Goal: Task Accomplishment & Management: Complete application form

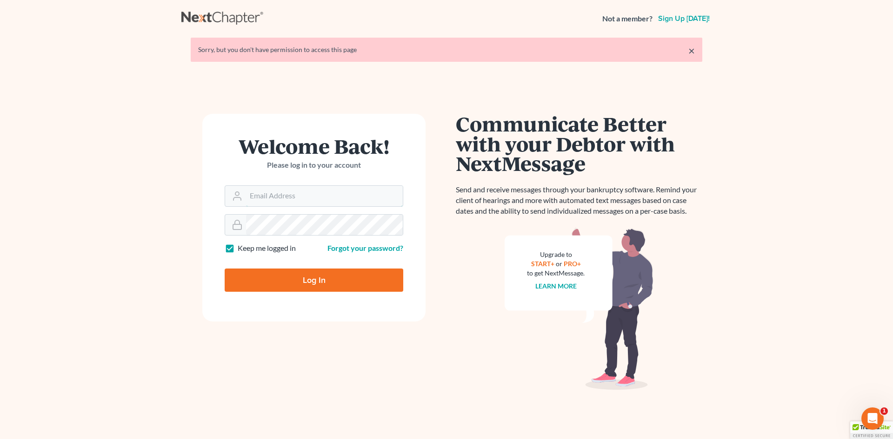
type input "[EMAIL_ADDRESS][DOMAIN_NAME]"
click at [689, 53] on link "×" at bounding box center [691, 50] width 7 height 11
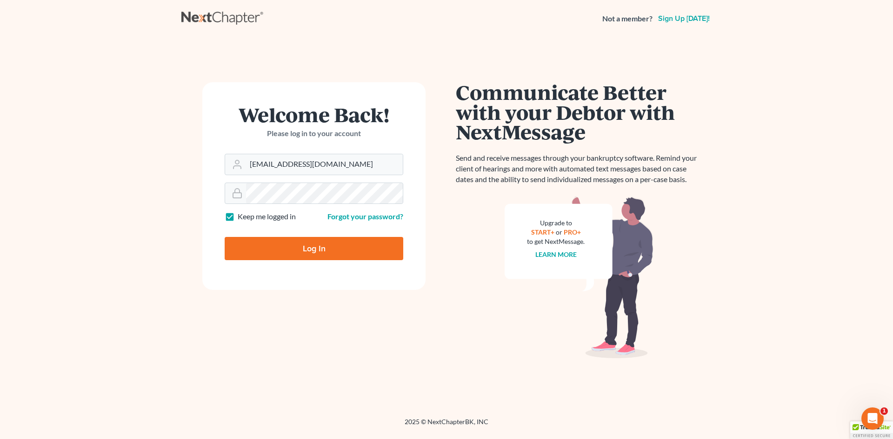
click at [341, 251] on input "Log In" at bounding box center [314, 248] width 179 height 23
type input "Thinking..."
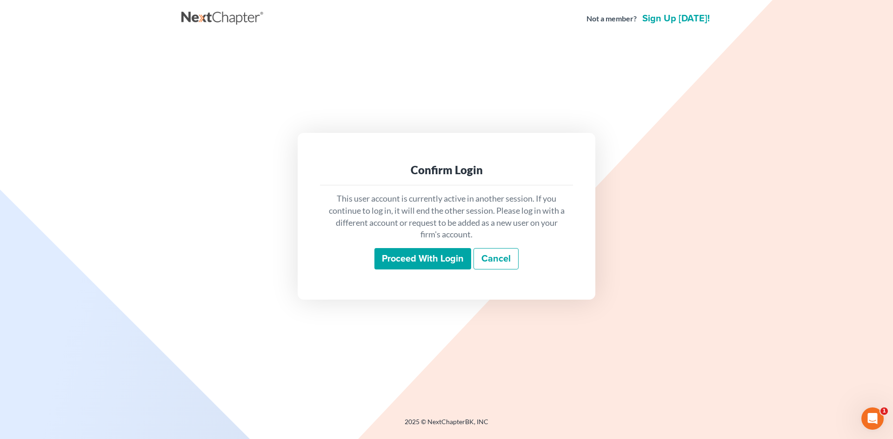
click at [415, 255] on input "Proceed with login" at bounding box center [422, 258] width 97 height 21
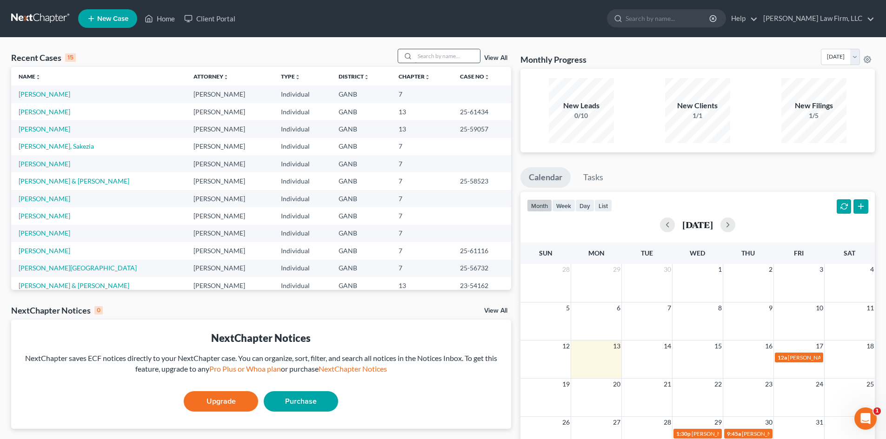
click at [426, 57] on input "search" at bounding box center [447, 55] width 65 height 13
type input "adam"
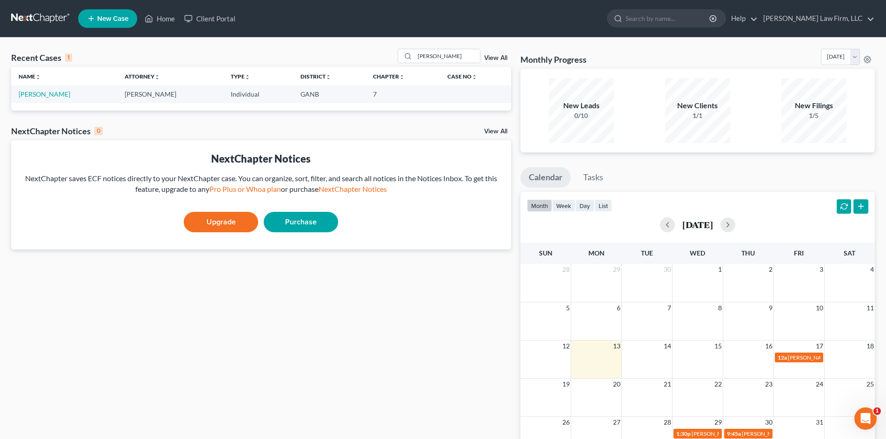
click at [488, 57] on link "View All" at bounding box center [495, 58] width 23 height 7
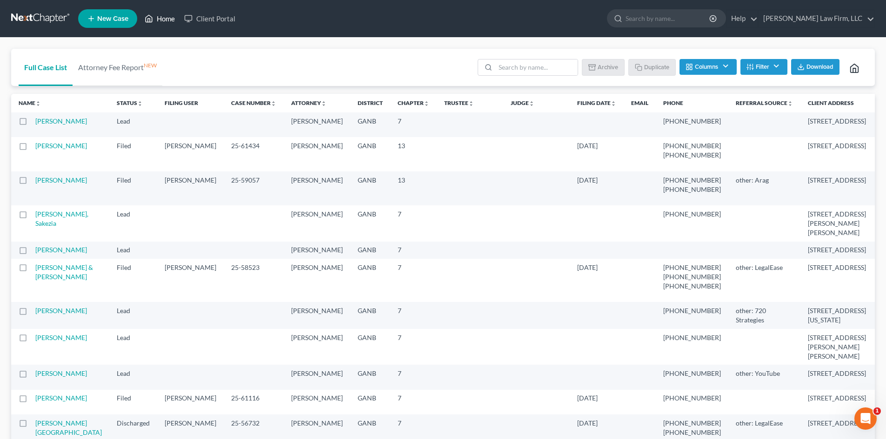
click at [159, 20] on link "Home" at bounding box center [160, 18] width 40 height 17
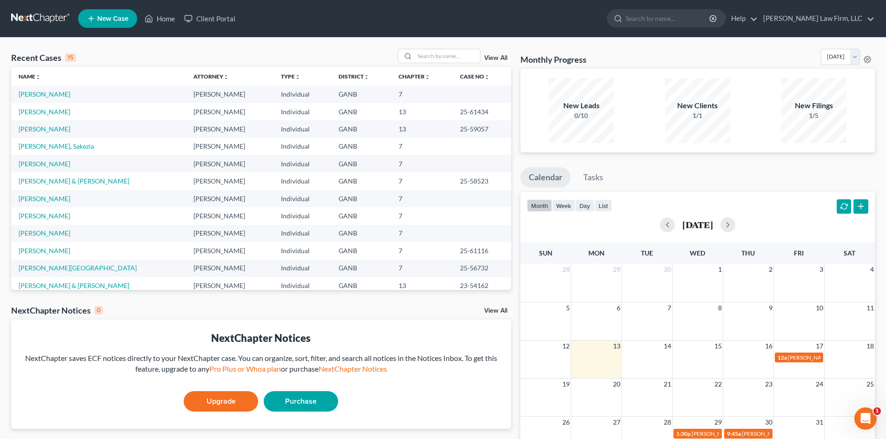
click at [113, 19] on span "New Case" at bounding box center [112, 18] width 31 height 7
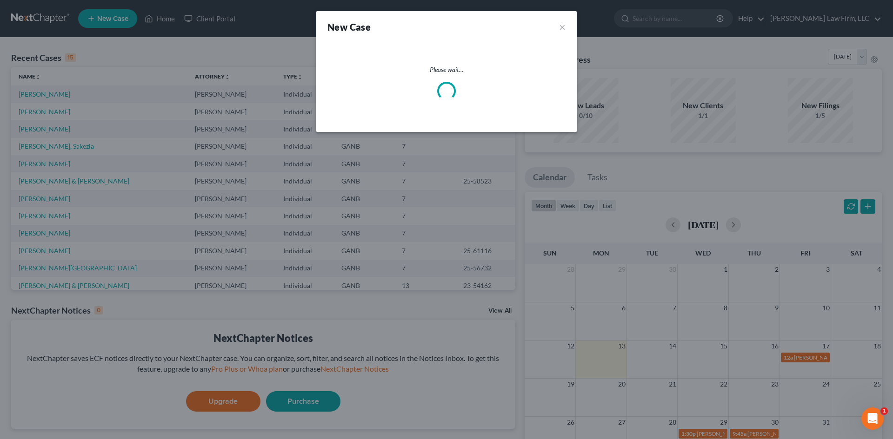
select select "19"
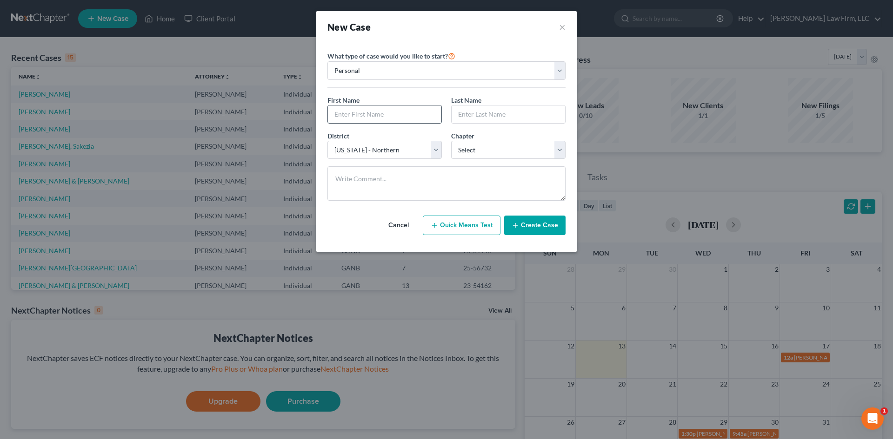
click at [359, 114] on input "text" at bounding box center [384, 115] width 113 height 18
type input "Adam"
type input "Lockhart"
click at [512, 153] on select "Select 7 11 12 13" at bounding box center [508, 150] width 114 height 19
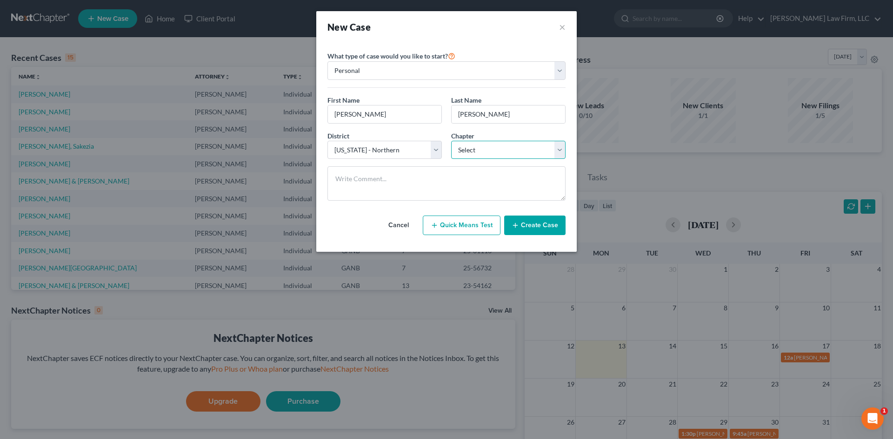
click at [464, 154] on select "Select 7 11 12 13" at bounding box center [508, 150] width 114 height 19
select select "0"
click at [451, 141] on select "Select 7 11 12 13" at bounding box center [508, 150] width 114 height 19
click at [532, 225] on button "Create Case" at bounding box center [534, 226] width 61 height 20
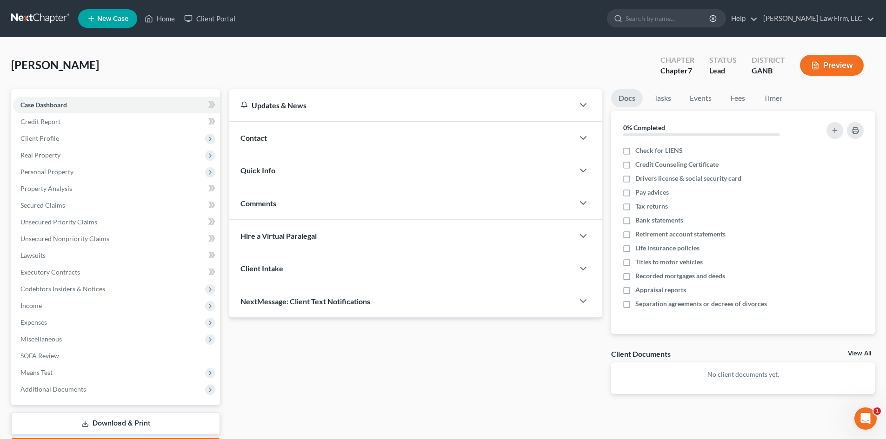
click at [362, 135] on div "Contact" at bounding box center [401, 138] width 344 height 32
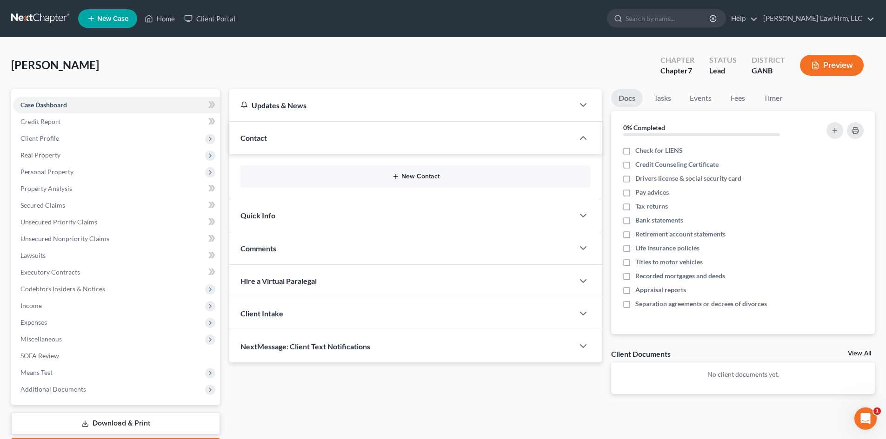
click at [405, 177] on button "New Contact" at bounding box center [415, 176] width 335 height 7
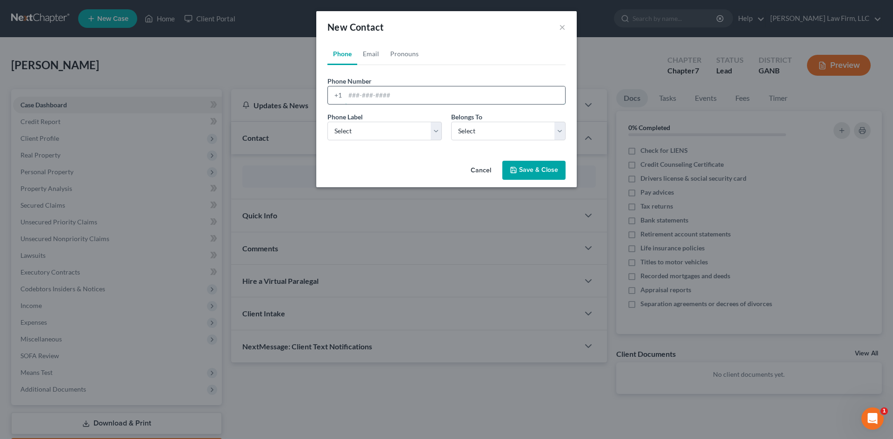
click at [381, 98] on input "tel" at bounding box center [455, 95] width 220 height 18
type input "6789358638"
click at [391, 129] on select "Select Mobile Home Work Other" at bounding box center [384, 131] width 114 height 19
click at [388, 132] on select "Select Mobile Home Work Other" at bounding box center [384, 131] width 114 height 19
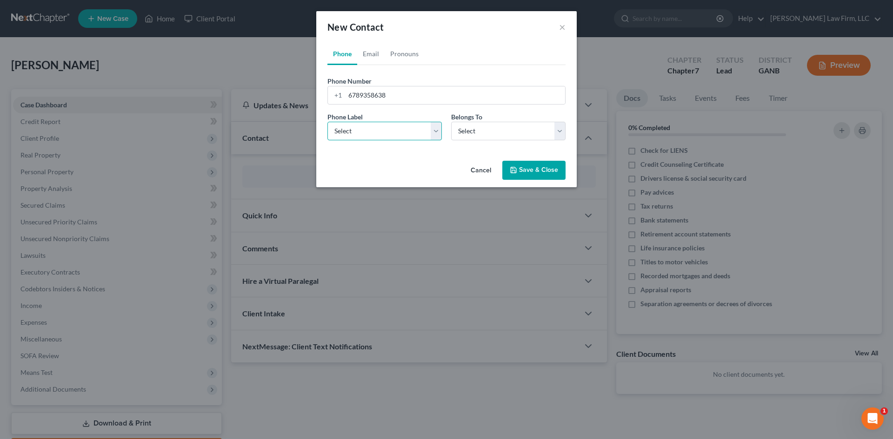
select select "0"
click at [327, 122] on select "Select Mobile Home Work Other" at bounding box center [384, 131] width 114 height 19
click at [464, 131] on select "Select Client Other" at bounding box center [508, 131] width 114 height 19
select select "0"
click at [451, 122] on select "Select Client Other" at bounding box center [508, 131] width 114 height 19
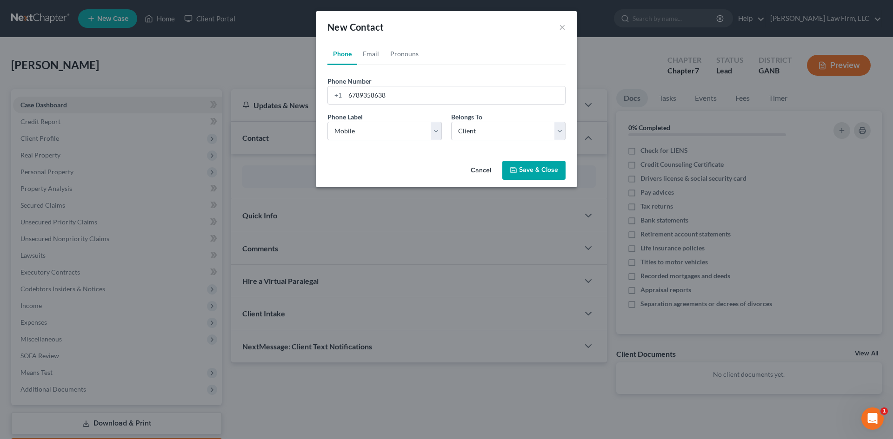
click at [529, 172] on button "Save & Close" at bounding box center [533, 171] width 63 height 20
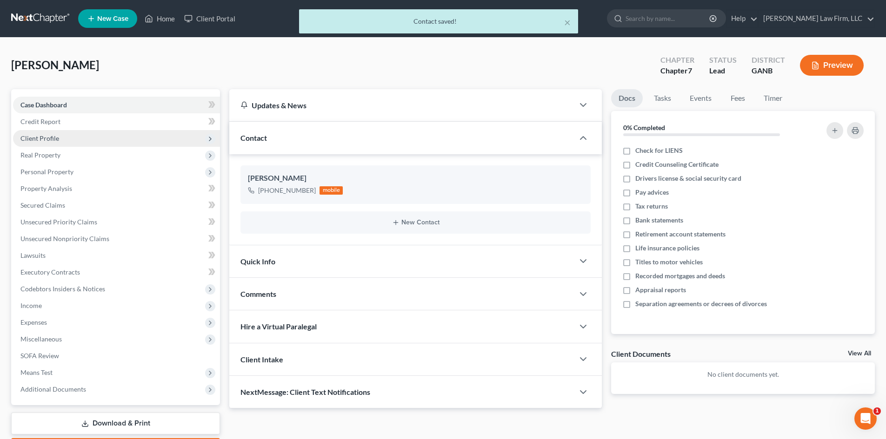
click at [44, 140] on span "Client Profile" at bounding box center [39, 138] width 39 height 8
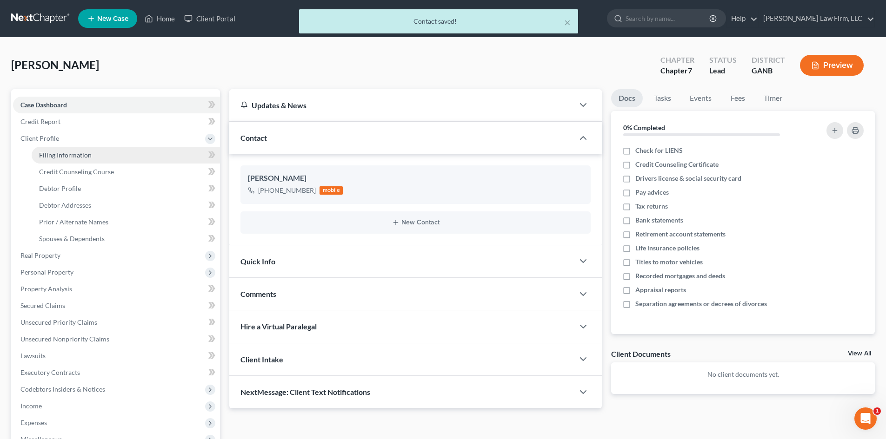
click at [58, 152] on span "Filing Information" at bounding box center [65, 155] width 53 height 8
select select "1"
select select "0"
select select "19"
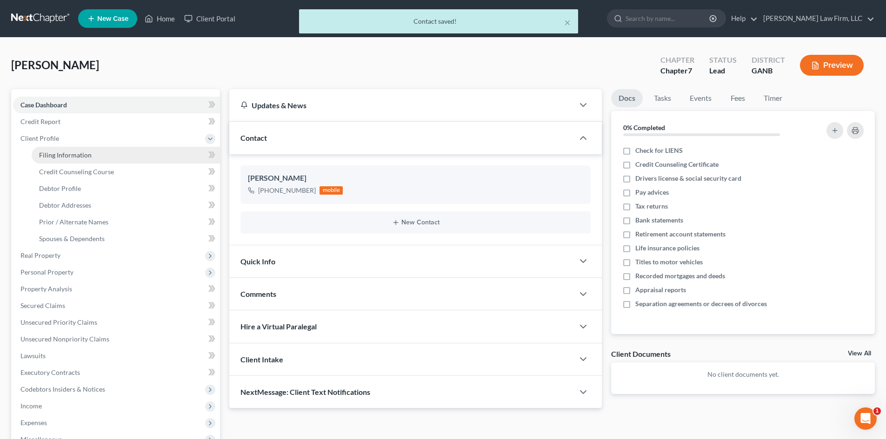
select select "0"
select select "10"
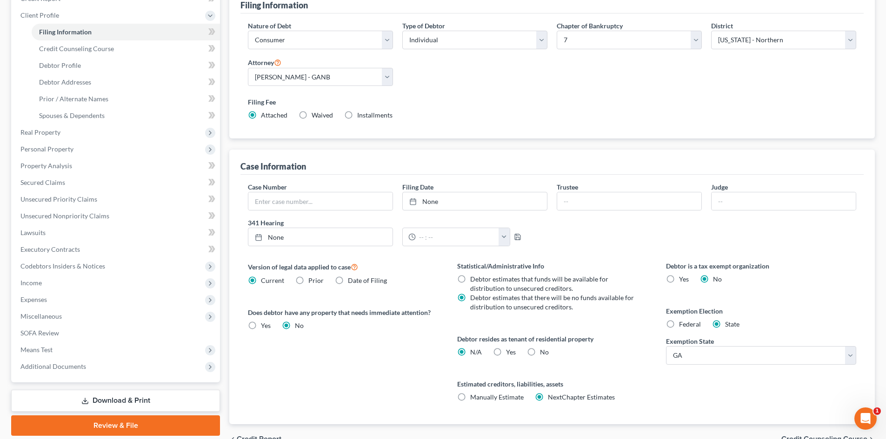
scroll to position [124, 0]
click at [506, 352] on label "Yes Yes" at bounding box center [511, 351] width 10 height 9
click at [510, 352] on input "Yes Yes" at bounding box center [513, 350] width 6 height 6
radio input "true"
radio input "false"
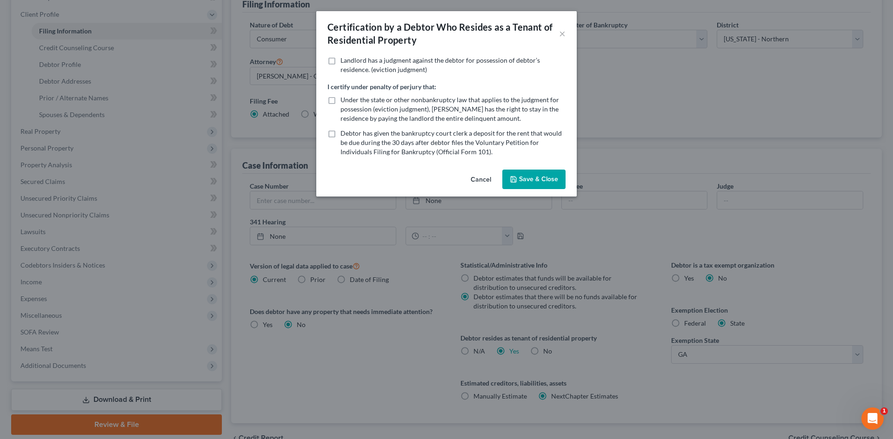
click at [540, 172] on button "Save & Close" at bounding box center [533, 180] width 63 height 20
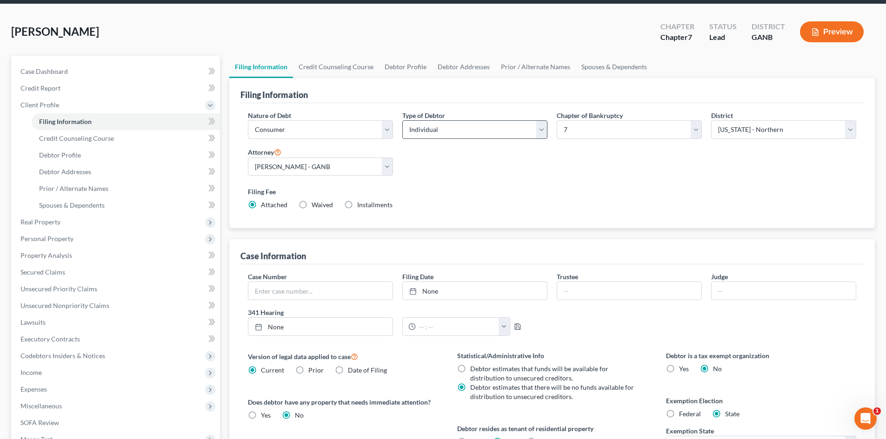
scroll to position [0, 0]
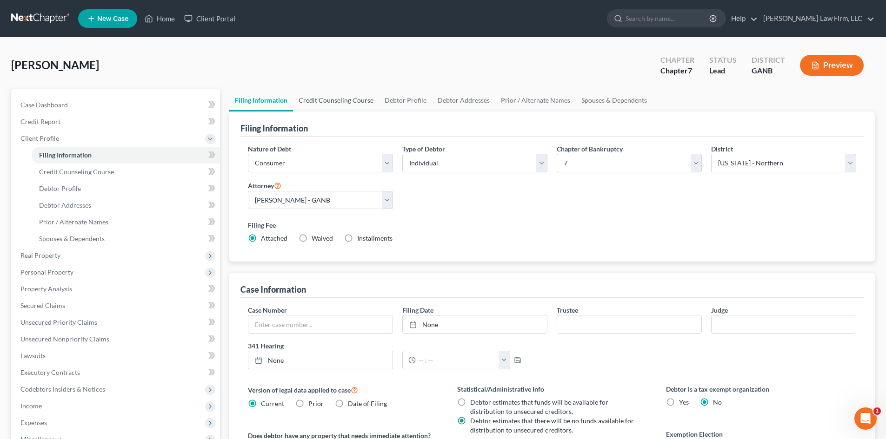
click at [356, 96] on link "Credit Counseling Course" at bounding box center [336, 100] width 86 height 22
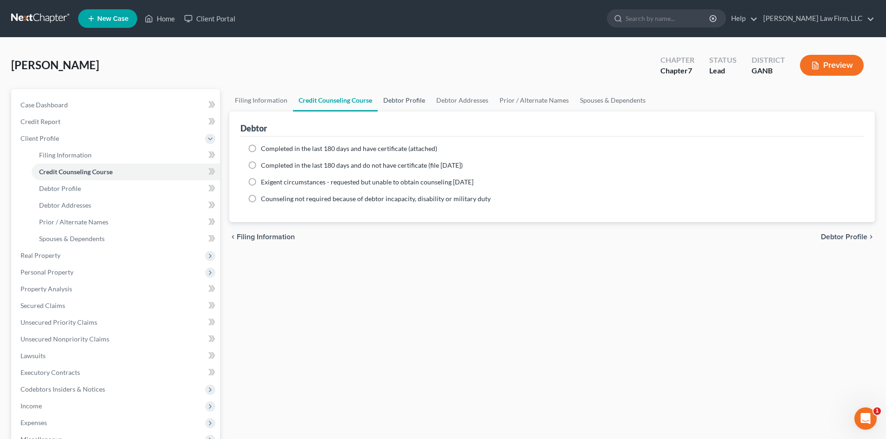
click at [394, 101] on link "Debtor Profile" at bounding box center [404, 100] width 53 height 22
select select "0"
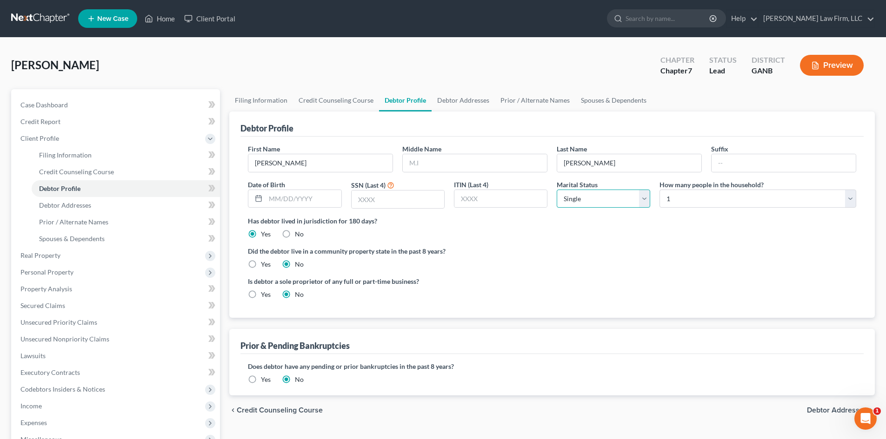
click at [557, 191] on select "Select Single Married Separated Divorced Widowed" at bounding box center [602, 199] width 93 height 19
select select "1"
click at [556, 190] on select "Select Single Married Separated Divorced Widowed" at bounding box center [602, 199] width 93 height 19
click at [678, 202] on select "Select 1 2 3 4 5 6 7 8 9 10 11 12 13 14 15 16 17 18 19 20" at bounding box center [757, 199] width 197 height 19
select select "1"
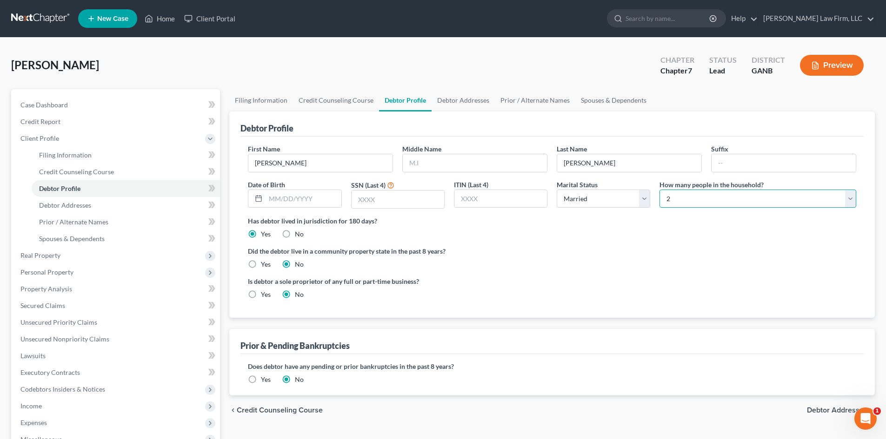
click at [659, 190] on select "Select 1 2 3 4 5 6 7 8 9 10 11 12 13 14 15 16 17 18 19 20" at bounding box center [757, 199] width 197 height 19
click at [468, 102] on link "Debtor Addresses" at bounding box center [462, 100] width 63 height 22
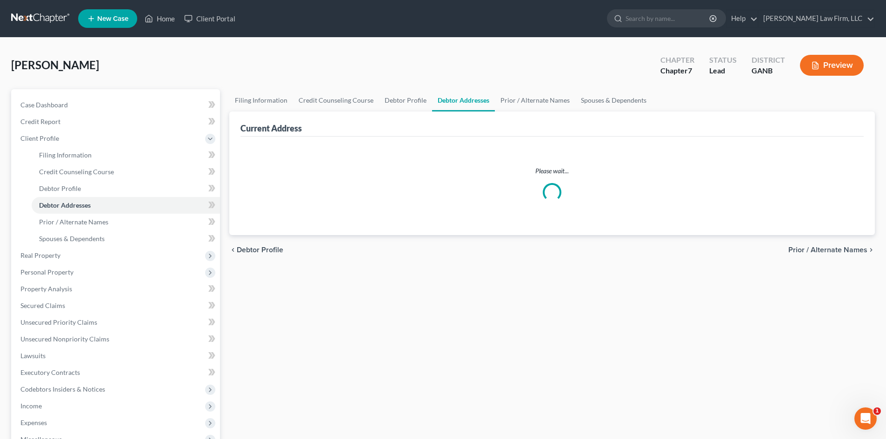
select select "0"
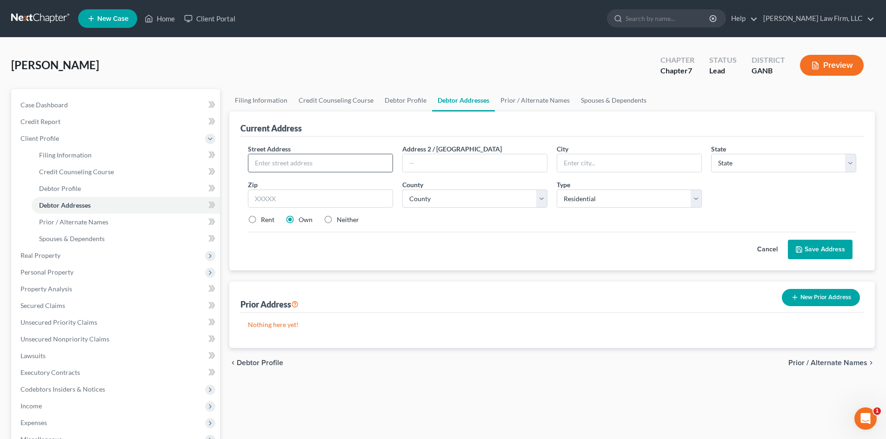
click at [343, 159] on input "text" at bounding box center [320, 163] width 144 height 18
type input "3478 Lakeside Dr NE"
type input "Apt 112"
type input "30326"
type input "Atlanta"
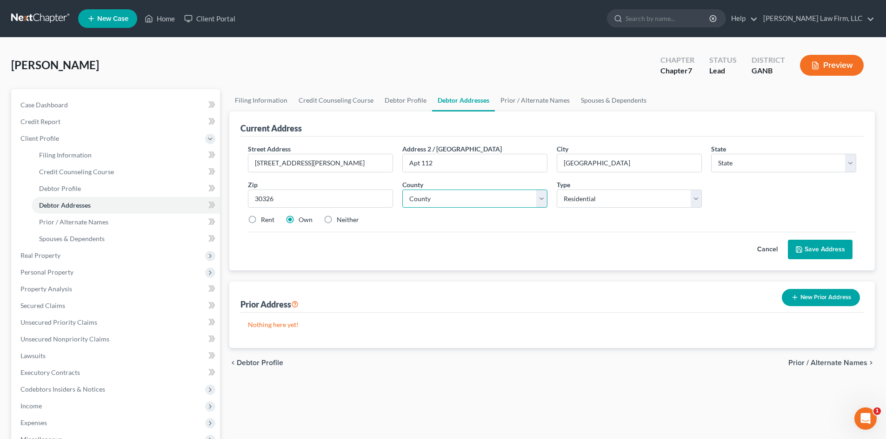
select select "10"
click at [443, 201] on select "County" at bounding box center [474, 199] width 145 height 19
select select "59"
click at [402, 190] on select "County Appling County Atkinson County Bacon County Baker County Baldwin County …" at bounding box center [474, 199] width 145 height 19
click at [261, 222] on label "Rent" at bounding box center [267, 219] width 13 height 9
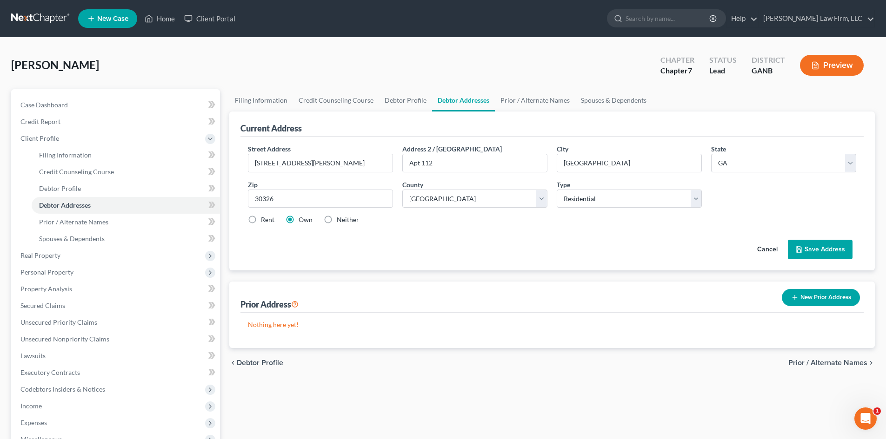
click at [265, 221] on input "Rent" at bounding box center [268, 218] width 6 height 6
radio input "true"
click at [800, 248] on polyline at bounding box center [798, 247] width 2 height 1
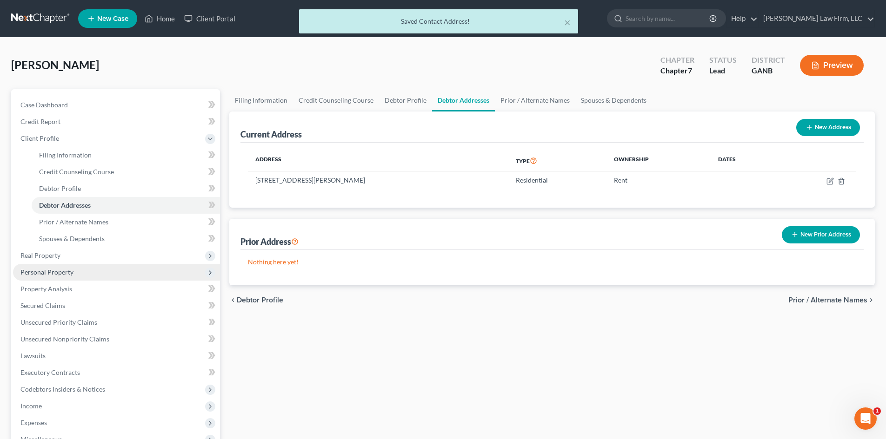
click at [46, 271] on span "Personal Property" at bounding box center [46, 272] width 53 height 8
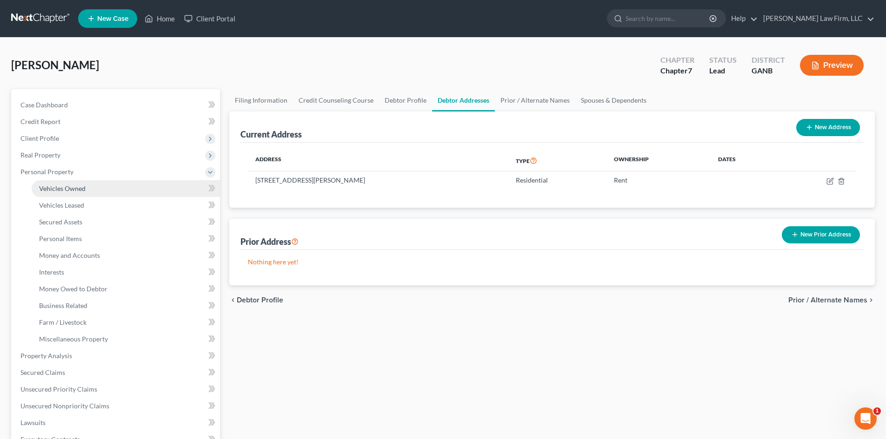
click at [58, 189] on span "Vehicles Owned" at bounding box center [62, 189] width 46 height 8
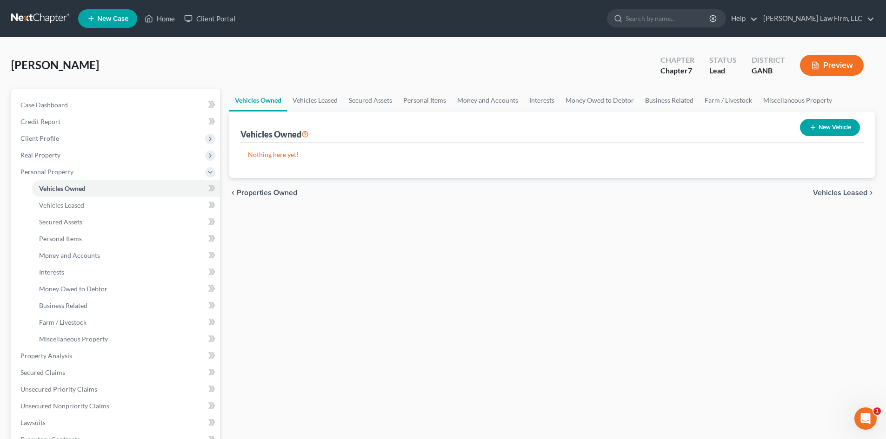
click at [824, 120] on button "New Vehicle" at bounding box center [830, 127] width 60 height 17
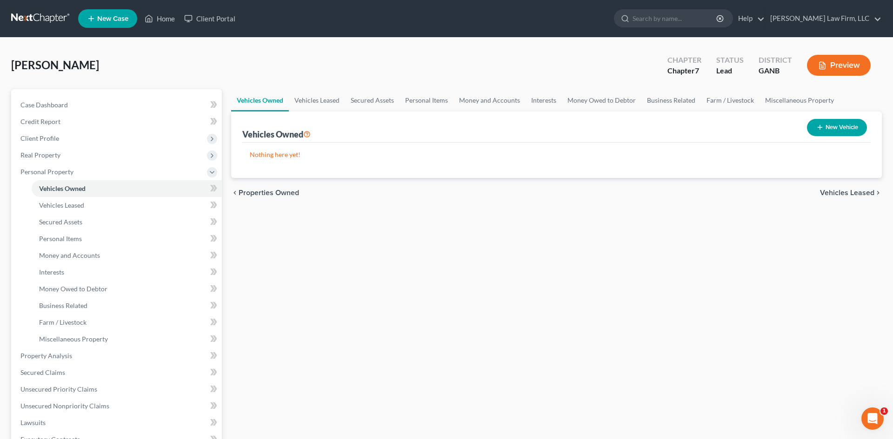
select select "0"
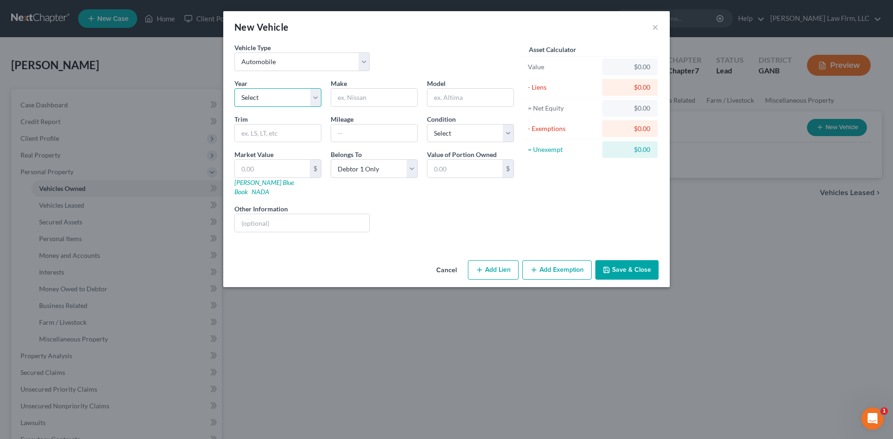
click at [278, 100] on select "Select 2026 2025 2024 2023 2022 2021 2020 2019 2018 2017 2016 2015 2014 2013 20…" at bounding box center [277, 97] width 87 height 19
select select "10"
click at [234, 88] on select "Select 2026 2025 2024 2023 2022 2021 2020 2019 2018 2017 2016 2015 2014 2013 20…" at bounding box center [277, 97] width 87 height 19
click at [347, 95] on input "text" at bounding box center [374, 98] width 86 height 18
type input "Volvo"
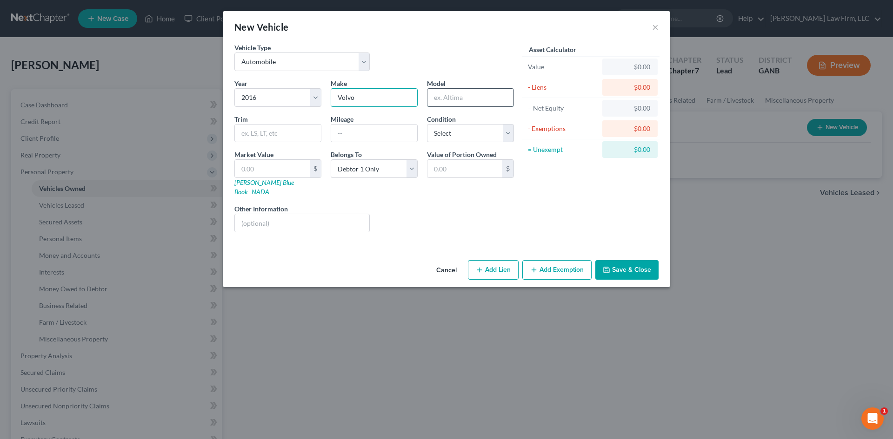
click at [469, 103] on input "text" at bounding box center [470, 98] width 86 height 18
type input "V60"
type input "140,000"
click at [457, 139] on select "Select Excellent Very Good Good Fair Poor" at bounding box center [470, 133] width 87 height 19
select select "2"
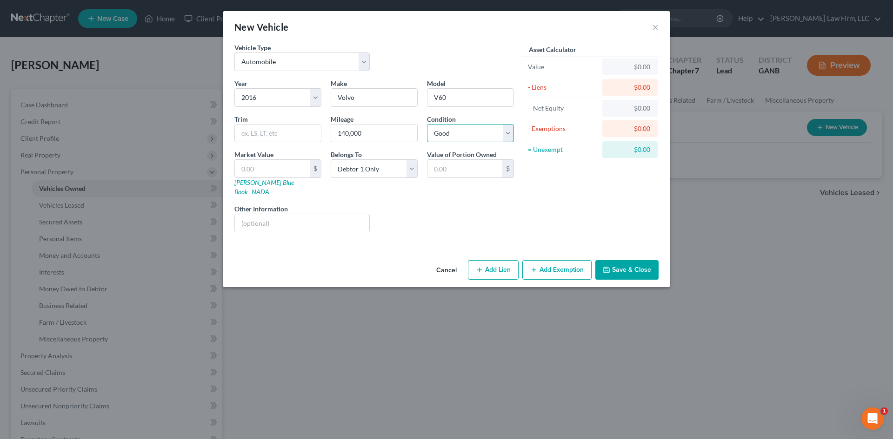
click at [427, 124] on select "Select Excellent Very Good Good Fair Poor" at bounding box center [470, 133] width 87 height 19
click at [279, 168] on input "text" at bounding box center [272, 169] width 75 height 18
type input "5"
type input "5.00"
type input "50"
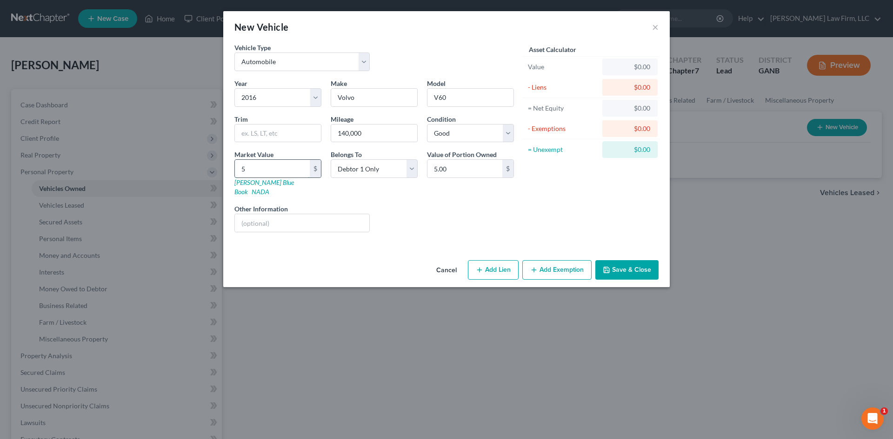
type input "50.00"
type input "500"
type input "500.00"
type input "5000"
type input "5,000.00"
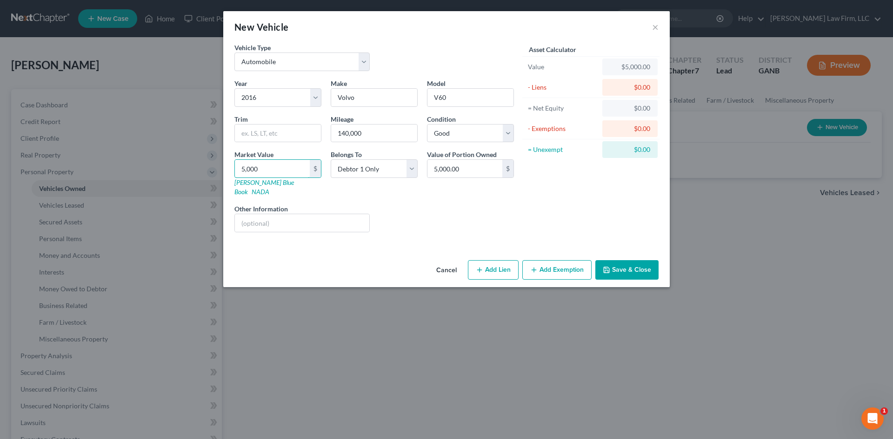
type input "5,000"
click at [541, 260] on button "Add Exemption" at bounding box center [556, 270] width 69 height 20
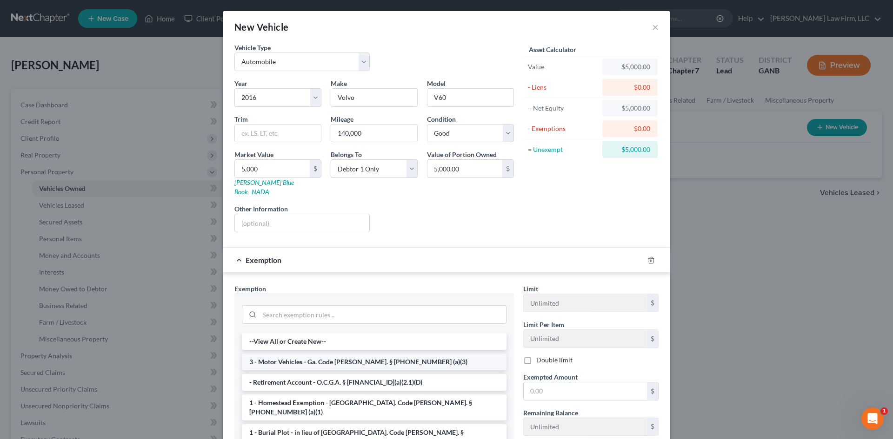
click at [342, 357] on li "3 - Motor Vehicles - Ga. Code Ann. § 44-13-100 (a)(3)" at bounding box center [374, 362] width 265 height 17
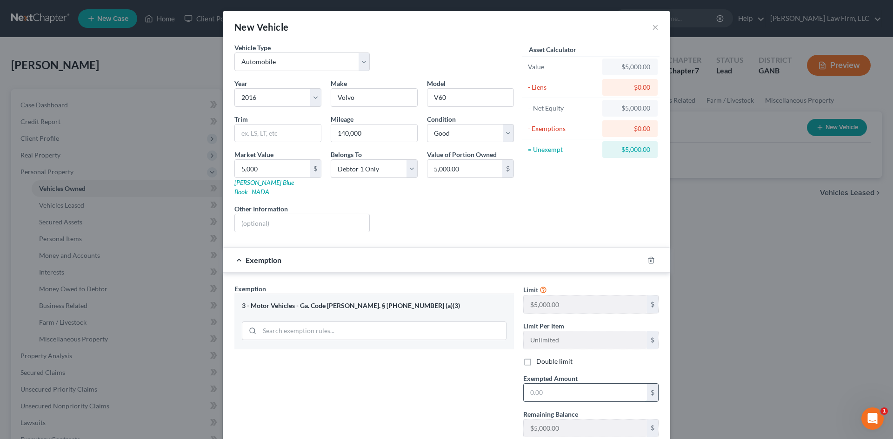
click at [543, 384] on input "text" at bounding box center [584, 393] width 123 height 18
type input "5,000"
click at [460, 386] on div "Exemption Set must be selected for CA. Exemption * 3 - Motor Vehicles - Ga. Cod…" at bounding box center [374, 364] width 289 height 161
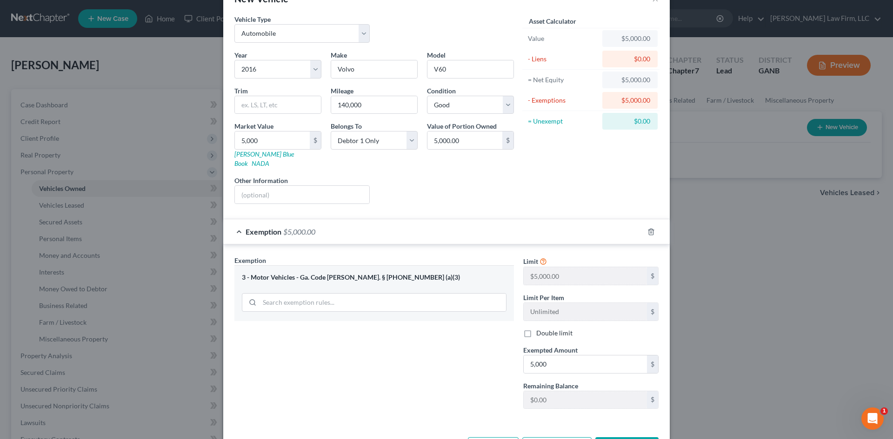
scroll to position [55, 0]
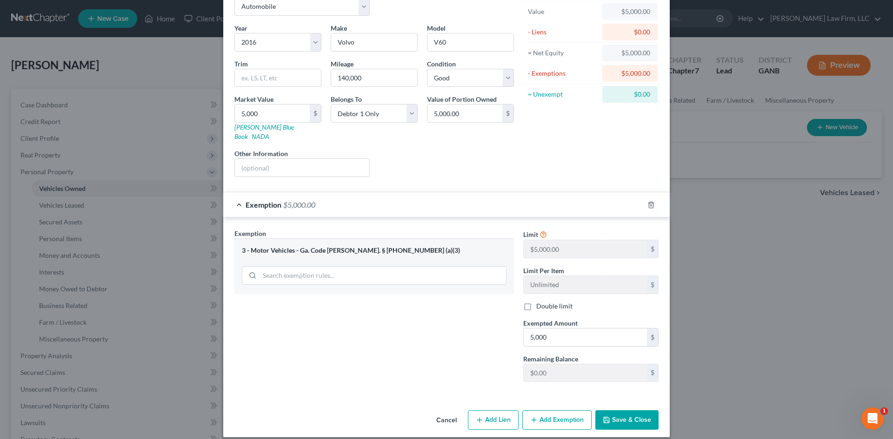
click at [616, 417] on button "Save & Close" at bounding box center [626, 421] width 63 height 20
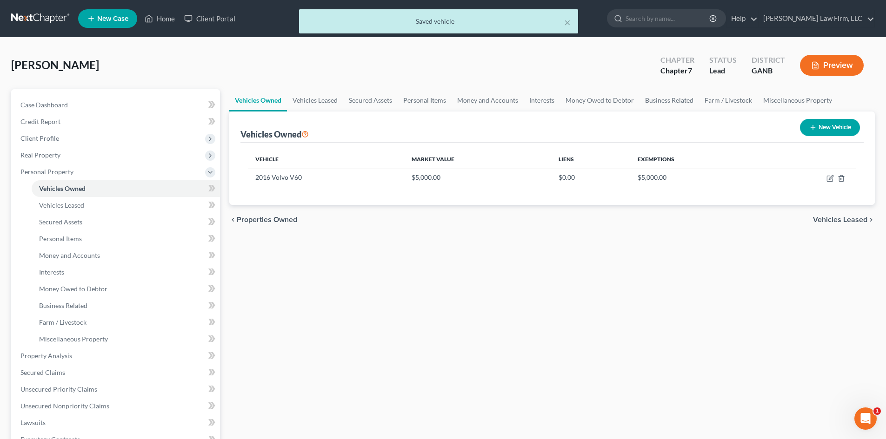
click at [838, 123] on button "New Vehicle" at bounding box center [830, 127] width 60 height 17
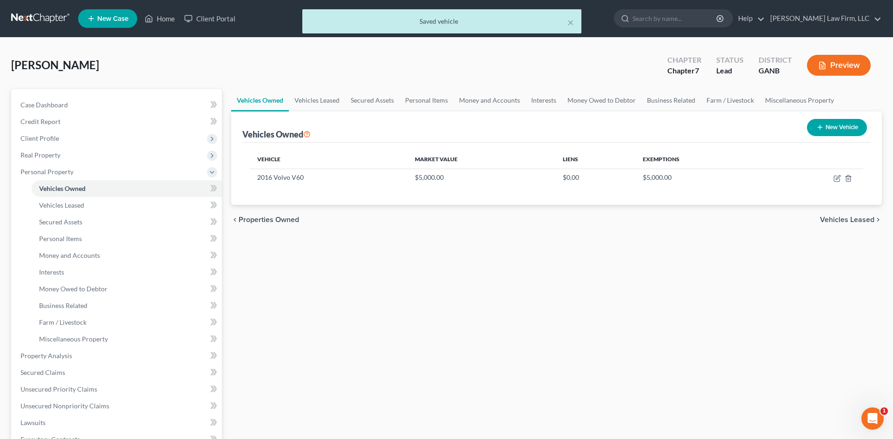
select select "0"
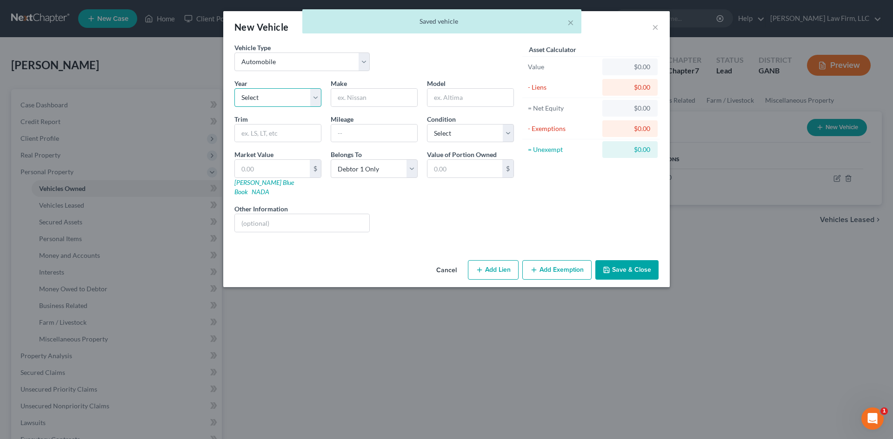
click at [270, 103] on select "Select 2026 2025 2024 2023 2022 2021 2020 2019 2018 2017 2016 2015 2014 2013 20…" at bounding box center [277, 97] width 87 height 19
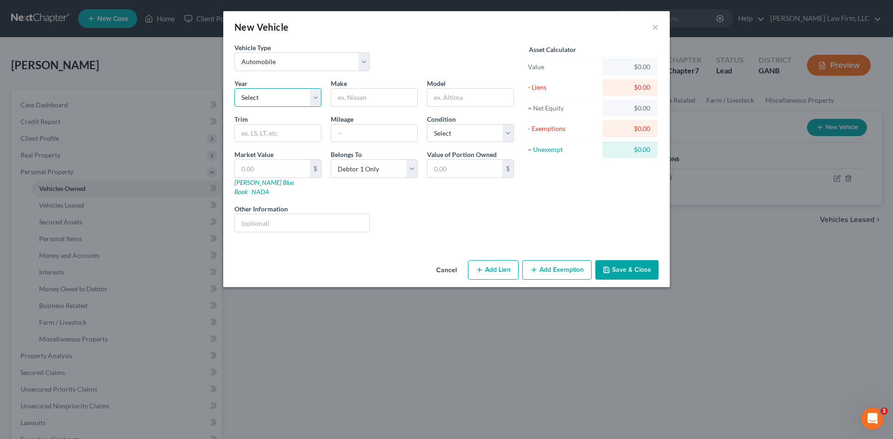
select select "7"
click at [234, 88] on select "Select 2026 2025 2024 2023 2022 2021 2020 2019 2018 2017 2016 2015 2014 2013 20…" at bounding box center [277, 97] width 87 height 19
click at [341, 94] on input "text" at bounding box center [374, 98] width 86 height 18
type input "Audi"
type input "A"
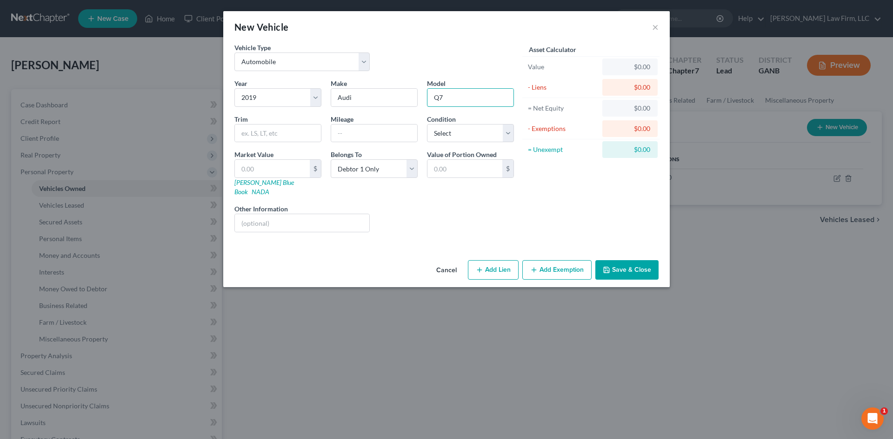
type input "Q7"
click at [364, 134] on input "text" at bounding box center [374, 134] width 86 height 18
type input "110,000"
click at [456, 135] on select "Select Excellent Very Good Good Fair Poor" at bounding box center [470, 133] width 87 height 19
select select "2"
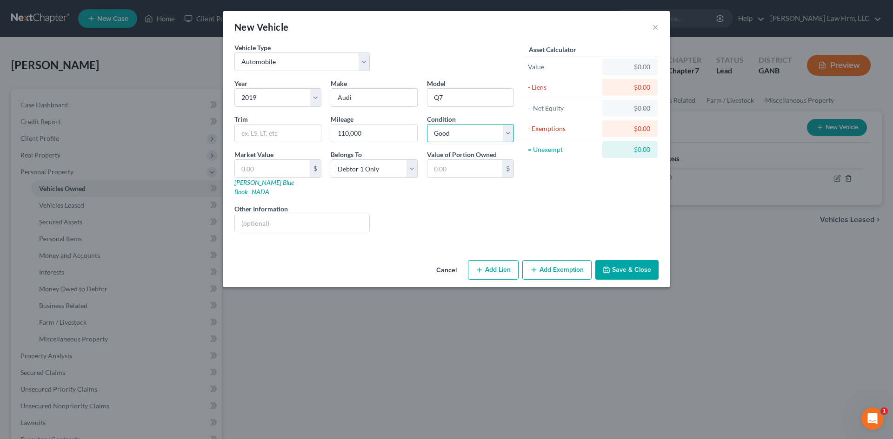
click at [427, 124] on select "Select Excellent Very Good Good Fair Poor" at bounding box center [470, 133] width 87 height 19
click at [284, 168] on input "text" at bounding box center [272, 169] width 75 height 18
type input "1"
type input "1.00"
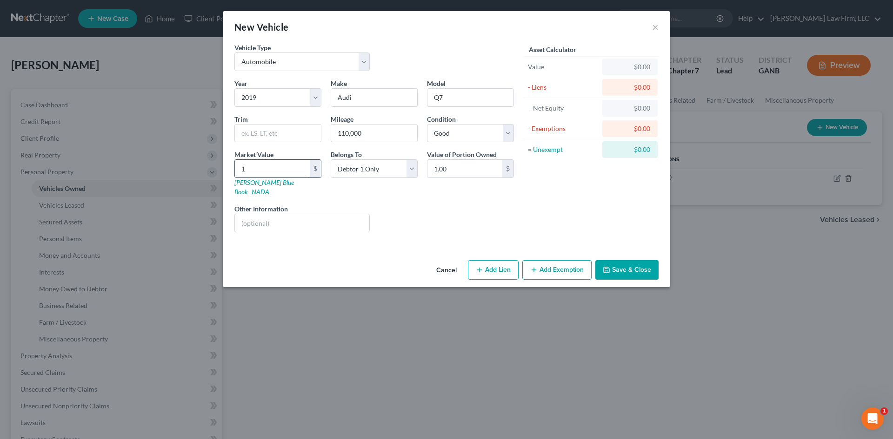
type input "15"
type input "15.00"
type input "150"
type input "150.00"
type input "1500"
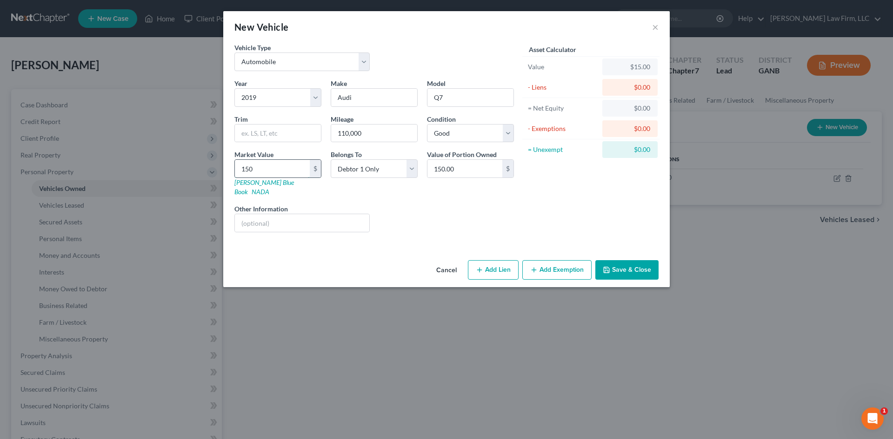
type input "1,500.00"
type input "1,5000"
type input "15,000.00"
type input "15,000"
click at [544, 260] on button "Add Exemption" at bounding box center [556, 270] width 69 height 20
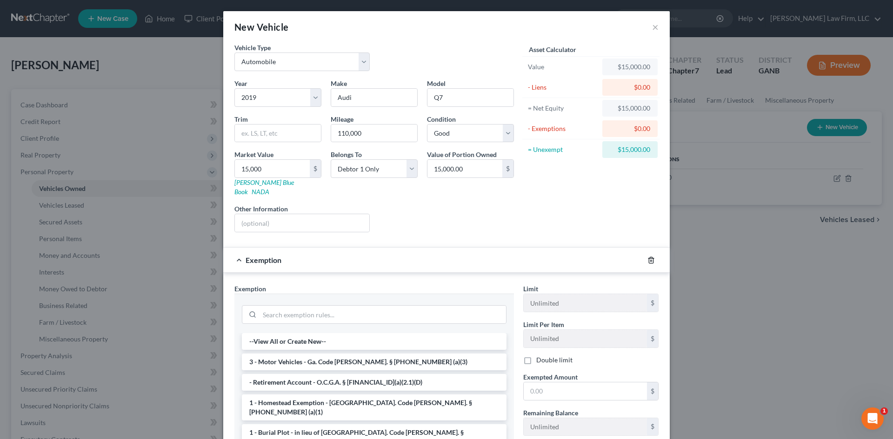
click at [647, 257] on icon "button" at bounding box center [650, 260] width 7 height 7
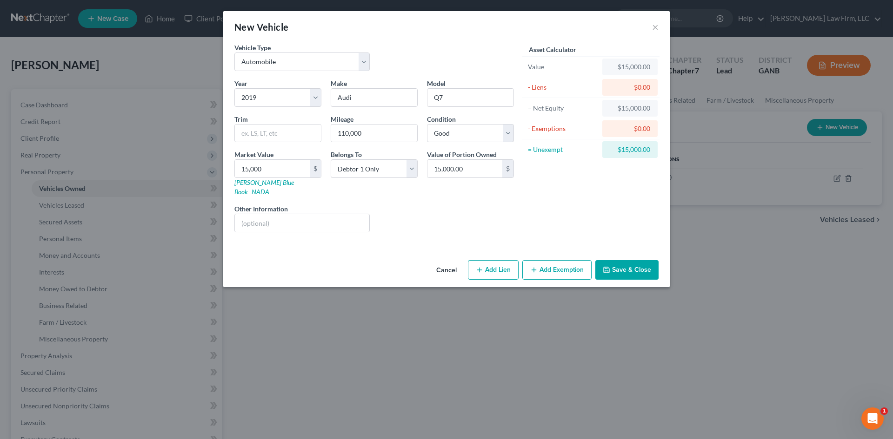
click at [478, 266] on icon "button" at bounding box center [479, 269] width 7 height 7
select select "0"
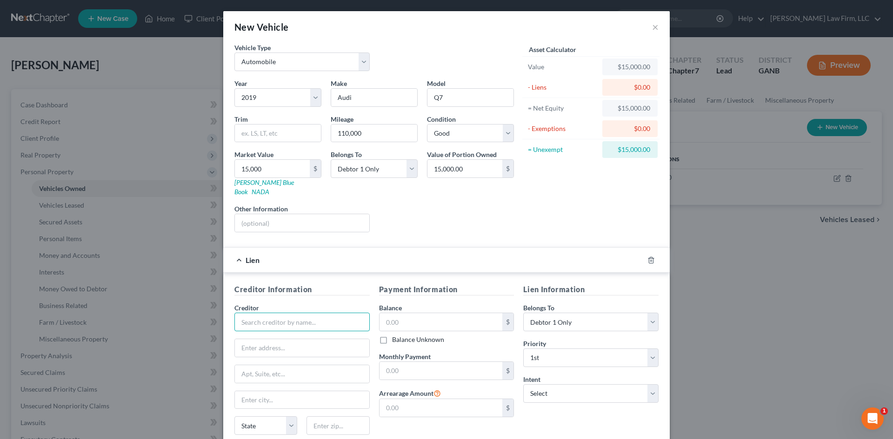
click at [296, 313] on input "text" at bounding box center [301, 322] width 135 height 19
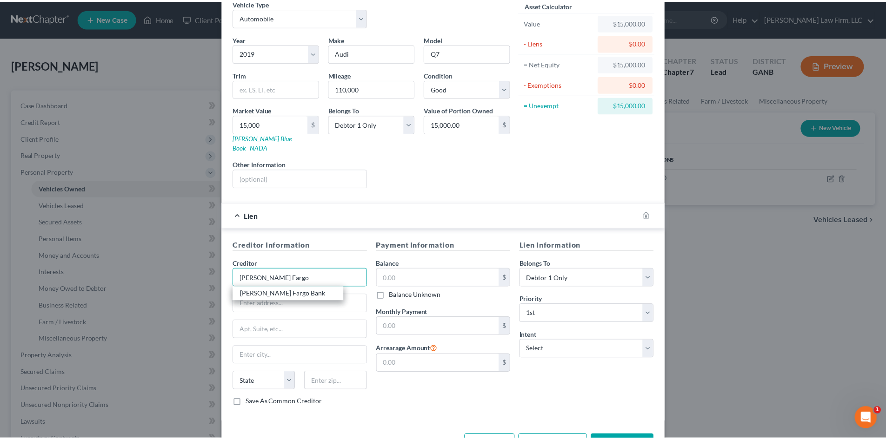
scroll to position [62, 0]
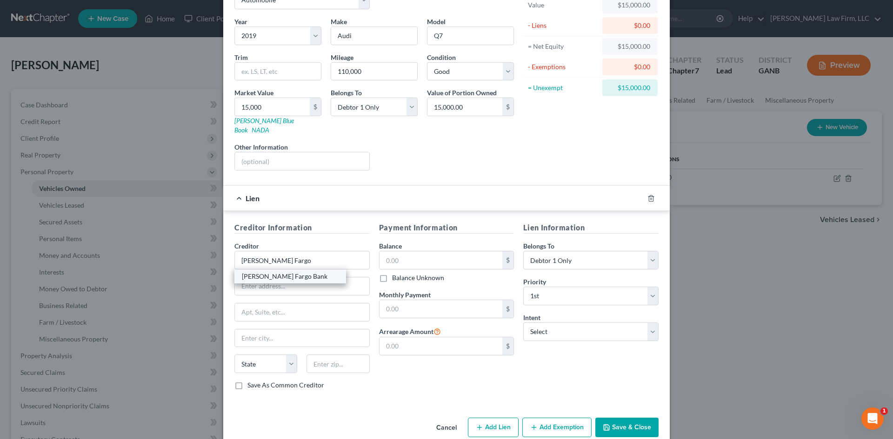
click at [305, 272] on div "Wells Fargo Bank" at bounding box center [290, 276] width 97 height 9
type input "Wells Fargo Bank"
type input "PO Box 14517"
type input "Des Moines"
select select "16"
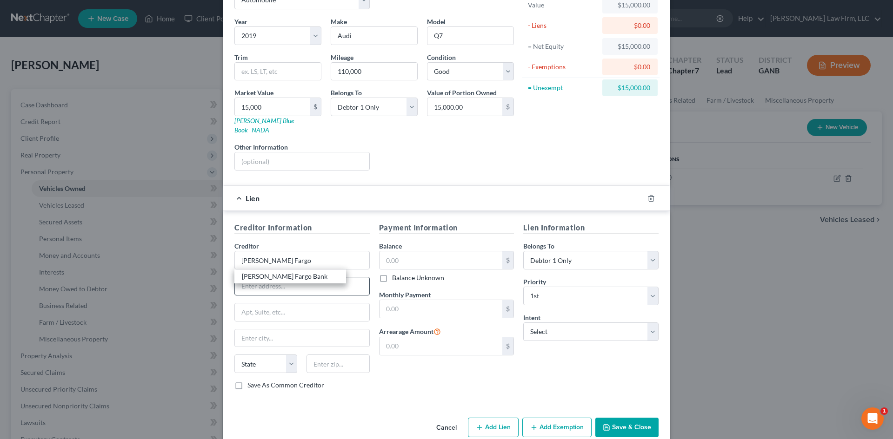
type input "50306"
click at [391, 254] on input "text" at bounding box center [440, 261] width 123 height 18
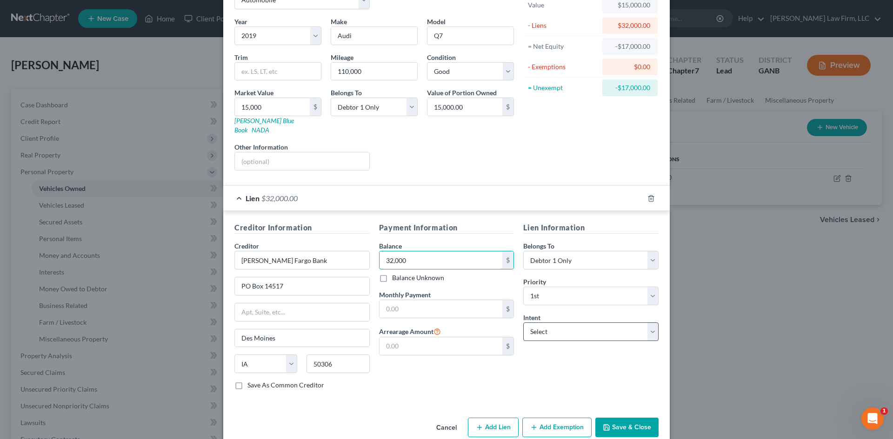
type input "32,000"
click at [555, 331] on select "Select Surrender Redeem Reaffirm Avoid Other" at bounding box center [590, 332] width 135 height 19
select select "0"
click at [523, 323] on select "Select Surrender Redeem Reaffirm Avoid Other" at bounding box center [590, 332] width 135 height 19
click at [623, 422] on button "Save & Close" at bounding box center [626, 428] width 63 height 20
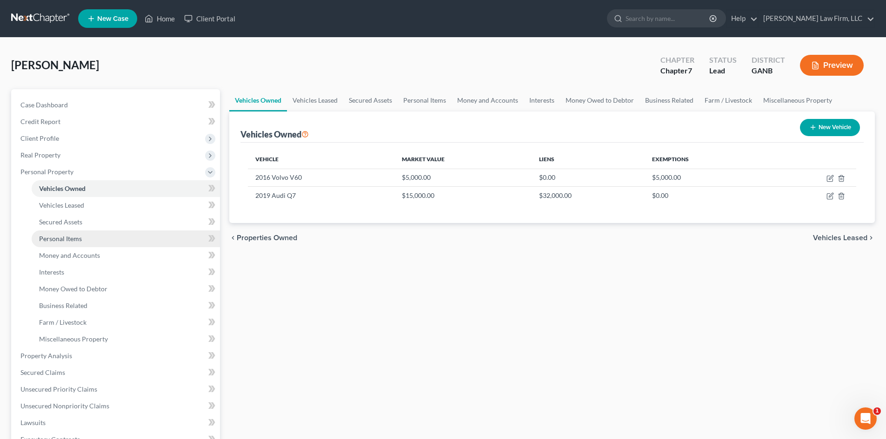
click at [55, 237] on span "Personal Items" at bounding box center [60, 239] width 43 height 8
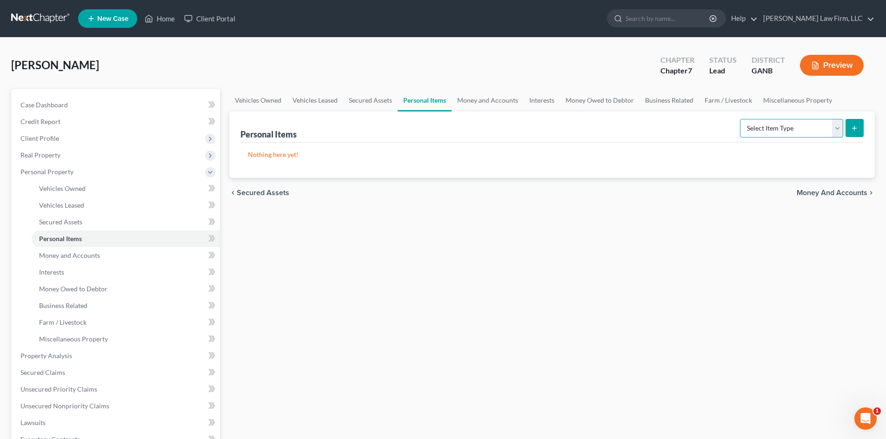
click at [765, 131] on select "Select Item Type Clothing Collectibles Of Value Electronics Firearms Household …" at bounding box center [791, 128] width 103 height 19
select select "clothing"
click at [741, 119] on select "Select Item Type Clothing Collectibles Of Value Electronics Firearms Household …" at bounding box center [791, 128] width 103 height 19
click at [861, 126] on button "submit" at bounding box center [854, 128] width 18 height 18
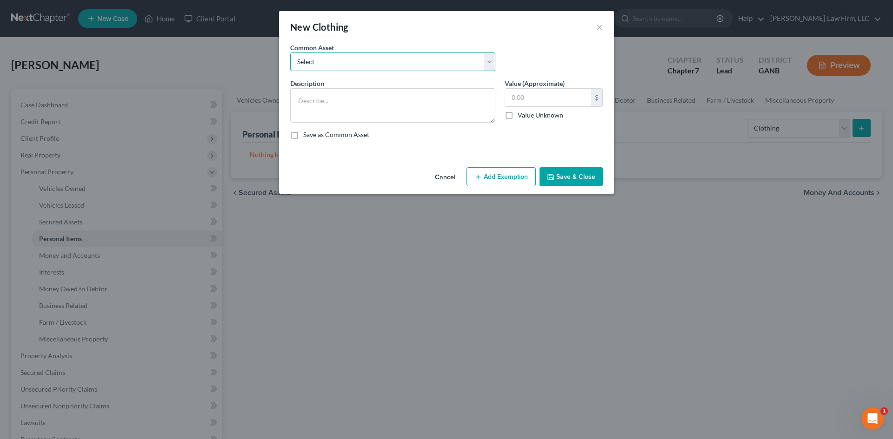
click at [348, 64] on select "Select Miscellaneous clothing & shoes" at bounding box center [392, 62] width 205 height 19
select select "0"
click at [290, 53] on select "Select Miscellaneous clothing & shoes" at bounding box center [392, 62] width 205 height 19
type textarea "Miscellaneous clothing & shoes"
click at [511, 92] on input "800.00" at bounding box center [548, 98] width 86 height 18
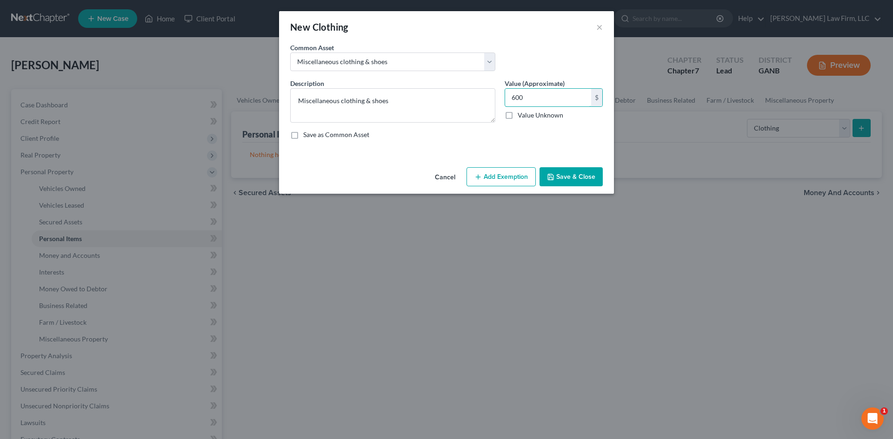
type input "600"
click at [514, 177] on button "Add Exemption" at bounding box center [500, 177] width 69 height 20
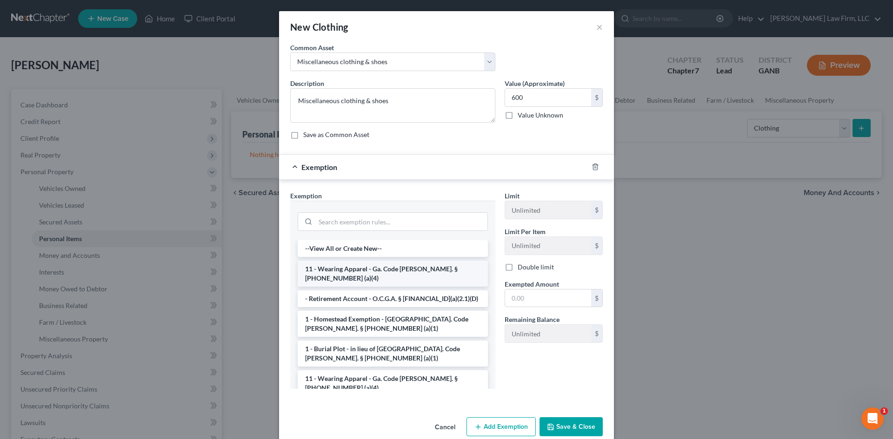
click at [371, 272] on li "11 - Wearing Apparel - Ga. Code Ann. § 44-13-100 (a)(4)" at bounding box center [393, 274] width 190 height 26
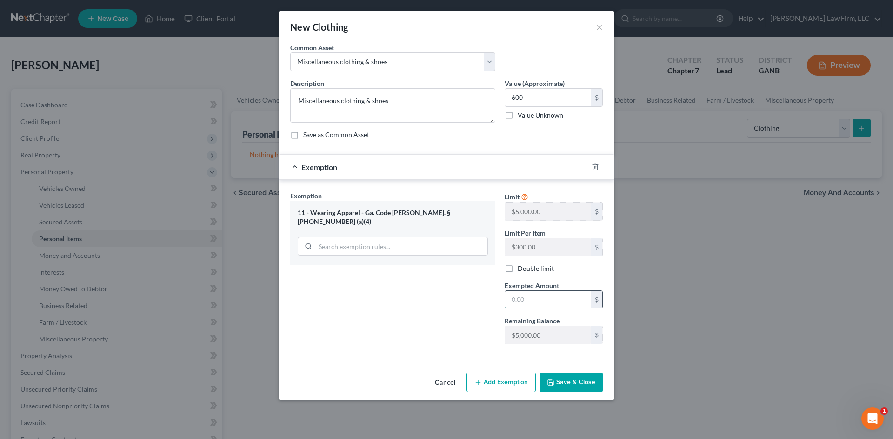
click at [532, 298] on input "text" at bounding box center [548, 300] width 86 height 18
type input "600"
click at [575, 385] on button "Save & Close" at bounding box center [570, 383] width 63 height 20
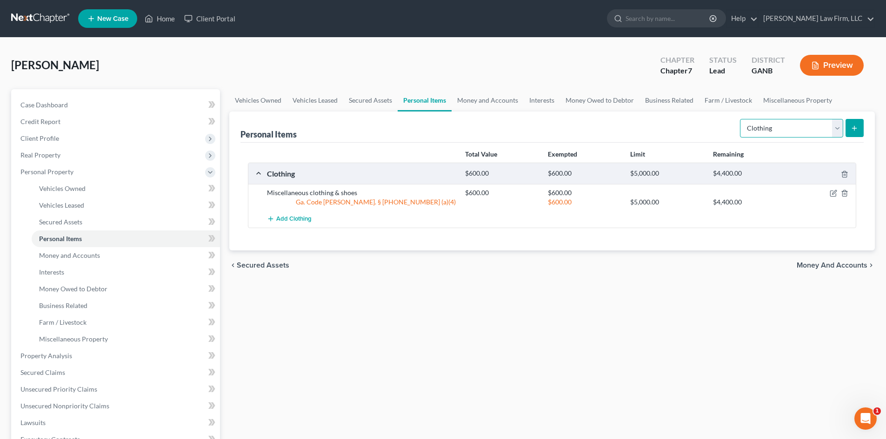
click at [751, 126] on select "Select Item Type Clothing Collectibles Of Value Electronics Firearms Household …" at bounding box center [791, 128] width 103 height 19
select select "electronics"
click at [741, 119] on select "Select Item Type Clothing Collectibles Of Value Electronics Firearms Household …" at bounding box center [791, 128] width 103 height 19
click at [854, 129] on line "submit" at bounding box center [854, 128] width 0 height 4
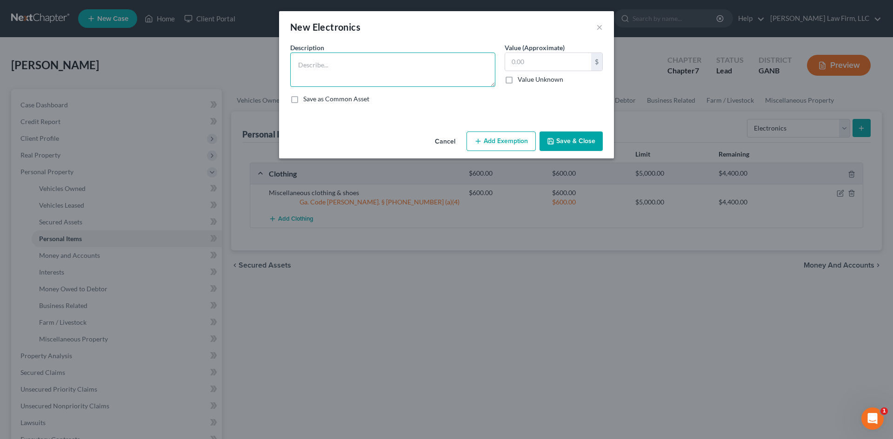
click at [396, 69] on textarea at bounding box center [392, 70] width 205 height 34
type textarea "2 televisions; laptop computer; iPad; iPhone"
type input "1,100"
click at [501, 145] on button "Add Exemption" at bounding box center [500, 142] width 69 height 20
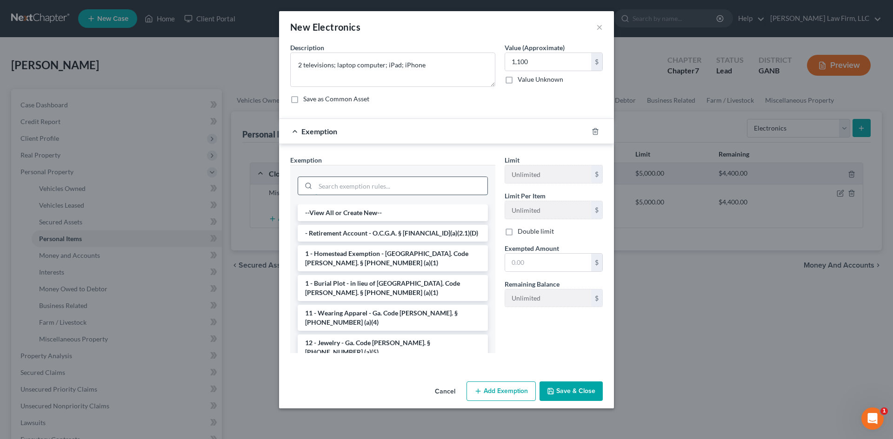
click at [398, 190] on input "search" at bounding box center [401, 186] width 172 height 18
type input "w"
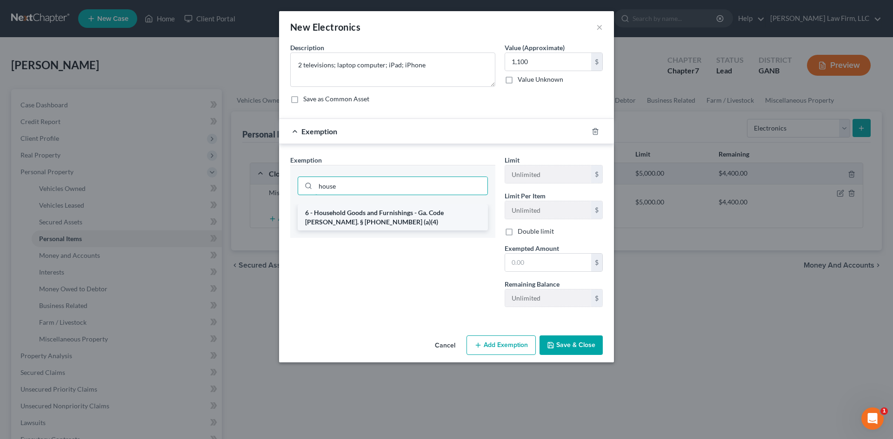
type input "house"
click at [430, 216] on li "6 - Household Goods and Furnishings - Ga. Code Ann. § 44-13-100 (a)(4)" at bounding box center [393, 218] width 190 height 26
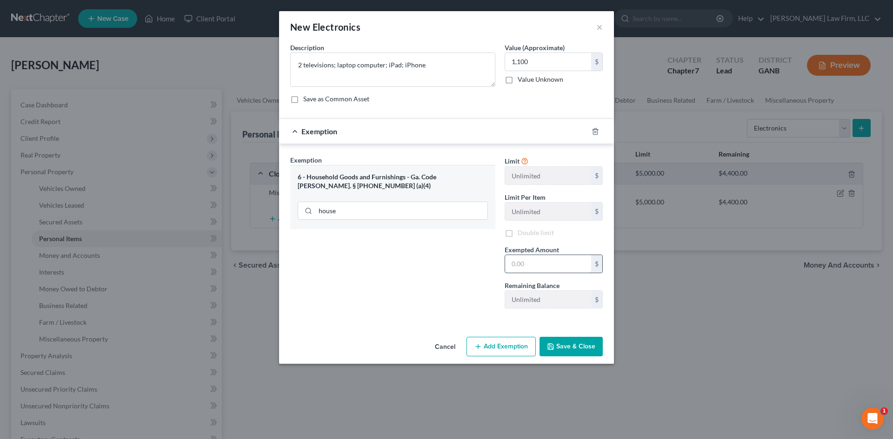
click at [529, 257] on input "text" at bounding box center [548, 264] width 86 height 18
type input "1,100"
click at [569, 347] on button "Save & Close" at bounding box center [570, 347] width 63 height 20
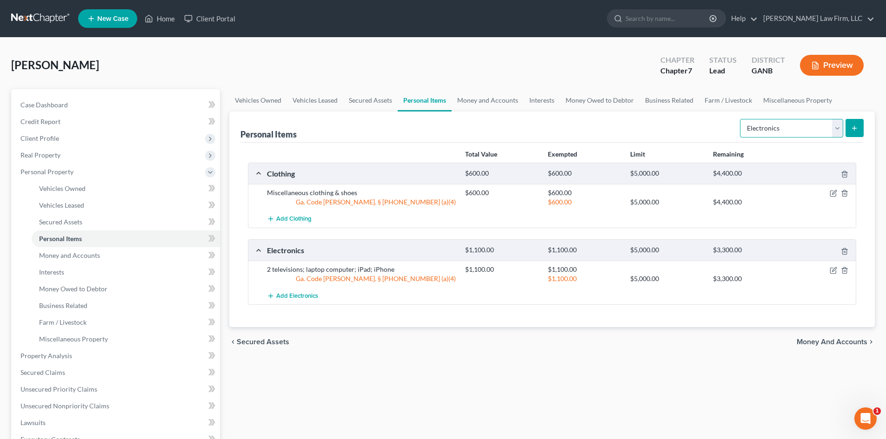
click at [837, 131] on select "Select Item Type Clothing Collectibles Of Value Electronics Firearms Household …" at bounding box center [791, 128] width 103 height 19
select select "household_goods"
click at [741, 119] on select "Select Item Type Clothing Collectibles Of Value Electronics Firearms Household …" at bounding box center [791, 128] width 103 height 19
click at [852, 128] on icon "submit" at bounding box center [853, 128] width 7 height 7
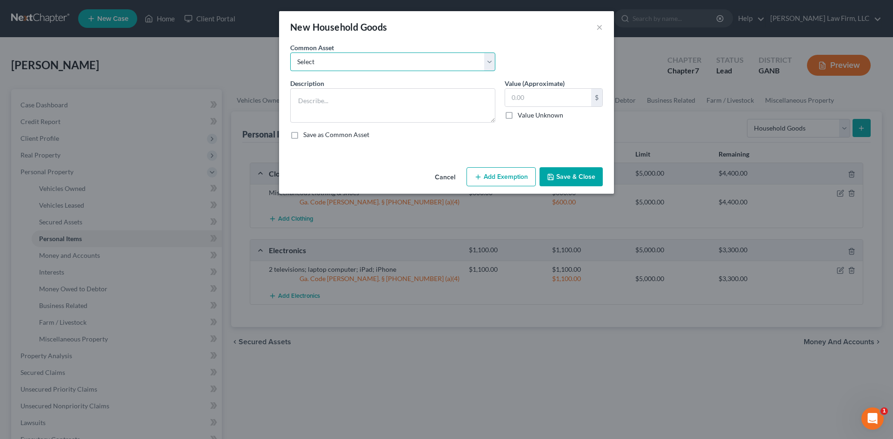
click at [298, 60] on select "Select Miscellaneous household goods & furniture, including bedroom set; living…" at bounding box center [392, 62] width 205 height 19
select select "0"
click at [290, 53] on select "Select Miscellaneous household goods & furniture, including bedroom set; living…" at bounding box center [392, 62] width 205 height 19
type textarea "Miscellaneous household goods & furniture, including bedroom set; living room s…"
type input "3,000.00"
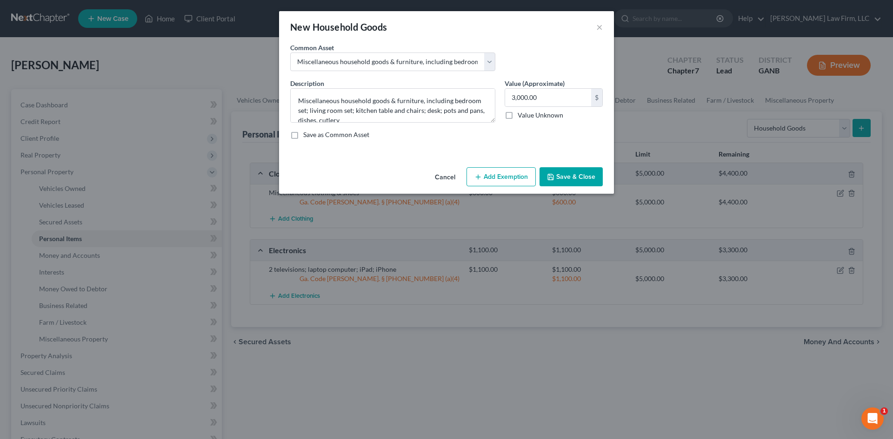
click at [501, 180] on button "Add Exemption" at bounding box center [500, 177] width 69 height 20
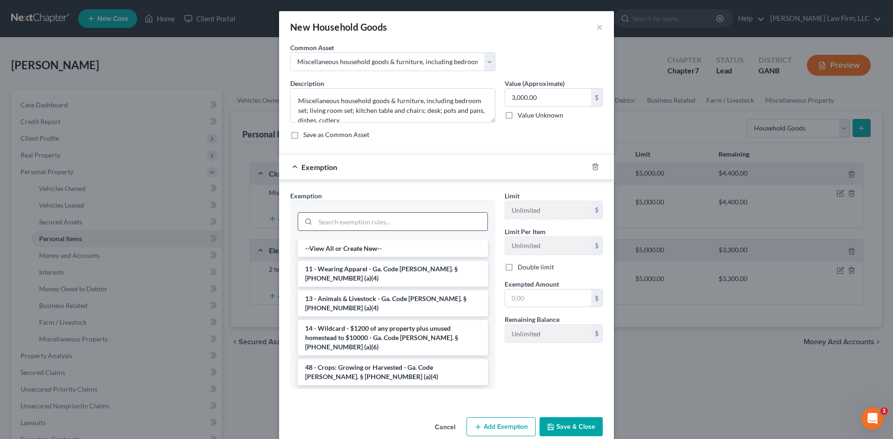
click at [411, 222] on input "search" at bounding box center [401, 222] width 172 height 18
click at [382, 389] on li "6 - Household Goods and Furnishings - Ga. Code Ann. § 44-13-100 (a)(4)" at bounding box center [393, 402] width 190 height 26
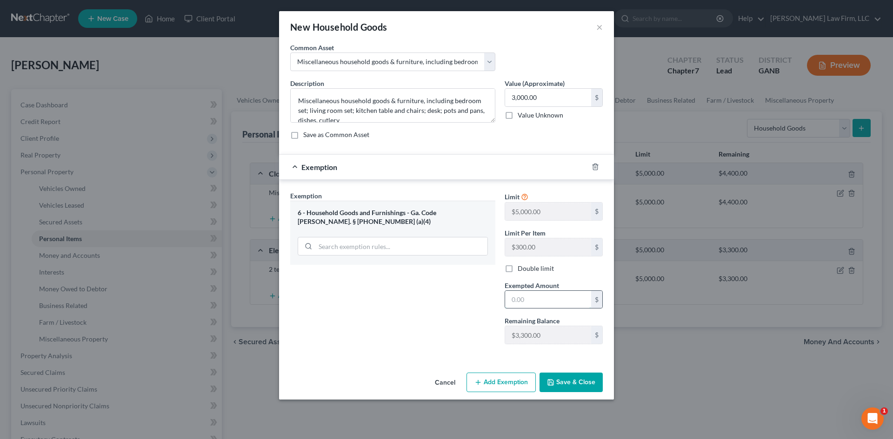
click at [567, 297] on input "text" at bounding box center [548, 300] width 86 height 18
type input "3,000"
click at [573, 384] on button "Save & Close" at bounding box center [570, 383] width 63 height 20
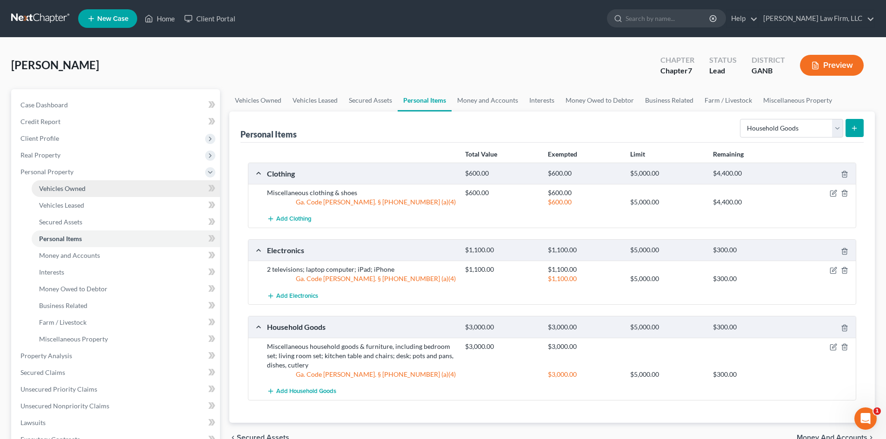
drag, startPoint x: 64, startPoint y: 187, endPoint x: 75, endPoint y: 190, distance: 12.0
click at [63, 187] on span "Vehicles Owned" at bounding box center [62, 189] width 46 height 8
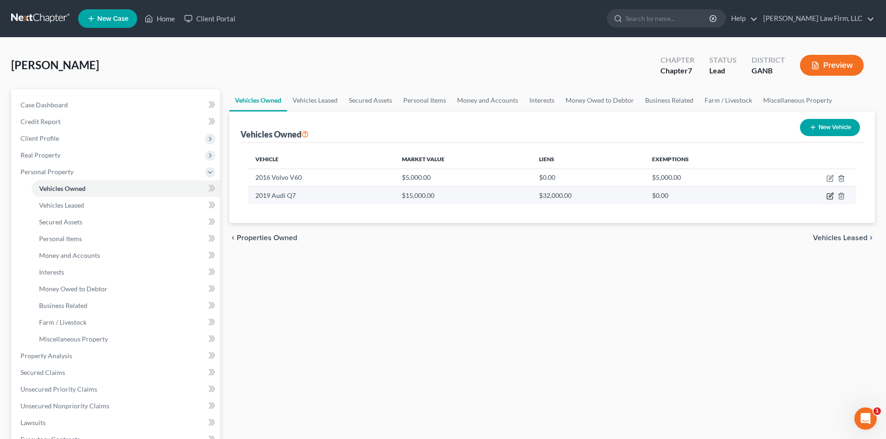
click at [833, 195] on icon "button" at bounding box center [829, 195] width 7 height 7
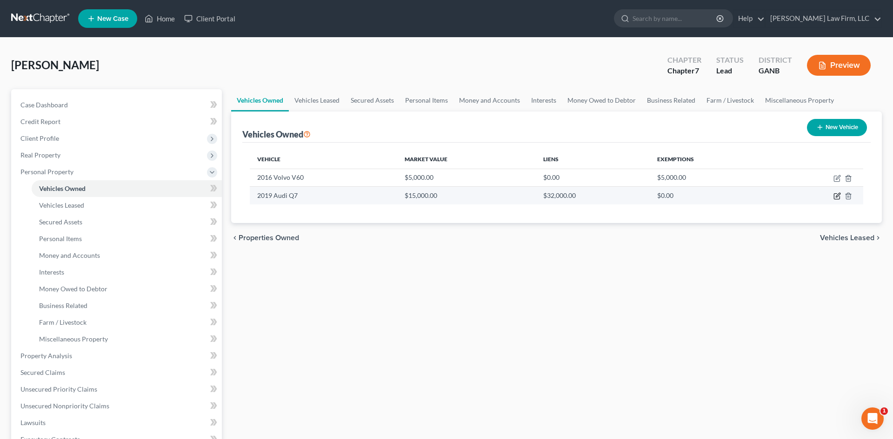
select select "0"
select select "7"
select select "2"
select select "0"
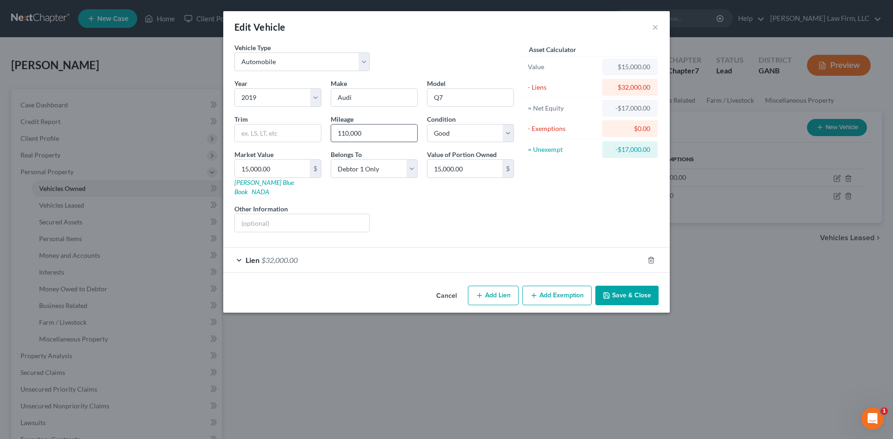
click at [356, 136] on input "110,000" at bounding box center [374, 134] width 86 height 18
type input "131,000"
click at [284, 168] on input "15,000.00" at bounding box center [272, 169] width 75 height 18
type input "1"
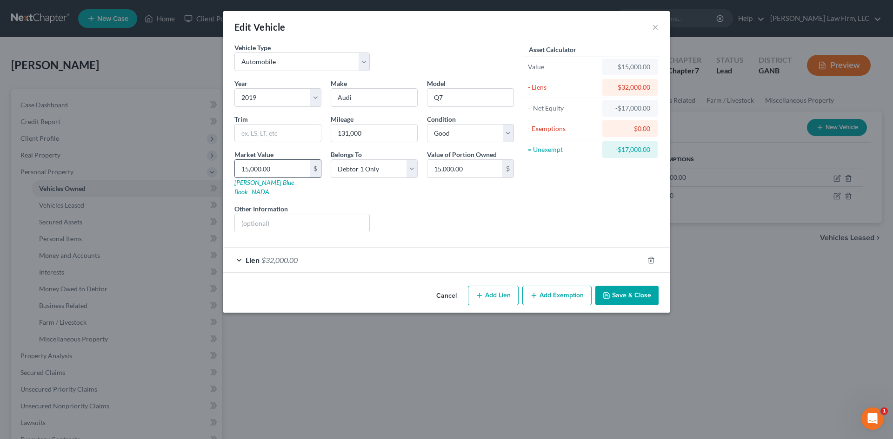
type input "1.00"
type input "14"
type input "14.00"
type input "140"
type input "140.00"
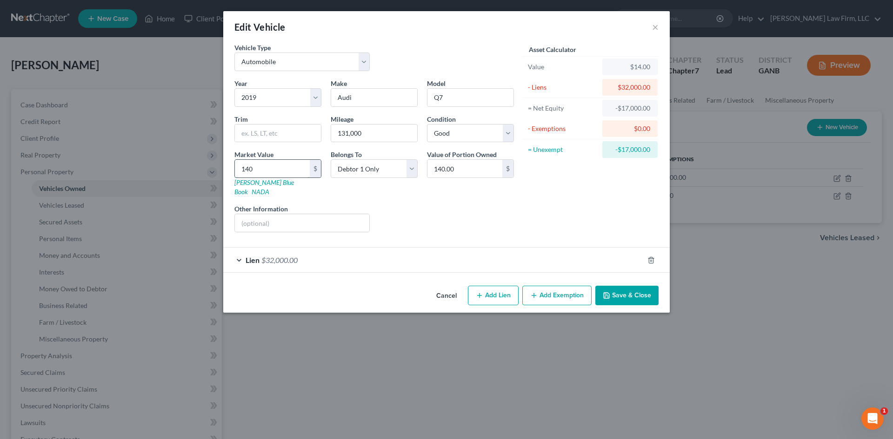
type input "1400"
type input "1,400.00"
type input "1,4000"
type input "14,000.00"
type input "14,000"
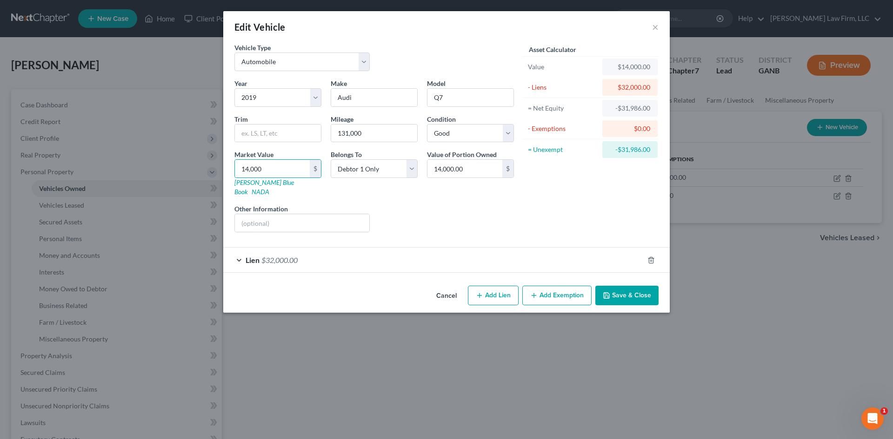
click at [609, 286] on button "Save & Close" at bounding box center [626, 296] width 63 height 20
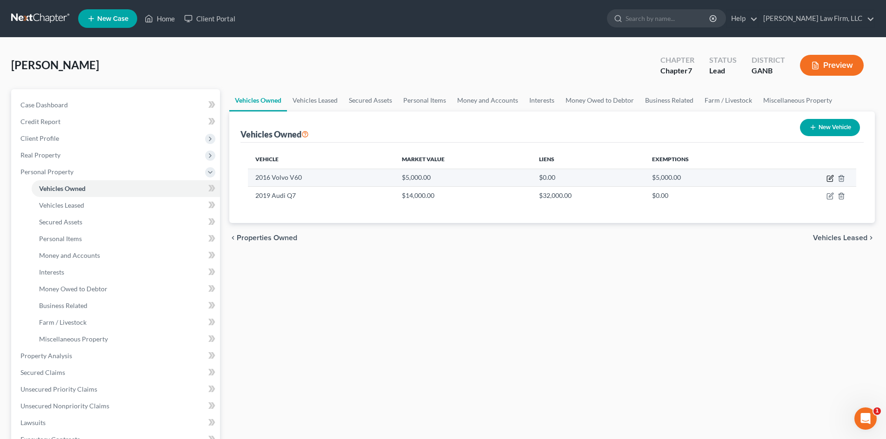
click at [829, 180] on icon "button" at bounding box center [829, 178] width 7 height 7
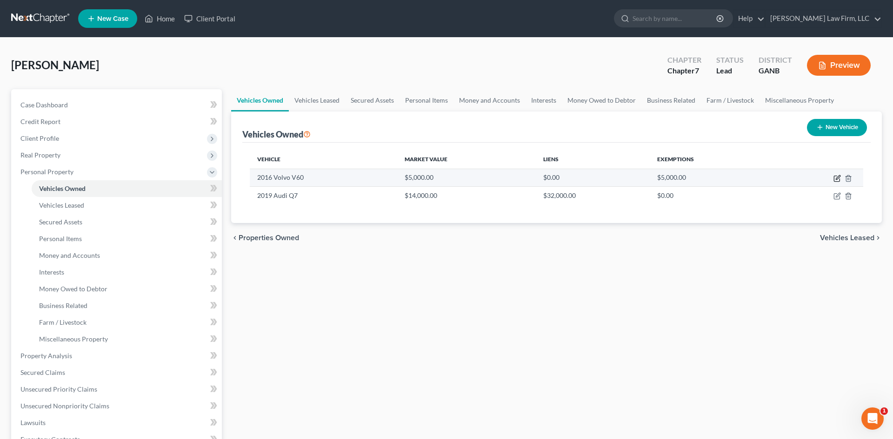
select select "0"
select select "10"
select select "2"
select select "0"
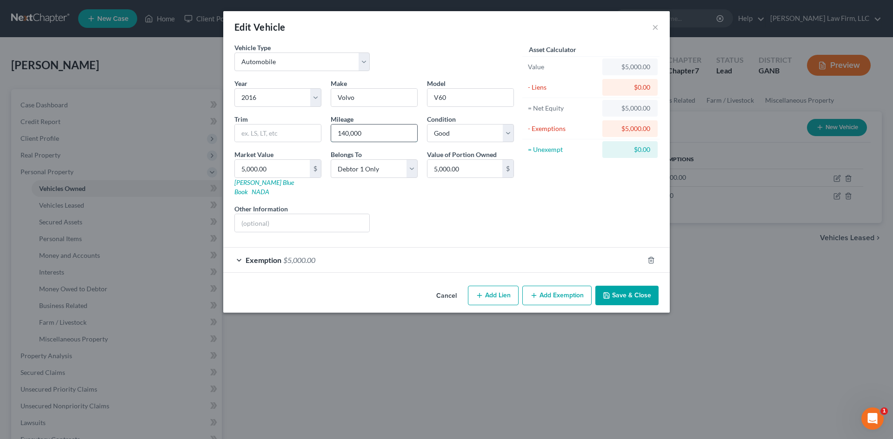
click at [357, 136] on input "140,000" at bounding box center [374, 134] width 86 height 18
click at [355, 132] on input "140,000" at bounding box center [374, 134] width 86 height 18
type input "137,000"
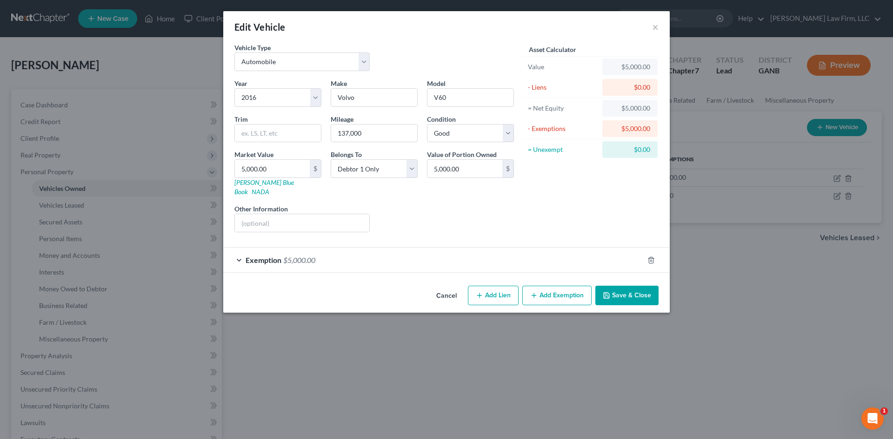
click at [636, 286] on button "Save & Close" at bounding box center [626, 296] width 63 height 20
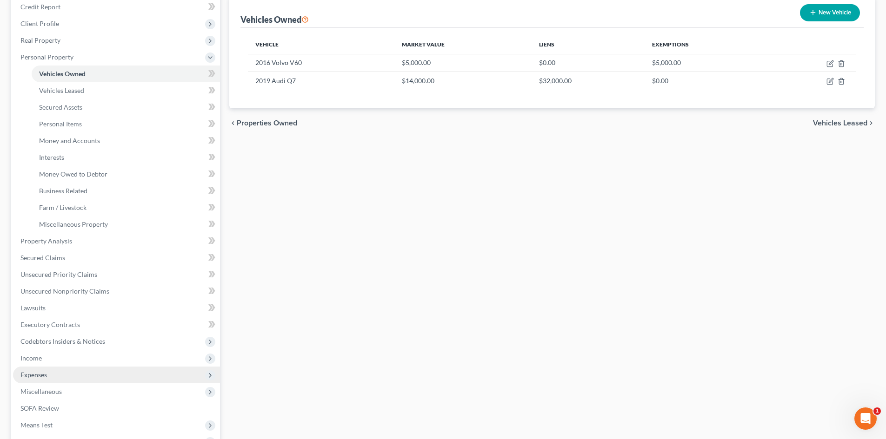
scroll to position [124, 0]
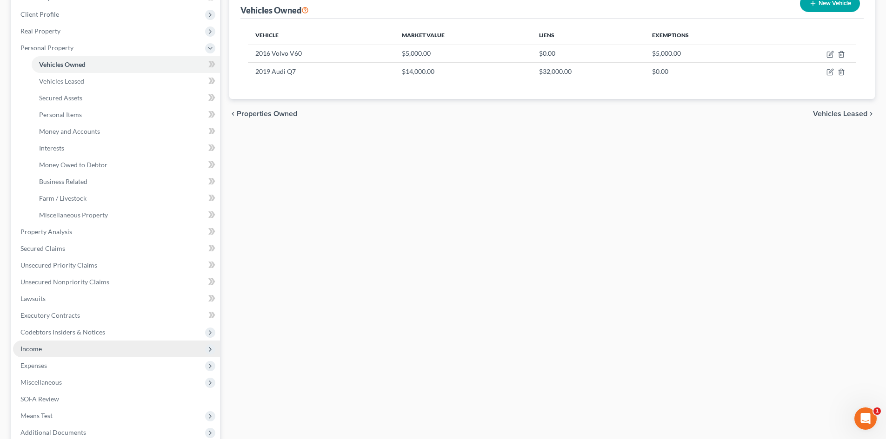
click at [29, 350] on span "Income" at bounding box center [30, 349] width 21 height 8
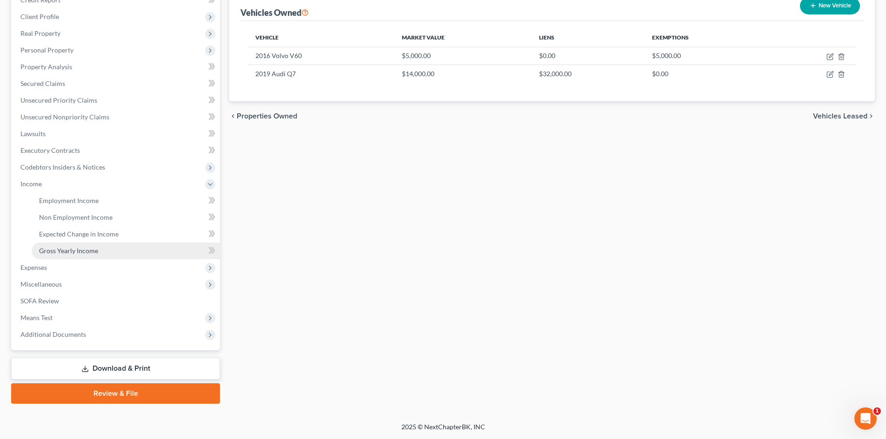
click at [75, 252] on span "Gross Yearly Income" at bounding box center [68, 251] width 59 height 8
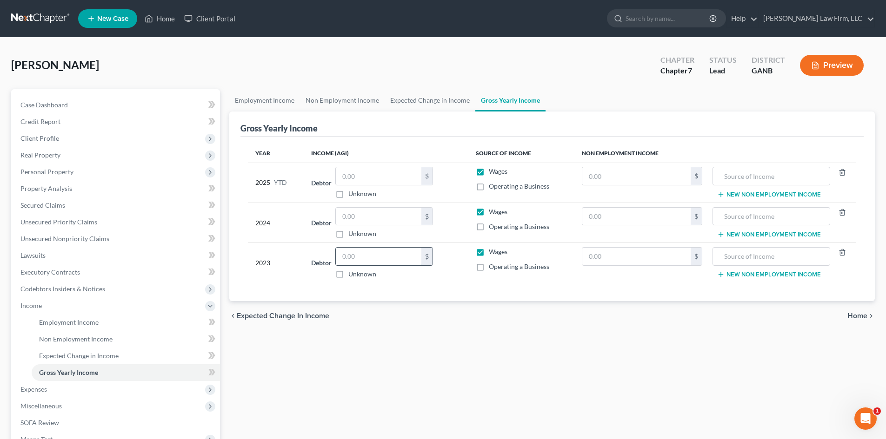
click at [362, 260] on input "text" at bounding box center [379, 257] width 86 height 18
type input "65,415"
click at [425, 294] on div "Year Income (AGI) Source of Income Non Employment Income 2025 YTD Debtor $ Unkn…" at bounding box center [551, 219] width 623 height 165
click at [365, 218] on input "text" at bounding box center [379, 217] width 86 height 18
type input "73,223"
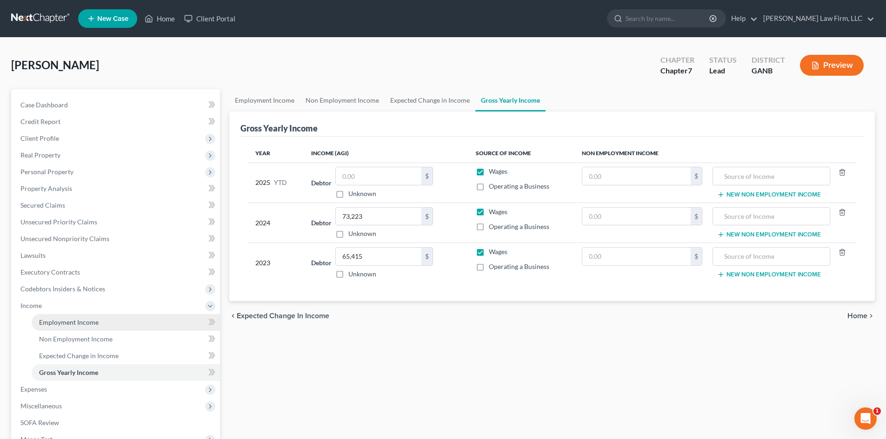
click at [71, 319] on span "Employment Income" at bounding box center [69, 322] width 60 height 8
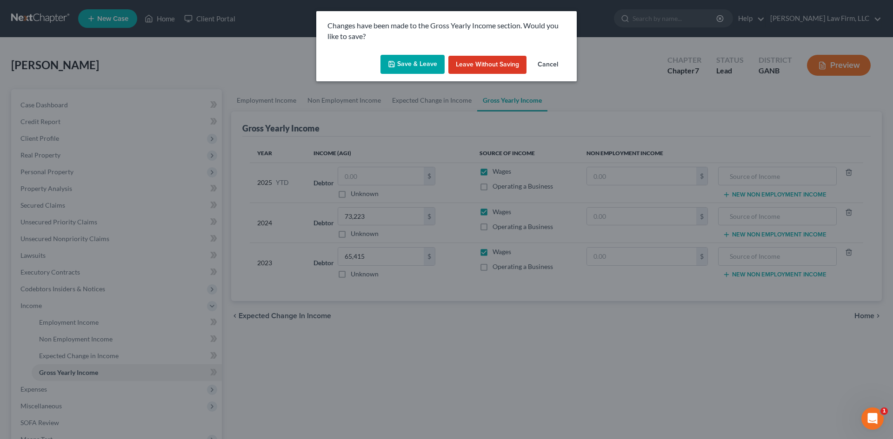
click at [399, 59] on button "Save & Leave" at bounding box center [412, 65] width 64 height 20
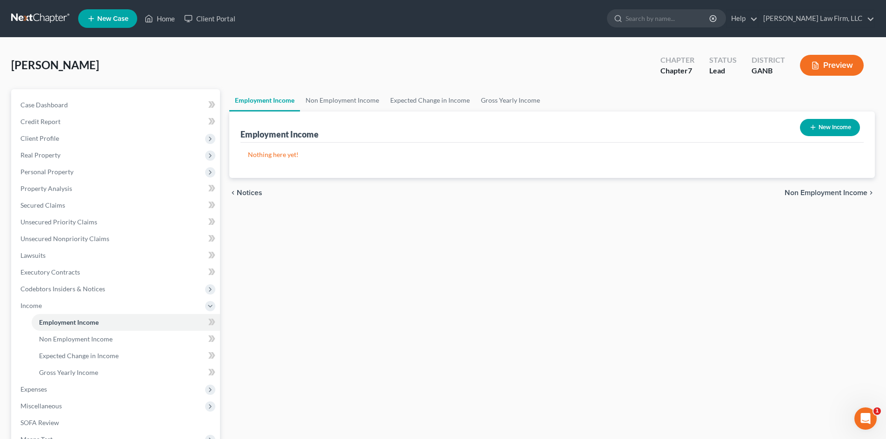
click at [823, 128] on button "New Income" at bounding box center [830, 127] width 60 height 17
select select "0"
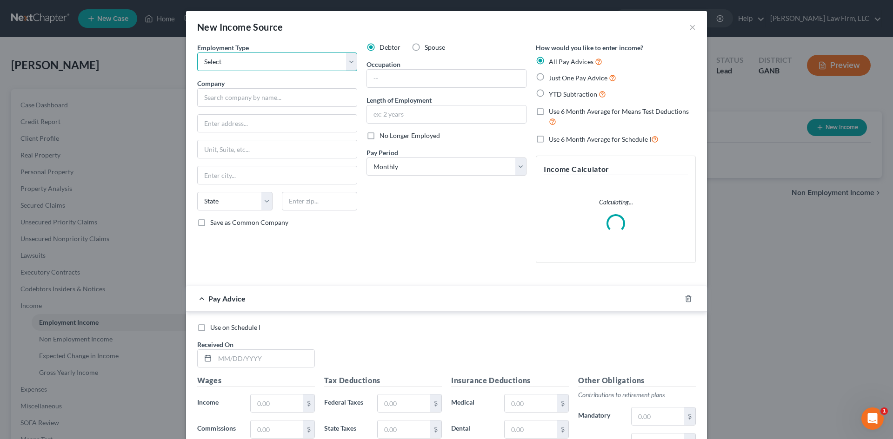
click at [216, 64] on select "Select Full or Part Time Employment Self Employment" at bounding box center [277, 62] width 160 height 19
select select "0"
click at [197, 53] on select "Select Full or Part Time Employment Self Employment" at bounding box center [277, 62] width 160 height 19
click at [217, 93] on input "text" at bounding box center [277, 97] width 160 height 19
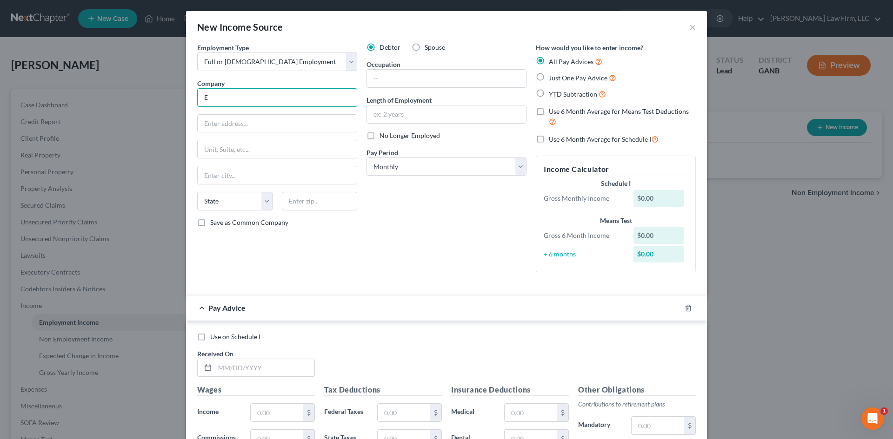
click at [305, 95] on input "E" at bounding box center [277, 97] width 160 height 19
click at [309, 100] on input "E" at bounding box center [277, 97] width 160 height 19
type input "Elavon, Inc."
type input "800 Nicollet Mall"
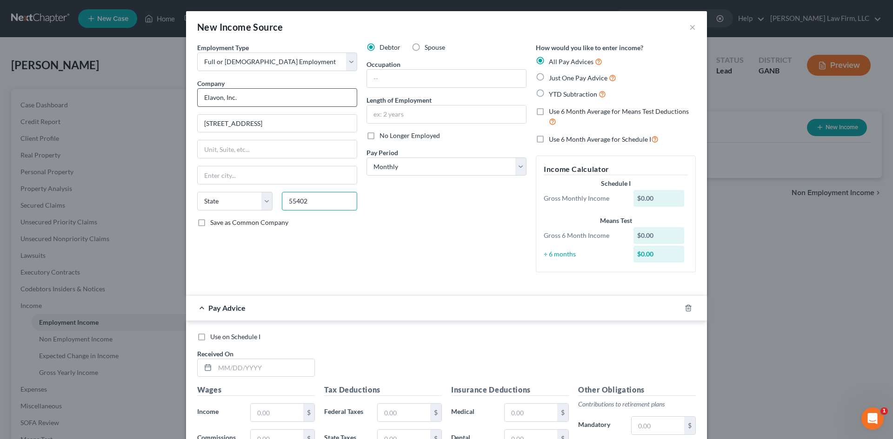
type input "55402"
type input "Minneapolis"
select select "24"
click at [400, 166] on select "Select Monthly Twice Monthly Every Other Week Weekly" at bounding box center [446, 167] width 160 height 19
select select "2"
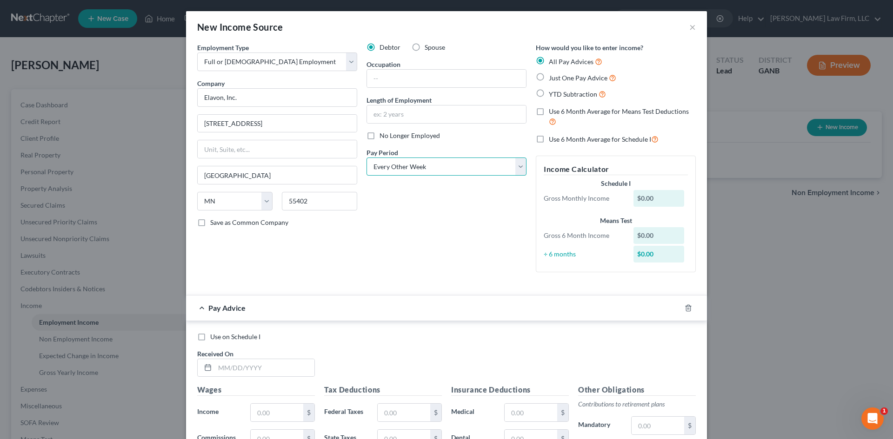
click at [366, 158] on select "Select Monthly Twice Monthly Every Other Week Weekly" at bounding box center [446, 167] width 160 height 19
click at [383, 113] on input "text" at bounding box center [446, 115] width 159 height 18
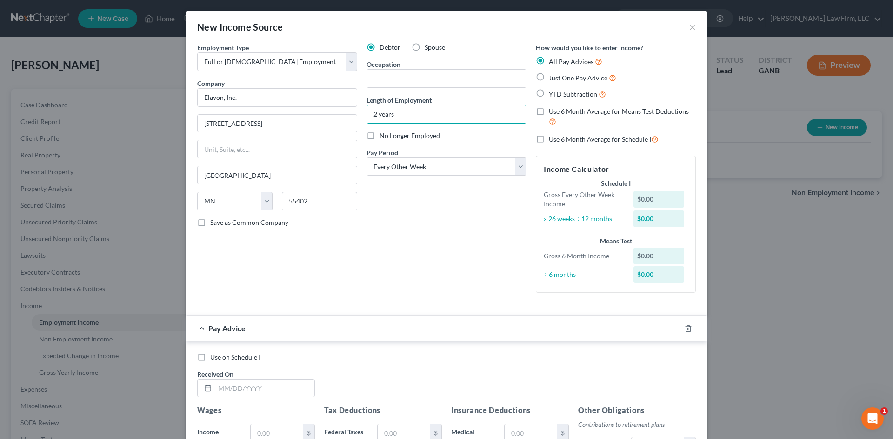
type input "2 years"
click at [406, 220] on div "Debtor Spouse Occupation Length of Employment 2 years No Longer Employed Pay Pe…" at bounding box center [446, 172] width 169 height 258
click at [383, 82] on input "text" at bounding box center [446, 79] width 159 height 18
type input "Accountant"
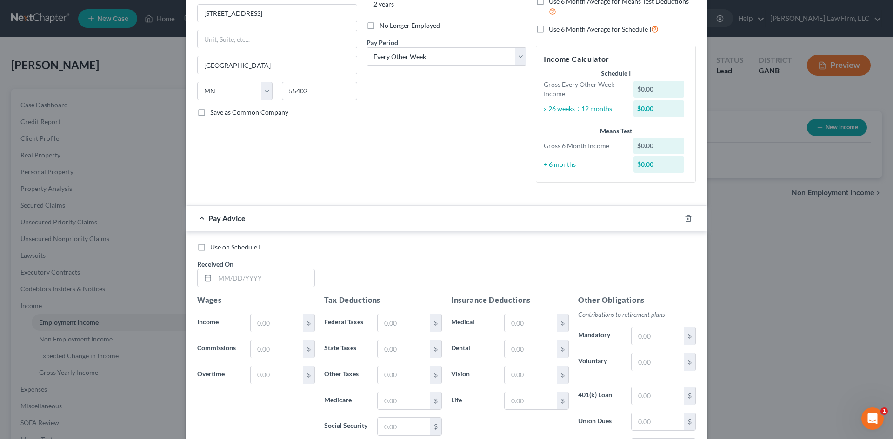
scroll to position [186, 0]
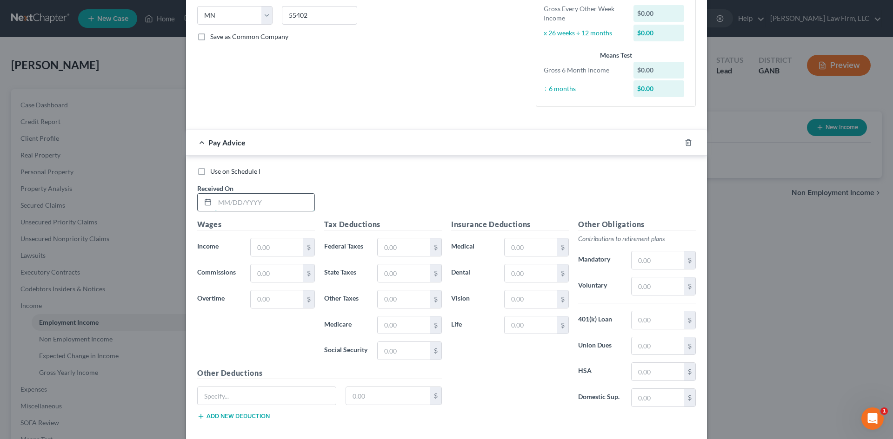
click at [235, 205] on input "text" at bounding box center [264, 203] width 99 height 18
type input "04/11/2025"
type input "2,942.31"
type input "306.62"
type input "129.27"
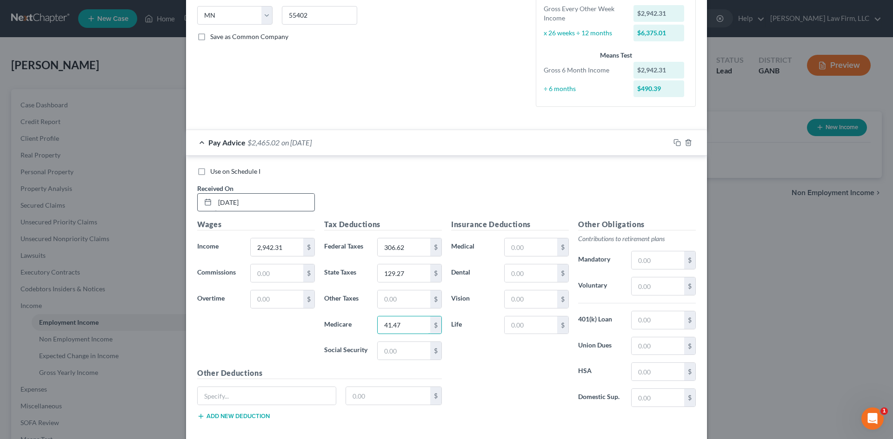
type input "41.47"
type input "177.31"
click at [512, 273] on input "text" at bounding box center [530, 274] width 53 height 18
click at [512, 274] on input "text" at bounding box center [530, 274] width 53 height 18
type input "5.98"
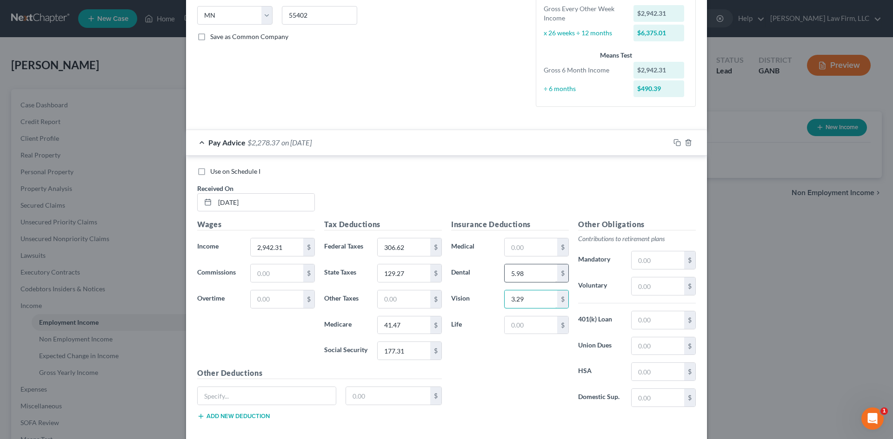
type input "3.29"
click at [512, 249] on input "text" at bounding box center [530, 247] width 53 height 18
type input "46.38"
click at [634, 371] on input "text" at bounding box center [657, 372] width 53 height 18
type input "28.84"
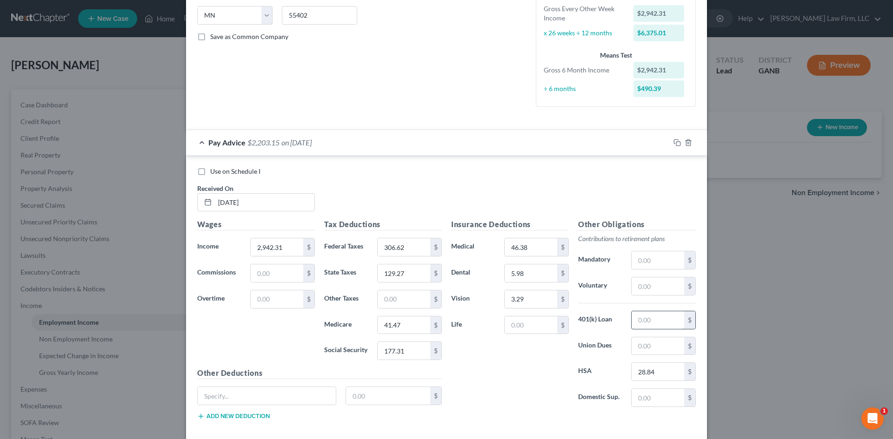
click at [635, 325] on input "text" at bounding box center [657, 320] width 53 height 18
click at [637, 283] on input "text" at bounding box center [657, 287] width 53 height 18
type input "117.7"
click at [652, 318] on input "text" at bounding box center [657, 320] width 53 height 18
type input "149.8"
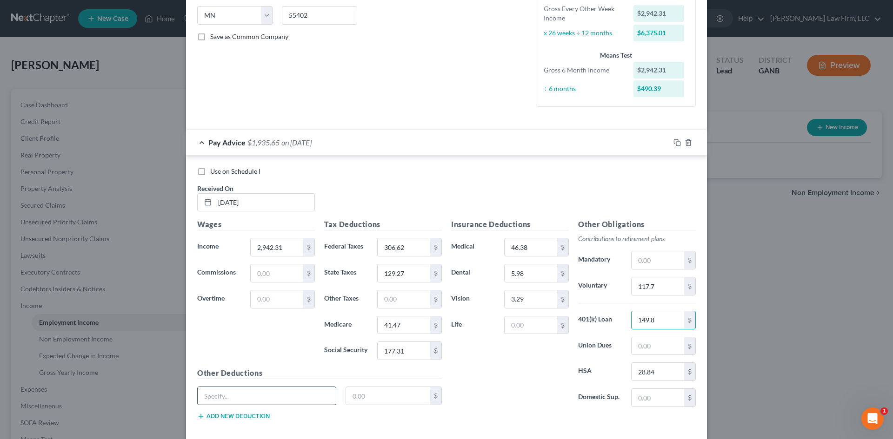
click at [283, 396] on input "text" at bounding box center [267, 396] width 138 height 18
type input "Accident insurance"
type input "1.01"
click at [242, 417] on button "Add new deduction" at bounding box center [233, 416] width 73 height 7
click at [241, 419] on input "text" at bounding box center [267, 422] width 138 height 18
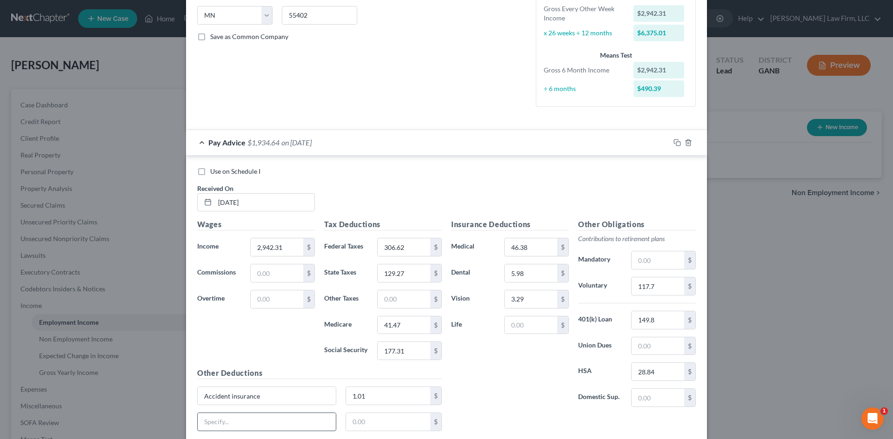
click at [241, 419] on input "text" at bounding box center [267, 422] width 138 height 18
type input "Critical Illness insurance"
type input "1.25"
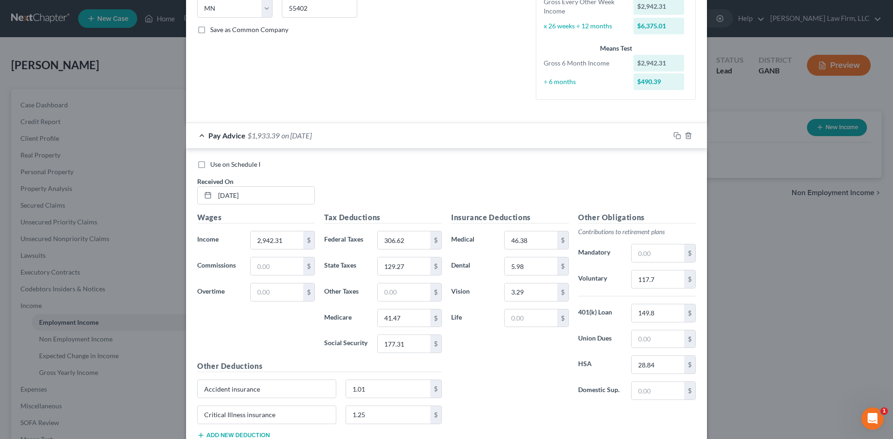
scroll to position [255, 0]
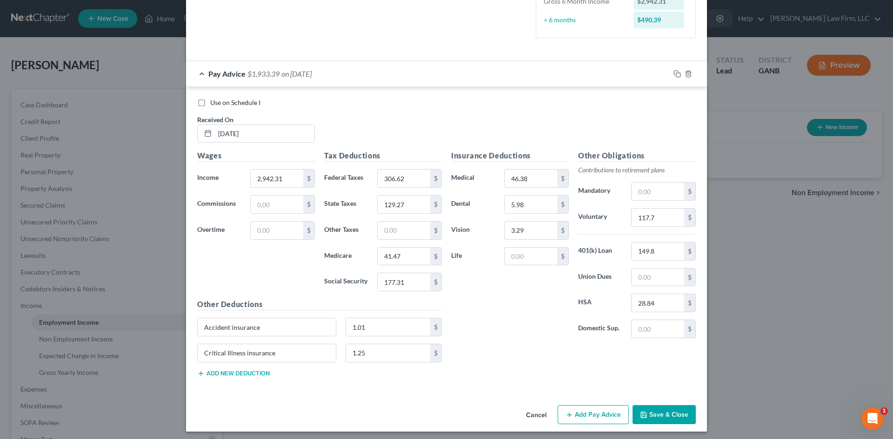
click at [236, 376] on button "Add new deduction" at bounding box center [233, 373] width 73 height 7
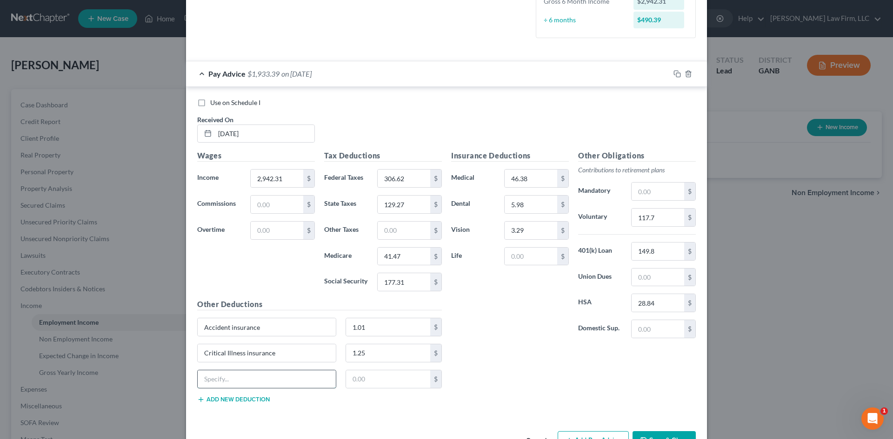
click at [231, 381] on input "text" at bounding box center [267, 380] width 138 height 18
click at [229, 379] on input "Hospital indeminification" at bounding box center [267, 380] width 138 height 18
click at [307, 384] on input "Hospital Indeminification" at bounding box center [267, 380] width 138 height 18
type input "Hospital Indemnification insurance"
type input "2.2"
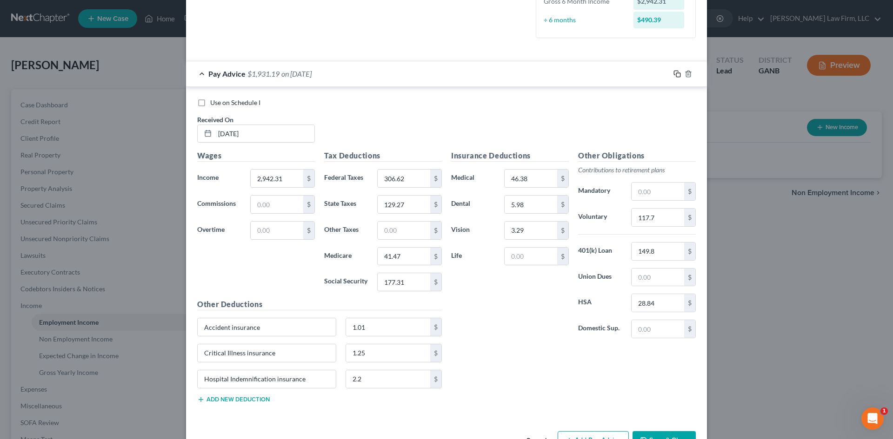
click at [673, 73] on icon "button" at bounding box center [676, 73] width 7 height 7
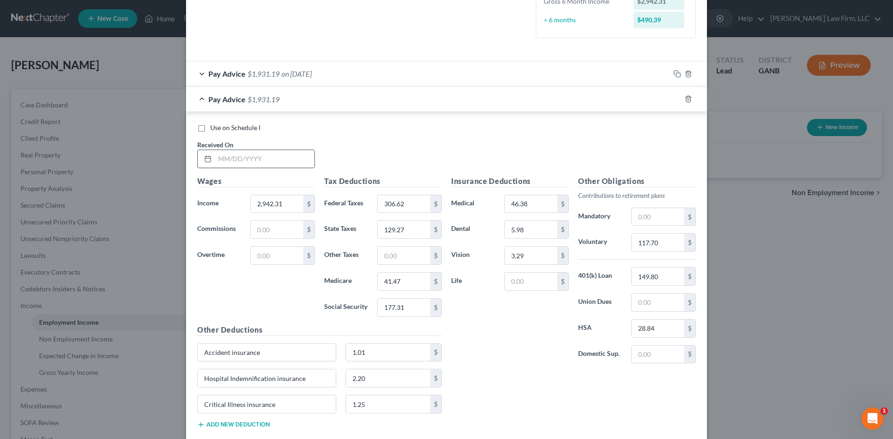
click at [289, 153] on input "text" at bounding box center [264, 159] width 99 height 18
type input "04/19/2025"
click at [373, 158] on div "Use on Schedule I Received On * 04/19/2025" at bounding box center [446, 149] width 508 height 53
click at [676, 97] on icon "button" at bounding box center [676, 98] width 7 height 7
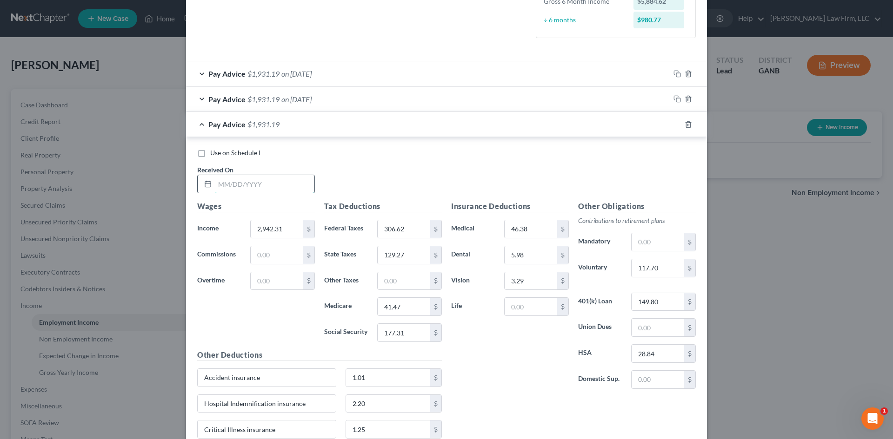
click at [237, 185] on input "text" at bounding box center [264, 184] width 99 height 18
type input "05/09/2025"
click at [411, 310] on input "41.47" at bounding box center [404, 307] width 53 height 18
click at [409, 308] on input "41.47" at bounding box center [404, 307] width 53 height 18
type input "41.46"
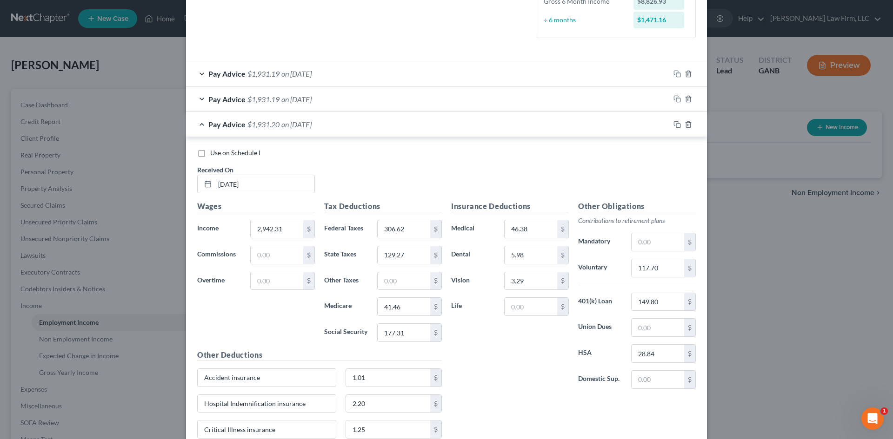
click at [504, 160] on div "Use on Schedule I Received On * 05/09/2025" at bounding box center [446, 174] width 508 height 53
click at [673, 123] on icon "button" at bounding box center [676, 124] width 7 height 7
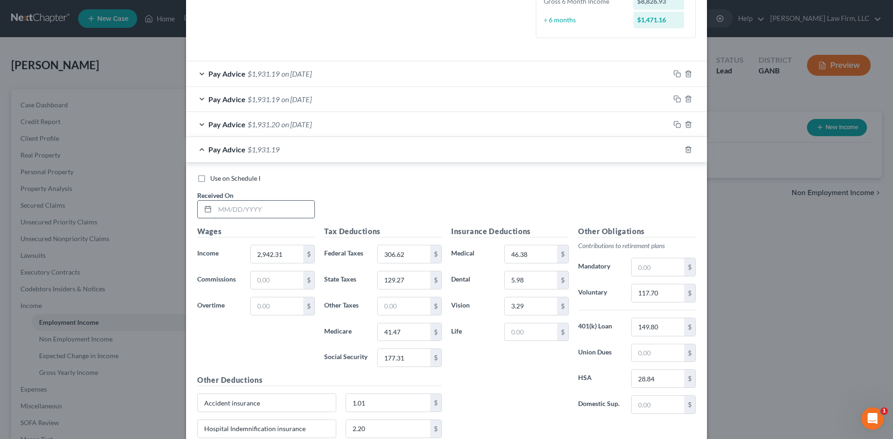
click at [248, 206] on input "text" at bounding box center [264, 210] width 99 height 18
type input "05/23/2025"
click at [487, 373] on div "Insurance Deductions Medical 46.38 $ Dental 5.98 $ Vision 3.29 $ Life $" at bounding box center [509, 324] width 127 height 196
click at [673, 151] on icon "button" at bounding box center [676, 149] width 7 height 7
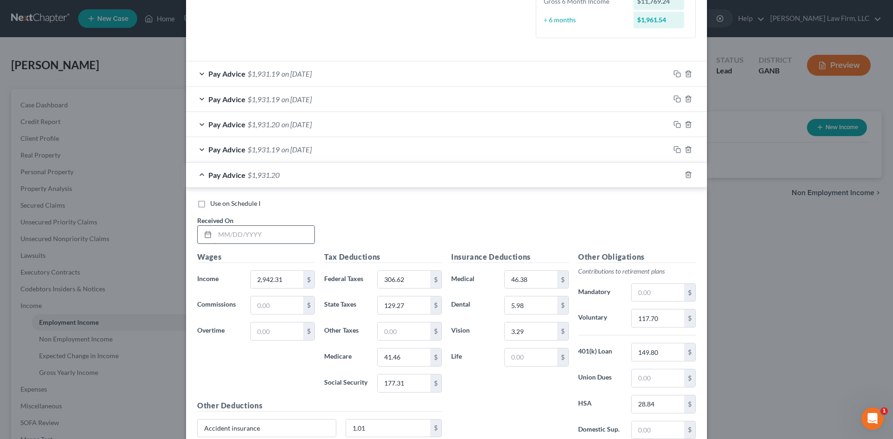
click at [250, 240] on input "text" at bounding box center [264, 235] width 99 height 18
type input "06/06/2025"
click at [377, 233] on div "Use on Schedule I Received On * 06/06/2025" at bounding box center [446, 225] width 508 height 53
click at [675, 174] on icon "button" at bounding box center [676, 174] width 7 height 7
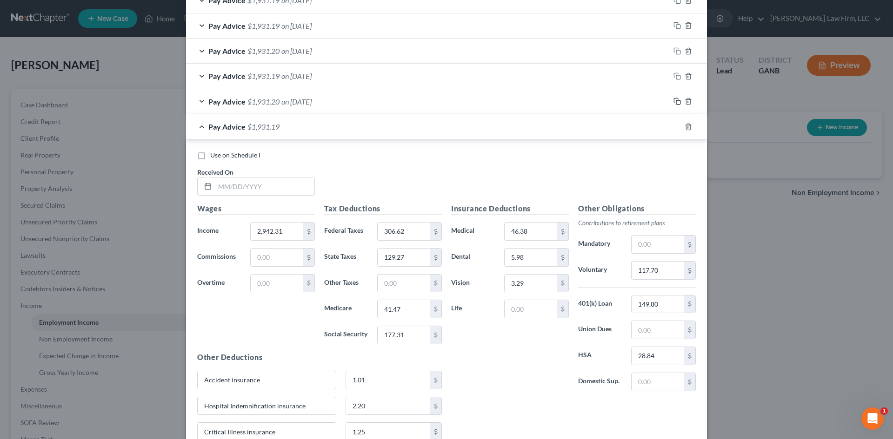
scroll to position [379, 0]
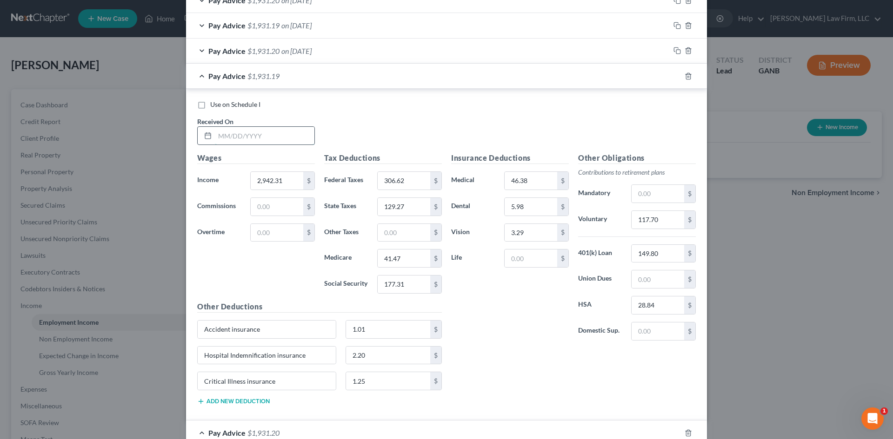
click at [274, 129] on input "text" at bounding box center [264, 136] width 99 height 18
type input "06/20/2025"
click at [401, 284] on input "177.31" at bounding box center [404, 285] width 53 height 18
click at [401, 285] on input "177.31" at bounding box center [404, 285] width 53 height 18
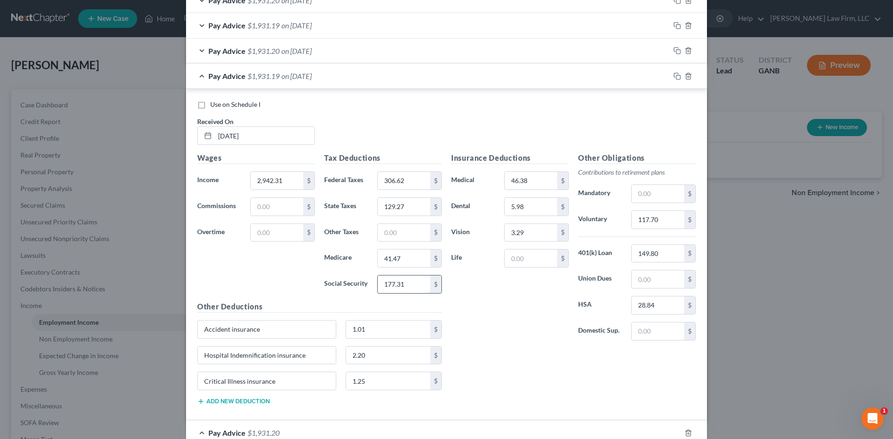
click at [401, 285] on input "177.31" at bounding box center [404, 285] width 53 height 18
type input "177.30"
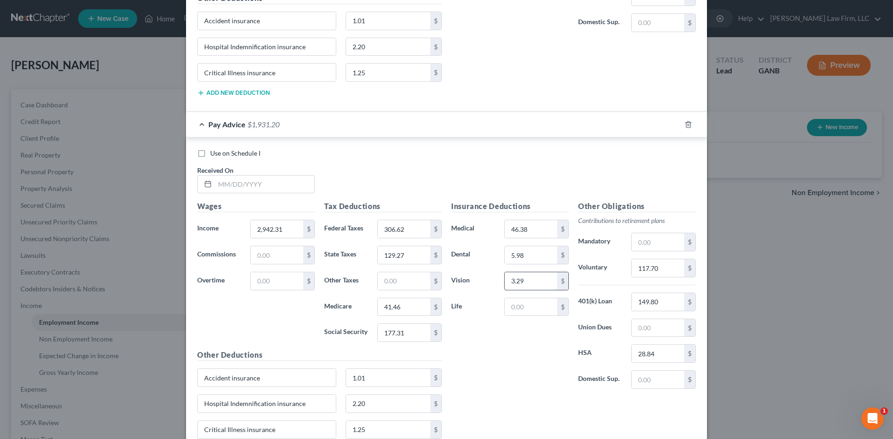
scroll to position [689, 0]
click at [297, 182] on input "text" at bounding box center [264, 183] width 99 height 18
type input "07/03/2025"
click at [411, 254] on input "129.27" at bounding box center [404, 254] width 53 height 18
type input "124.47"
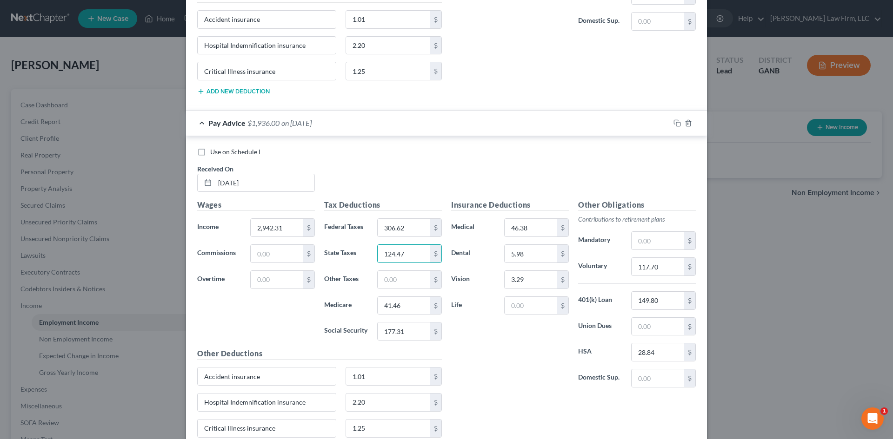
click at [453, 152] on div "Use on Schedule I" at bounding box center [446, 151] width 498 height 9
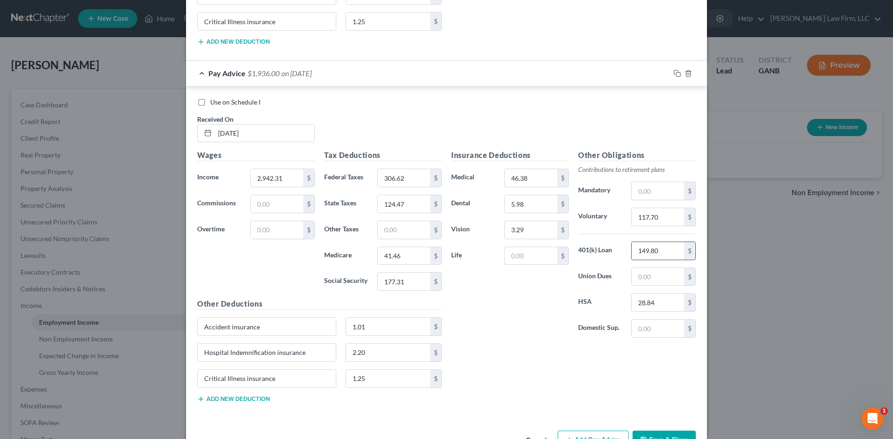
scroll to position [768, 0]
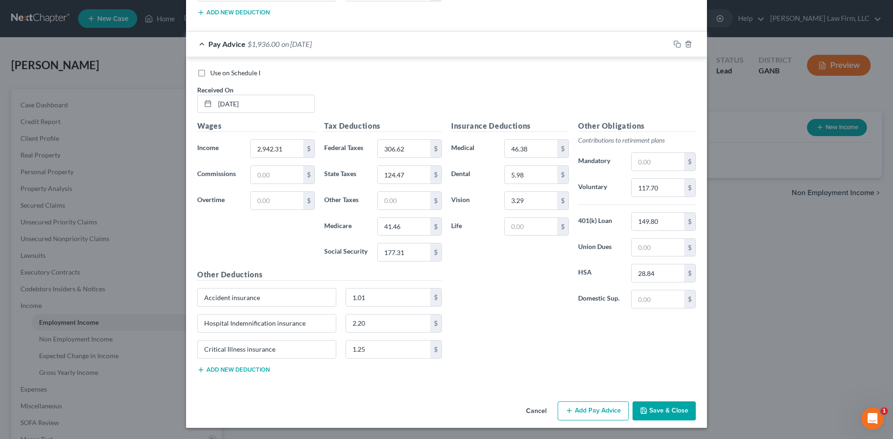
click at [676, 48] on div at bounding box center [687, 44] width 37 height 15
click at [673, 42] on icon "button" at bounding box center [676, 43] width 7 height 7
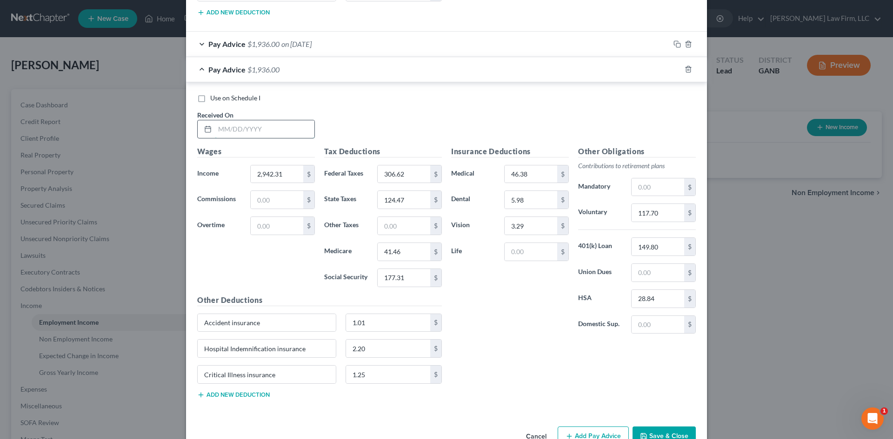
click at [242, 129] on input "text" at bounding box center [264, 129] width 99 height 18
type input "07/18/2025"
click at [409, 252] on input "41.46" at bounding box center [404, 252] width 53 height 18
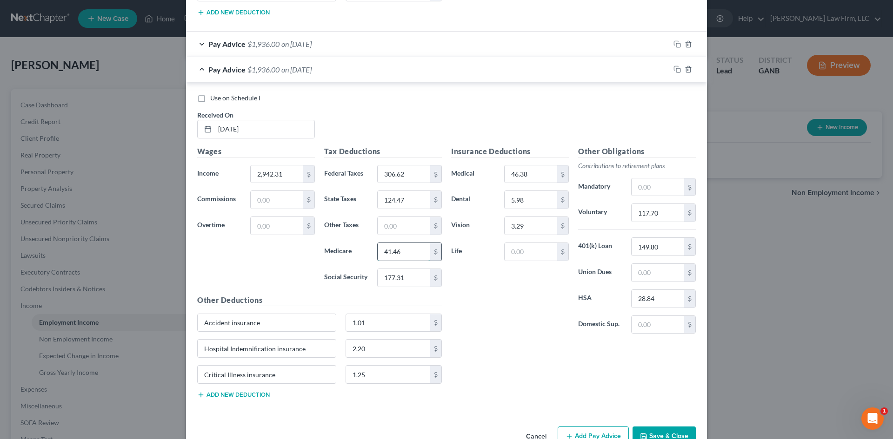
click at [409, 252] on input "41.46" at bounding box center [404, 252] width 53 height 18
click at [407, 252] on input "41.46" at bounding box center [404, 252] width 53 height 18
click at [394, 252] on input "41.46" at bounding box center [404, 252] width 53 height 18
click at [399, 252] on input "41.46" at bounding box center [404, 252] width 53 height 18
type input "41.47"
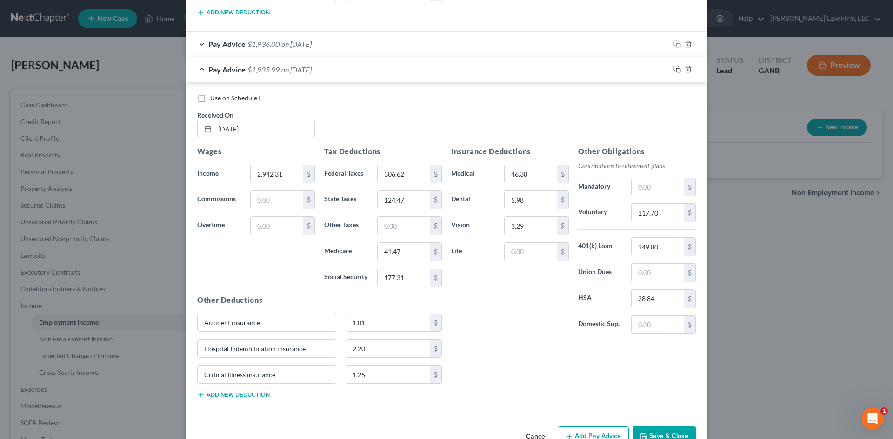
click at [676, 68] on icon "button" at bounding box center [676, 69] width 7 height 7
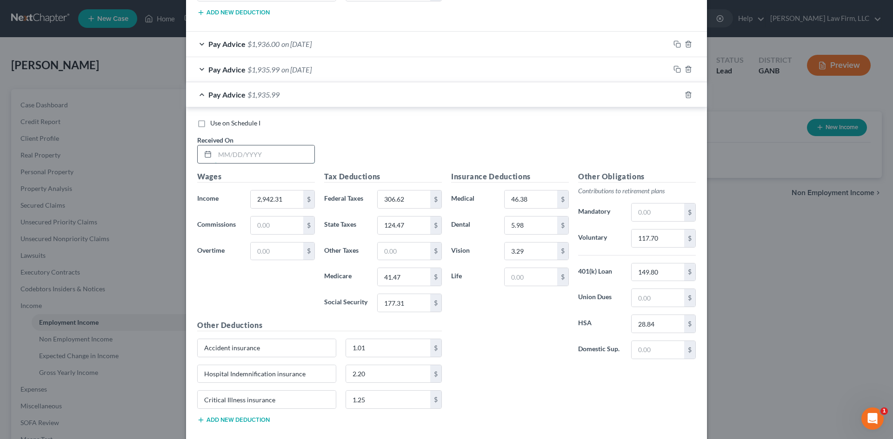
click at [262, 153] on input "text" at bounding box center [264, 155] width 99 height 18
type input "08/01/2025"
click at [676, 96] on rect "button" at bounding box center [678, 96] width 4 height 4
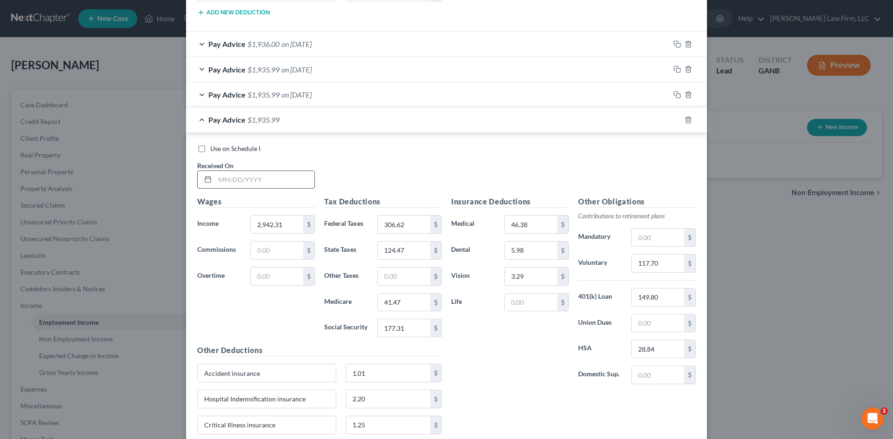
click at [279, 186] on input "text" at bounding box center [264, 180] width 99 height 18
type input "08/15/2025"
click at [380, 166] on div "Use on Schedule I Received On * 08/15/2025" at bounding box center [446, 170] width 508 height 53
click at [676, 120] on icon "button" at bounding box center [676, 119] width 7 height 7
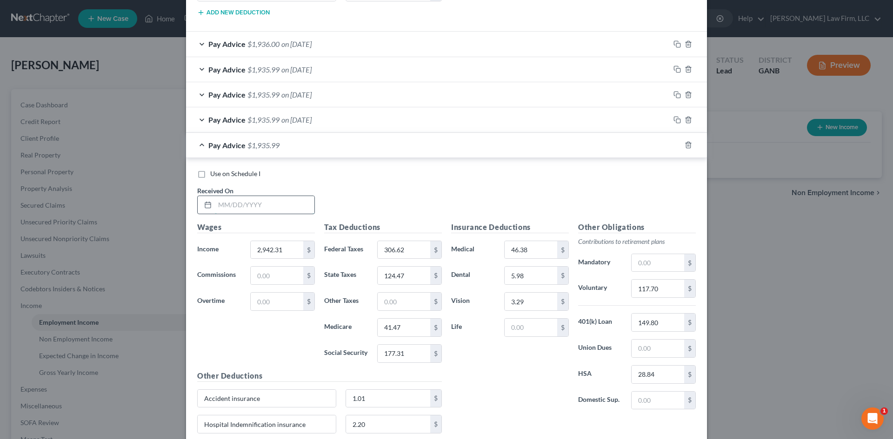
click at [240, 201] on input "text" at bounding box center [264, 205] width 99 height 18
type input "08/29/2025"
click at [408, 330] on input "41.47" at bounding box center [404, 328] width 53 height 18
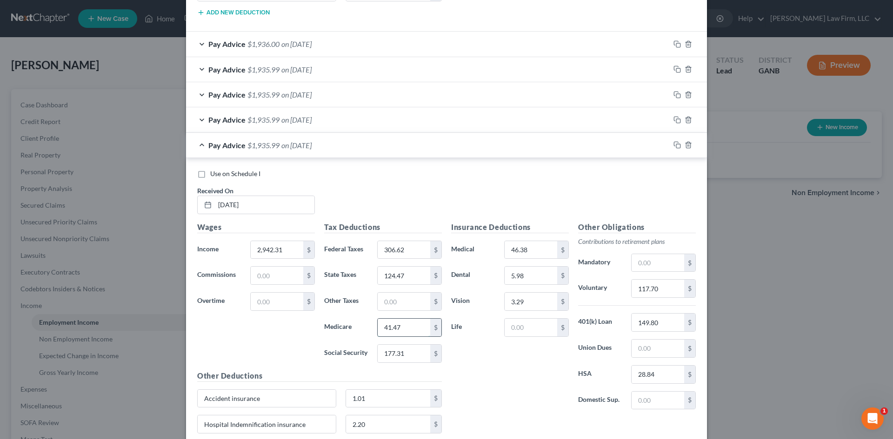
click at [408, 330] on input "41.47" at bounding box center [404, 328] width 53 height 18
type input "41.46"
click at [676, 147] on rect "button" at bounding box center [678, 146] width 4 height 4
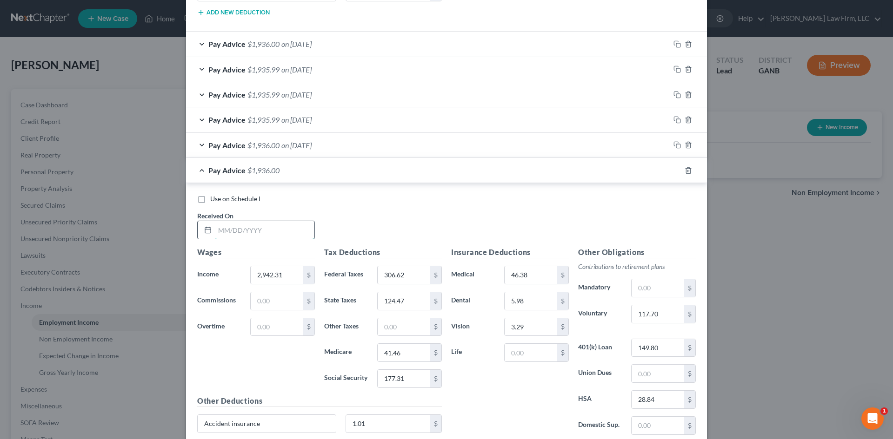
click at [262, 229] on input "text" at bounding box center [264, 230] width 99 height 18
type input "09/12/2025"
click at [411, 353] on input "41.46" at bounding box center [404, 353] width 53 height 18
click at [413, 353] on input "41.46" at bounding box center [404, 353] width 53 height 18
click at [411, 351] on input "41.46" at bounding box center [404, 353] width 53 height 18
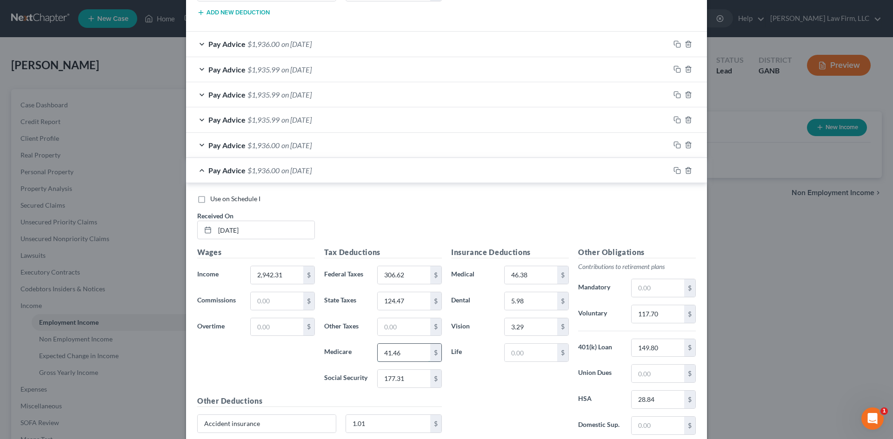
click at [401, 353] on input "41.46" at bounding box center [404, 353] width 53 height 18
click at [401, 352] on input "41.46" at bounding box center [404, 353] width 53 height 18
click at [404, 353] on input "41.46" at bounding box center [404, 353] width 53 height 18
drag, startPoint x: 411, startPoint y: 355, endPoint x: 380, endPoint y: 355, distance: 31.2
click at [411, 355] on input "41.46" at bounding box center [404, 353] width 53 height 18
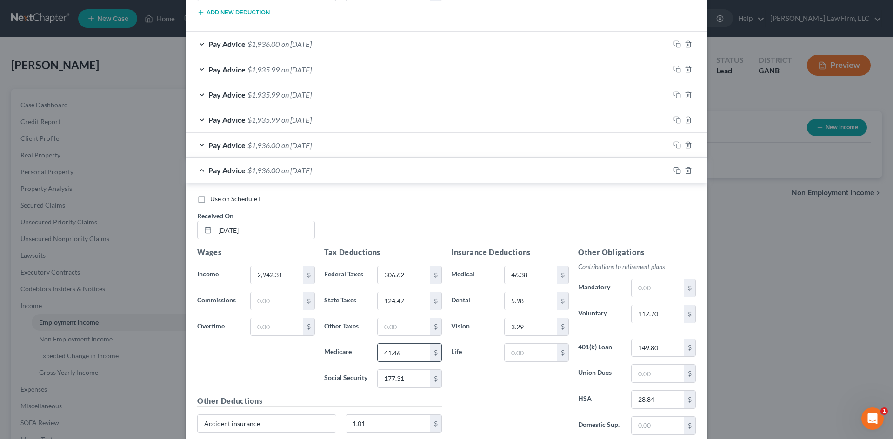
click at [381, 354] on input "41.46" at bounding box center [404, 353] width 53 height 18
click at [397, 353] on input "41.46" at bounding box center [404, 353] width 53 height 18
type input "41.47"
click at [674, 172] on icon "button" at bounding box center [676, 170] width 7 height 7
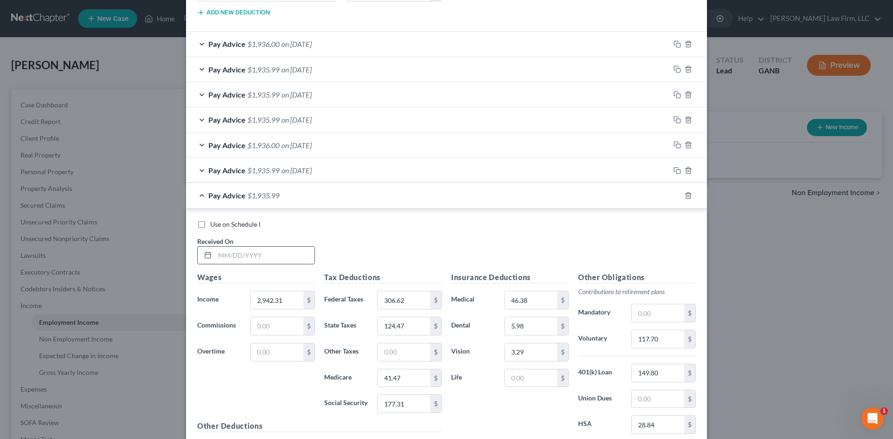
click at [262, 260] on input "text" at bounding box center [264, 256] width 99 height 18
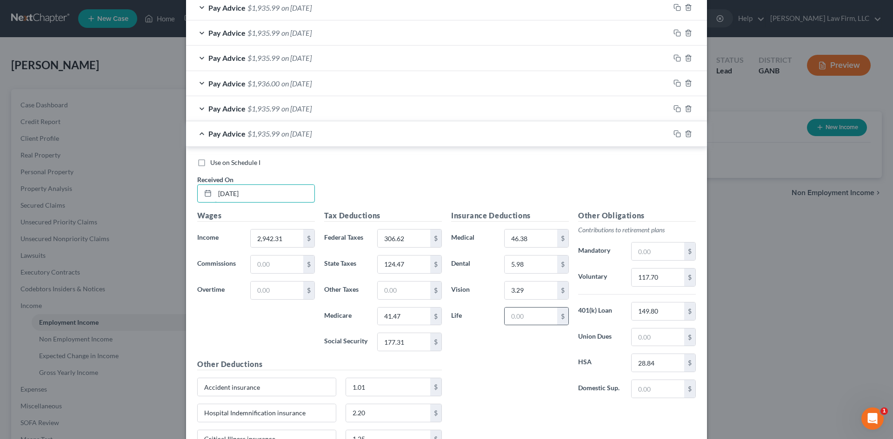
type input "09/26/2025"
click at [558, 378] on div "Insurance Deductions Medical 46.38 $ Dental 5.98 $ Vision 3.29 $ Life $" at bounding box center [509, 308] width 127 height 196
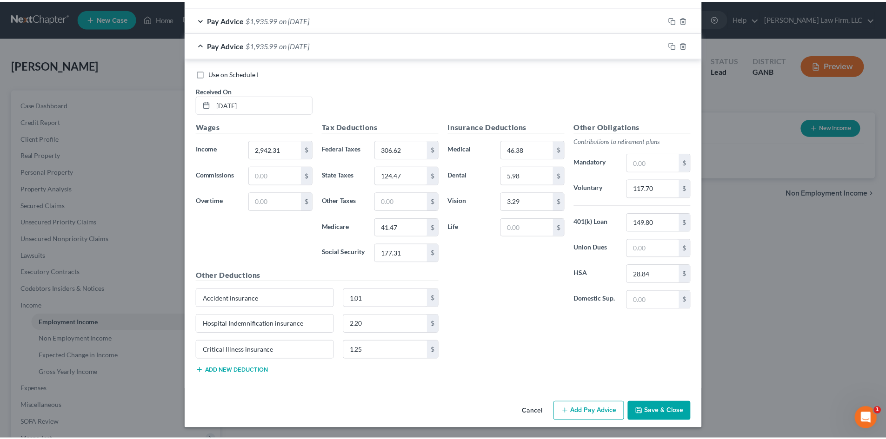
scroll to position [920, 0]
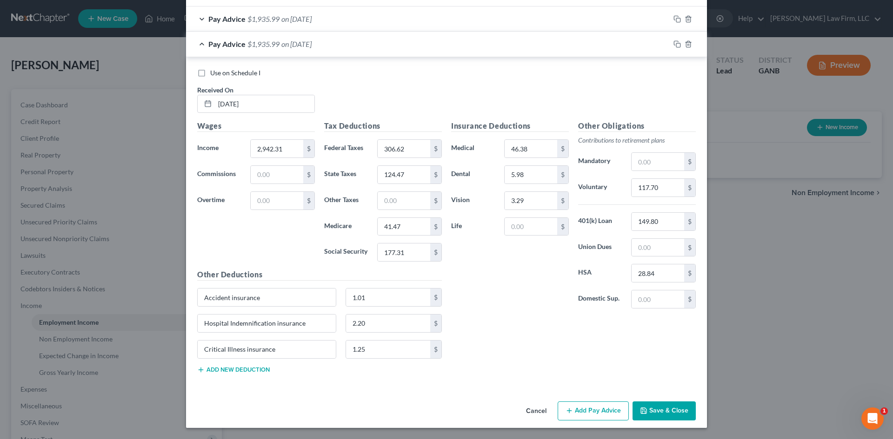
click at [662, 410] on button "Save & Close" at bounding box center [663, 412] width 63 height 20
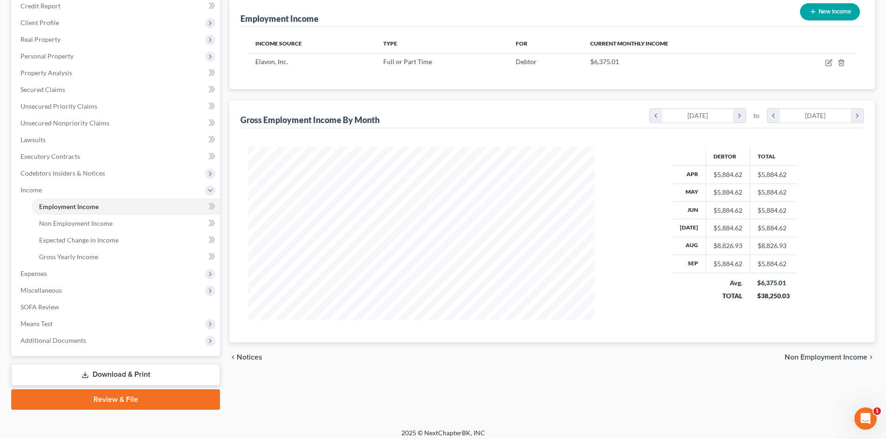
scroll to position [122, 0]
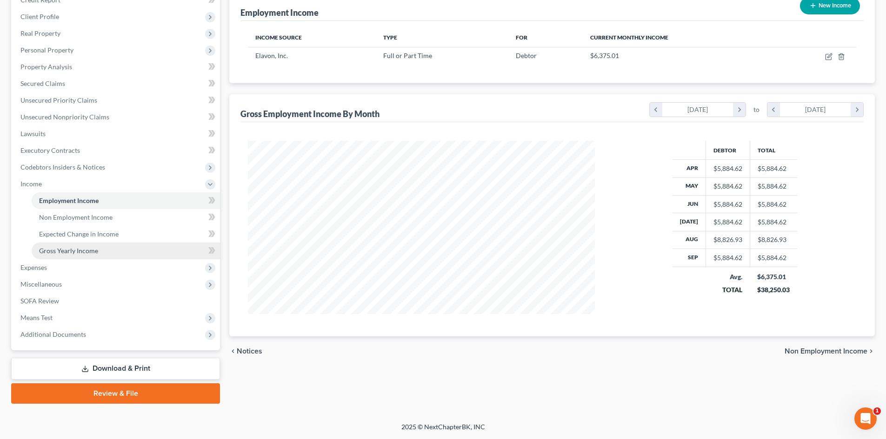
click at [79, 251] on span "Gross Yearly Income" at bounding box center [68, 251] width 59 height 8
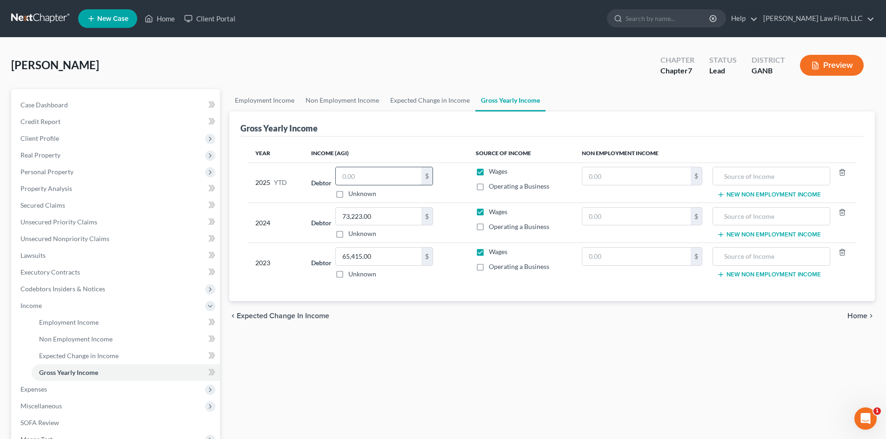
click at [387, 176] on input "text" at bounding box center [379, 176] width 86 height 18
type input "62,424"
click at [465, 282] on td "Debtor 65,415.00 $ Unknown Balance Undetermined 65,415.00 $ Unknown" at bounding box center [386, 263] width 164 height 40
click at [86, 294] on span "Codebtors Insiders & Notices" at bounding box center [116, 289] width 207 height 17
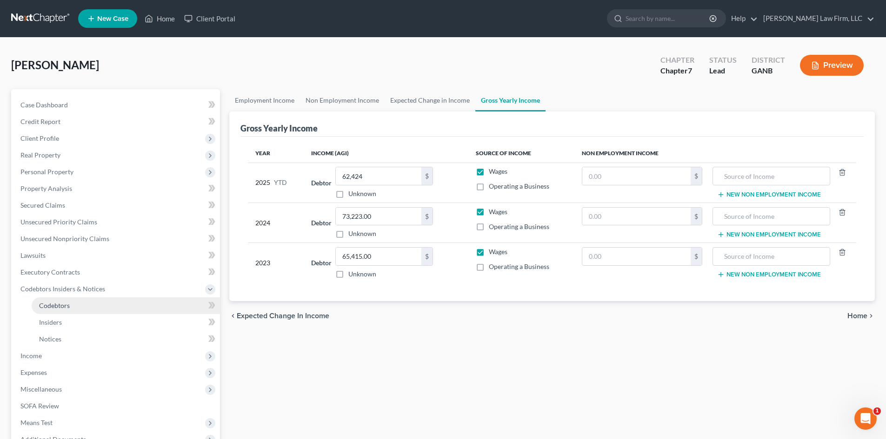
click at [73, 309] on link "Codebtors" at bounding box center [126, 306] width 188 height 17
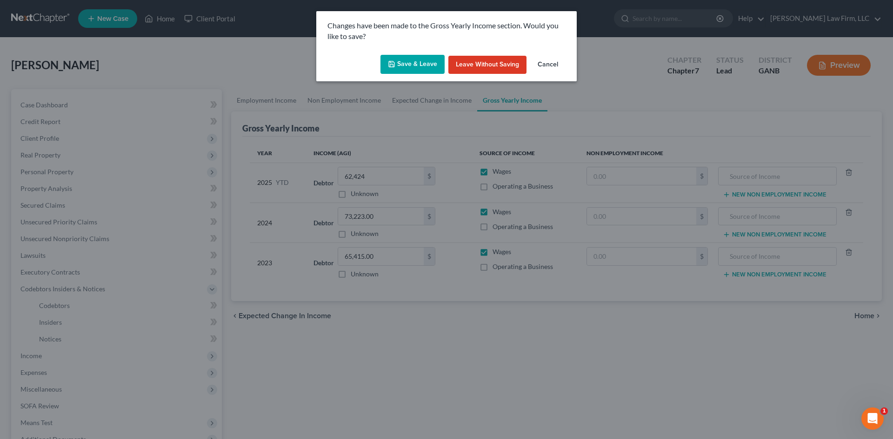
click at [421, 61] on button "Save & Leave" at bounding box center [412, 65] width 64 height 20
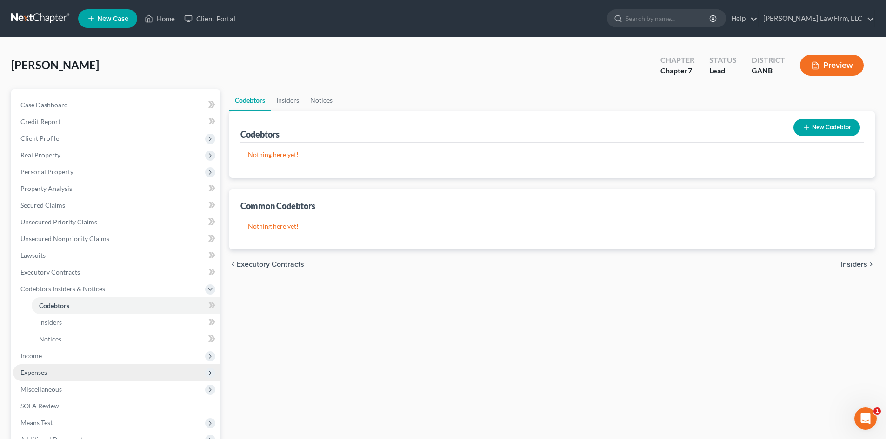
scroll to position [105, 0]
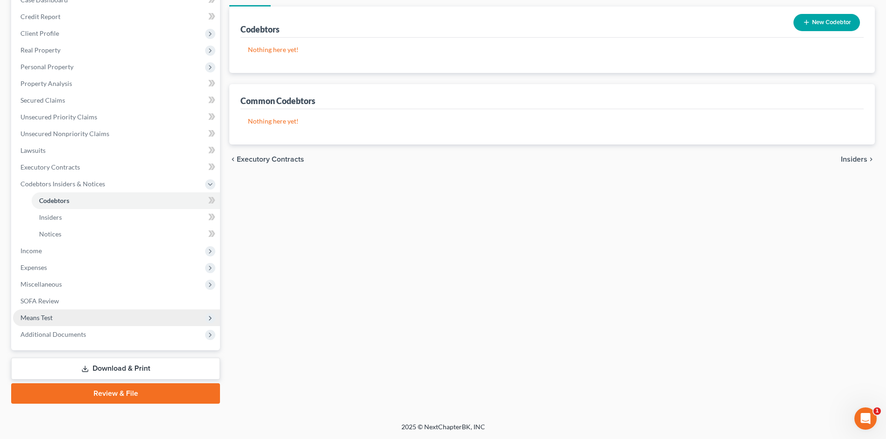
click at [51, 320] on span "Means Test" at bounding box center [36, 318] width 32 height 8
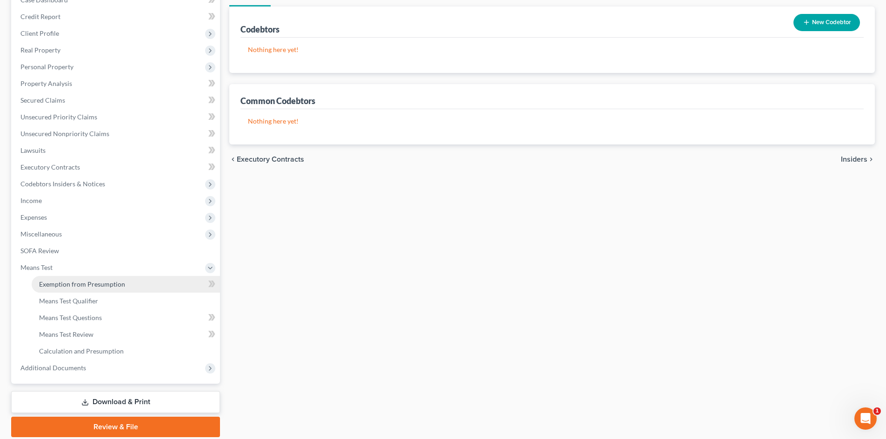
click at [84, 283] on span "Exemption from Presumption" at bounding box center [82, 284] width 86 height 8
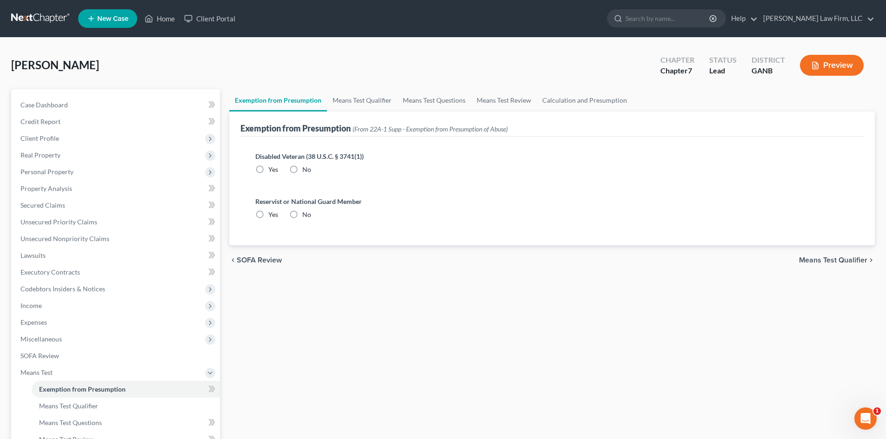
click at [302, 166] on label "No" at bounding box center [306, 169] width 9 height 9
click at [306, 166] on input "No" at bounding box center [309, 168] width 6 height 6
radio input "true"
click at [302, 219] on label "No" at bounding box center [306, 214] width 9 height 9
click at [306, 216] on input "No" at bounding box center [309, 213] width 6 height 6
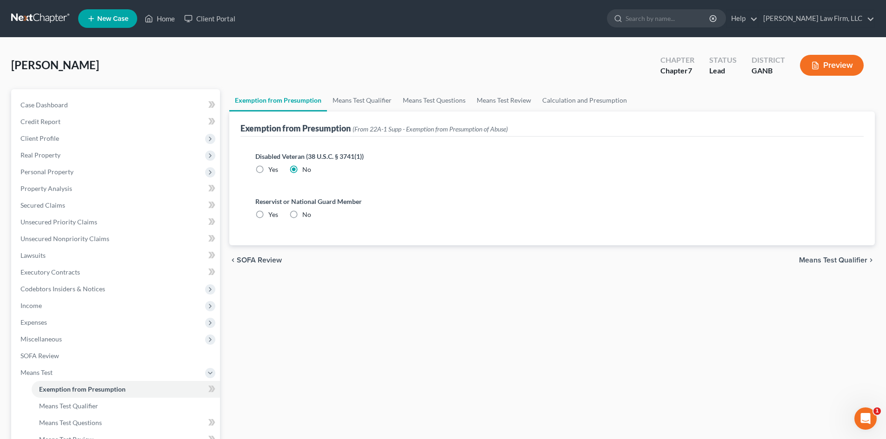
radio input "true"
click at [350, 105] on link "Means Test Qualifier" at bounding box center [362, 100] width 70 height 22
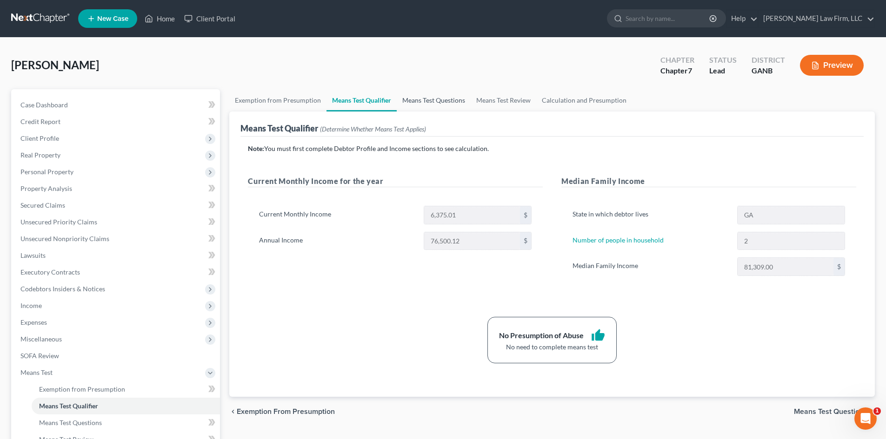
click at [442, 94] on link "Means Test Questions" at bounding box center [434, 100] width 74 height 22
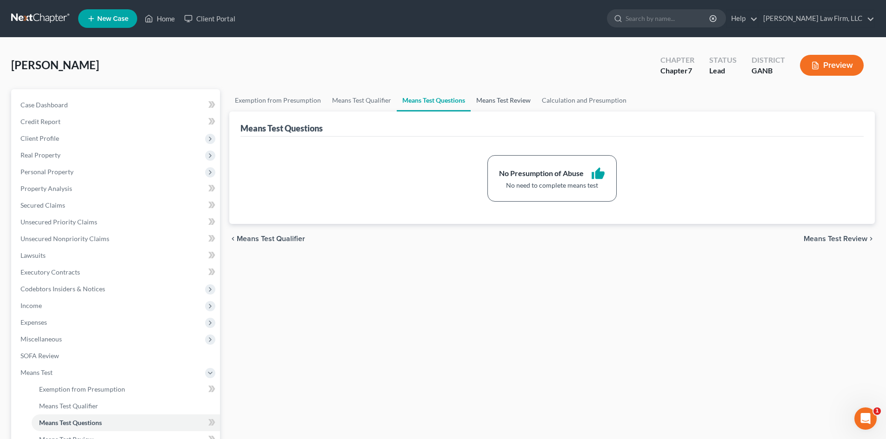
click at [498, 96] on link "Means Test Review" at bounding box center [503, 100] width 66 height 22
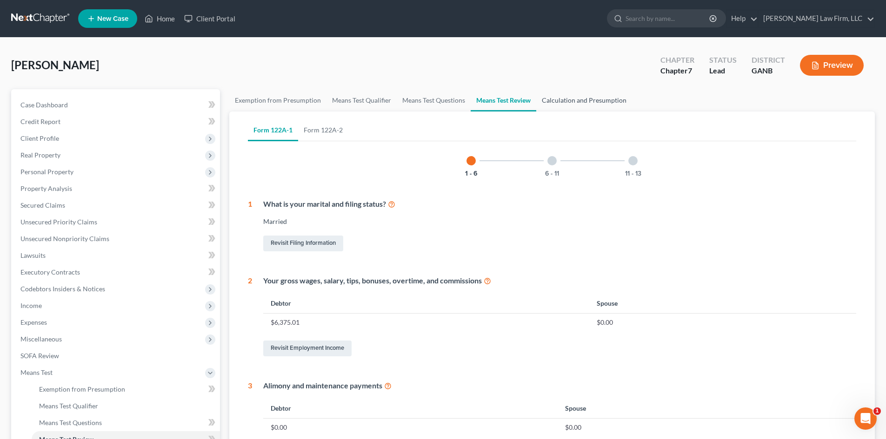
click at [570, 96] on link "Calculation and Presumption" at bounding box center [584, 100] width 96 height 22
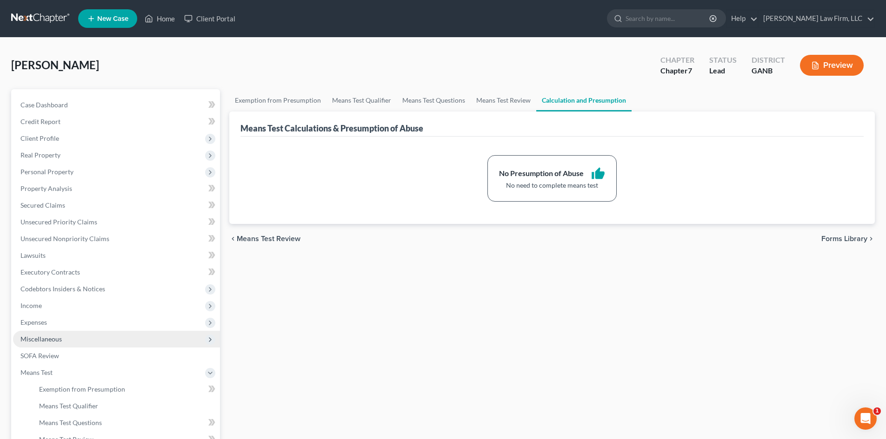
click at [34, 336] on span "Miscellaneous" at bounding box center [40, 339] width 41 height 8
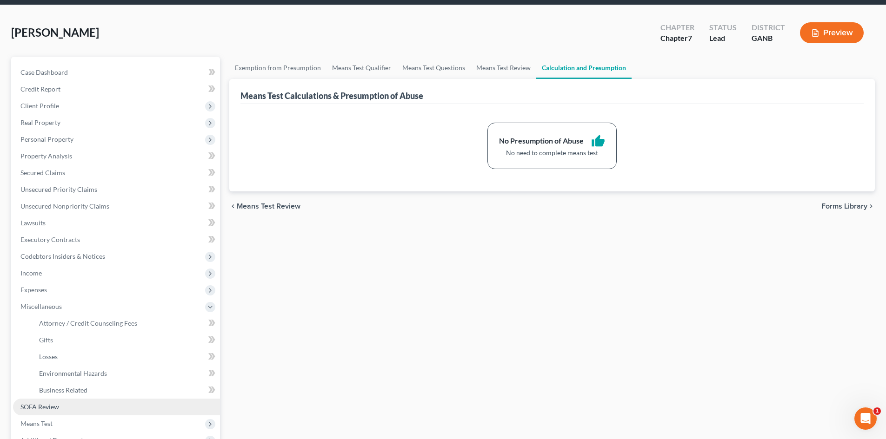
scroll to position [62, 0]
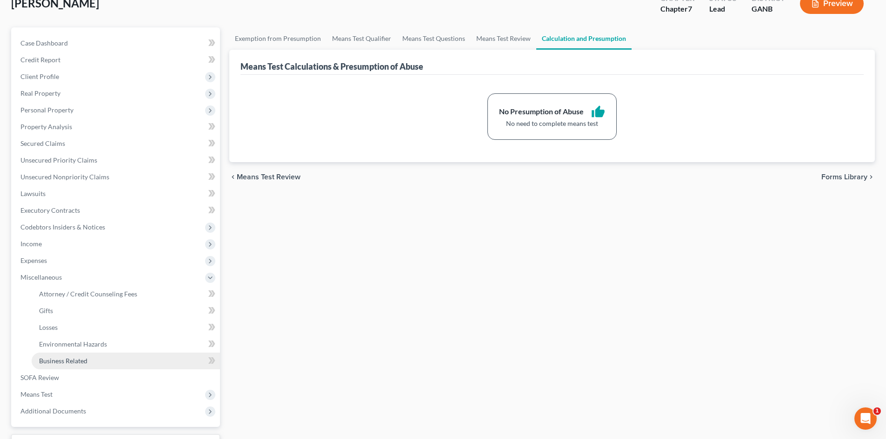
click at [70, 361] on span "Business Related" at bounding box center [63, 361] width 48 height 8
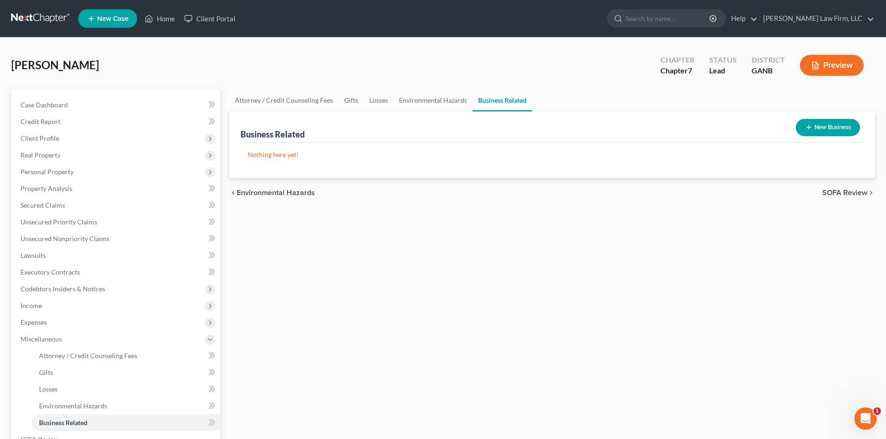
click at [808, 126] on line "button" at bounding box center [808, 128] width 0 height 4
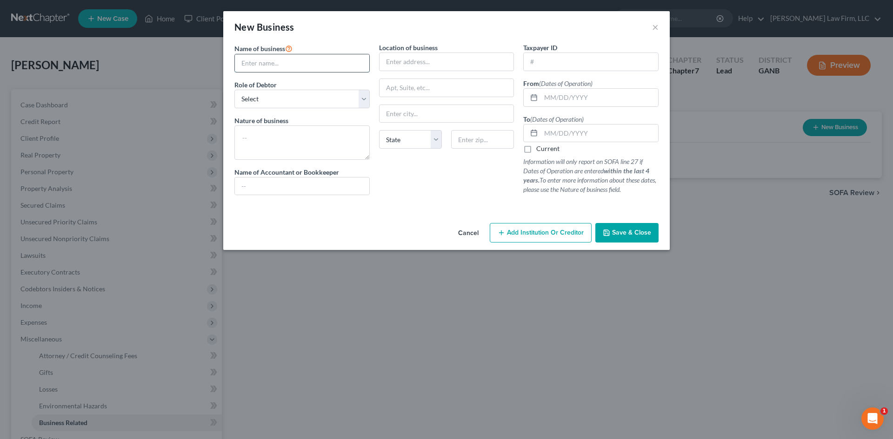
click at [260, 58] on input "text" at bounding box center [302, 63] width 134 height 18
type input "Atlanta Elite Solutions, LLC"
click at [274, 96] on select "Select A member of a limited liability company (LLC) or limited liability partn…" at bounding box center [301, 99] width 135 height 19
select select "member"
click at [234, 90] on select "Select A member of a limited liability company (LLC) or limited liability partn…" at bounding box center [301, 99] width 135 height 19
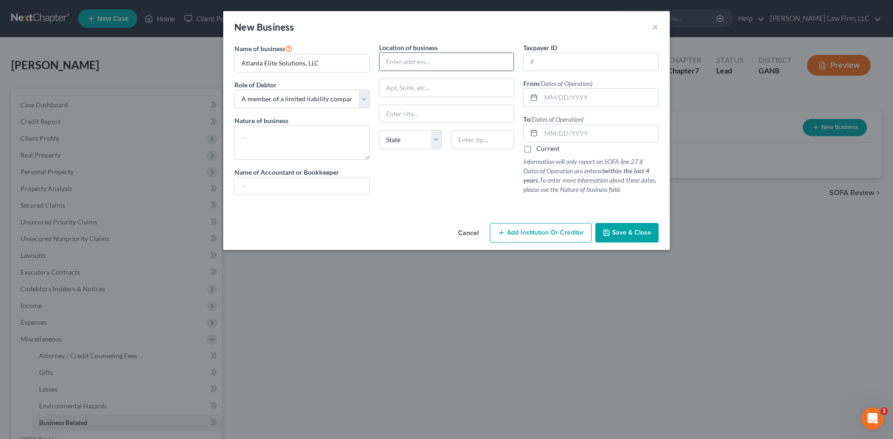
click at [410, 54] on input "text" at bounding box center [446, 62] width 134 height 18
drag, startPoint x: 407, startPoint y: 59, endPoint x: 356, endPoint y: 55, distance: 51.2
click at [357, 57] on div "Name of business * Atlanta Elite Solutions, LLC Role of Debtor * Select A membe…" at bounding box center [446, 126] width 433 height 167
type input "PO Box 11724"
click at [478, 138] on input "text" at bounding box center [482, 139] width 63 height 19
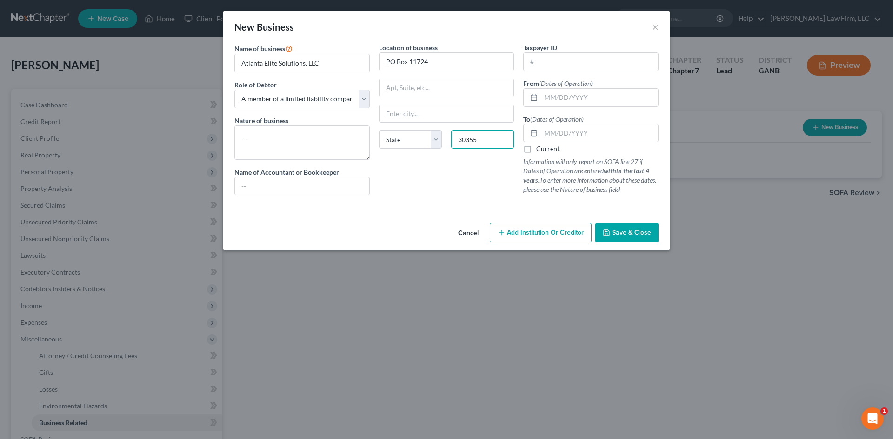
type input "30355"
type input "Atlanta"
select select "10"
click at [328, 142] on textarea at bounding box center [301, 143] width 135 height 34
type textarea "c"
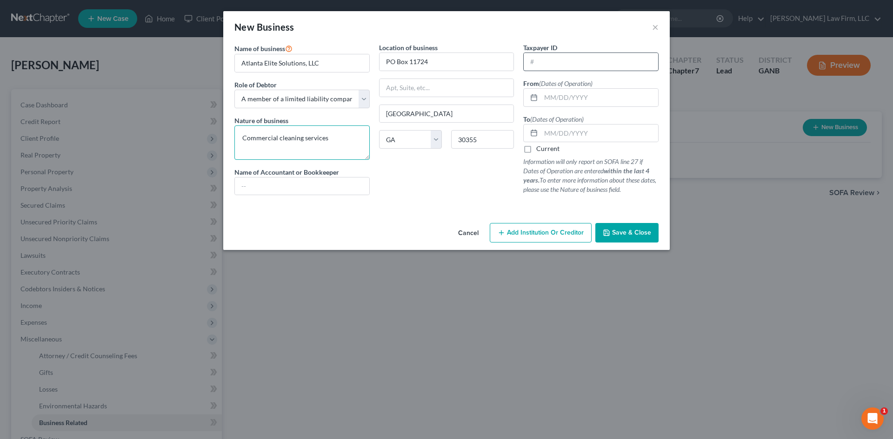
type textarea "Commercial cleaning services"
click at [551, 66] on input "text" at bounding box center [590, 62] width 134 height 18
type input "93-1477181"
click at [561, 100] on input "text" at bounding box center [599, 98] width 117 height 18
type input "05/12/2023"
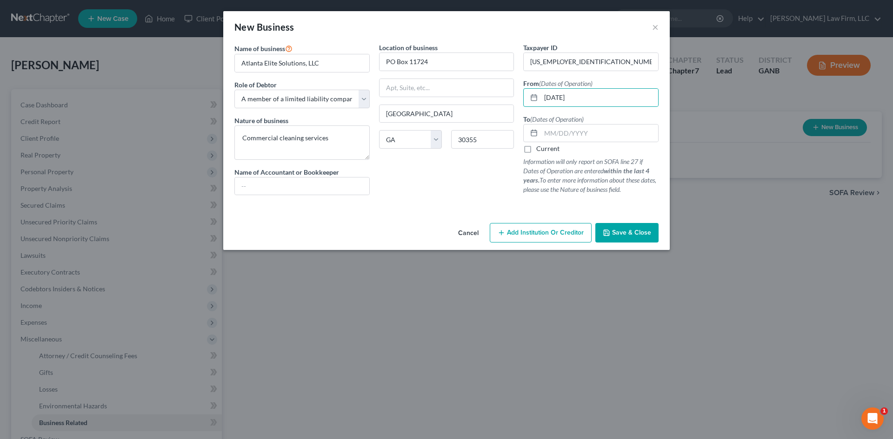
click at [536, 150] on label "Current" at bounding box center [547, 148] width 23 height 9
click at [540, 150] on input "Current" at bounding box center [543, 147] width 6 height 6
checkbox input "true"
click at [624, 233] on span "Save & Close" at bounding box center [631, 233] width 39 height 8
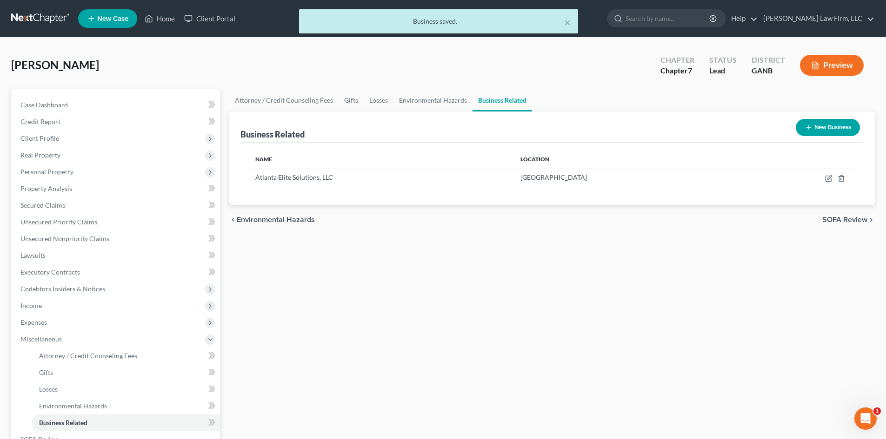
click at [624, 233] on div "chevron_left Environmental Hazards SOFA Review chevron_right" at bounding box center [551, 220] width 645 height 30
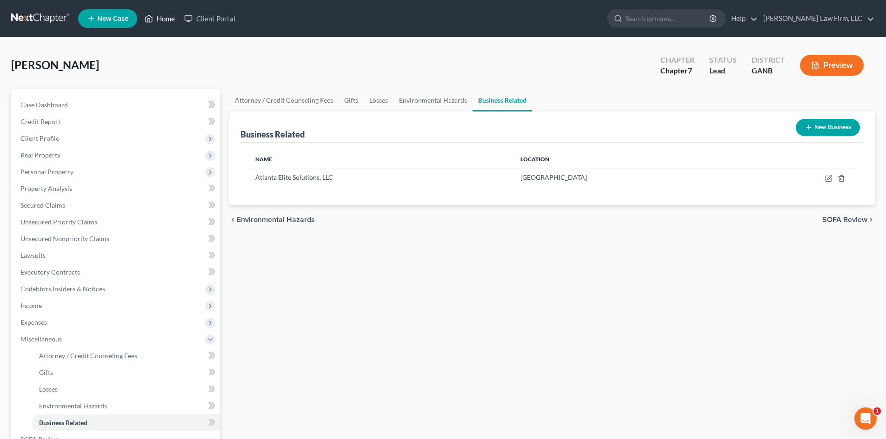
click at [168, 17] on link "Home" at bounding box center [160, 18] width 40 height 17
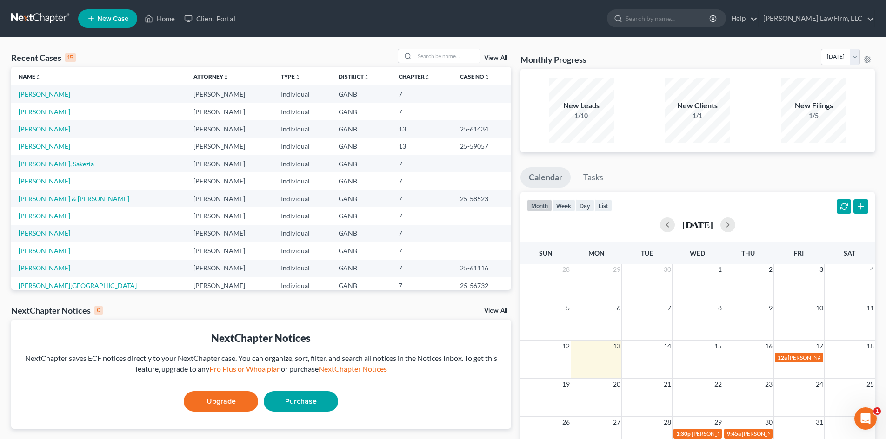
click at [53, 233] on link "[PERSON_NAME]" at bounding box center [45, 233] width 52 height 8
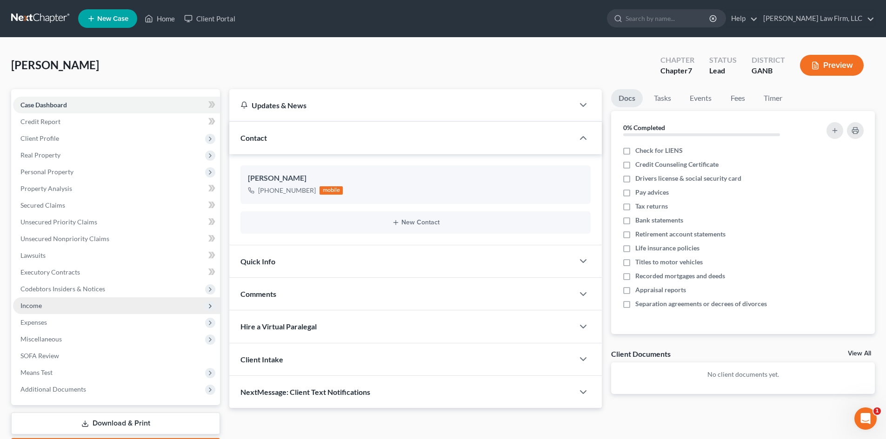
click at [33, 304] on span "Income" at bounding box center [30, 306] width 21 height 8
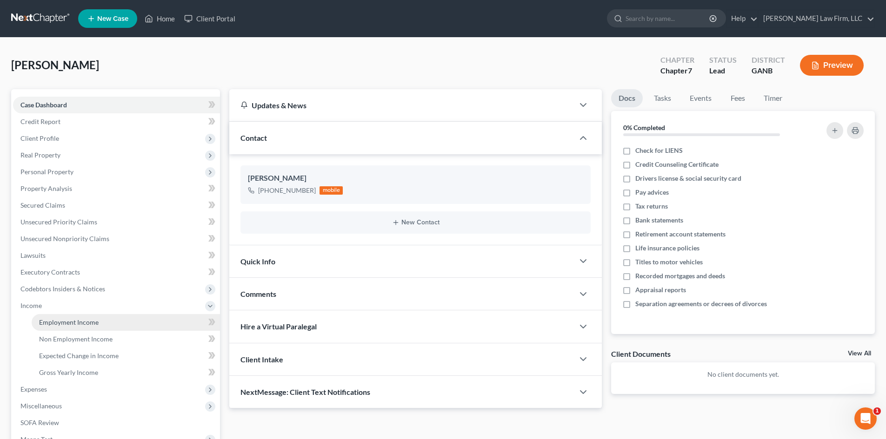
click at [53, 324] on span "Employment Income" at bounding box center [69, 322] width 60 height 8
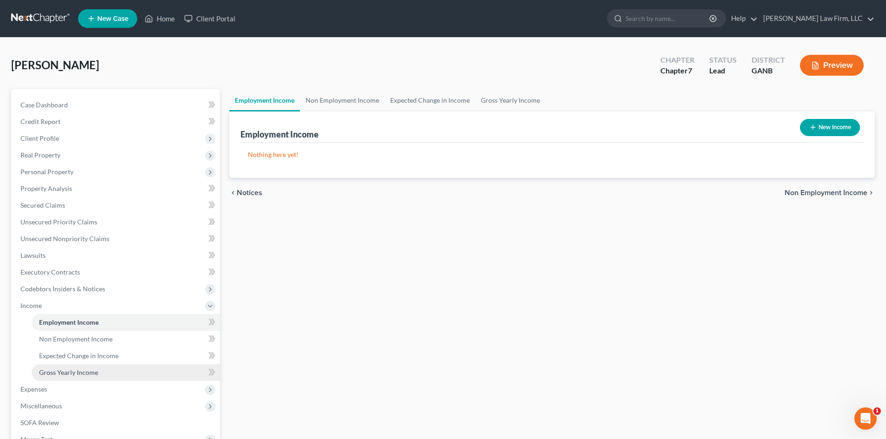
click at [80, 370] on span "Gross Yearly Income" at bounding box center [68, 373] width 59 height 8
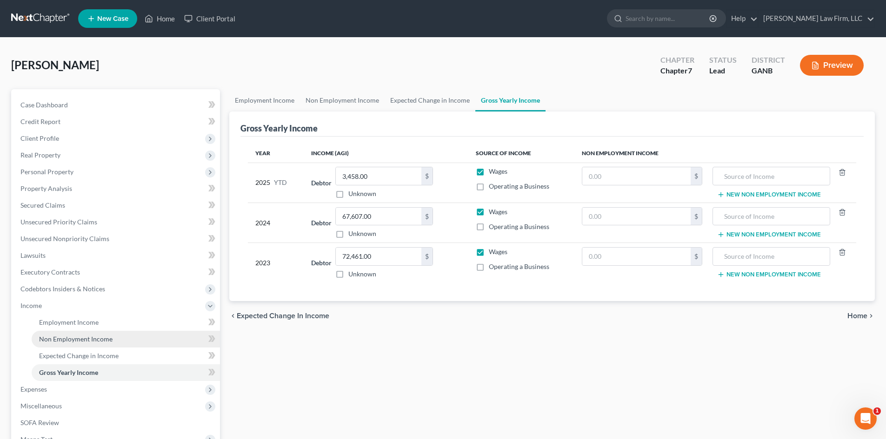
scroll to position [122, 0]
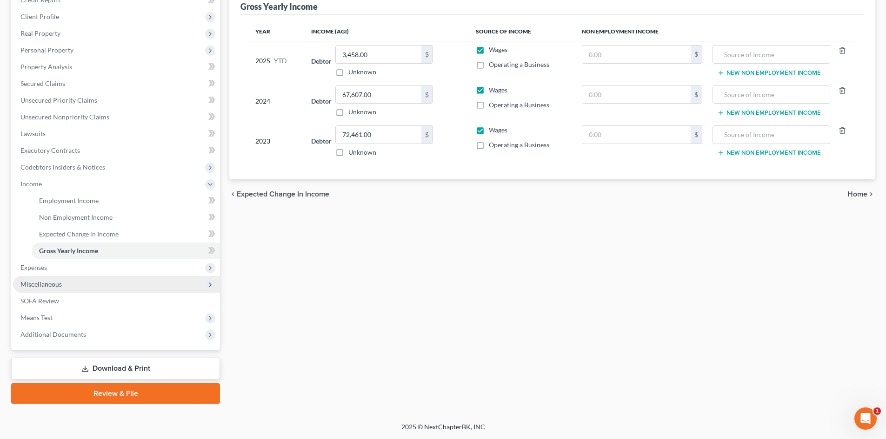
click at [46, 291] on span "Miscellaneous" at bounding box center [116, 284] width 207 height 17
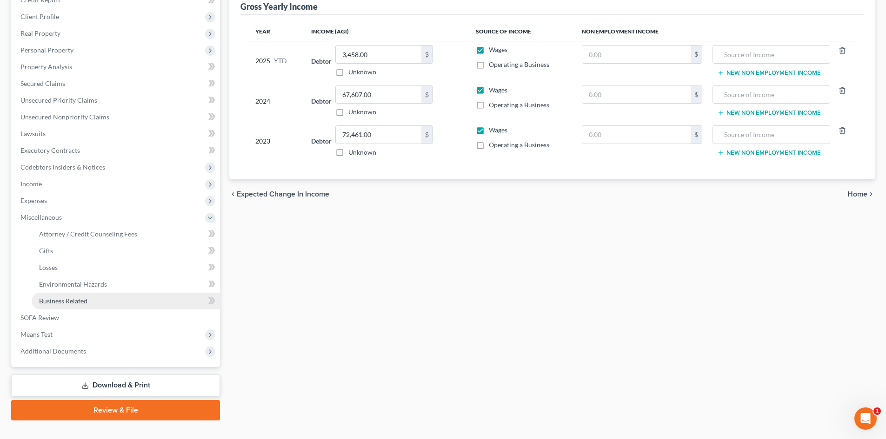
click at [74, 298] on span "Business Related" at bounding box center [63, 301] width 48 height 8
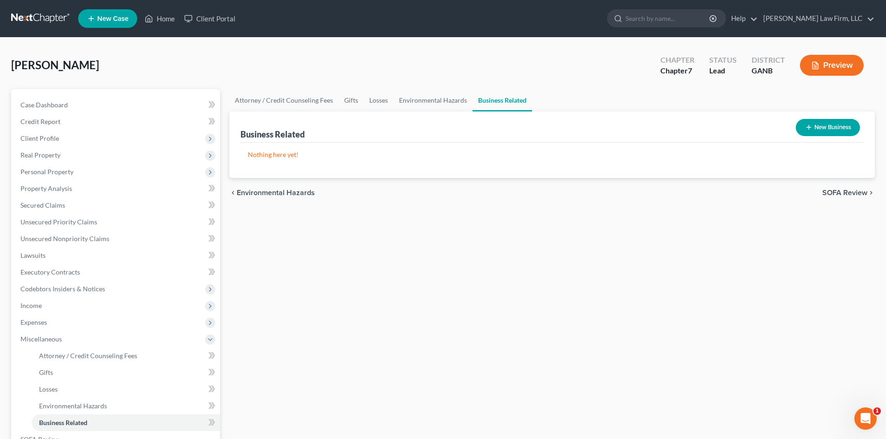
click at [826, 126] on button "New Business" at bounding box center [827, 127] width 64 height 17
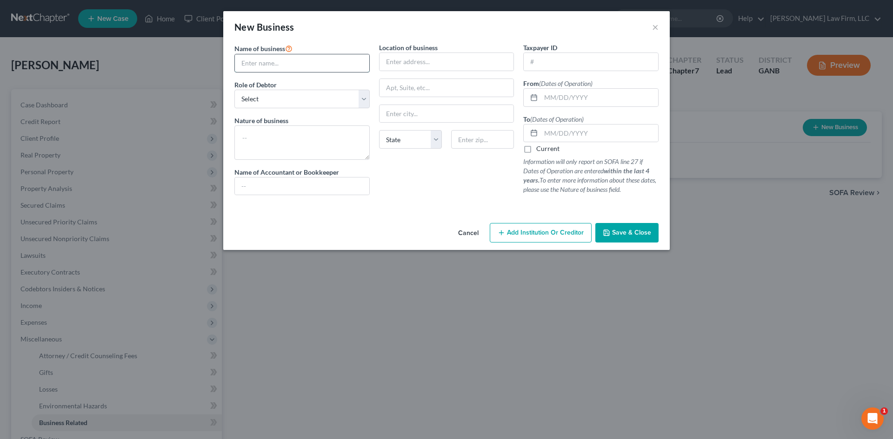
click at [271, 62] on input "text" at bounding box center [302, 63] width 134 height 18
type input "Goblin Kate Stream Channel"
click at [275, 98] on select "Select A member of a limited liability company (LLC) or limited liability partn…" at bounding box center [301, 99] width 135 height 19
select select "sole_proprietor"
click at [234, 90] on select "Select A member of a limited liability company (LLC) or limited liability partn…" at bounding box center [301, 99] width 135 height 19
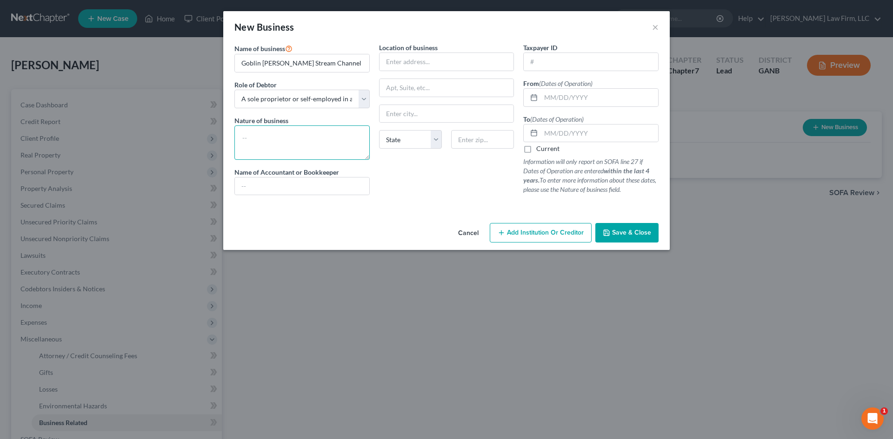
click at [274, 143] on textarea at bounding box center [301, 143] width 135 height 34
type textarea "O"
type textarea "S"
type textarea "On-line streaming of video games2871"
click at [420, 66] on input "text" at bounding box center [446, 62] width 134 height 18
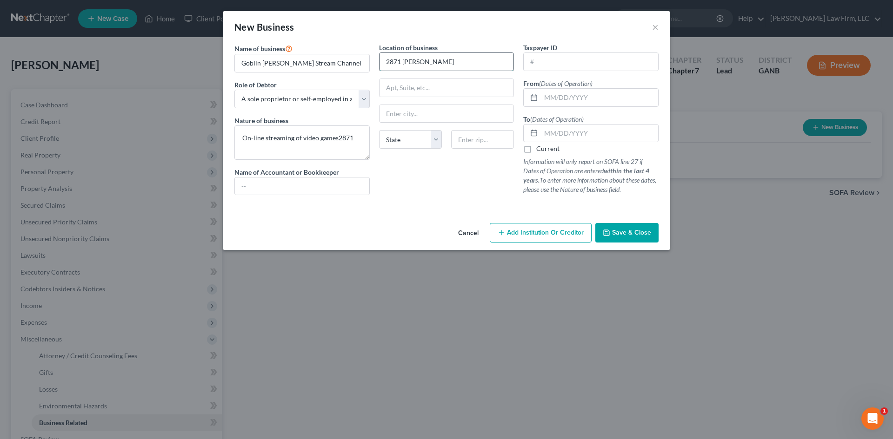
type input "2871 Clary Hill Dr"
click at [471, 144] on input "text" at bounding box center [482, 139] width 63 height 19
type input "30075"
type input "Roswell"
select select "10"
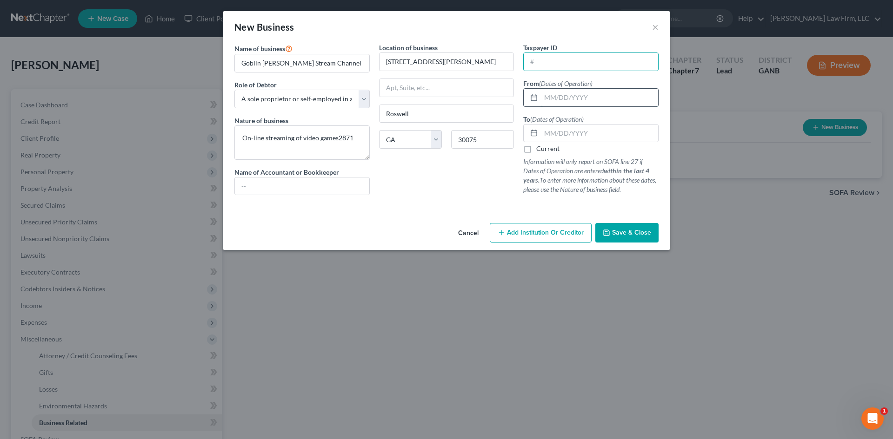
click at [564, 95] on input "text" at bounding box center [599, 98] width 117 height 18
type input "03/2021"
click at [536, 151] on label "Current" at bounding box center [547, 148] width 23 height 9
click at [540, 150] on input "Current" at bounding box center [543, 147] width 6 height 6
checkbox input "true"
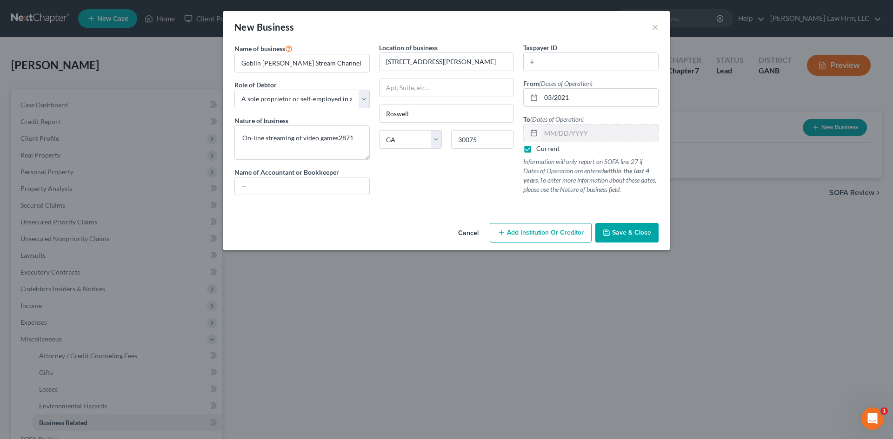
click at [625, 233] on span "Save & Close" at bounding box center [631, 233] width 39 height 8
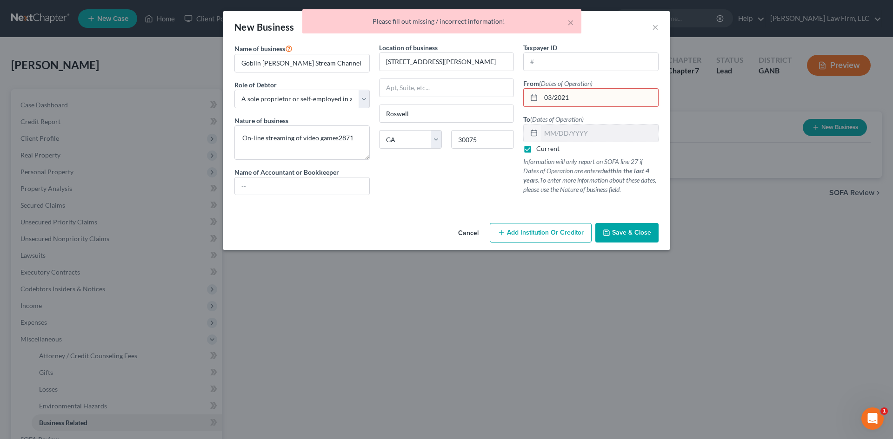
click at [555, 96] on input "03/2021" at bounding box center [599, 98] width 117 height 18
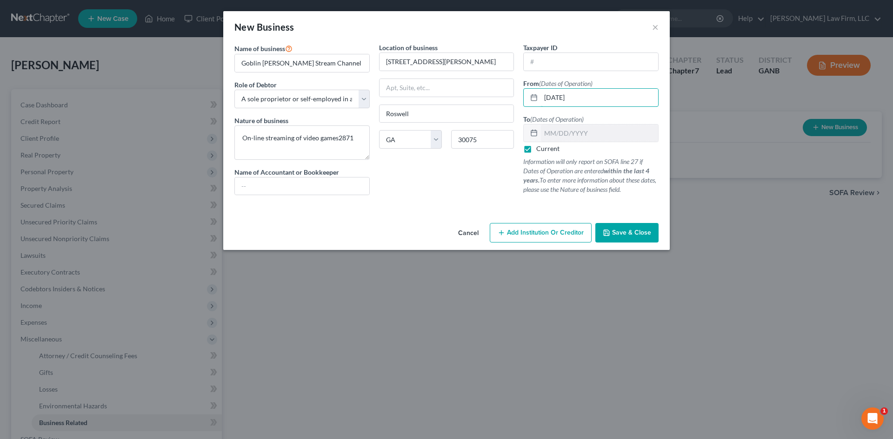
type input "03/01/2021"
click at [641, 233] on span "Save & Close" at bounding box center [631, 233] width 39 height 8
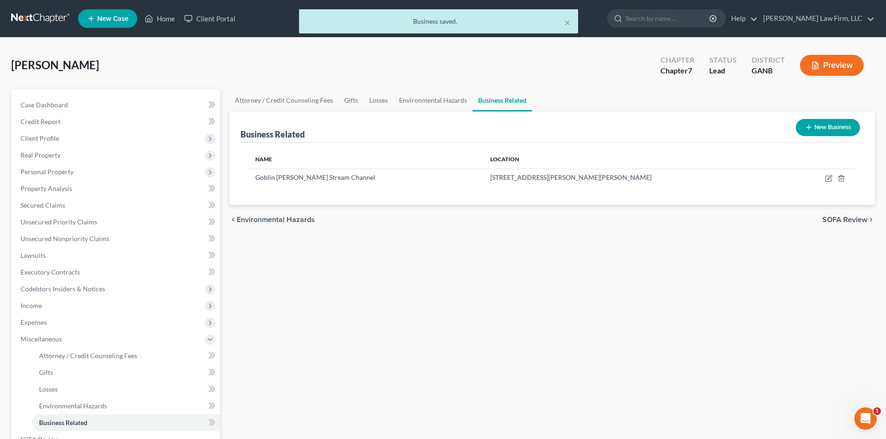
click at [641, 233] on div "chevron_left Environmental Hazards SOFA Review chevron_right" at bounding box center [551, 220] width 645 height 30
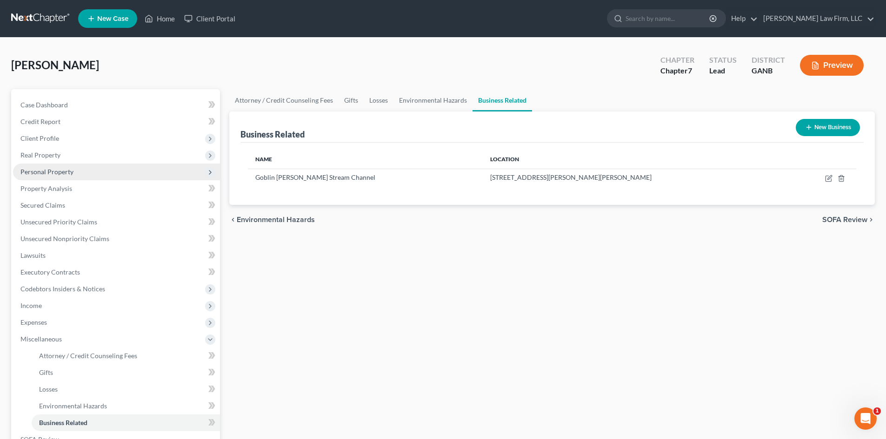
click at [52, 174] on span "Personal Property" at bounding box center [46, 172] width 53 height 8
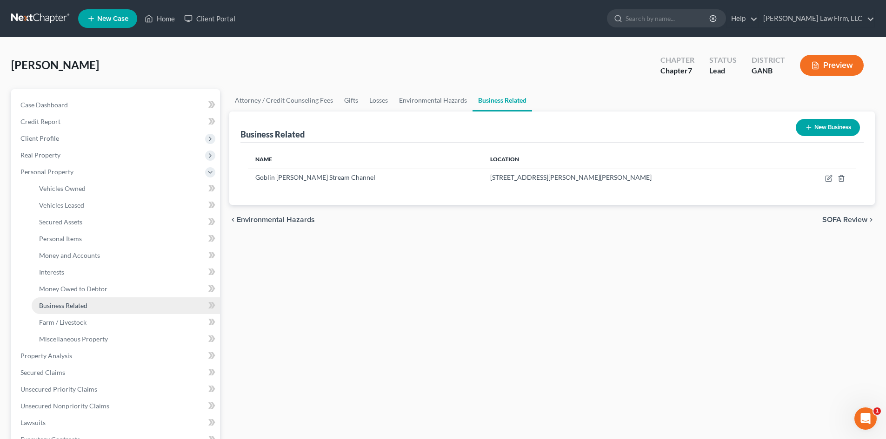
click at [78, 305] on span "Business Related" at bounding box center [63, 306] width 48 height 8
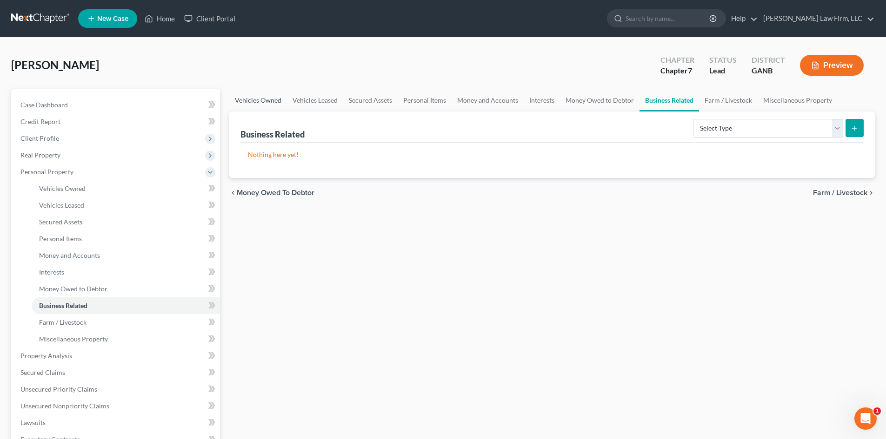
click at [251, 109] on link "Vehicles Owned" at bounding box center [258, 100] width 58 height 22
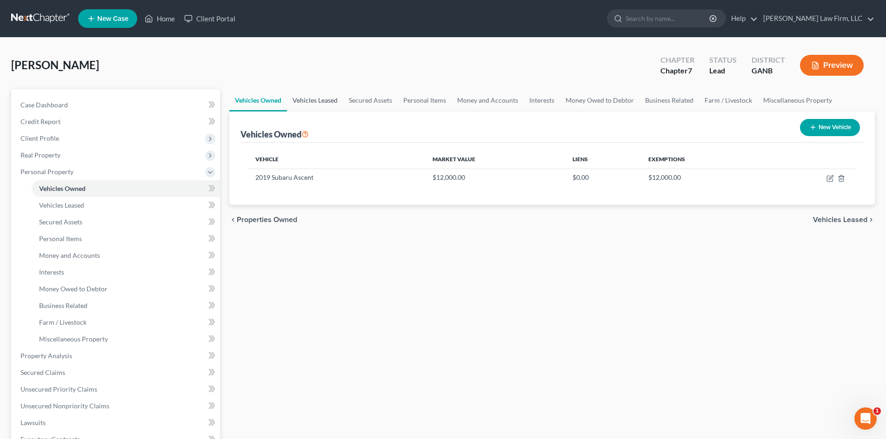
click at [298, 103] on link "Vehicles Leased" at bounding box center [315, 100] width 56 height 22
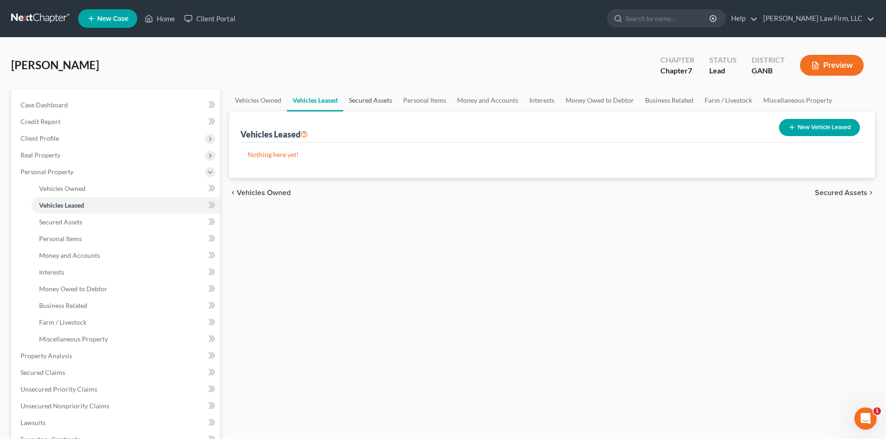
click at [357, 102] on link "Secured Assets" at bounding box center [370, 100] width 54 height 22
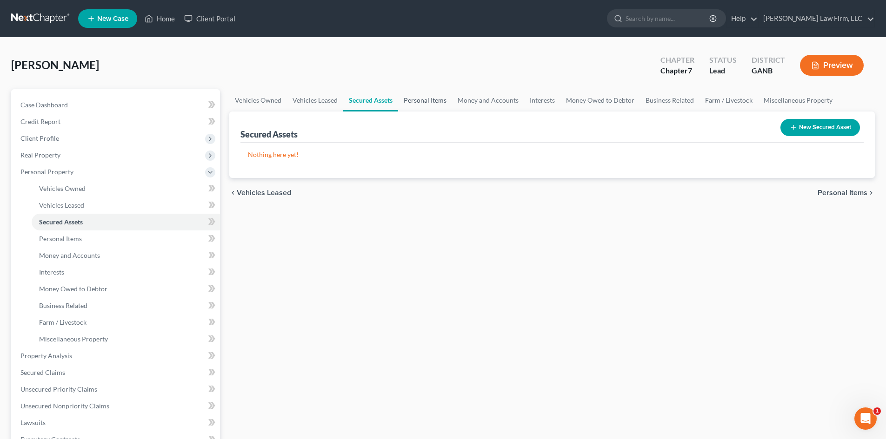
click at [426, 101] on link "Personal Items" at bounding box center [425, 100] width 54 height 22
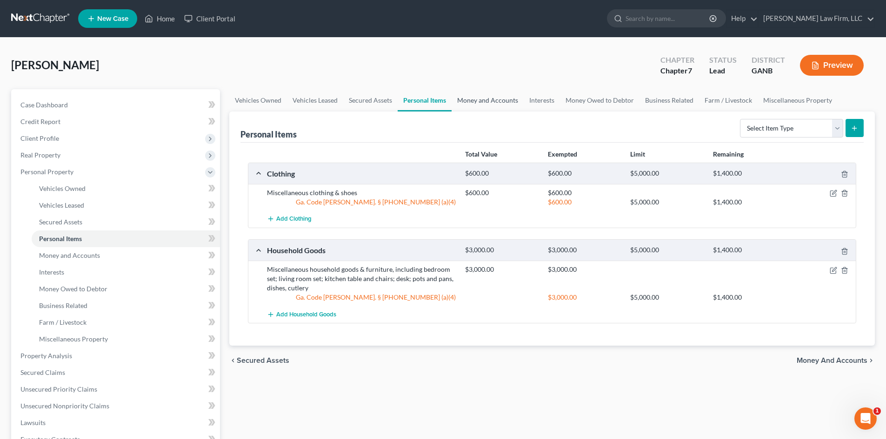
click at [480, 99] on link "Money and Accounts" at bounding box center [487, 100] width 72 height 22
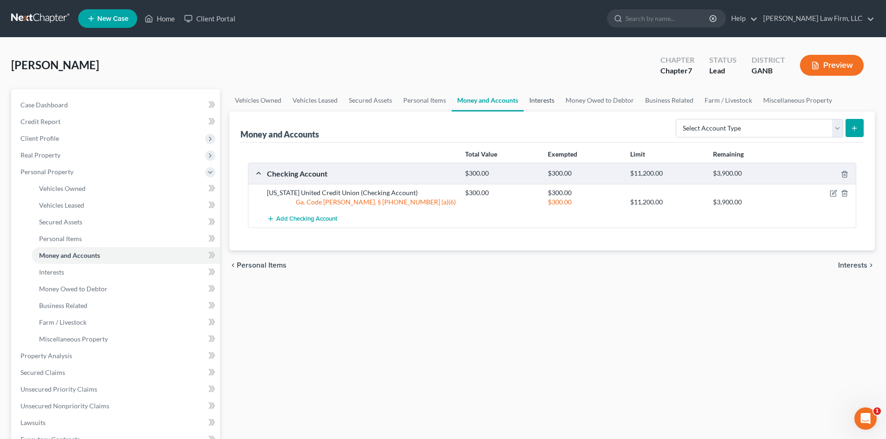
click at [540, 99] on link "Interests" at bounding box center [541, 100] width 36 height 22
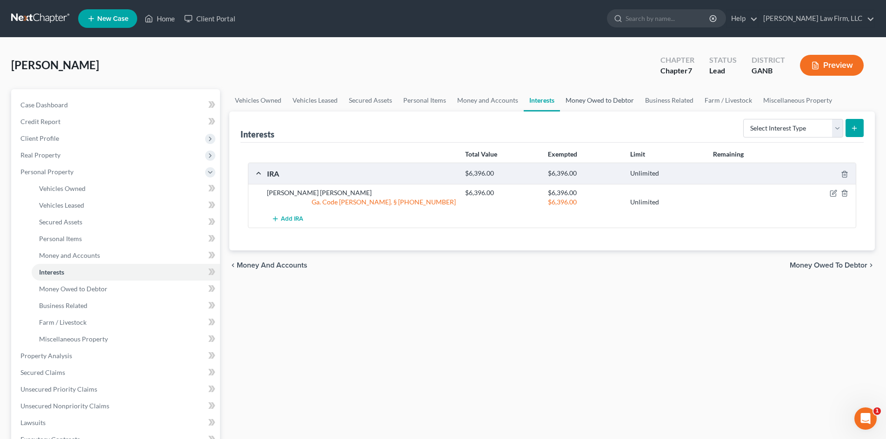
click at [590, 102] on link "Money Owed to Debtor" at bounding box center [599, 100] width 79 height 22
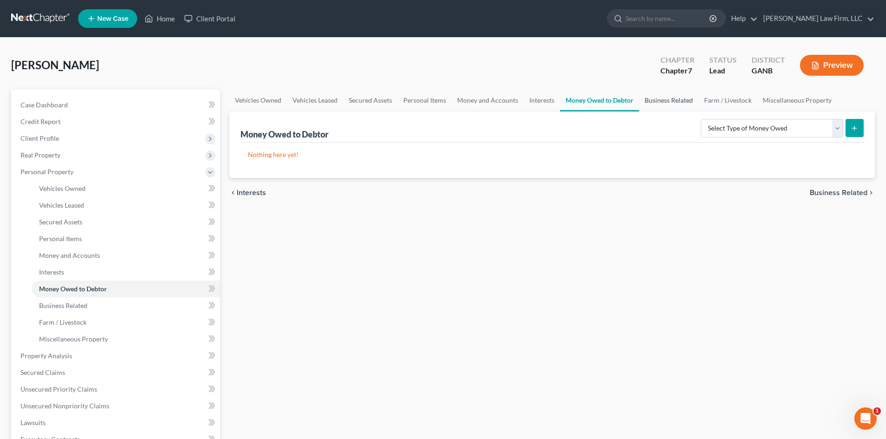
click at [648, 100] on link "Business Related" at bounding box center [669, 100] width 60 height 22
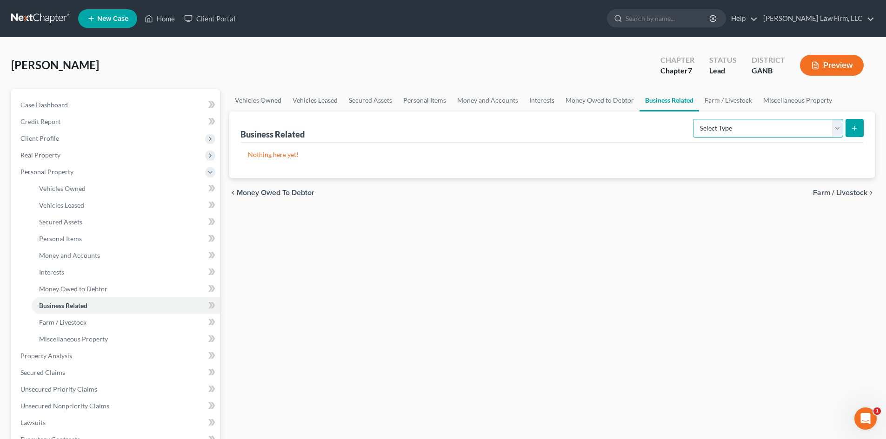
click at [836, 132] on select "Select Type Customer Lists Franchises Inventory Licenses Machinery Office Equip…" at bounding box center [768, 128] width 150 height 19
select select "machinery"
click at [693, 119] on select "Select Type Customer Lists Franchises Inventory Licenses Machinery Office Equip…" at bounding box center [768, 128] width 150 height 19
click at [853, 125] on icon "submit" at bounding box center [853, 128] width 7 height 7
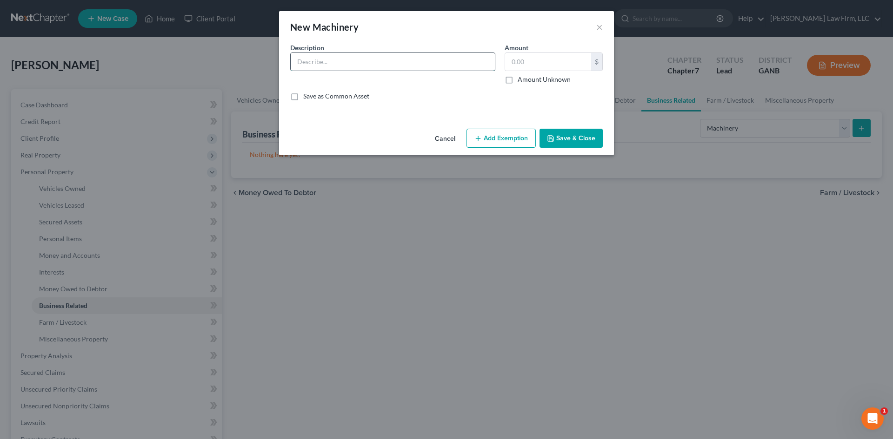
click at [323, 62] on input "text" at bounding box center [393, 62] width 204 height 18
type input "/"
type input "Computer; lights; camera"
type input "1,200"
click at [494, 137] on button "Add Exemption" at bounding box center [500, 139] width 69 height 20
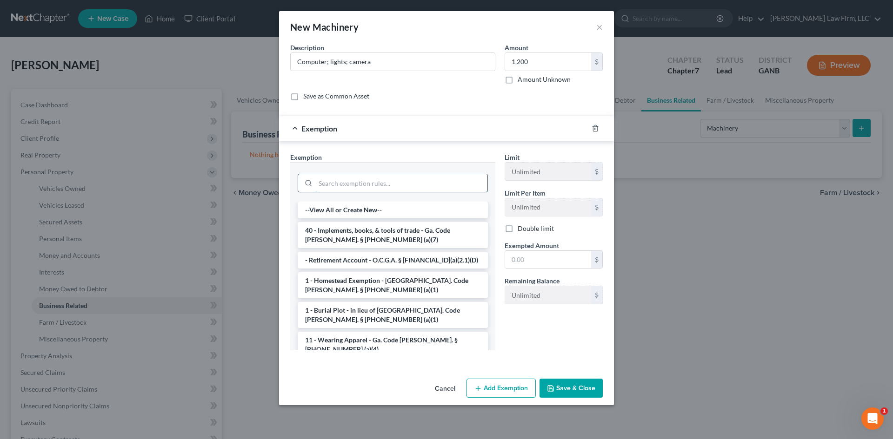
click at [370, 180] on input "search" at bounding box center [401, 183] width 172 height 18
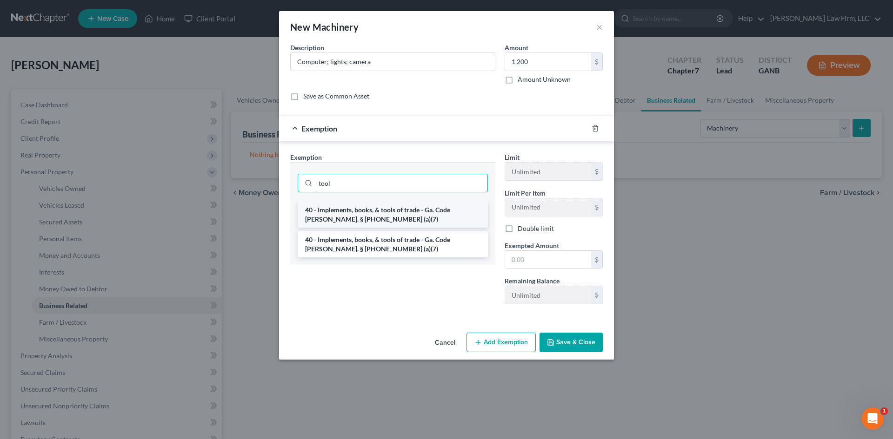
type input "tool"
click at [370, 203] on li "40 - Implements, books, & tools of trade - Ga. Code Ann. § 44-13-100 (a)(7)" at bounding box center [393, 215] width 190 height 26
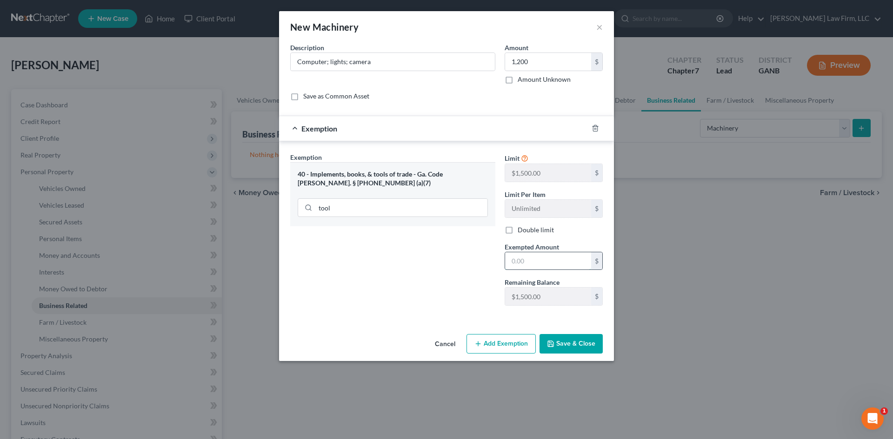
click at [546, 252] on input "text" at bounding box center [548, 261] width 86 height 18
type input "1,200"
click at [573, 352] on button "Save & Close" at bounding box center [570, 344] width 63 height 20
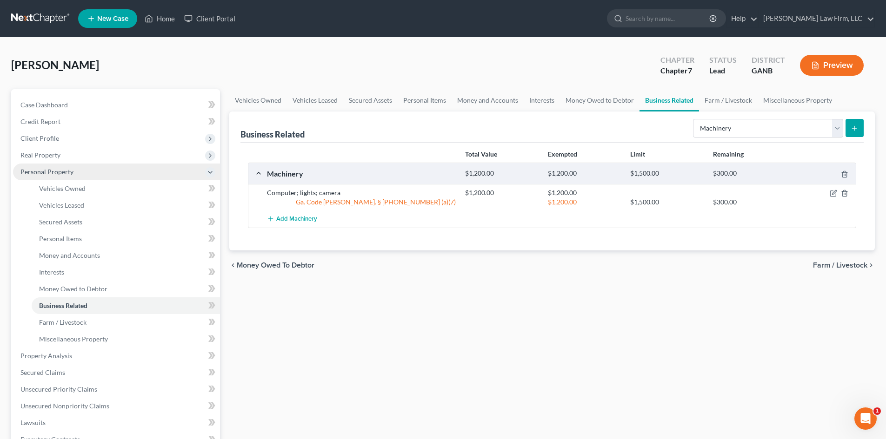
click at [61, 175] on span "Personal Property" at bounding box center [46, 172] width 53 height 8
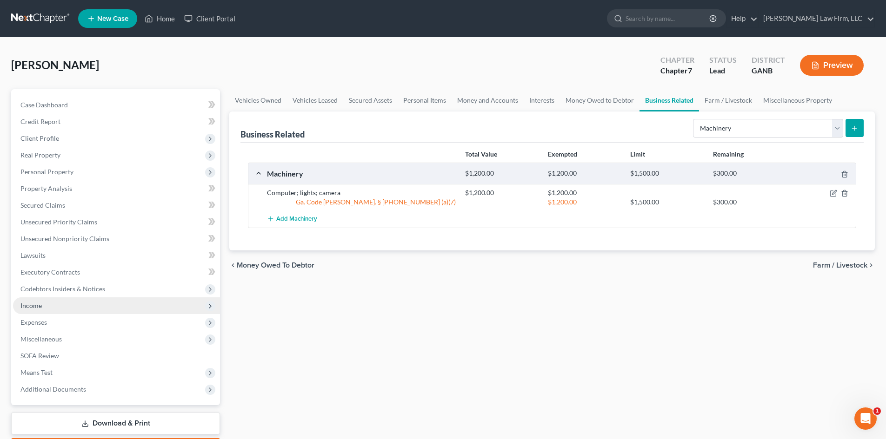
click at [34, 306] on span "Income" at bounding box center [30, 306] width 21 height 8
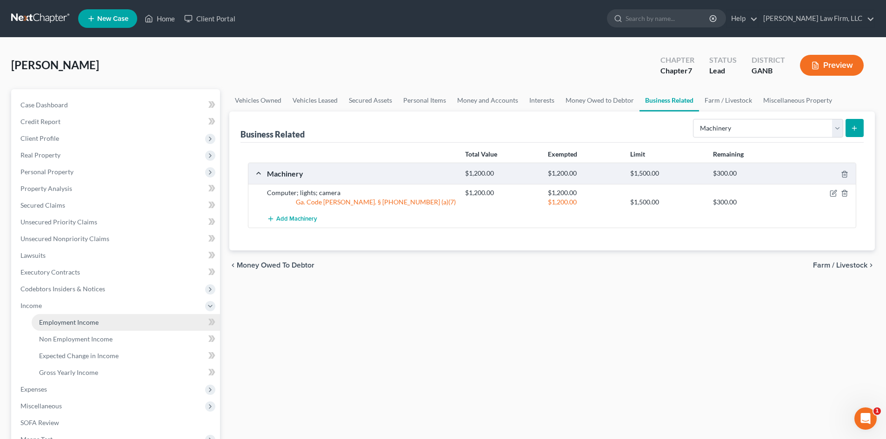
click at [79, 322] on span "Employment Income" at bounding box center [69, 322] width 60 height 8
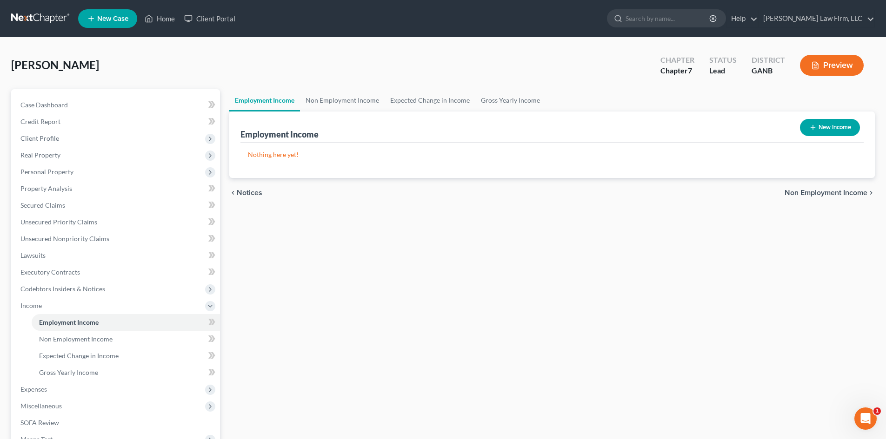
click at [813, 127] on icon "button" at bounding box center [812, 127] width 7 height 7
select select "0"
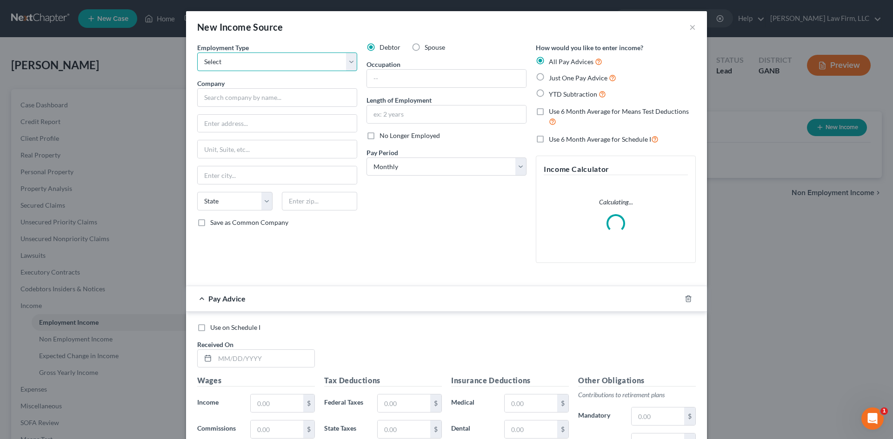
click at [208, 63] on select "Select Full or Part Time Employment Self Employment" at bounding box center [277, 62] width 160 height 19
select select "1"
click at [197, 53] on select "Select Full or Part Time Employment Self Employment" at bounding box center [277, 62] width 160 height 19
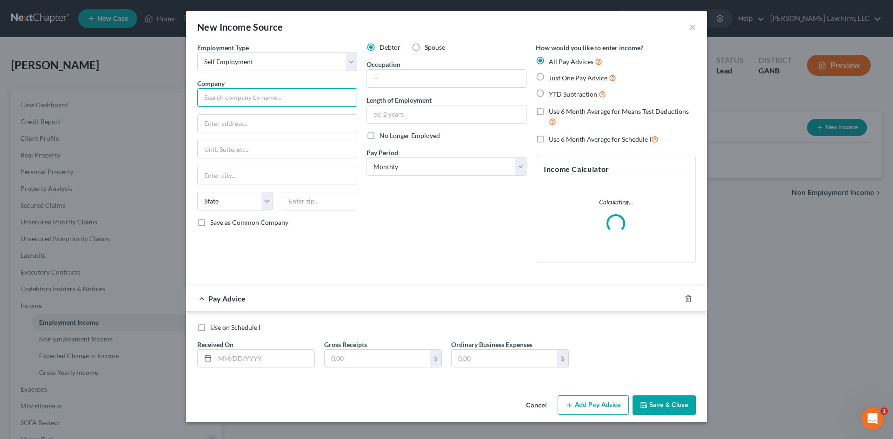
click at [222, 99] on input "text" at bounding box center [277, 97] width 160 height 19
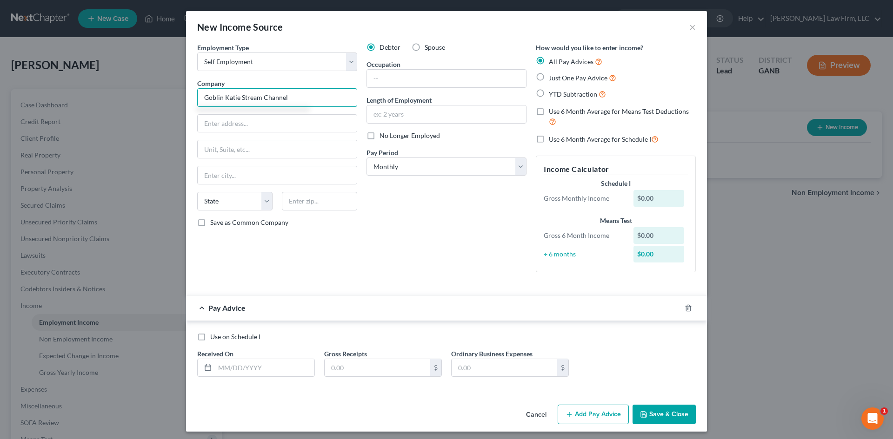
type input "Goblin Katie Stream Channel"
type input "2871 Clary Hill Dr"
type input "30075"
type input "Roswell"
select select "10"
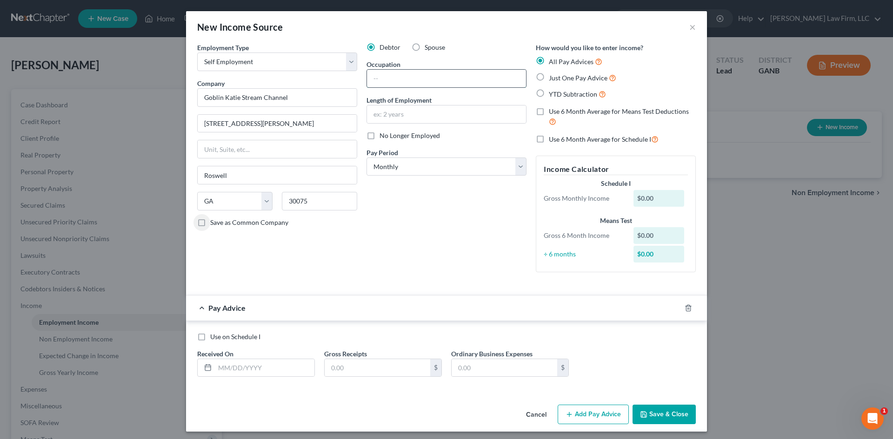
click at [386, 74] on input "text" at bounding box center [446, 79] width 159 height 18
type input "Streamer"
type input "4 years"
click at [276, 367] on input "text" at bounding box center [264, 368] width 99 height 18
click at [598, 415] on button "Add Pay Advice" at bounding box center [592, 415] width 71 height 20
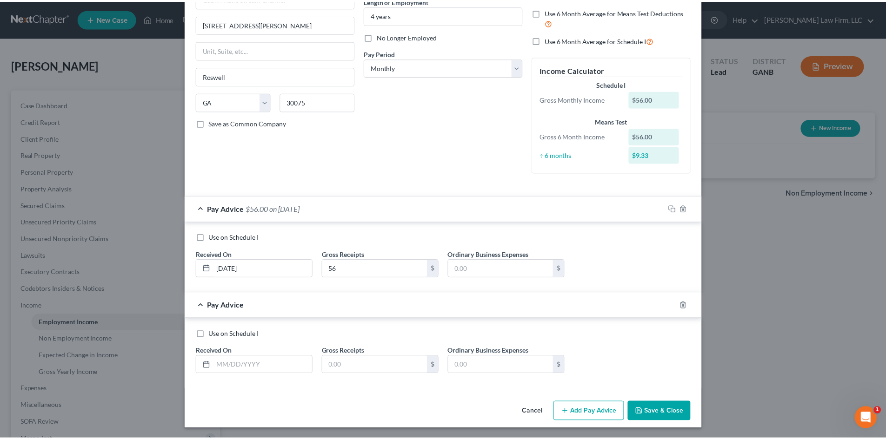
scroll to position [100, 0]
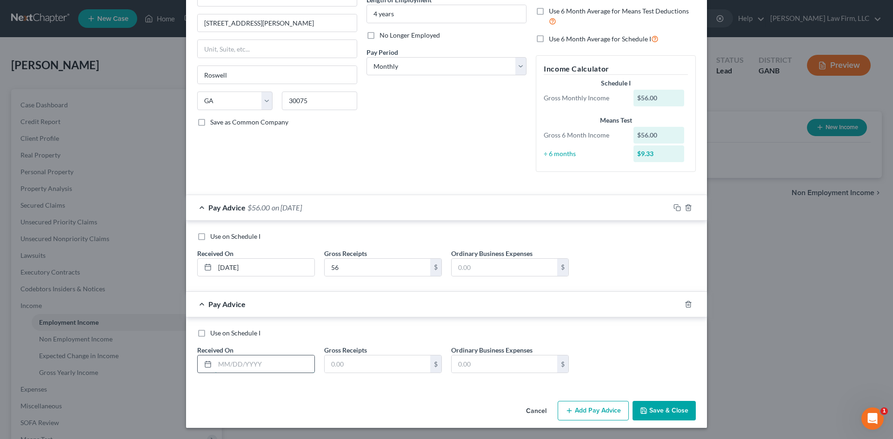
click at [241, 368] on input "text" at bounding box center [264, 365] width 99 height 18
click at [665, 409] on button "Save & Close" at bounding box center [663, 411] width 63 height 20
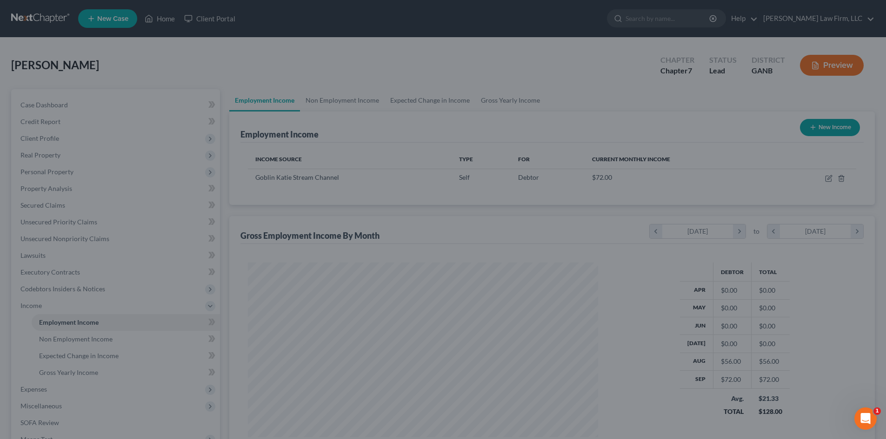
scroll to position [173, 365]
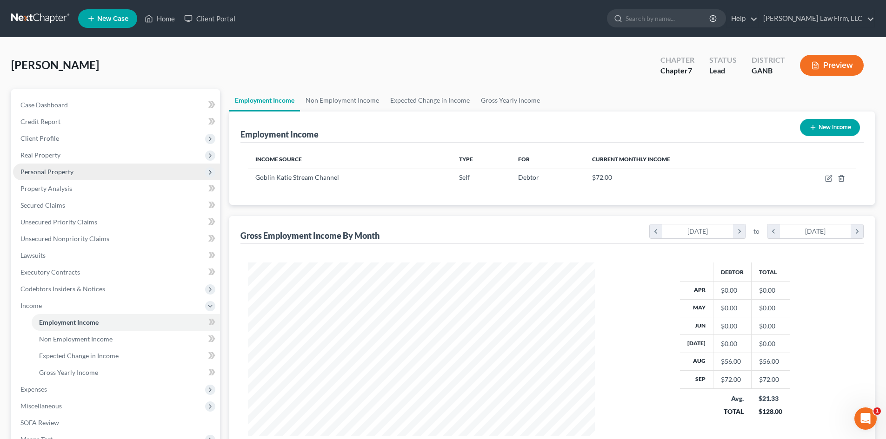
click at [49, 168] on span "Personal Property" at bounding box center [46, 172] width 53 height 8
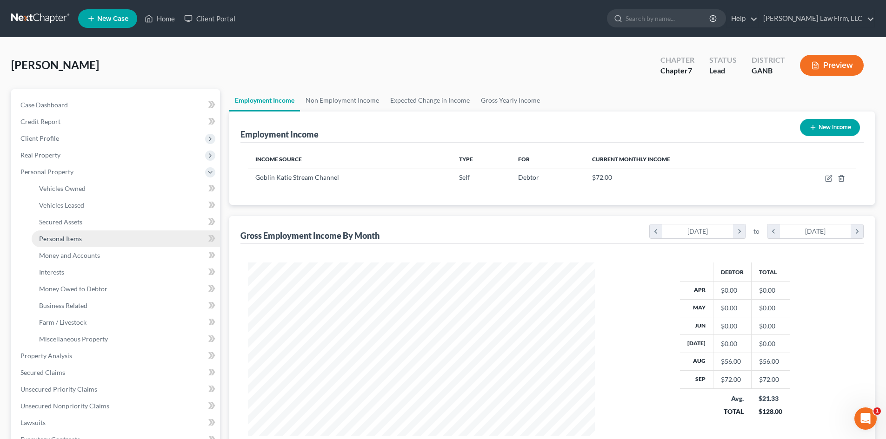
click at [66, 237] on span "Personal Items" at bounding box center [60, 239] width 43 height 8
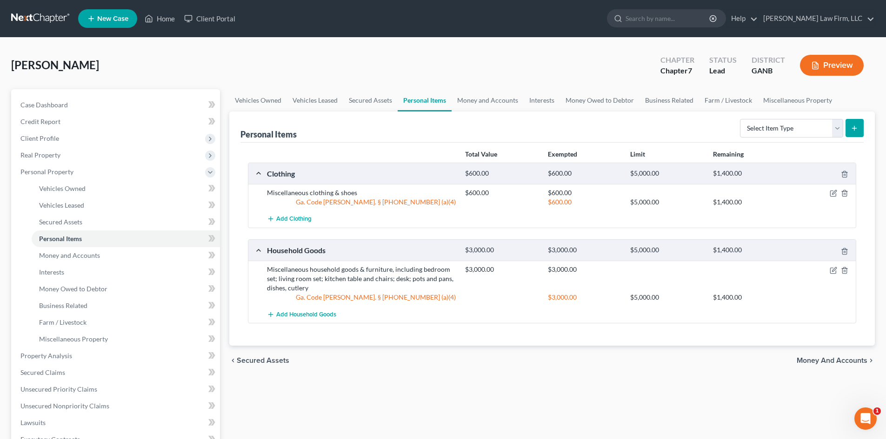
drag, startPoint x: 848, startPoint y: 152, endPoint x: 844, endPoint y: 138, distance: 14.1
click at [850, 152] on div "Total Value Exempted Limit Remaining" at bounding box center [658, 154] width 397 height 9
click at [837, 132] on select "Select Item Type Clothing Collectibles Of Value Electronics Firearms Household …" at bounding box center [791, 128] width 103 height 19
click at [741, 119] on select "Select Item Type Clothing Collectibles Of Value Electronics Firearms Household …" at bounding box center [791, 128] width 103 height 19
click at [849, 127] on button "submit" at bounding box center [854, 128] width 18 height 18
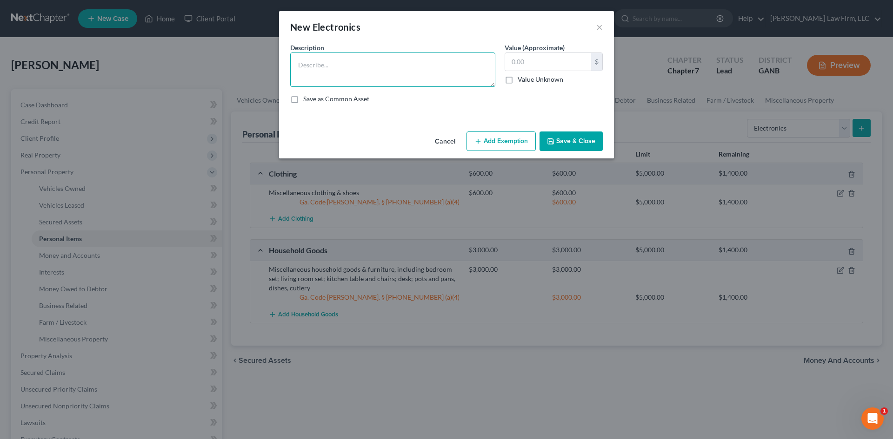
click at [397, 67] on textarea at bounding box center [392, 70] width 205 height 34
drag, startPoint x: 540, startPoint y: 62, endPoint x: 491, endPoint y: 69, distance: 48.9
click at [489, 71] on div "Description * Television; iPhone Value (Approximate) 400.00 $ Value Unknown Bal…" at bounding box center [446, 77] width 322 height 68
click at [512, 141] on button "Add Exemption" at bounding box center [500, 142] width 69 height 20
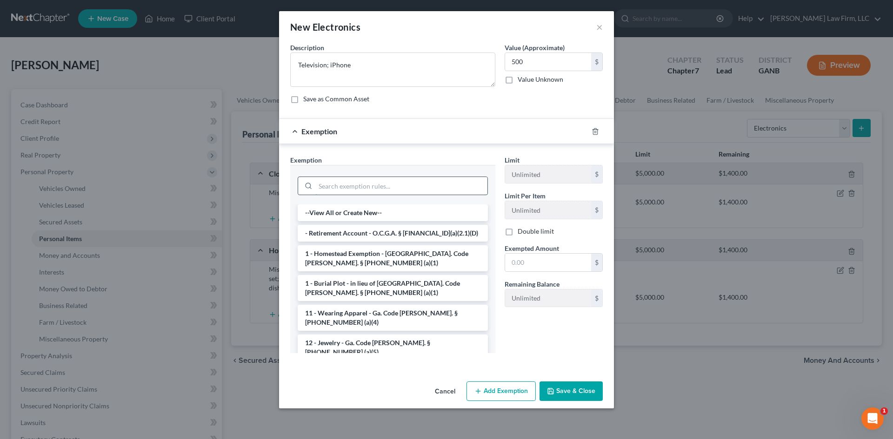
click at [364, 189] on input "search" at bounding box center [401, 186] width 172 height 18
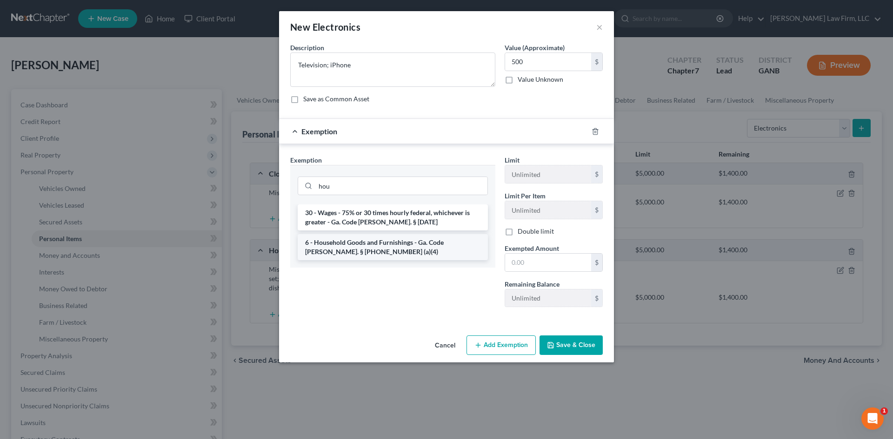
click at [358, 243] on li "6 - Household Goods and Furnishings - Ga. Code Ann. § 44-13-100 (a)(4)" at bounding box center [393, 247] width 190 height 26
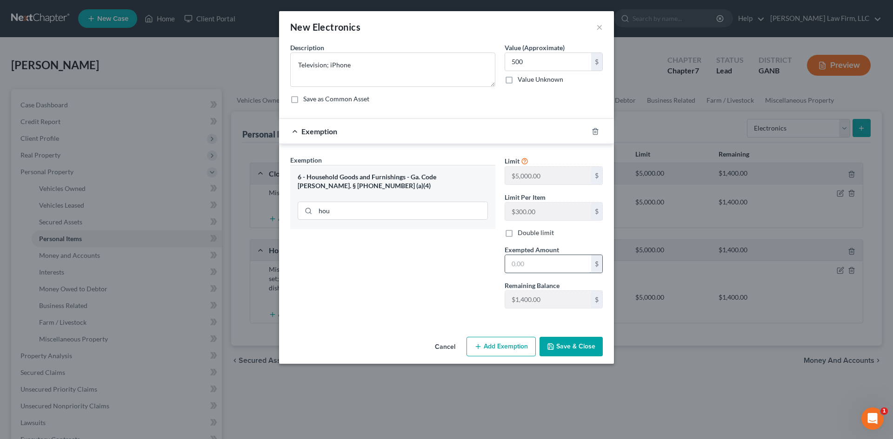
click at [545, 266] on input "text" at bounding box center [548, 264] width 86 height 18
click at [565, 353] on button "Save & Close" at bounding box center [570, 347] width 63 height 20
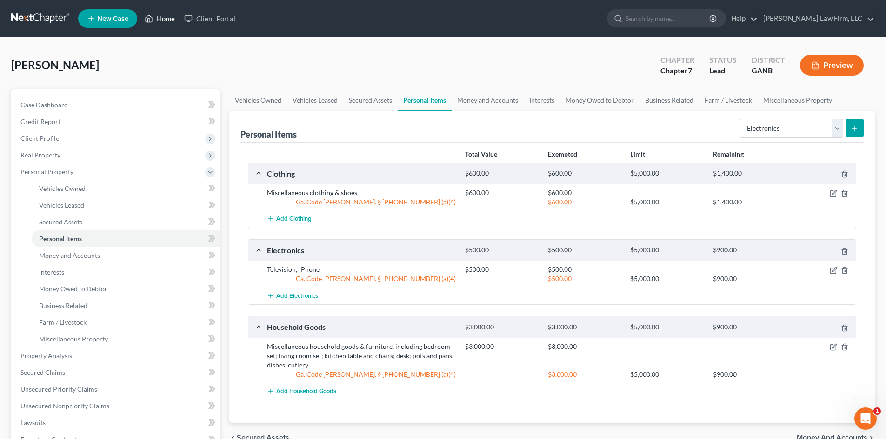
click at [168, 18] on link "Home" at bounding box center [160, 18] width 40 height 17
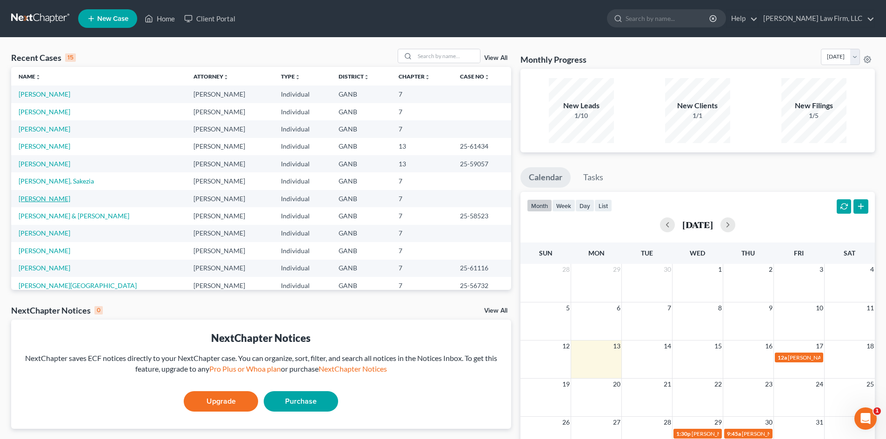
click at [44, 200] on link "[PERSON_NAME]" at bounding box center [45, 199] width 52 height 8
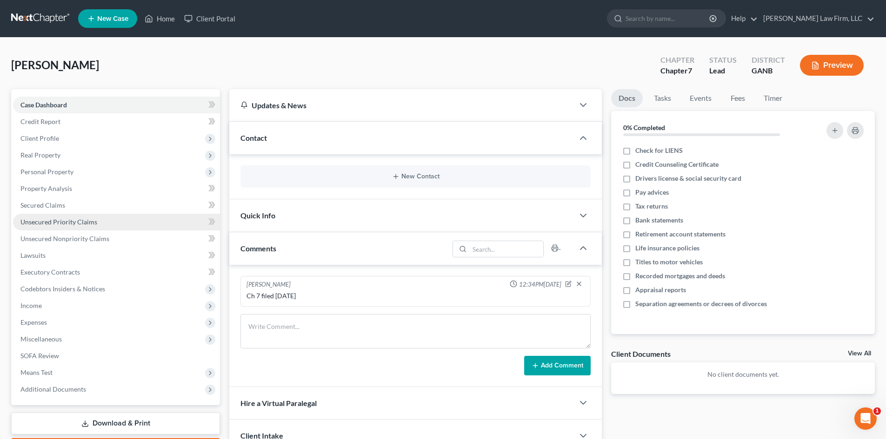
click at [55, 223] on span "Unsecured Priority Claims" at bounding box center [58, 222] width 77 height 8
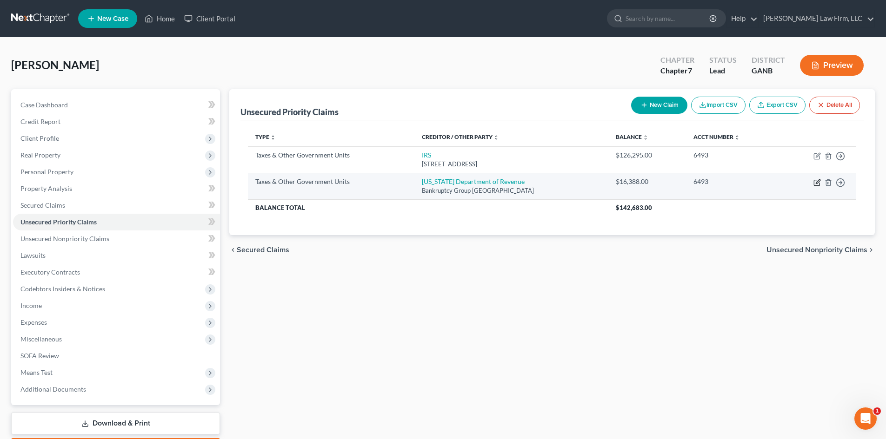
click at [815, 183] on icon "button" at bounding box center [816, 182] width 7 height 7
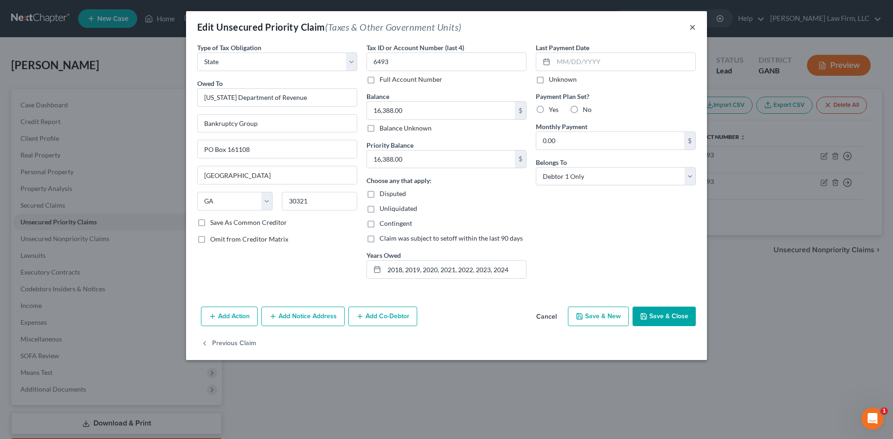
click at [691, 26] on button "×" at bounding box center [692, 26] width 7 height 11
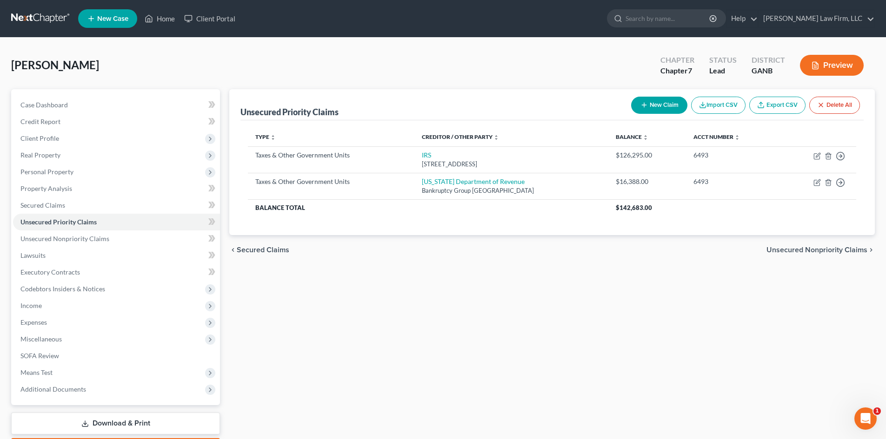
click at [661, 98] on button "New Claim" at bounding box center [659, 105] width 56 height 17
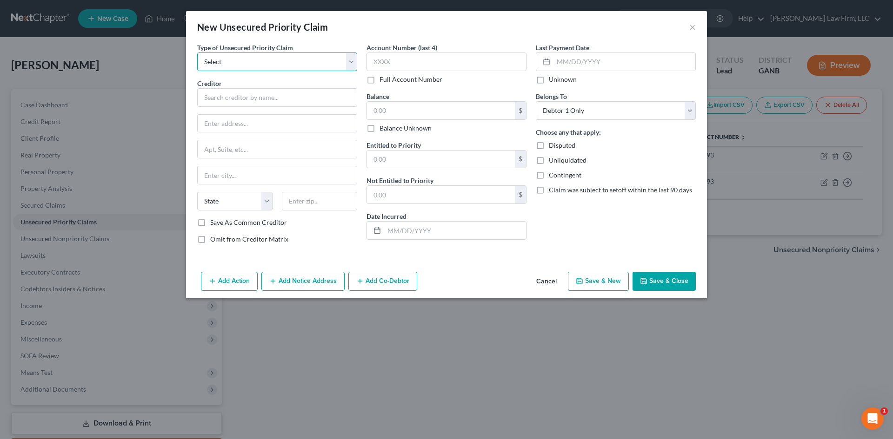
click at [234, 59] on select "Select Taxes & Other Government Units Domestic Support Obligations Extensions o…" at bounding box center [277, 62] width 160 height 19
click at [197, 53] on select "Select Taxes & Other Government Units Domestic Support Obligations Extensions o…" at bounding box center [277, 62] width 160 height 19
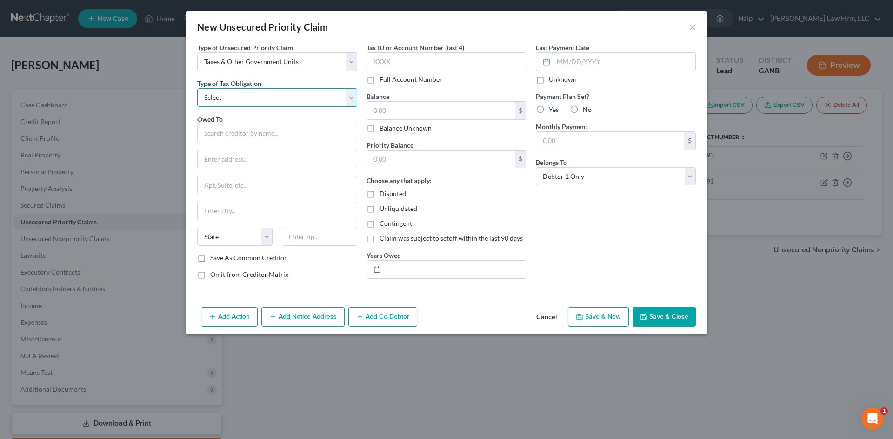
click at [248, 94] on select "Select Federal City State Franchise Tax Board Other" at bounding box center [277, 97] width 160 height 19
click at [197, 88] on select "Select Federal City State Franchise Tax Board Other" at bounding box center [277, 97] width 160 height 19
click at [258, 139] on input "text" at bounding box center [277, 133] width 160 height 19
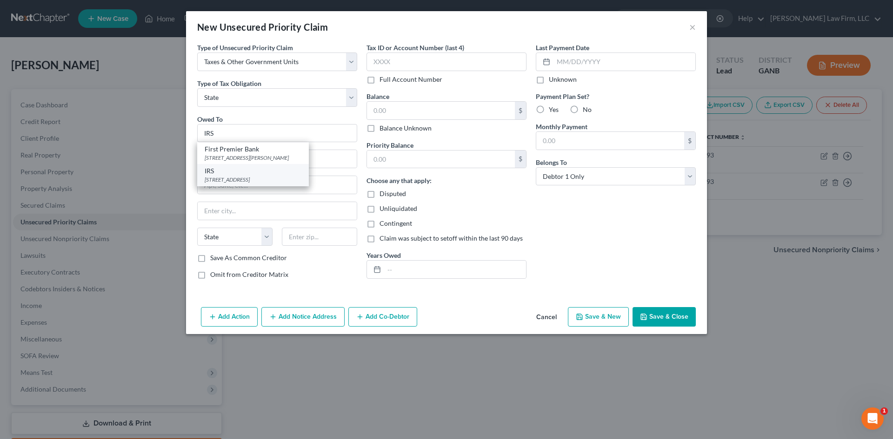
click at [262, 171] on div "IRS" at bounding box center [253, 170] width 97 height 9
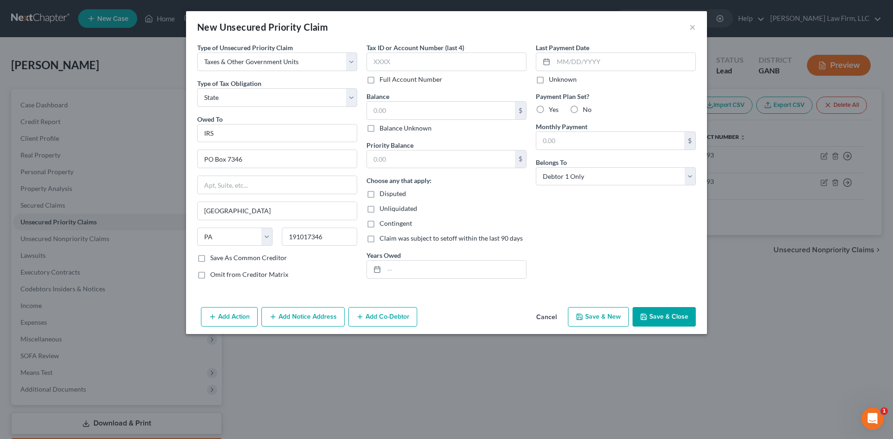
click at [374, 40] on div "New Unsecured Priority Claim ×" at bounding box center [446, 27] width 521 height 32
click at [380, 108] on input "text" at bounding box center [441, 111] width 148 height 18
click at [406, 264] on input "text" at bounding box center [455, 270] width 142 height 18
click at [411, 64] on input "text" at bounding box center [446, 62] width 160 height 19
click at [431, 153] on input "text" at bounding box center [441, 160] width 148 height 18
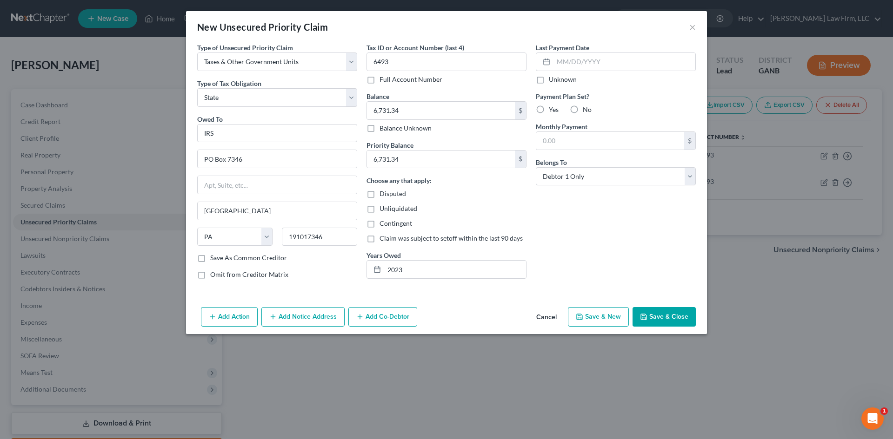
click at [645, 318] on polyline "button" at bounding box center [643, 319] width 3 height 2
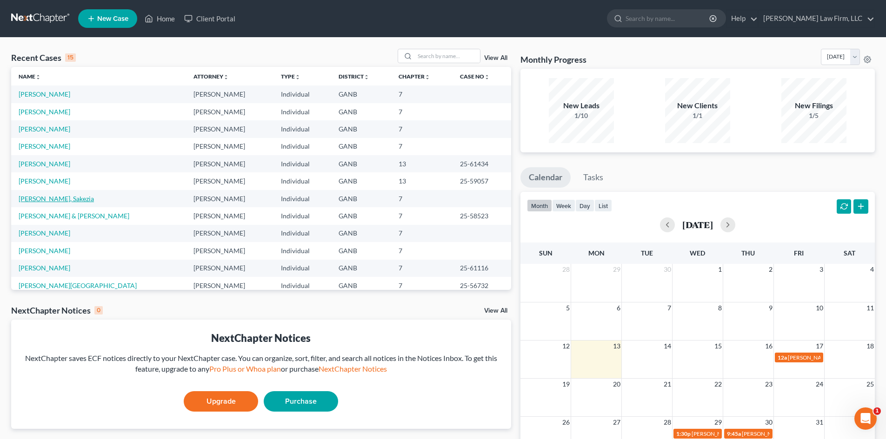
click at [48, 197] on link "[PERSON_NAME], Sakezia" at bounding box center [56, 199] width 75 height 8
select select "10"
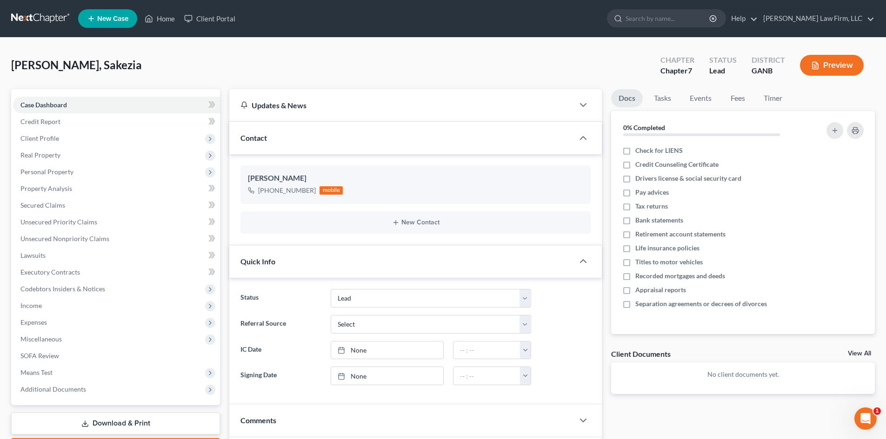
click at [460, 74] on div "Kelly, Sakezia Upgraded Chapter Chapter 7 Status Lead District GANB Preview" at bounding box center [442, 69] width 863 height 40
click at [33, 307] on span "Income" at bounding box center [30, 306] width 21 height 8
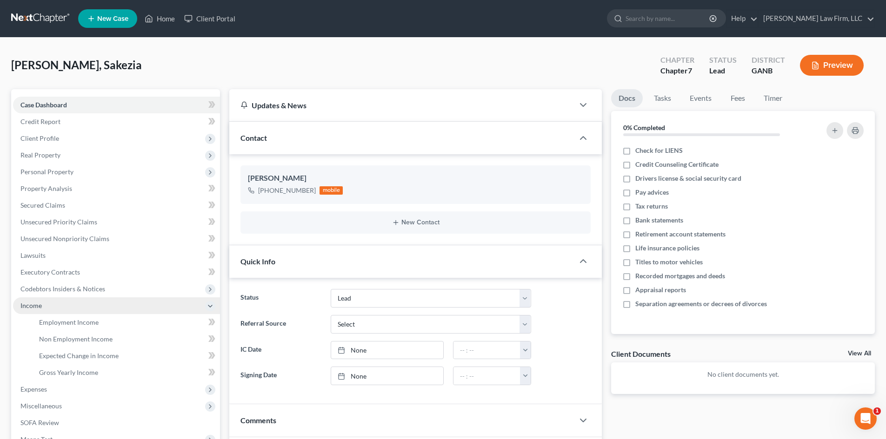
click at [33, 307] on span "Income" at bounding box center [30, 306] width 21 height 8
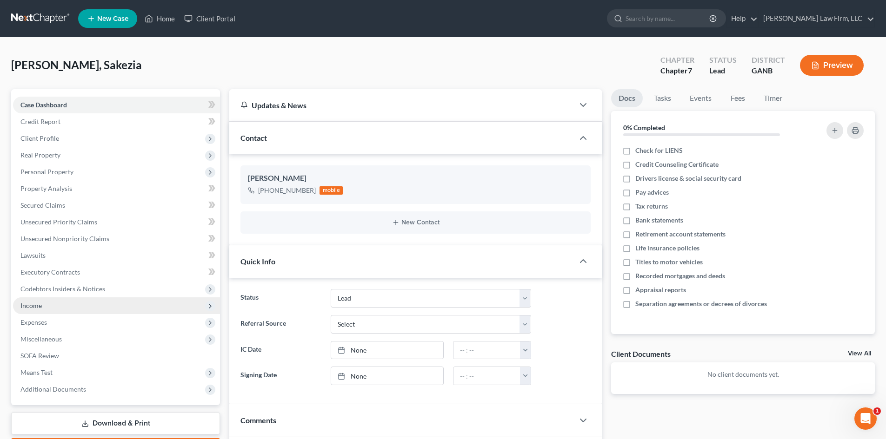
click at [33, 307] on span "Income" at bounding box center [30, 306] width 21 height 8
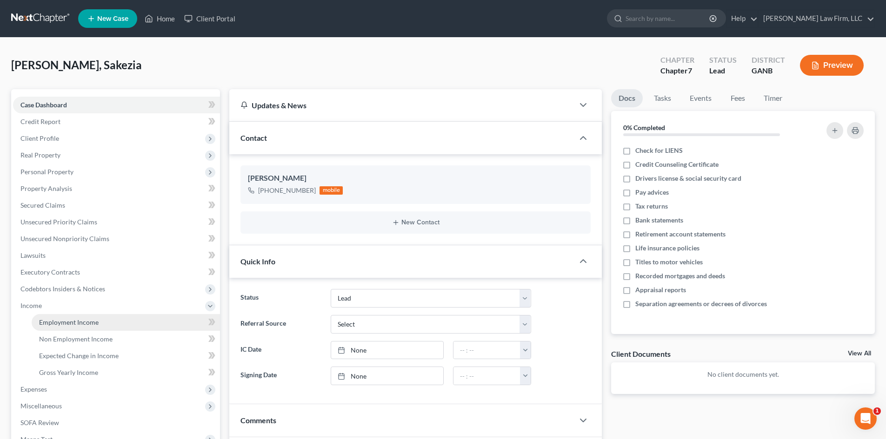
click at [59, 321] on span "Employment Income" at bounding box center [69, 322] width 60 height 8
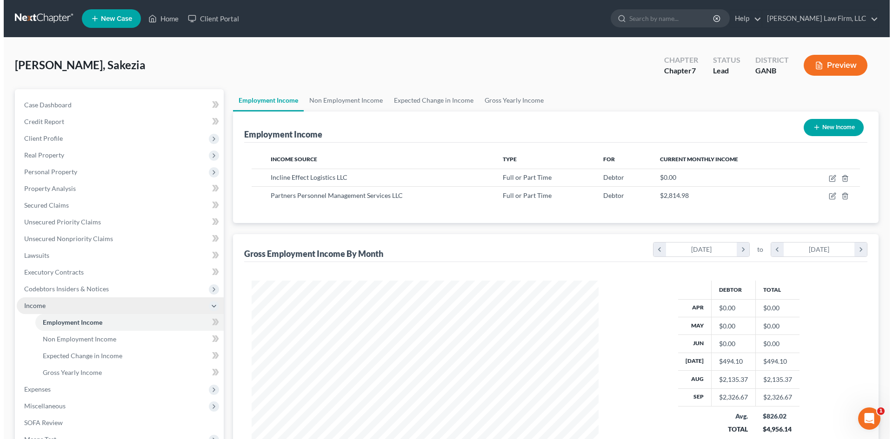
scroll to position [173, 365]
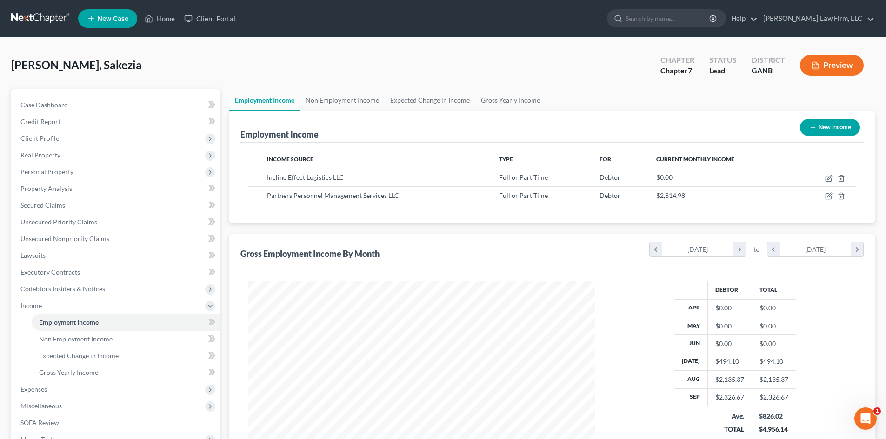
click at [826, 125] on button "New Income" at bounding box center [830, 127] width 60 height 17
select select "0"
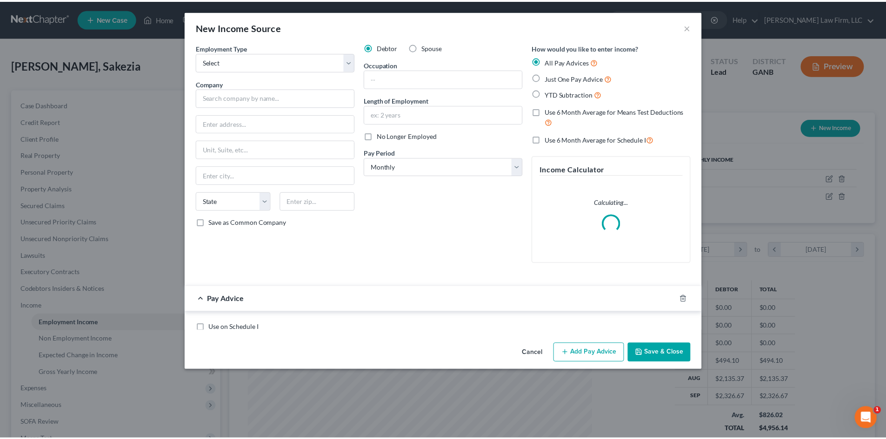
scroll to position [175, 369]
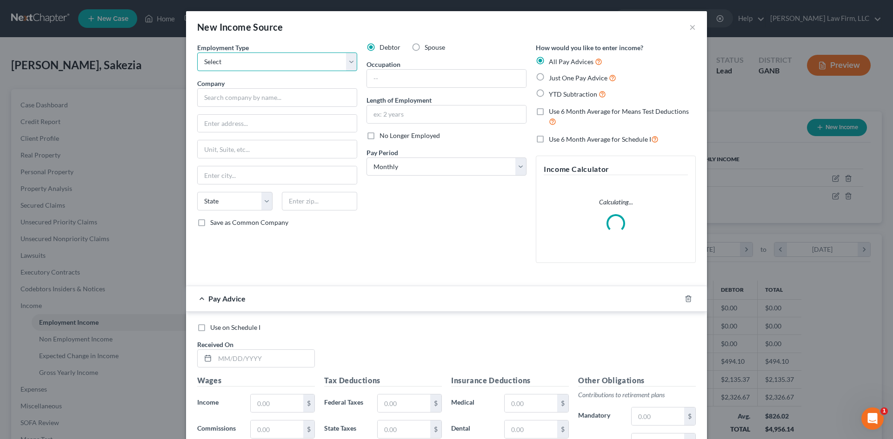
click at [232, 63] on select "Select Full or Part Time Employment Self Employment" at bounding box center [277, 62] width 160 height 19
select select "1"
click at [197, 53] on select "Select Full or Part Time Employment Self Employment" at bounding box center [277, 62] width 160 height 19
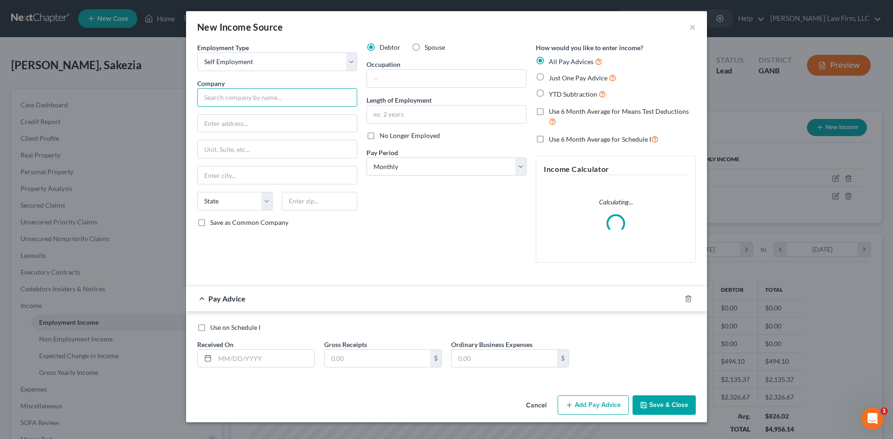
click at [239, 98] on input "text" at bounding box center [277, 97] width 160 height 19
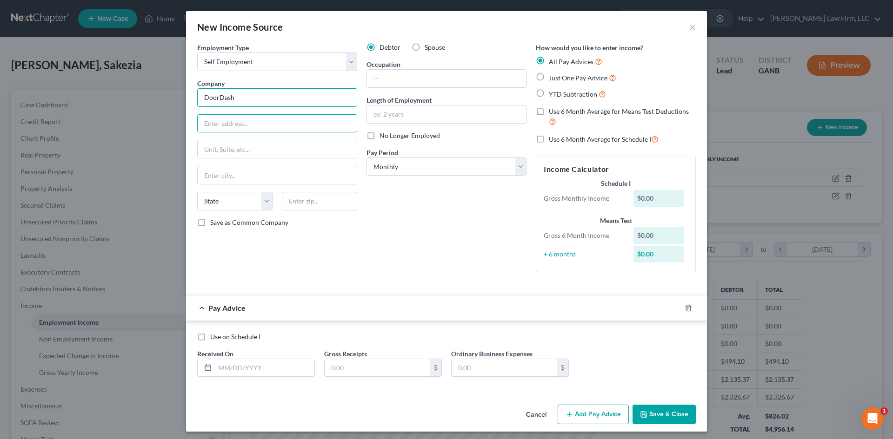
click at [246, 97] on input "DoorDash" at bounding box center [277, 97] width 160 height 19
type input "Self-employed Driver (DoorDash)"
click at [266, 124] on input "text" at bounding box center [277, 124] width 159 height 18
type input "dd"
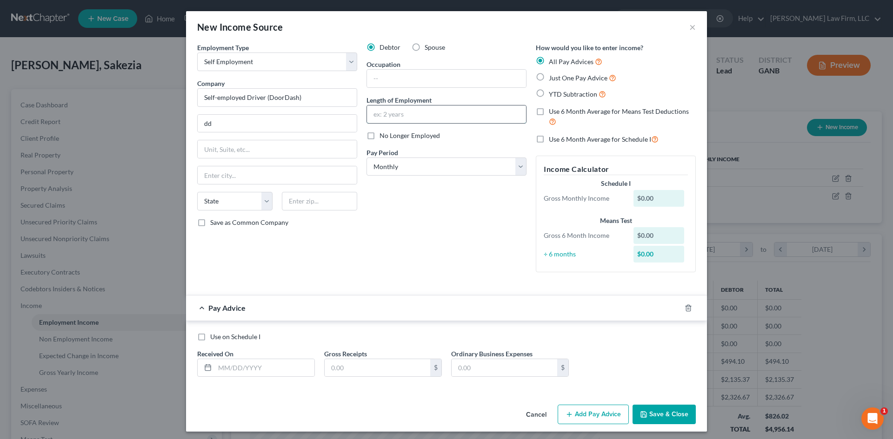
click at [386, 114] on input "text" at bounding box center [446, 115] width 159 height 18
type input "2 months"
click at [401, 76] on input "text" at bounding box center [446, 79] width 159 height 18
type input "Driver"
drag, startPoint x: 396, startPoint y: 249, endPoint x: 393, endPoint y: 257, distance: 7.9
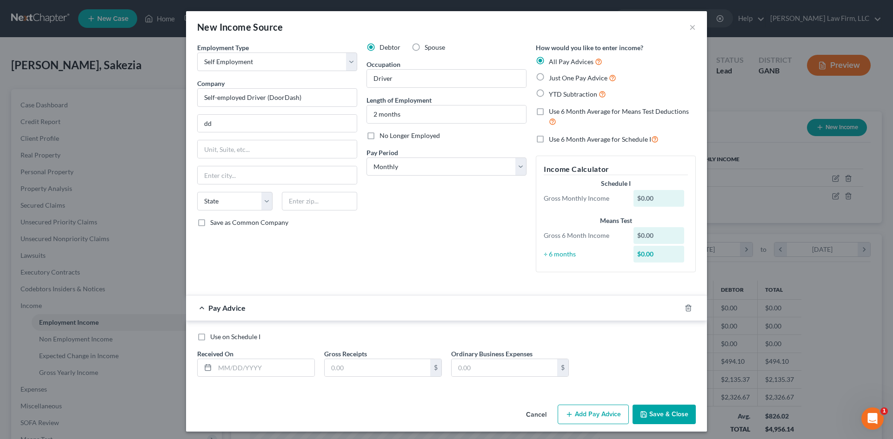
click at [396, 251] on div "Debtor Spouse Occupation Driver Length of Employment 2 months No Longer Employe…" at bounding box center [446, 161] width 169 height 237
click at [228, 371] on input "text" at bounding box center [264, 368] width 99 height 18
type input "08/30/2025"
click at [368, 370] on input "text" at bounding box center [378, 368] width 106 height 18
type input "556.54"
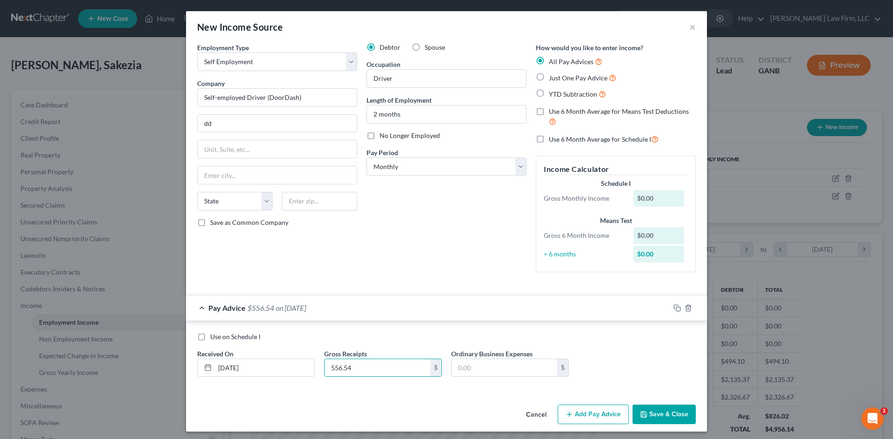
click at [662, 416] on button "Save & Close" at bounding box center [663, 415] width 63 height 20
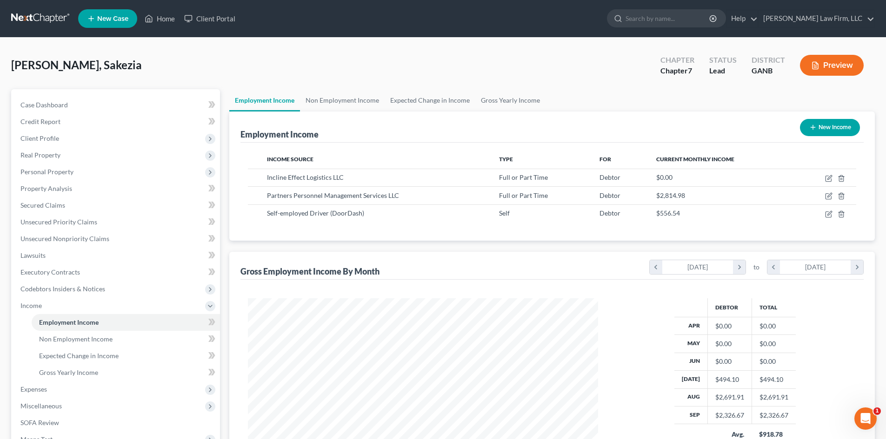
scroll to position [464730, 464538]
click at [45, 137] on span "Client Profile" at bounding box center [39, 138] width 39 height 8
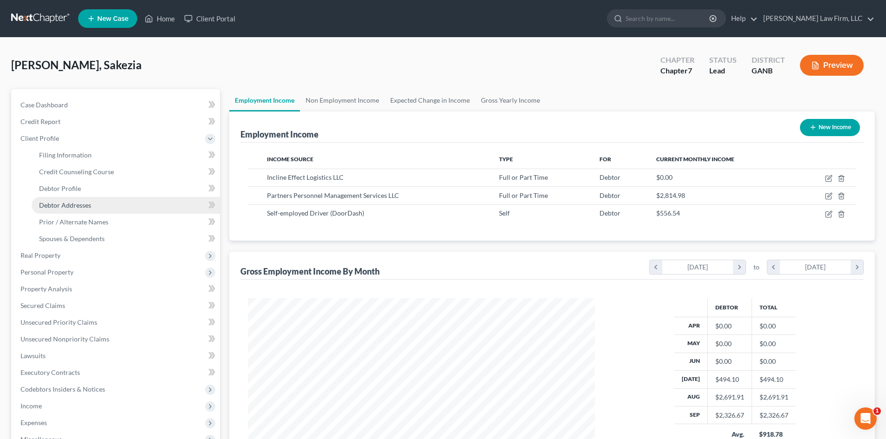
click at [51, 204] on span "Debtor Addresses" at bounding box center [65, 205] width 52 height 8
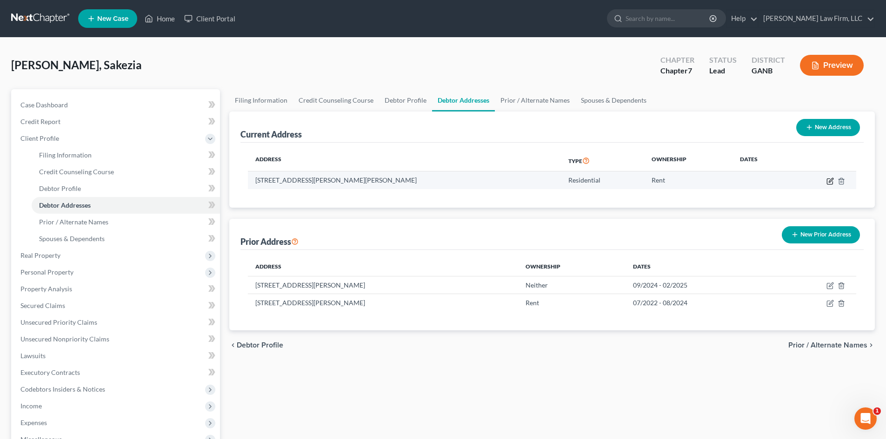
click at [828, 180] on icon "button" at bounding box center [829, 181] width 7 height 7
select select "10"
select select "0"
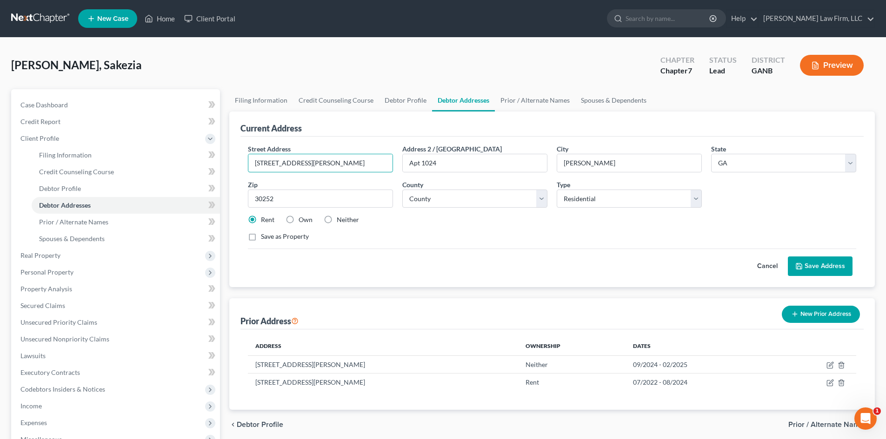
drag, startPoint x: 313, startPoint y: 164, endPoint x: 240, endPoint y: 164, distance: 72.5
click at [240, 164] on div "Street Address * 200 Travis Drive Address 2 / PO Box Apt 1024 City * McDonough …" at bounding box center [551, 212] width 623 height 151
click at [39, 406] on span "Income" at bounding box center [30, 406] width 21 height 8
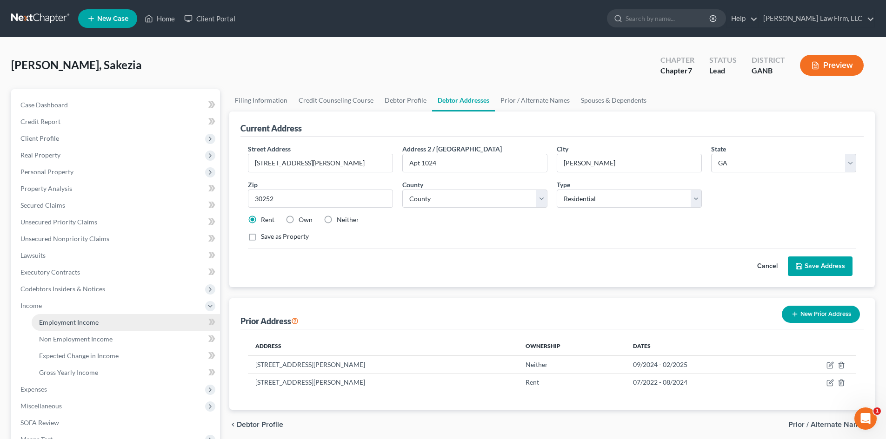
click at [78, 322] on span "Employment Income" at bounding box center [69, 322] width 60 height 8
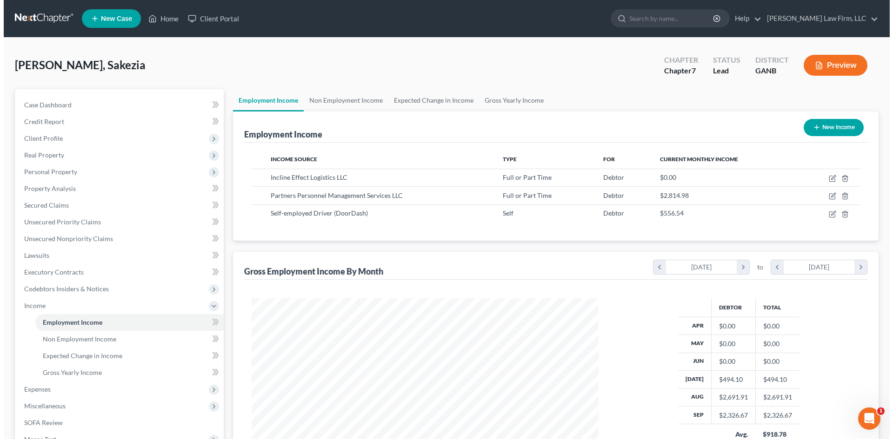
scroll to position [173, 365]
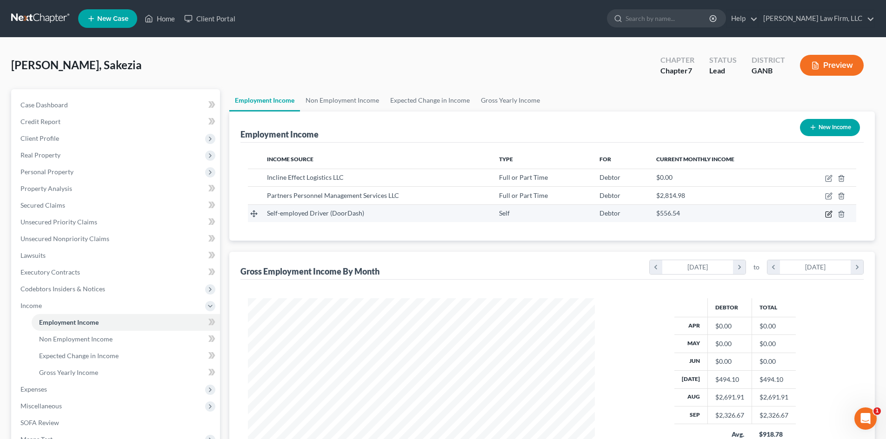
click at [828, 214] on icon "button" at bounding box center [829, 213] width 4 height 4
select select "1"
select select "0"
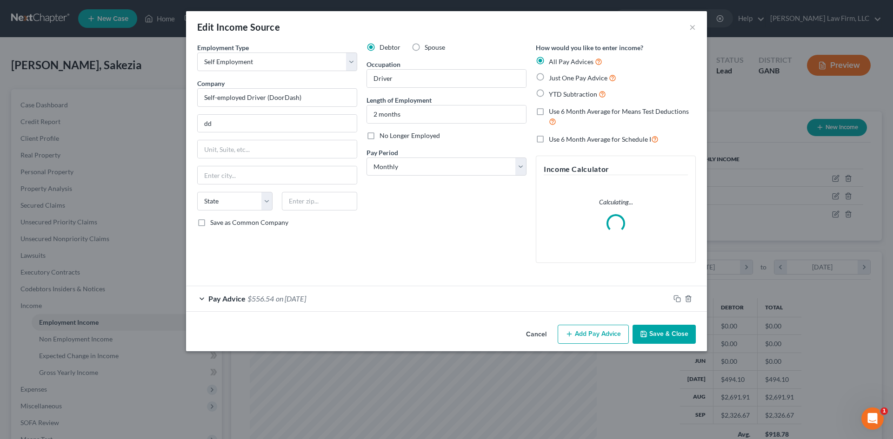
scroll to position [175, 369]
drag, startPoint x: 245, startPoint y: 124, endPoint x: 167, endPoint y: 124, distance: 78.1
click at [167, 124] on div "Edit Income Source × Employment Type * Select Full or Part Time Employment Self…" at bounding box center [446, 219] width 893 height 439
paste input "200 Travis Drive"
type input "200 Travis Drive"
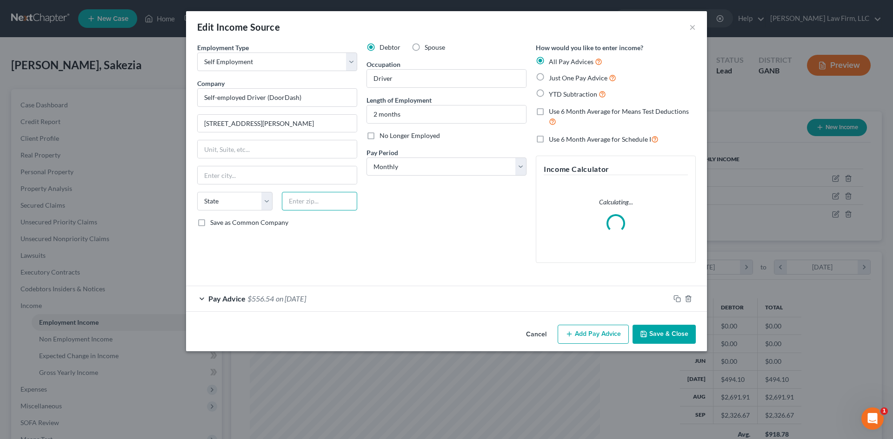
click at [322, 201] on input "text" at bounding box center [319, 201] width 75 height 19
type input "30252"
type input "Mcdonough"
select select "10"
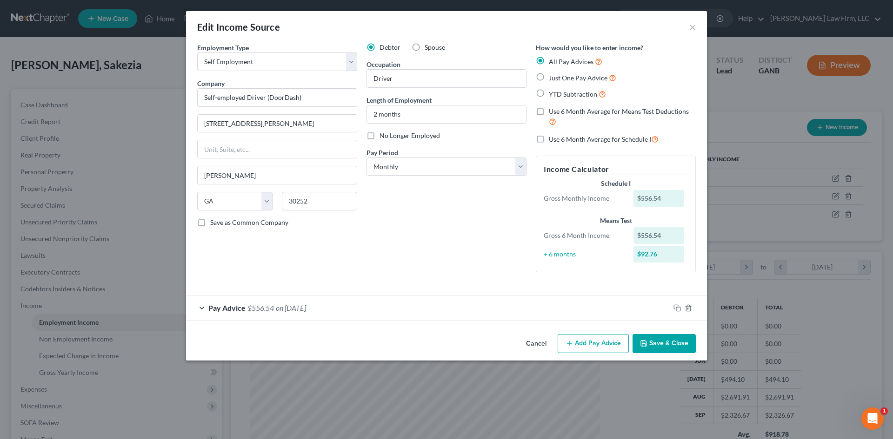
click at [600, 342] on button "Add Pay Advice" at bounding box center [592, 344] width 71 height 20
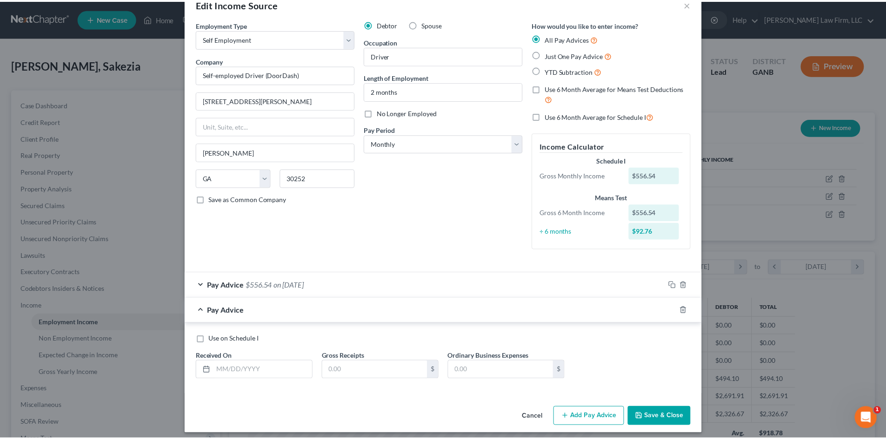
scroll to position [29, 0]
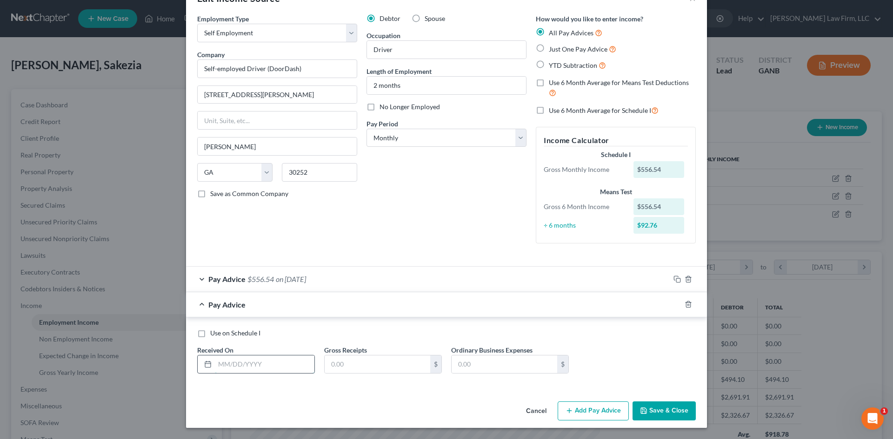
click at [276, 357] on input "text" at bounding box center [264, 365] width 99 height 18
type input "09/30/2025"
click at [378, 362] on input "text" at bounding box center [378, 365] width 106 height 18
type input "2,053.28"
click at [654, 406] on button "Save & Close" at bounding box center [663, 412] width 63 height 20
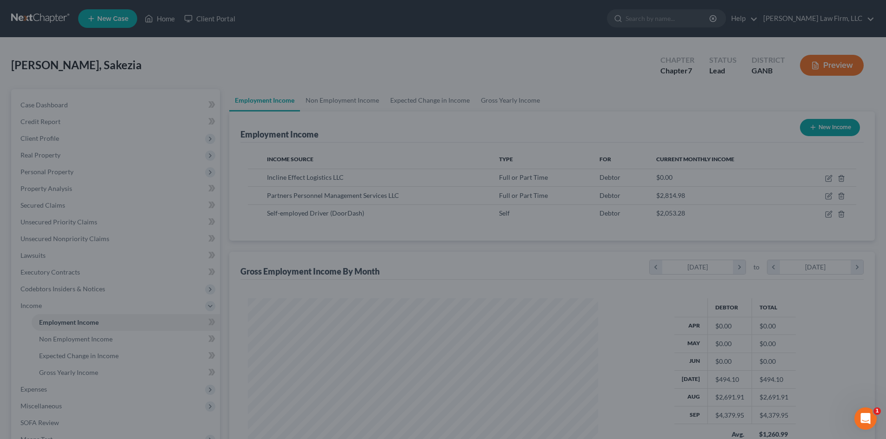
scroll to position [464730, 464538]
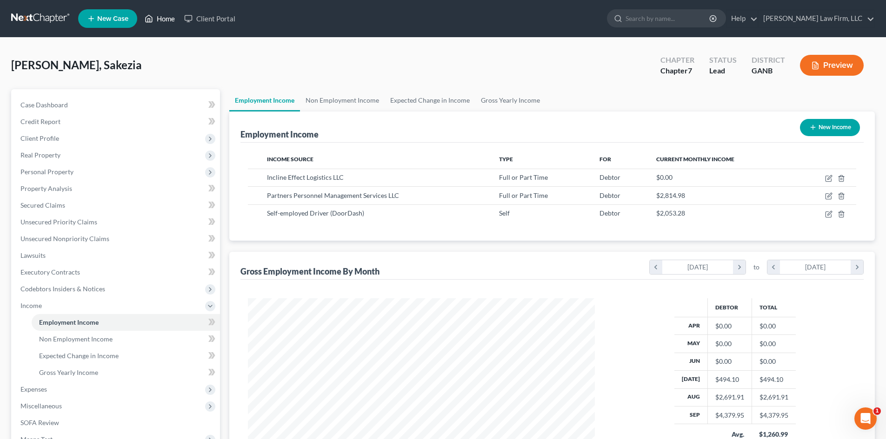
click at [172, 20] on link "Home" at bounding box center [160, 18] width 40 height 17
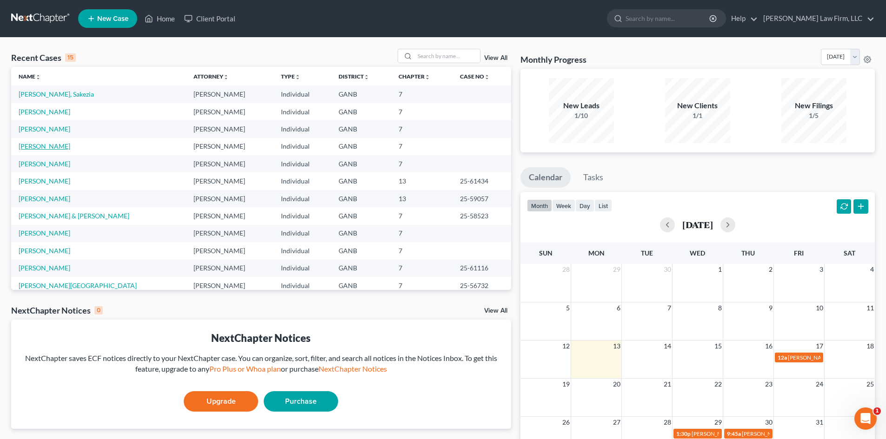
click at [50, 147] on link "[PERSON_NAME]" at bounding box center [45, 146] width 52 height 8
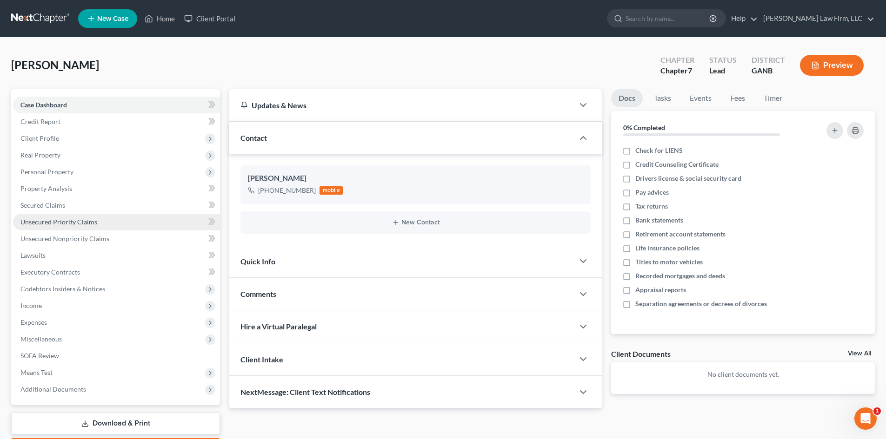
click at [53, 220] on span "Unsecured Priority Claims" at bounding box center [58, 222] width 77 height 8
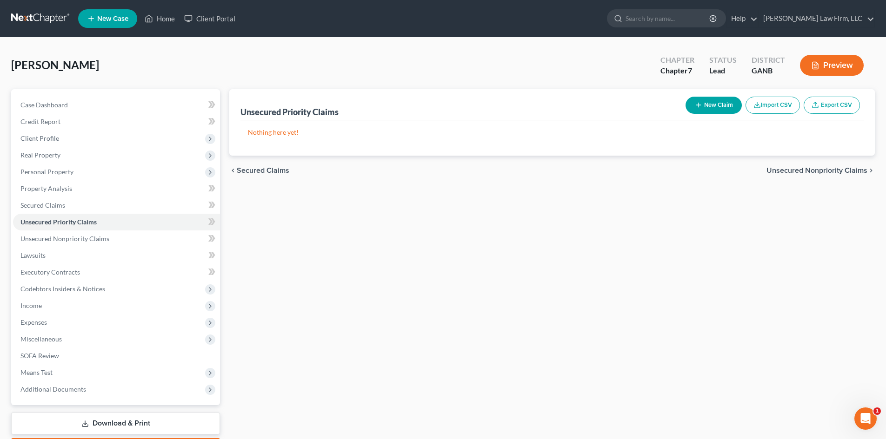
click at [404, 245] on div "Unsecured Priority Claims New Claim Import CSV Export CSV Nothing here yet! Pre…" at bounding box center [552, 274] width 655 height 370
drag, startPoint x: 411, startPoint y: 353, endPoint x: 551, endPoint y: 285, distance: 156.8
click at [411, 347] on div "Unsecured Priority Claims New Claim Import CSV Export CSV Nothing here yet! Pre…" at bounding box center [552, 274] width 655 height 370
drag, startPoint x: 789, startPoint y: 262, endPoint x: 794, endPoint y: 212, distance: 50.4
click at [789, 250] on div "Unsecured Priority Claims New Claim Import CSV Export CSV Nothing here yet! Pre…" at bounding box center [552, 274] width 655 height 370
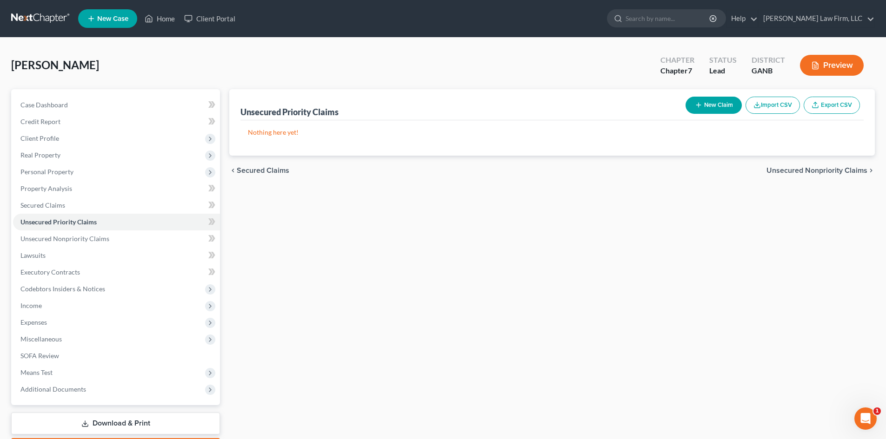
click at [423, 129] on p "Nothing here yet!" at bounding box center [552, 132] width 608 height 9
click at [709, 106] on button "New Claim" at bounding box center [713, 105] width 56 height 17
select select "0"
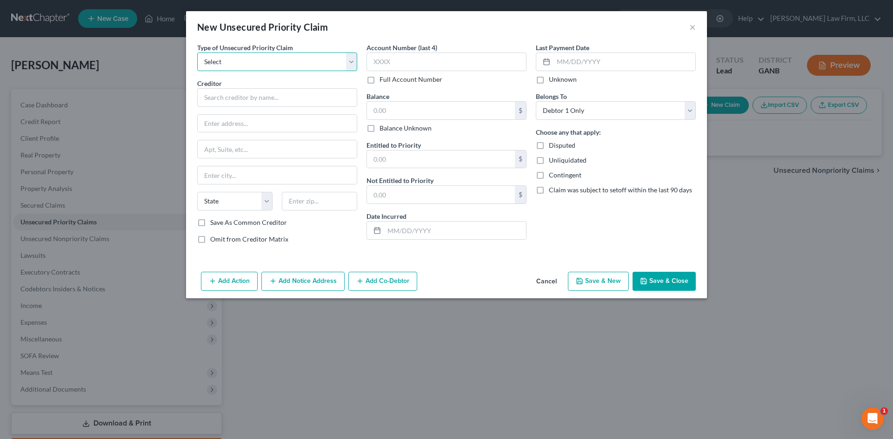
click at [245, 56] on select "Select Taxes & Other Government Units Domestic Support Obligations Extensions o…" at bounding box center [277, 62] width 160 height 19
select select "0"
click at [197, 53] on select "Select Taxes & Other Government Units Domestic Support Obligations Extensions o…" at bounding box center [277, 62] width 160 height 19
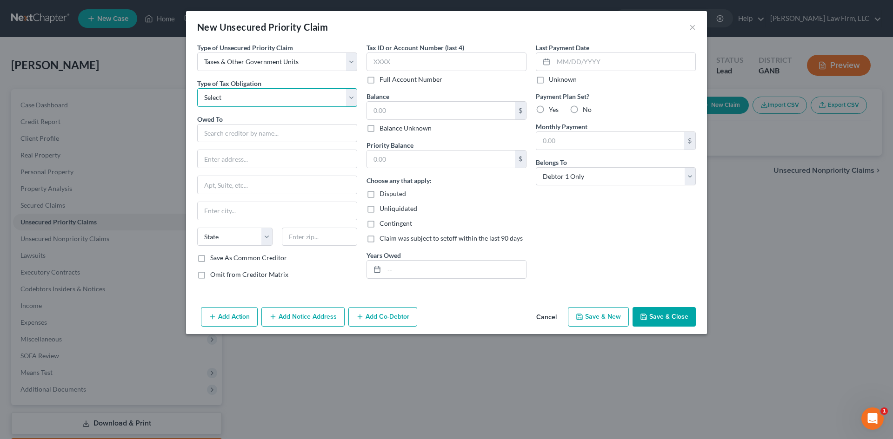
click at [238, 102] on select "Select Federal City State Franchise Tax Board Other" at bounding box center [277, 97] width 160 height 19
select select "0"
click at [197, 88] on select "Select Federal City State Franchise Tax Board Other" at bounding box center [277, 97] width 160 height 19
click at [232, 125] on input "text" at bounding box center [277, 133] width 160 height 19
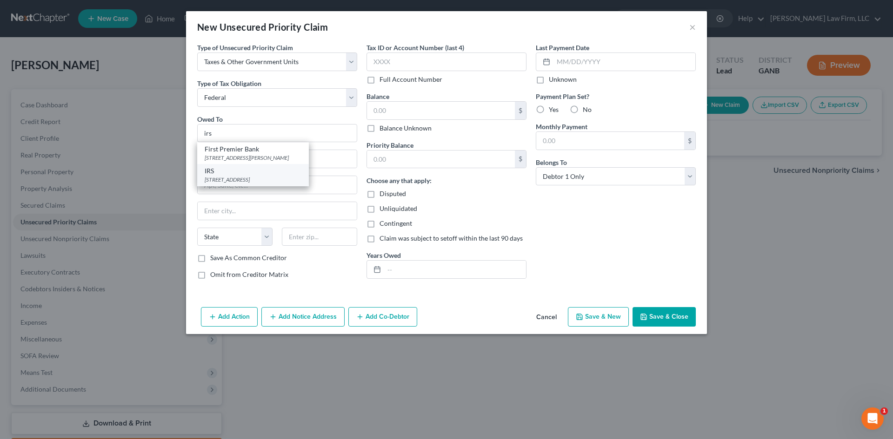
click at [252, 175] on div "IRS" at bounding box center [253, 170] width 97 height 9
type input "IRS"
type input "PO Box 7346"
type input "Philadelphia"
select select "39"
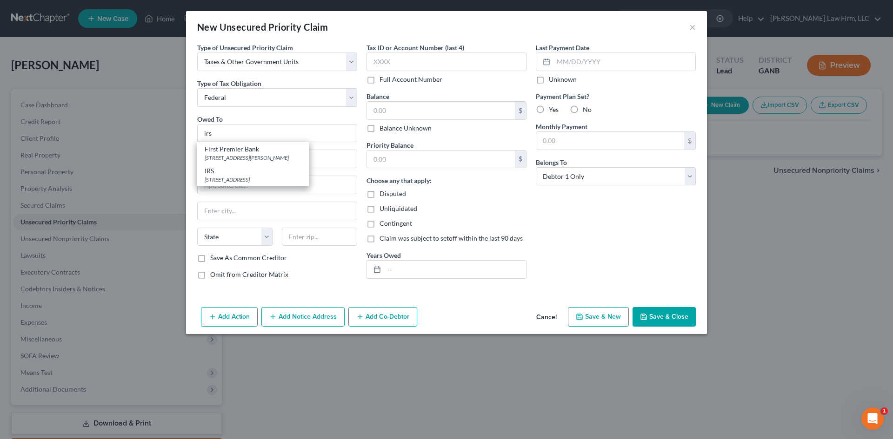
type input "191017346"
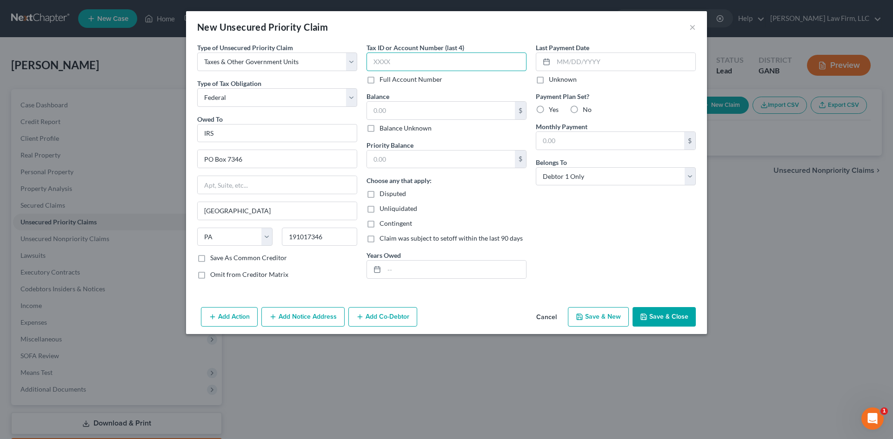
click at [396, 59] on input "text" at bounding box center [446, 62] width 160 height 19
type input "5294"
click at [664, 316] on button "Save & Close" at bounding box center [663, 317] width 63 height 20
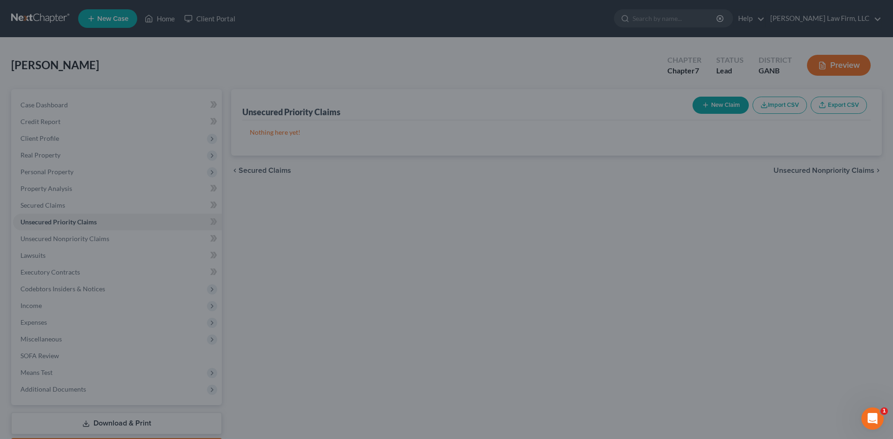
type input "0.00"
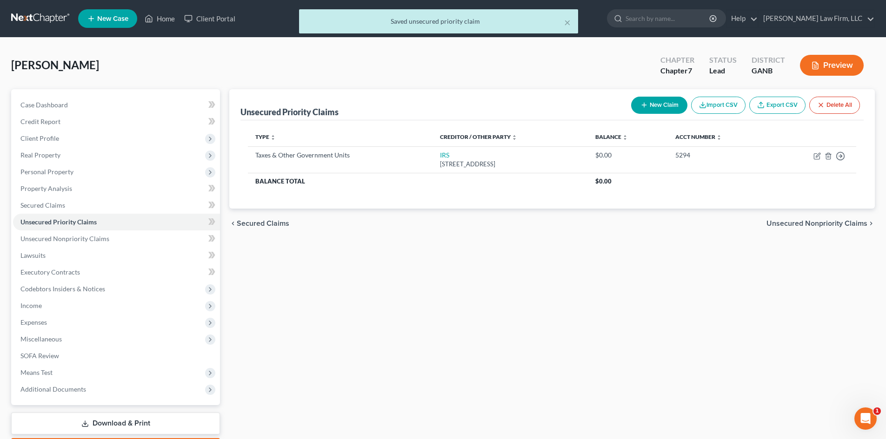
click at [655, 106] on button "New Claim" at bounding box center [659, 105] width 56 height 17
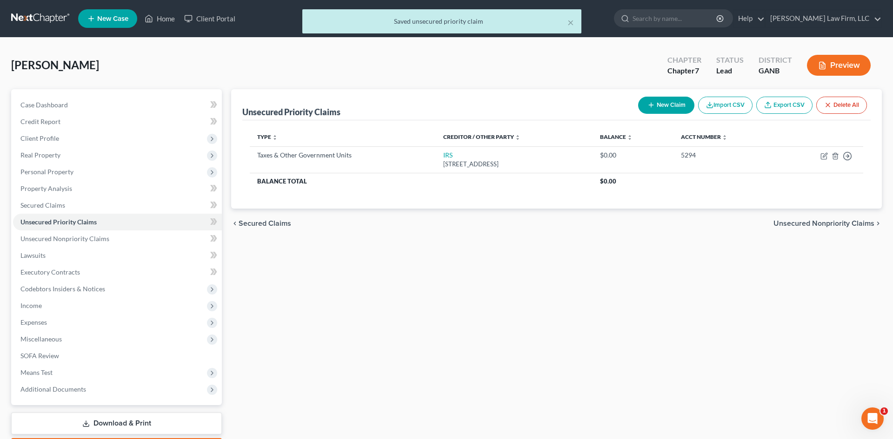
select select "0"
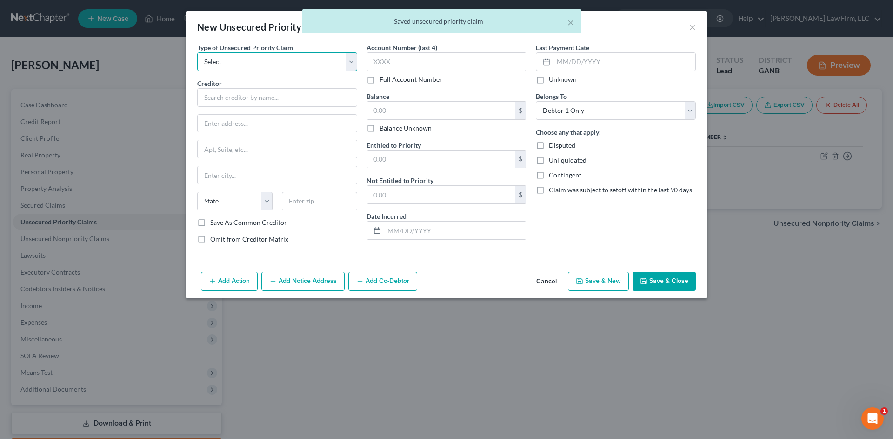
drag, startPoint x: 226, startPoint y: 62, endPoint x: 226, endPoint y: 70, distance: 7.9
click at [226, 62] on select "Select Taxes & Other Government Units Domestic Support Obligations Extensions o…" at bounding box center [277, 62] width 160 height 19
select select "0"
click at [197, 53] on select "Select Taxes & Other Government Units Domestic Support Obligations Extensions o…" at bounding box center [277, 62] width 160 height 19
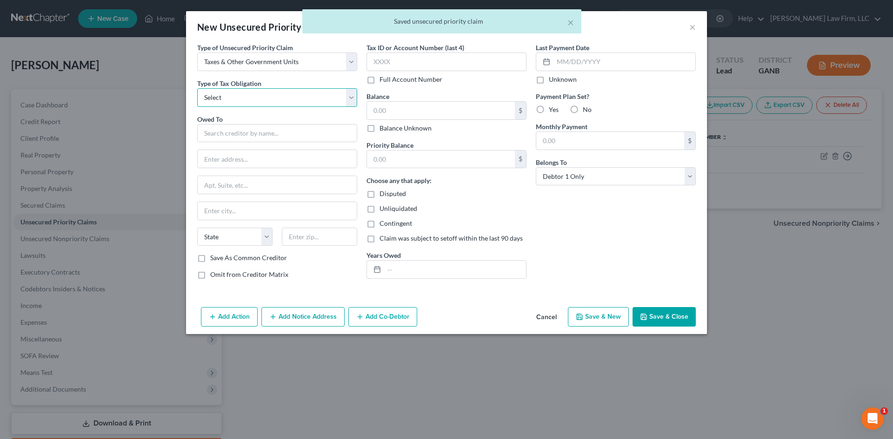
click at [227, 99] on select "Select Federal City State Franchise Tax Board Other" at bounding box center [277, 97] width 160 height 19
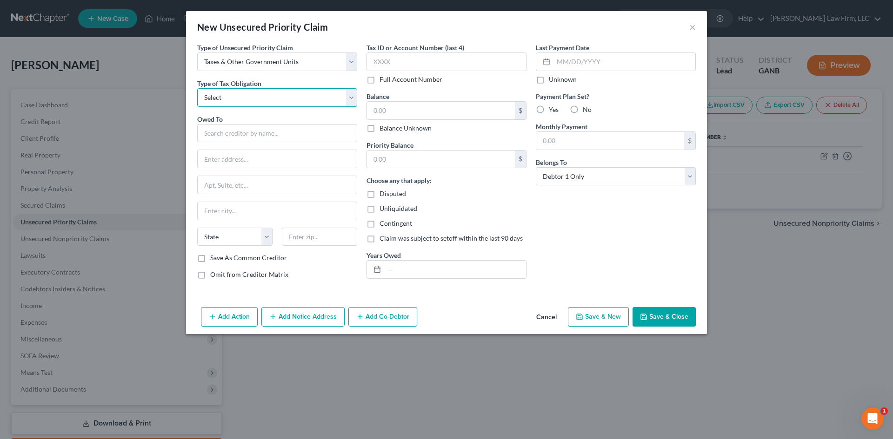
select select "2"
click at [197, 88] on select "Select Federal City State Franchise Tax Board Other" at bounding box center [277, 97] width 160 height 19
click at [233, 121] on div "Owed To *" at bounding box center [277, 128] width 160 height 28
click at [232, 129] on input "text" at bounding box center [277, 133] width 160 height 19
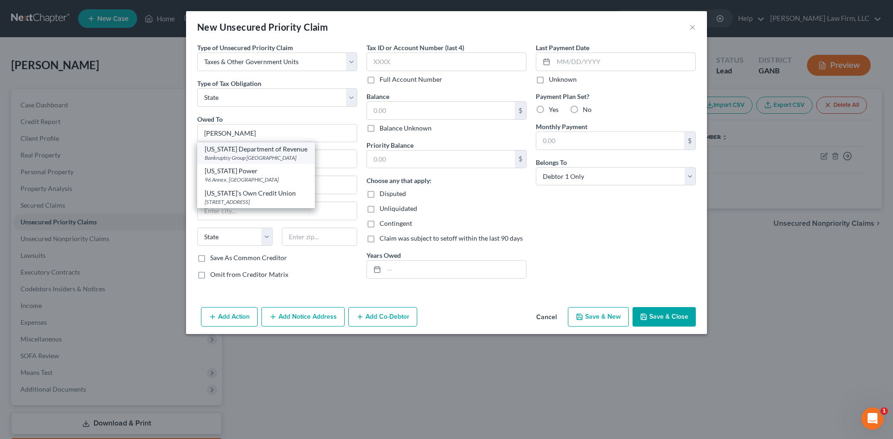
click at [241, 156] on div "Bankruptcy Group PO Box 161108, Atlanta, GA 30321" at bounding box center [256, 158] width 103 height 8
type input "Georgia Department of Revenue"
type input "Bankruptcy Group"
type input "PO Box 161108"
type input "Atlanta"
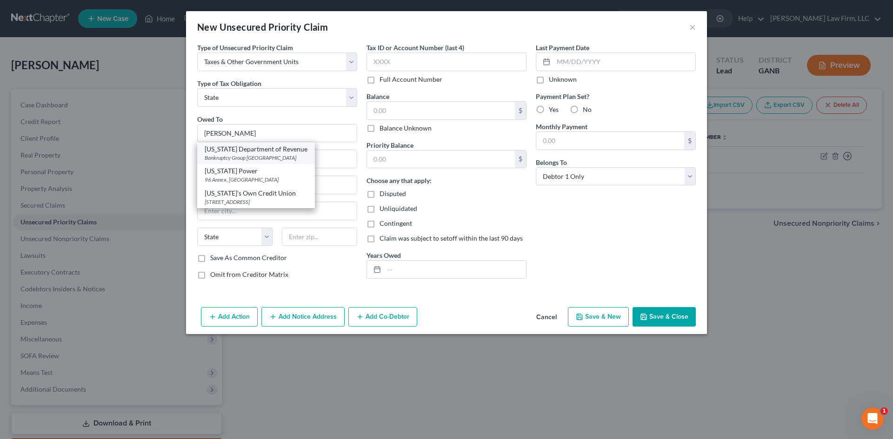
select select "10"
type input "30321"
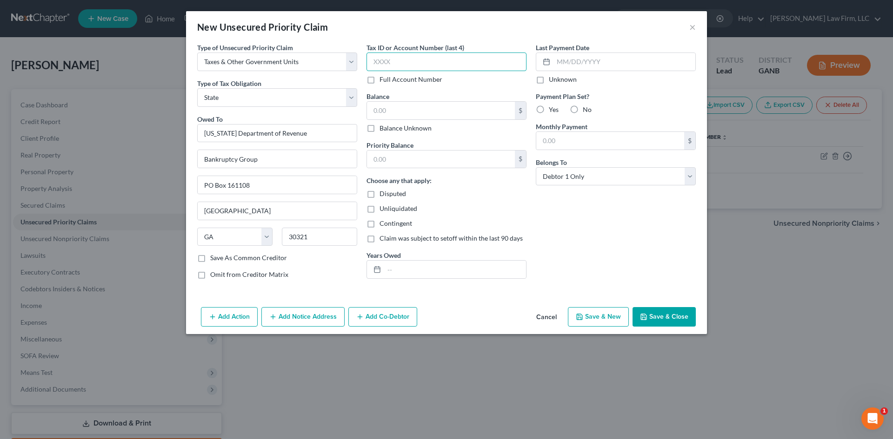
click at [404, 61] on input "text" at bounding box center [446, 62] width 160 height 19
type input "5294"
click at [676, 310] on button "Save & Close" at bounding box center [663, 317] width 63 height 20
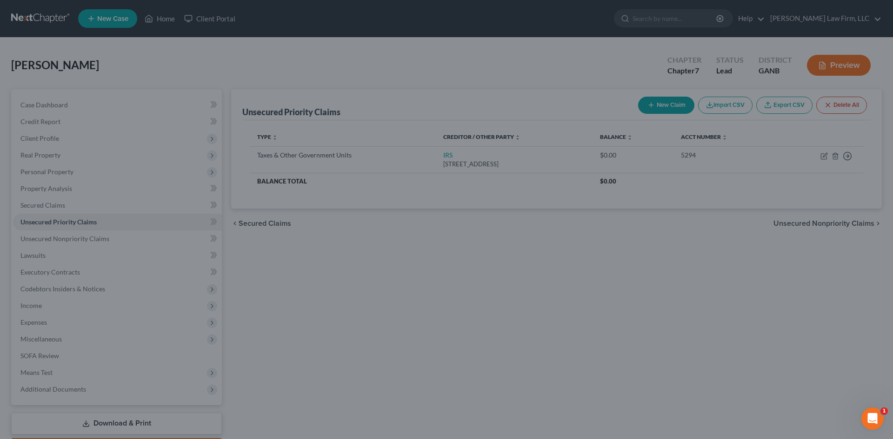
type input "0.00"
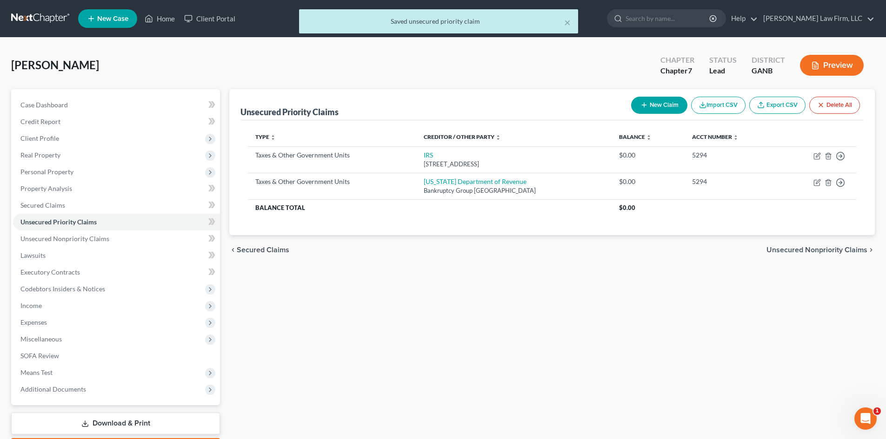
click at [157, 16] on div "× Saved unsecured priority claim" at bounding box center [438, 23] width 886 height 29
click at [157, 17] on div "× Saved unsecured priority claim" at bounding box center [438, 23] width 886 height 29
click at [156, 15] on div "× Saved unsecured priority claim" at bounding box center [438, 23] width 886 height 29
click at [156, 20] on div "Home New Case Client Portal Blum Law Firm, LLC blumlawfirm@gmail.com My Account…" at bounding box center [443, 247] width 886 height 494
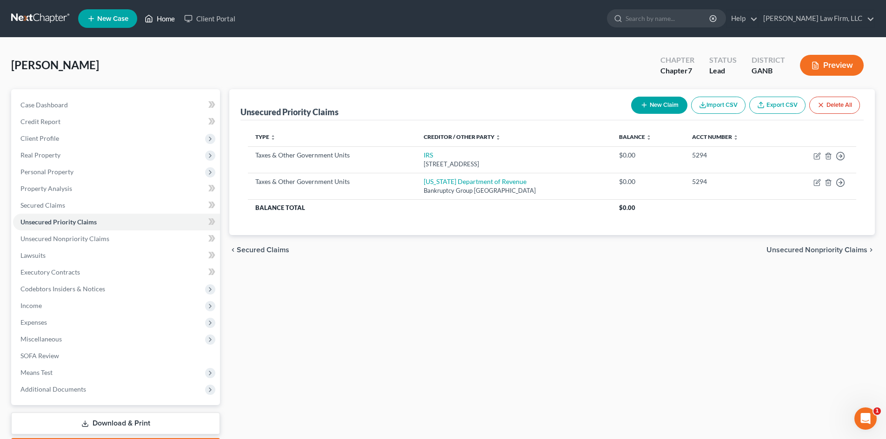
click at [156, 20] on link "Home" at bounding box center [160, 18] width 40 height 17
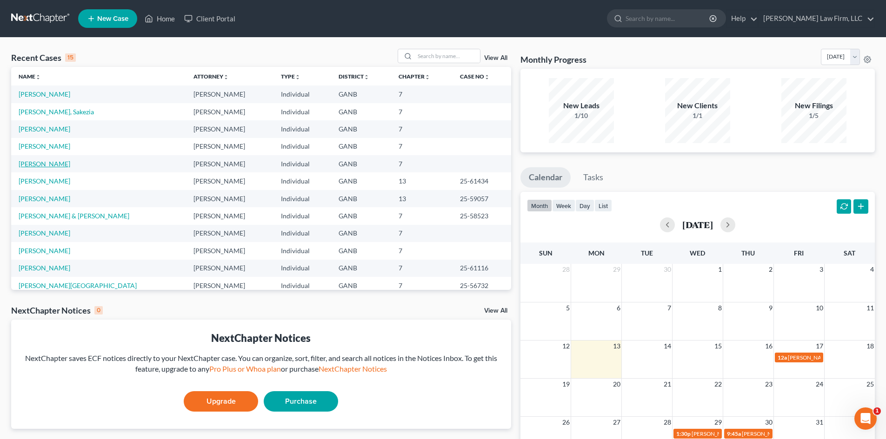
click at [48, 166] on link "[PERSON_NAME]" at bounding box center [45, 164] width 52 height 8
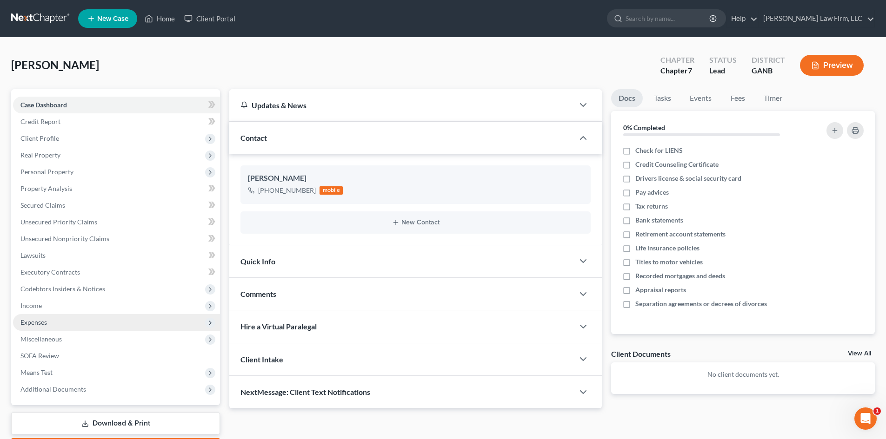
click at [44, 323] on span "Expenses" at bounding box center [33, 322] width 26 height 8
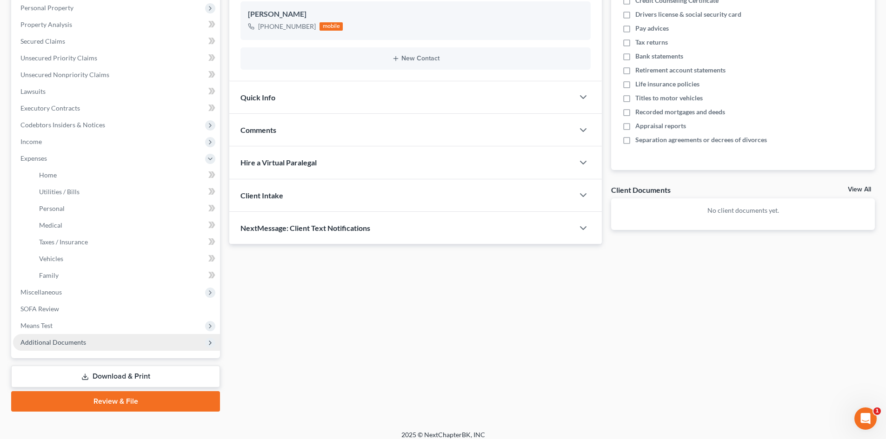
scroll to position [172, 0]
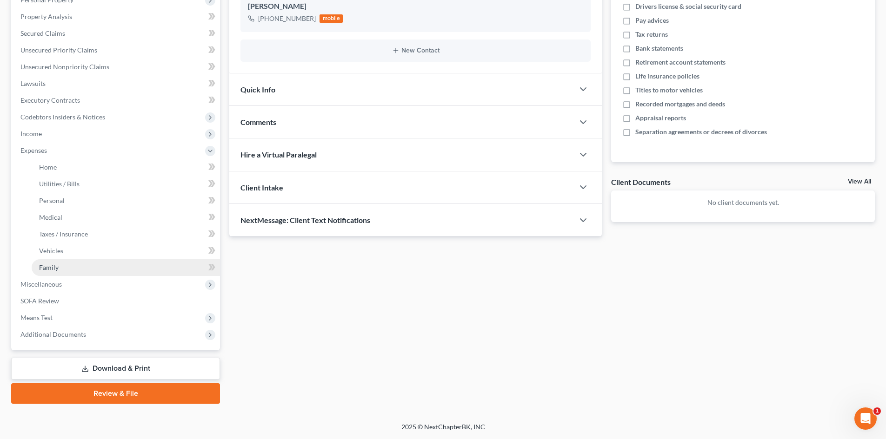
click at [48, 264] on span "Family" at bounding box center [49, 268] width 20 height 8
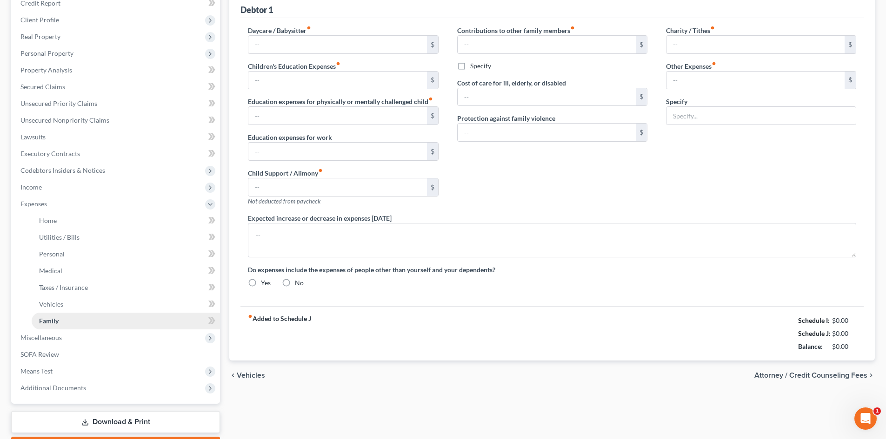
type input "0.00"
type input "781.00"
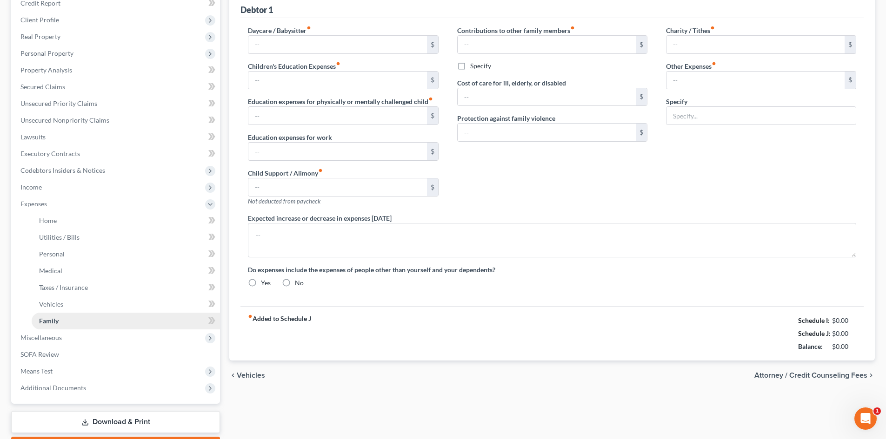
type input "0.00"
type input "10.00"
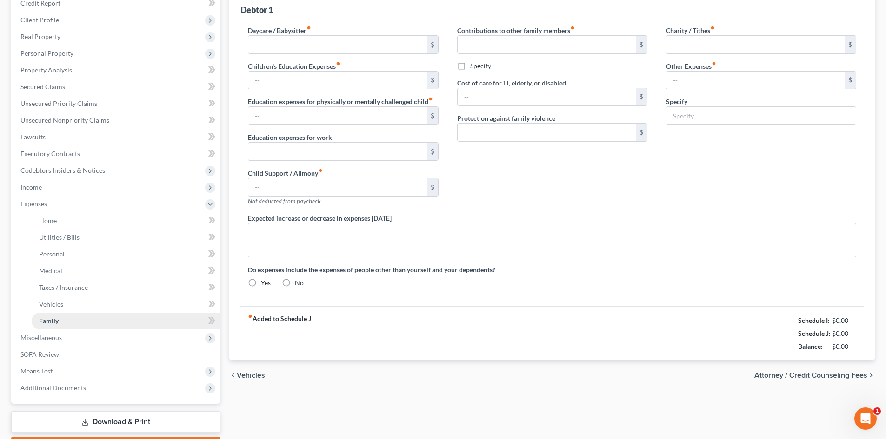
type input "Gym membership"
type textarea "Debtor began new job on 9/22/2025,, after being unemployed since 11/2024"
radio input "true"
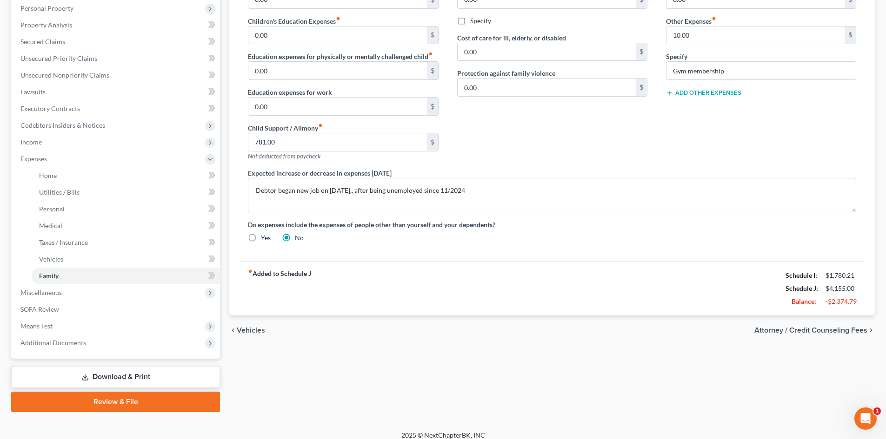
scroll to position [172, 0]
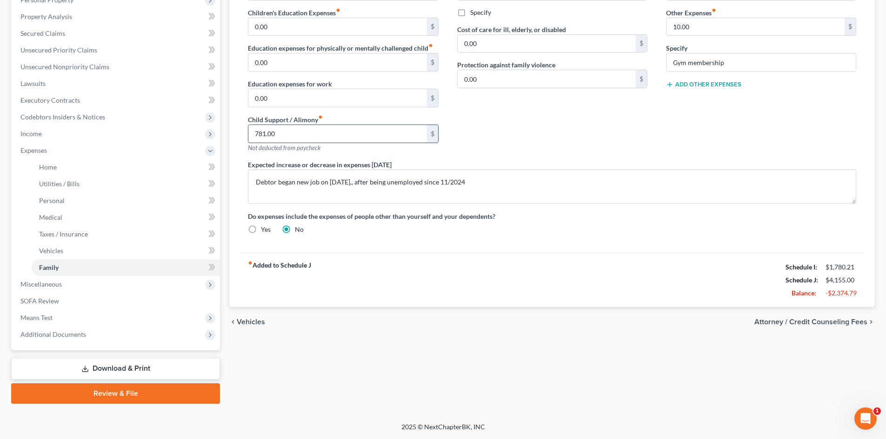
click at [267, 135] on input "781.00" at bounding box center [337, 134] width 178 height 18
click at [630, 253] on div "fiber_manual_record Added to Schedule J Schedule I: $1,780.21 Schedule J: $3,37…" at bounding box center [551, 280] width 623 height 54
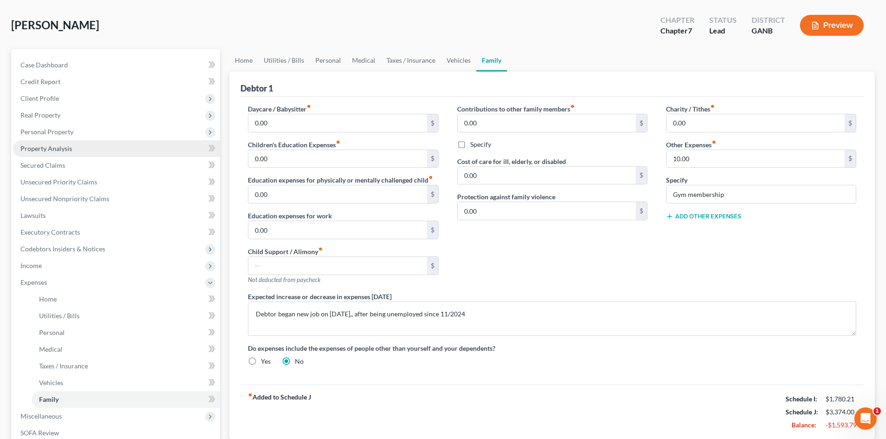
scroll to position [0, 0]
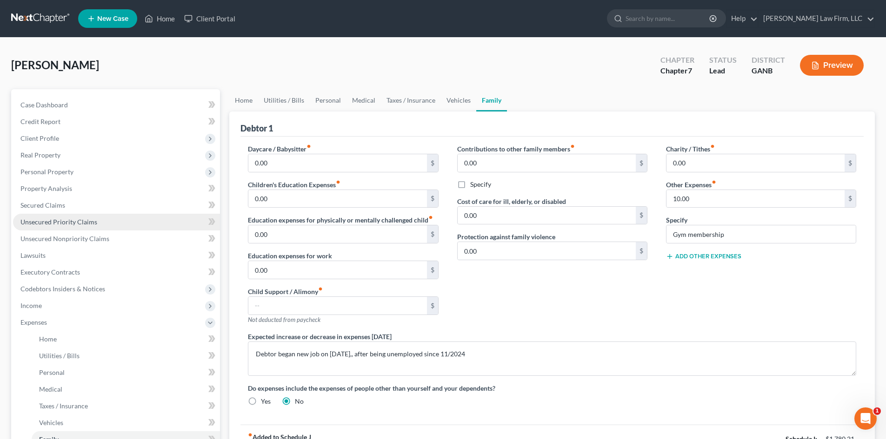
click at [34, 218] on span "Unsecured Priority Claims" at bounding box center [58, 222] width 77 height 8
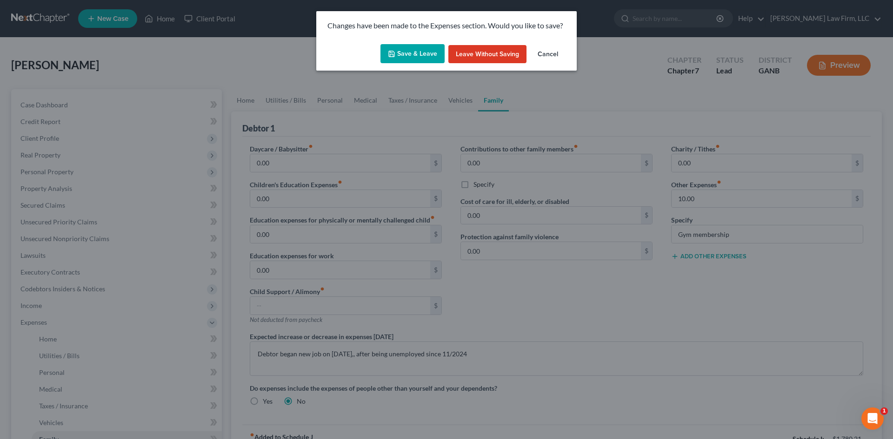
click at [403, 56] on button "Save & Leave" at bounding box center [412, 54] width 64 height 20
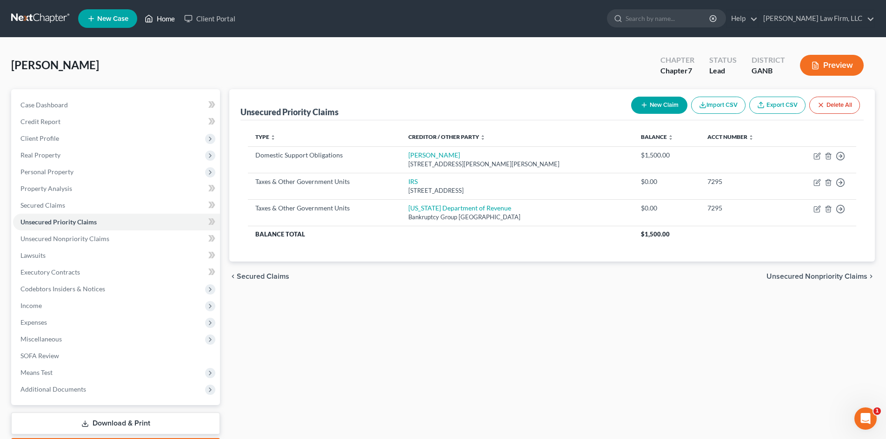
click at [165, 24] on link "Home" at bounding box center [160, 18] width 40 height 17
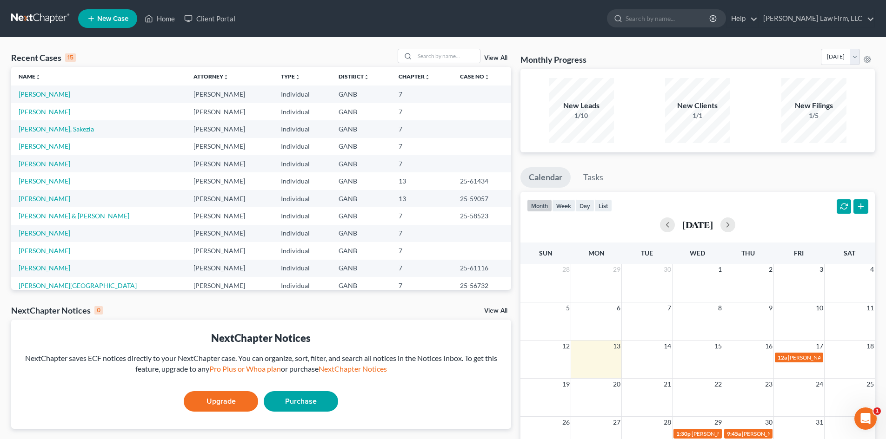
click at [24, 112] on link "[PERSON_NAME]" at bounding box center [45, 112] width 52 height 8
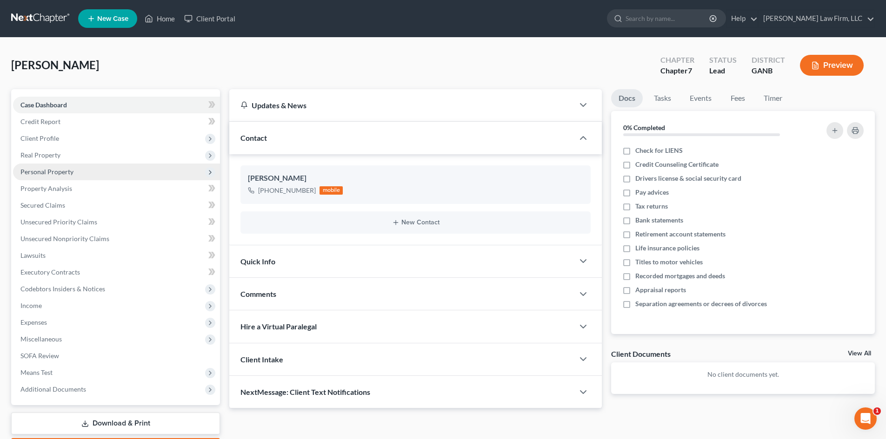
click at [49, 169] on span "Personal Property" at bounding box center [46, 172] width 53 height 8
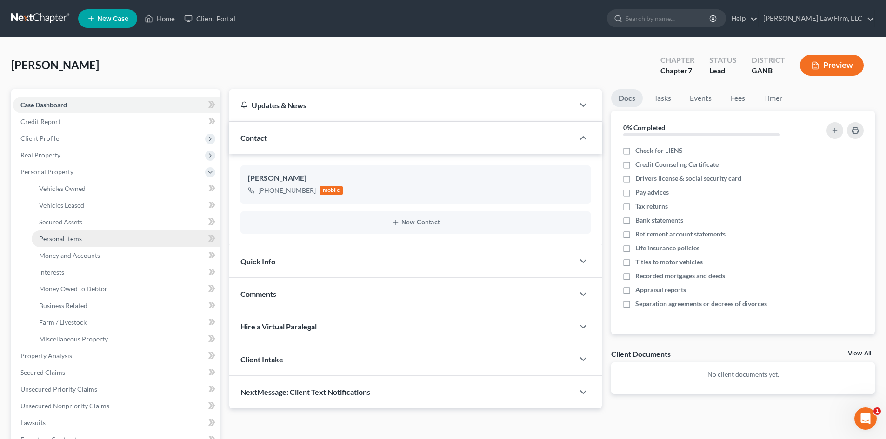
click at [60, 236] on span "Personal Items" at bounding box center [60, 239] width 43 height 8
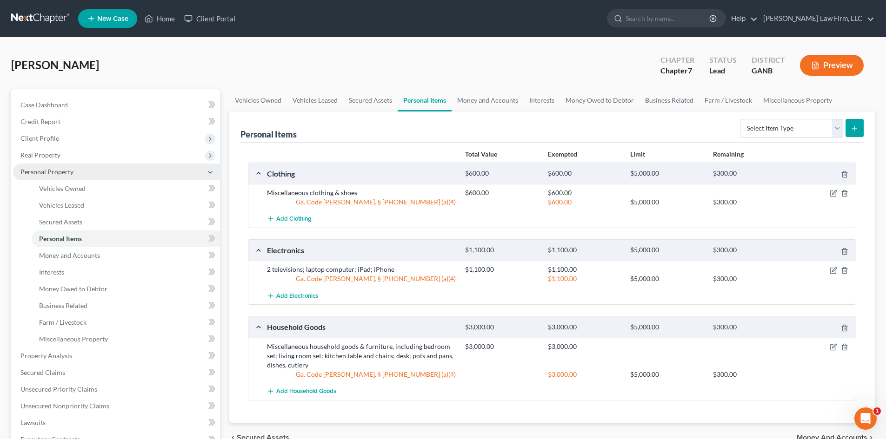
click at [30, 179] on span "Personal Property" at bounding box center [116, 172] width 207 height 17
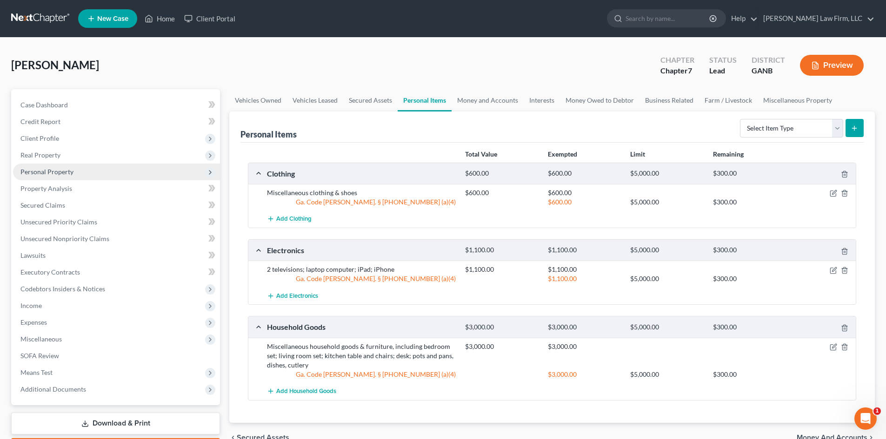
click at [51, 178] on span "Personal Property" at bounding box center [116, 172] width 207 height 17
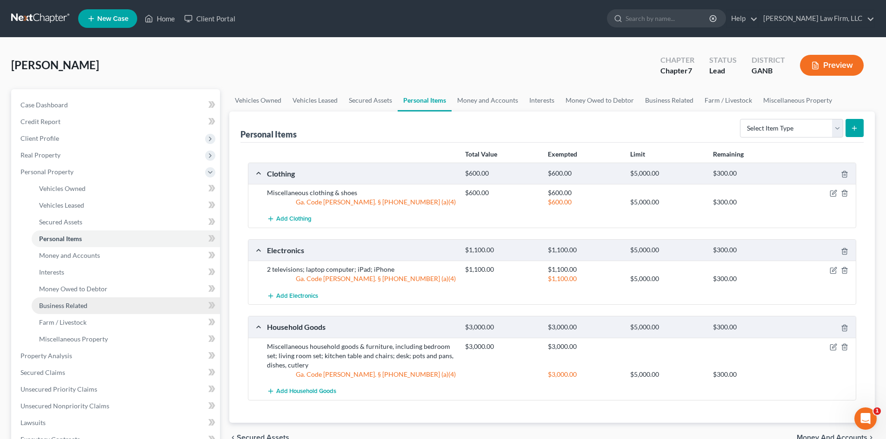
click at [76, 298] on link "Business Related" at bounding box center [126, 306] width 188 height 17
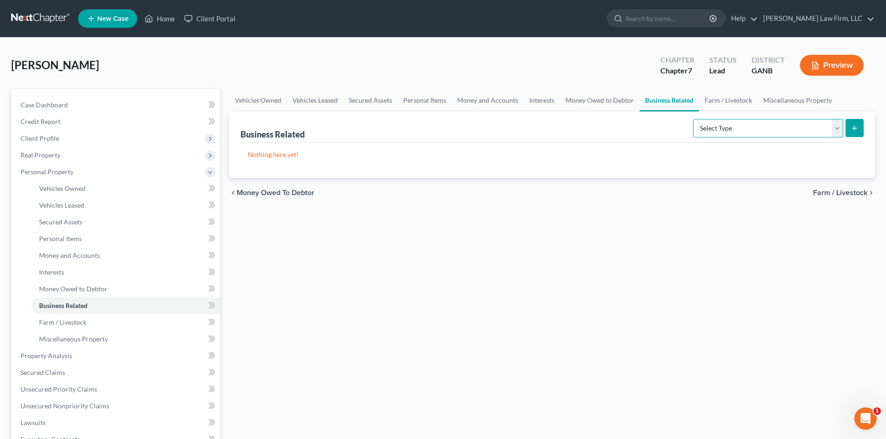
click at [840, 133] on select "Select Type Customer Lists Franchises Inventory Licenses Machinery Office Equip…" at bounding box center [768, 128] width 150 height 19
select select "office_equipment"
click at [693, 119] on select "Select Type Customer Lists Franchises Inventory Licenses Machinery Office Equip…" at bounding box center [768, 128] width 150 height 19
click at [853, 130] on icon "submit" at bounding box center [853, 128] width 7 height 7
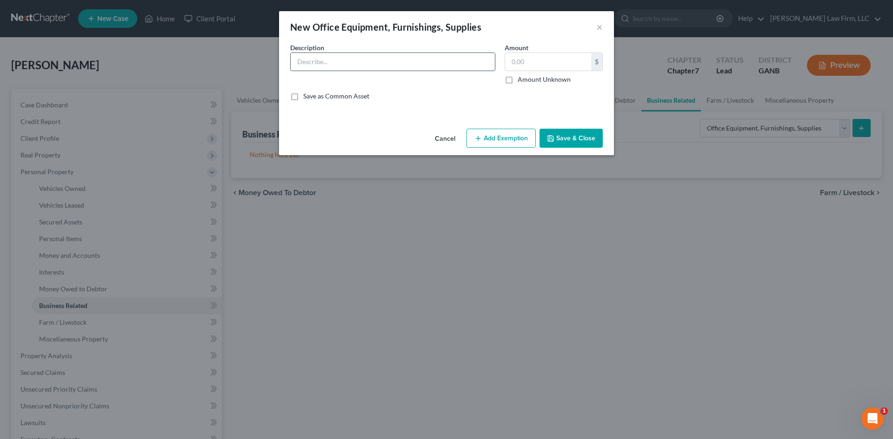
click at [321, 64] on input "text" at bounding box center [393, 62] width 204 height 18
type input "Cleaning supplies"
click at [524, 57] on input "text" at bounding box center [548, 62] width 86 height 18
type input "300"
click at [383, 60] on input "Cleaning supplies" at bounding box center [393, 62] width 204 height 18
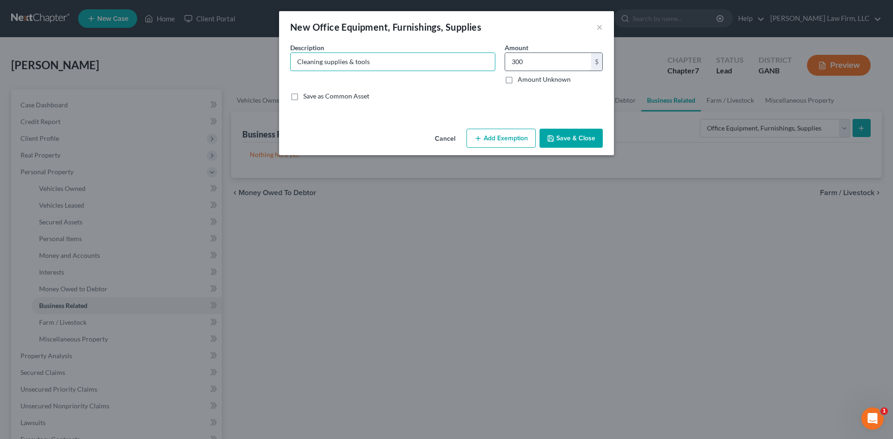
type input "Cleaning supplies & tools"
click at [524, 66] on input "300" at bounding box center [548, 62] width 86 height 18
drag, startPoint x: 528, startPoint y: 57, endPoint x: 508, endPoint y: 64, distance: 21.2
click at [508, 64] on input "400" at bounding box center [548, 62] width 86 height 18
type input "500"
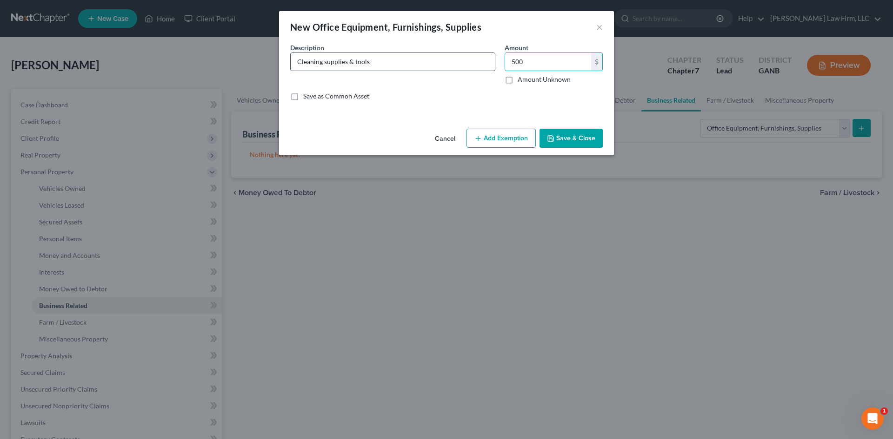
click at [357, 61] on input "Cleaning supplies & tools" at bounding box center [393, 62] width 204 height 18
type input "Cleaning supplies & cleaning tools"
click at [506, 140] on button "Add Exemption" at bounding box center [500, 139] width 69 height 20
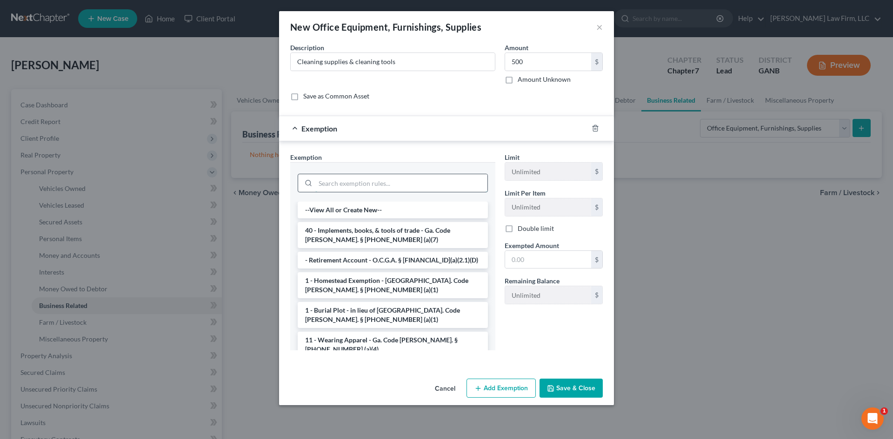
click at [405, 184] on input "search" at bounding box center [401, 183] width 172 height 18
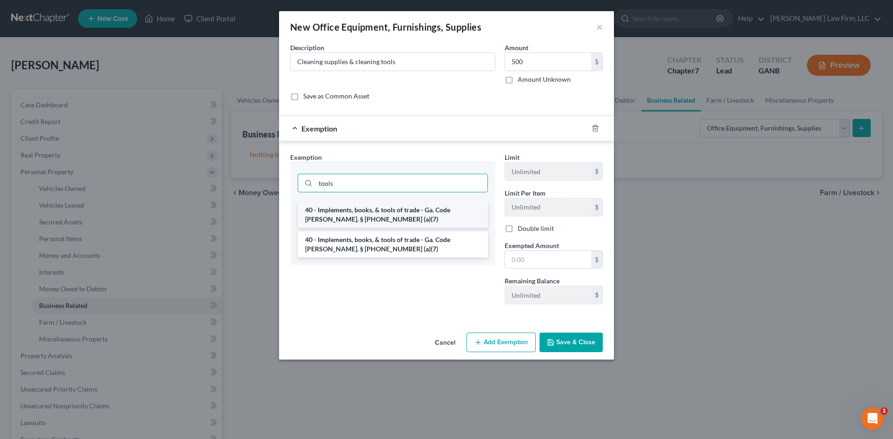
type input "tools"
click at [393, 216] on li "40 - Implements, books, & tools of trade - Ga. Code Ann. § 44-13-100 (a)(7)" at bounding box center [393, 215] width 190 height 26
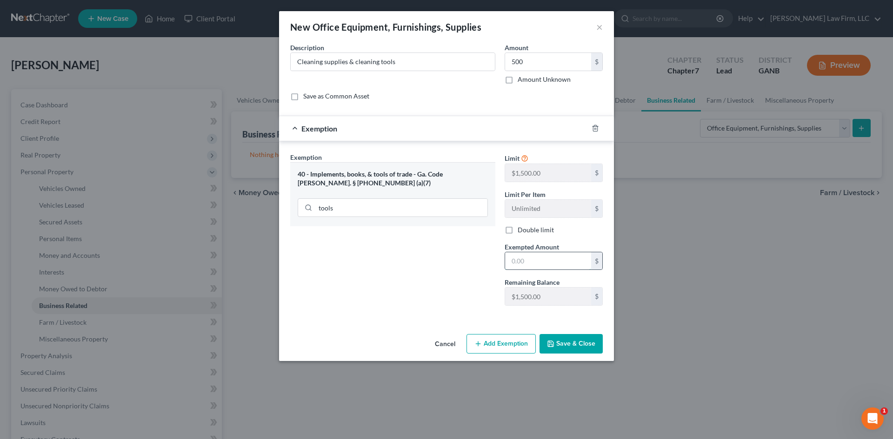
click at [526, 258] on input "text" at bounding box center [548, 261] width 86 height 18
type input "500"
click at [558, 346] on button "Save & Close" at bounding box center [570, 344] width 63 height 20
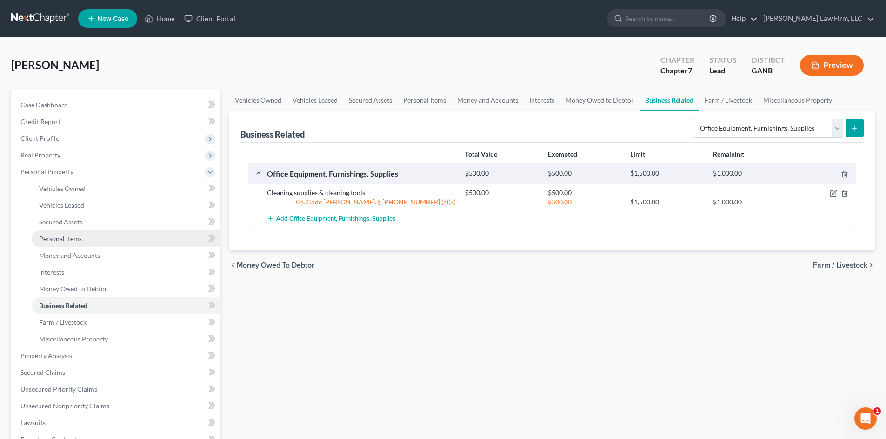
click at [63, 240] on span "Personal Items" at bounding box center [60, 239] width 43 height 8
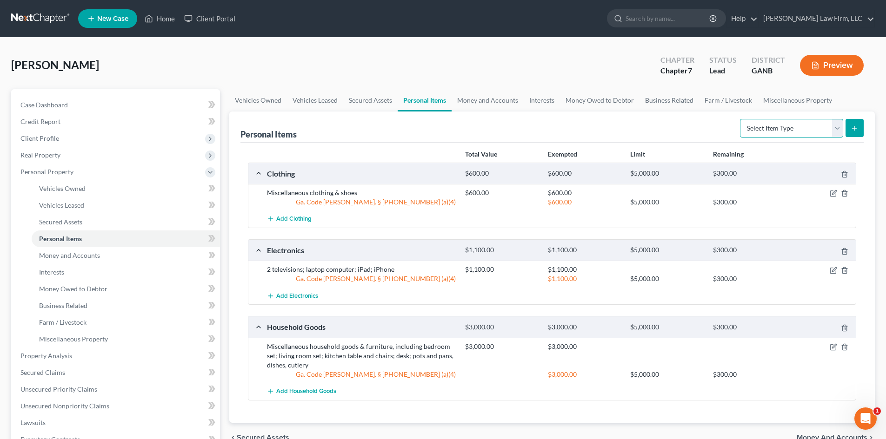
click at [808, 131] on select "Select Item Type Clothing Collectibles Of Value Electronics Firearms Household …" at bounding box center [791, 128] width 103 height 19
select select "jewelry"
click at [741, 119] on select "Select Item Type Clothing Collectibles Of Value Electronics Firearms Household …" at bounding box center [791, 128] width 103 height 19
click at [850, 126] on icon "submit" at bounding box center [853, 128] width 7 height 7
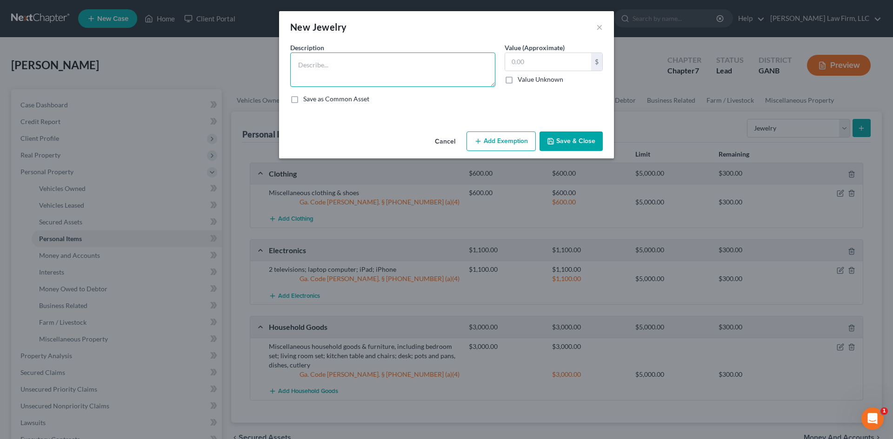
click at [340, 60] on textarea at bounding box center [392, 70] width 205 height 34
type textarea "w"
type textarea "Wedding band"
type input "150"
click at [496, 143] on button "Add Exemption" at bounding box center [500, 142] width 69 height 20
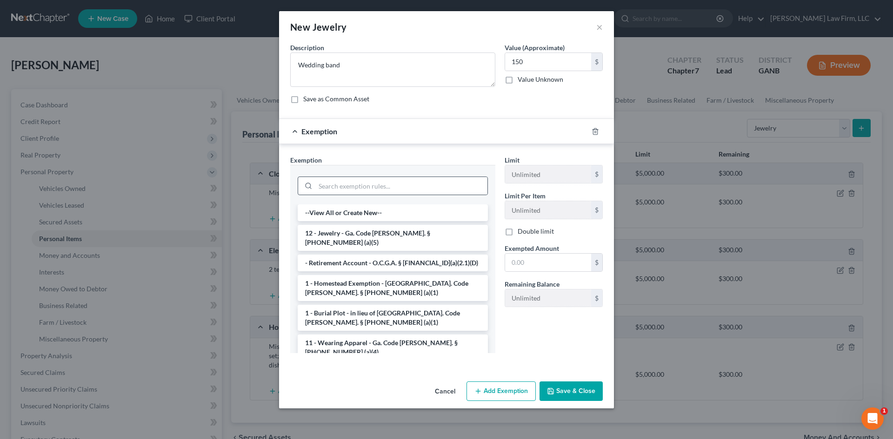
click at [373, 177] on div at bounding box center [393, 186] width 190 height 19
click at [371, 185] on input "search" at bounding box center [401, 186] width 172 height 18
click at [362, 233] on li "12 - Jewelry - Ga. Code Ann. § 44-13-100 (a)(5)" at bounding box center [393, 238] width 190 height 26
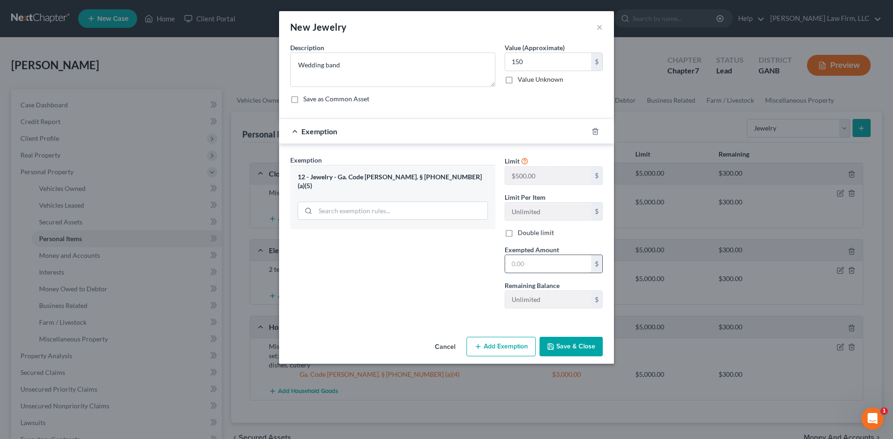
click at [520, 265] on input "text" at bounding box center [548, 264] width 86 height 18
type input "150"
click at [583, 347] on button "Save & Close" at bounding box center [570, 347] width 63 height 20
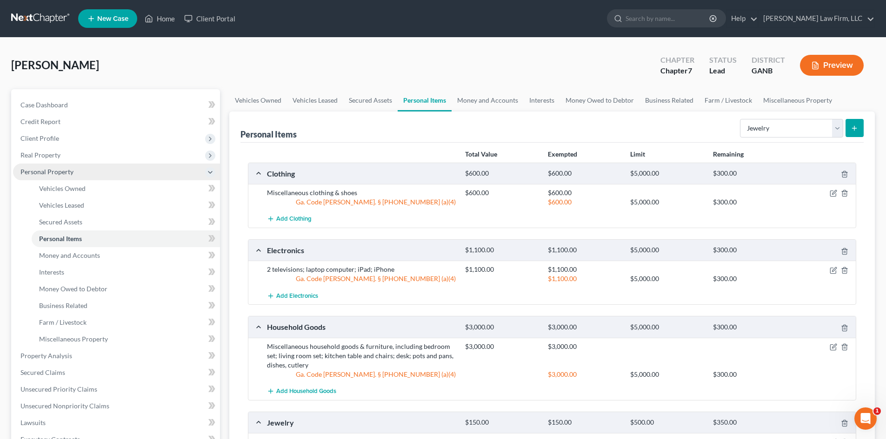
click at [59, 177] on span "Personal Property" at bounding box center [116, 172] width 207 height 17
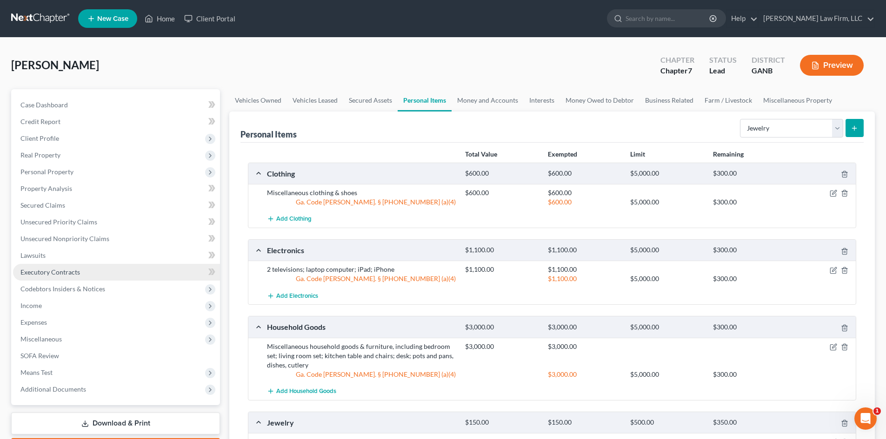
click at [30, 274] on span "Executory Contracts" at bounding box center [50, 272] width 60 height 8
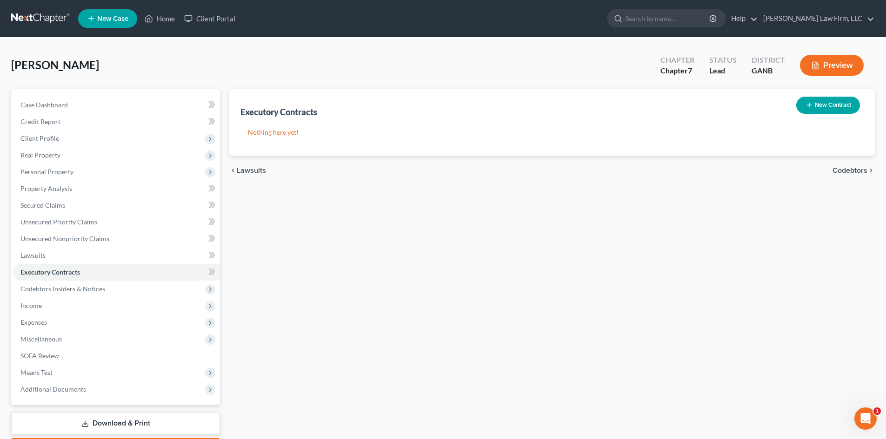
click at [827, 106] on button "New Contract" at bounding box center [828, 105] width 64 height 17
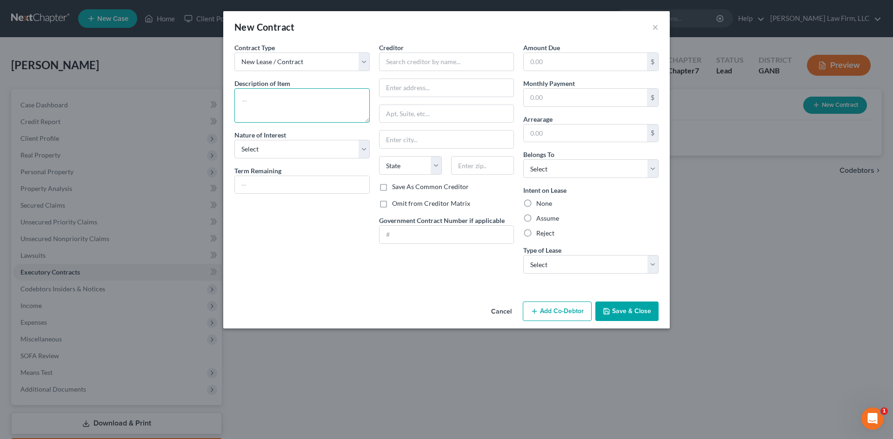
click at [299, 97] on textarea at bounding box center [301, 105] width 135 height 34
type textarea "Apartment lease"
click at [276, 149] on select "Select Purchaser Agent Lessor Lessee" at bounding box center [301, 149] width 135 height 19
select select "3"
click at [234, 140] on select "Select Purchaser Agent Lessor Lessee" at bounding box center [301, 149] width 135 height 19
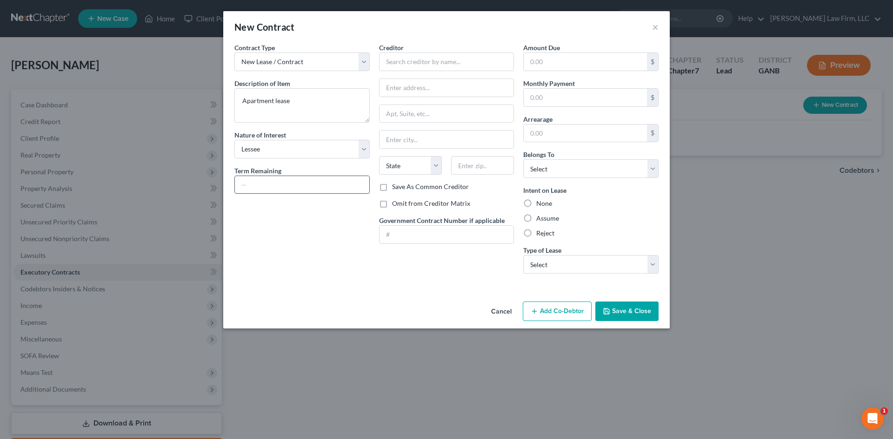
click at [276, 185] on input "text" at bounding box center [302, 185] width 134 height 18
type input "3 months"
click at [401, 61] on input "text" at bounding box center [446, 62] width 135 height 19
type input "AMLI Management Company"
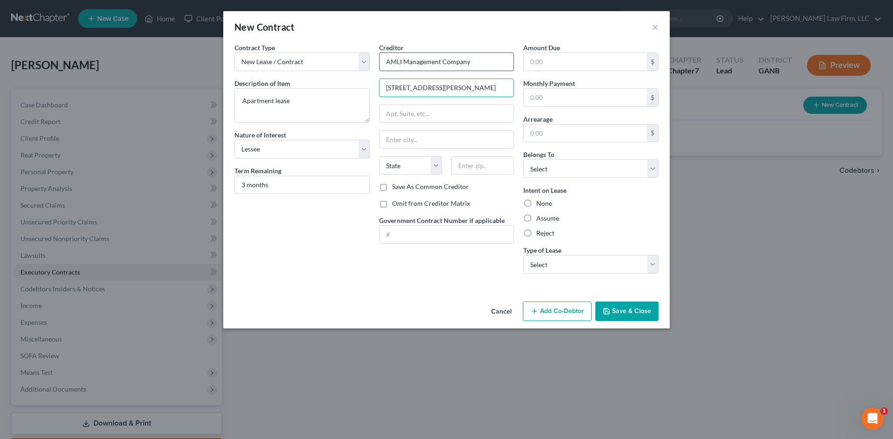
type input "141 W. Jackson, Ste 300"
type input "60604"
type input "Chicago"
select select "14"
click at [542, 99] on input "text" at bounding box center [584, 98] width 123 height 18
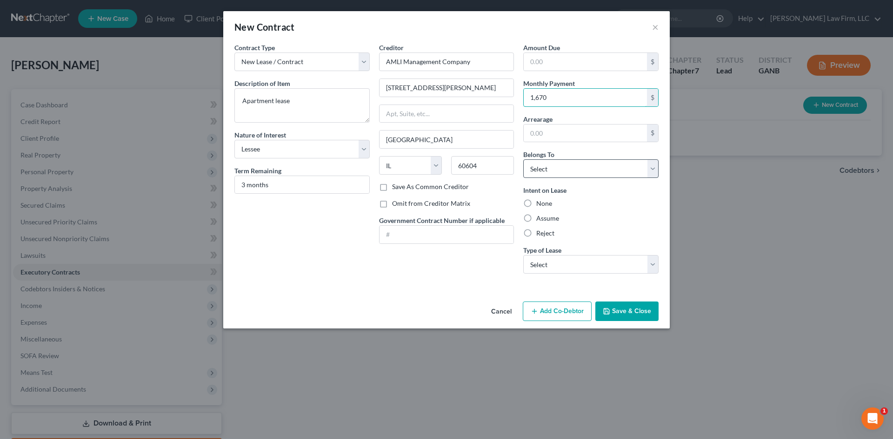
type input "1,670"
click at [575, 169] on select "Select Debtor 1 Only Debtor 2 Only Debtor 1 And Debtor 2 Only At Least One Of T…" at bounding box center [590, 168] width 135 height 19
select select "0"
click at [523, 159] on select "Select Debtor 1 Only Debtor 2 Only Debtor 1 And Debtor 2 Only At Least One Of T…" at bounding box center [590, 168] width 135 height 19
click at [565, 268] on select "Select Real Estate Car Other" at bounding box center [590, 264] width 135 height 19
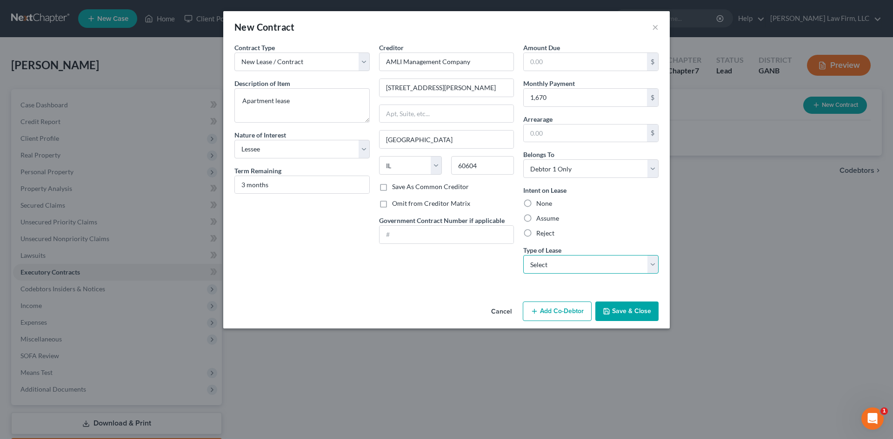
select select "0"
click at [523, 255] on select "Select Real Estate Car Other" at bounding box center [590, 264] width 135 height 19
click at [630, 314] on button "Save & Close" at bounding box center [626, 312] width 63 height 20
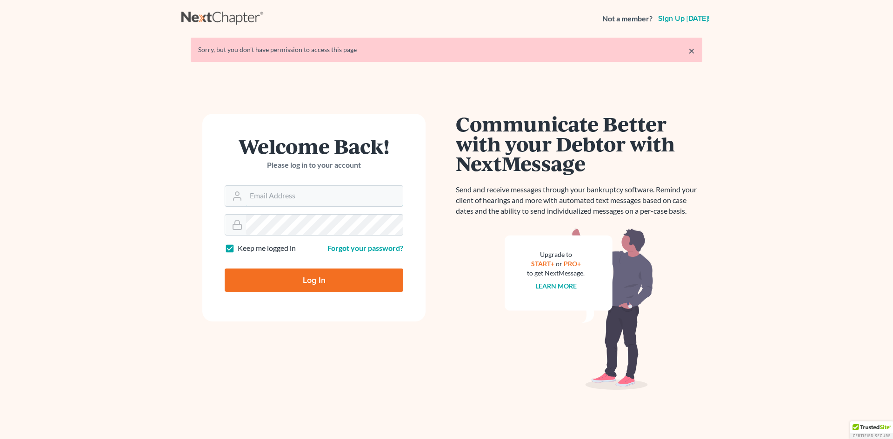
type input "[EMAIL_ADDRESS][DOMAIN_NAME]"
click at [326, 288] on input "Log In" at bounding box center [314, 280] width 179 height 23
type input "Thinking..."
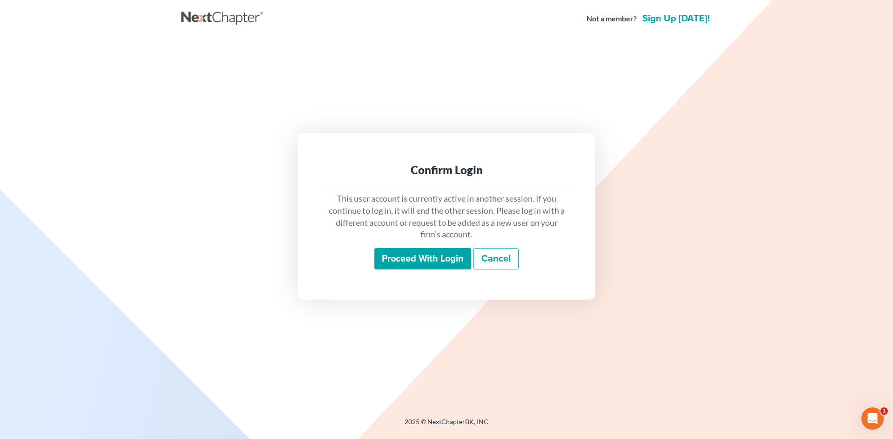
click at [409, 254] on input "Proceed with login" at bounding box center [422, 258] width 97 height 21
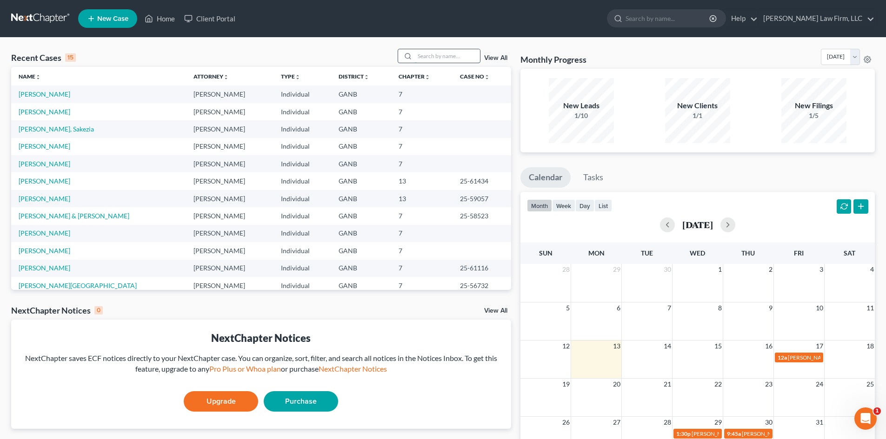
click at [439, 59] on input "search" at bounding box center [447, 55] width 65 height 13
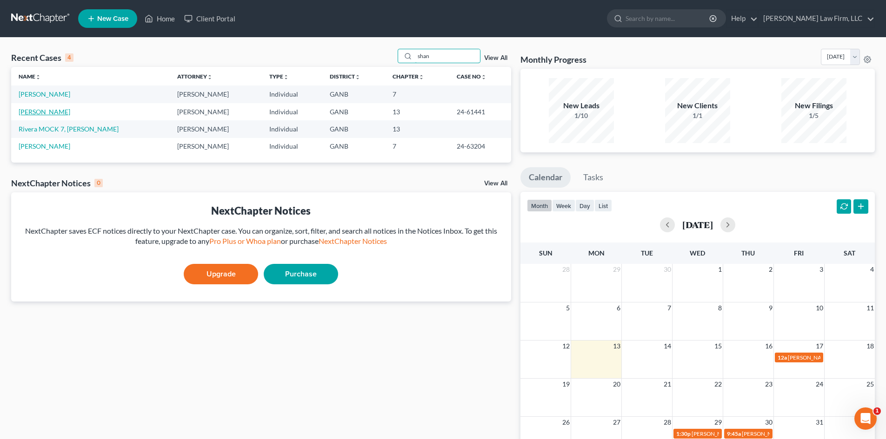
type input "shan"
click at [51, 110] on link "[PERSON_NAME]" at bounding box center [45, 112] width 52 height 8
select select "6"
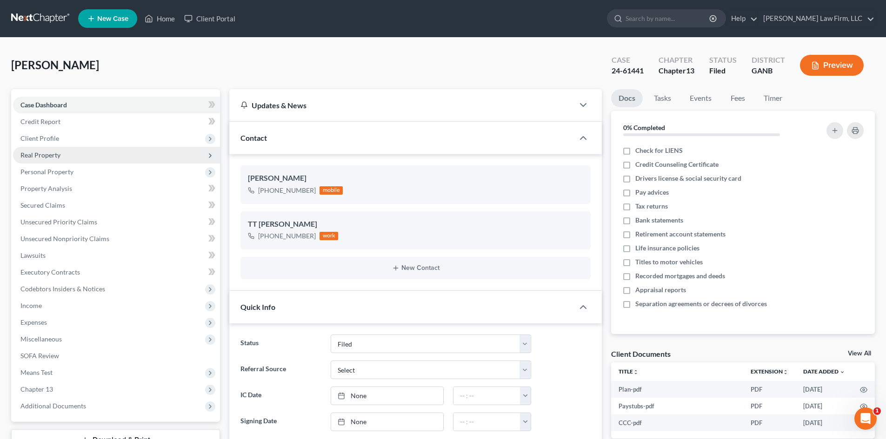
scroll to position [62, 0]
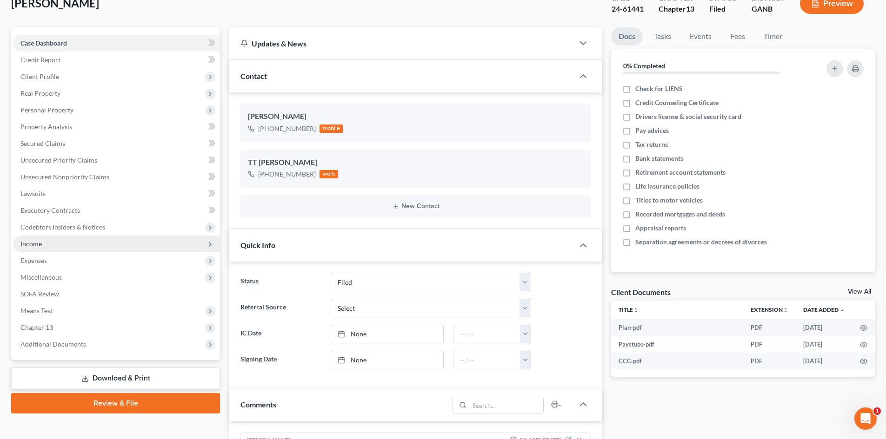
click at [32, 246] on span "Income" at bounding box center [30, 244] width 21 height 8
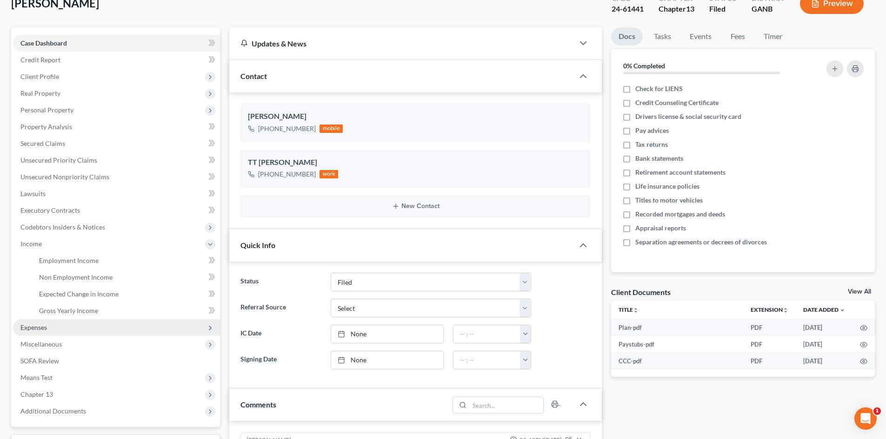
click at [29, 330] on span "Expenses" at bounding box center [33, 328] width 26 height 8
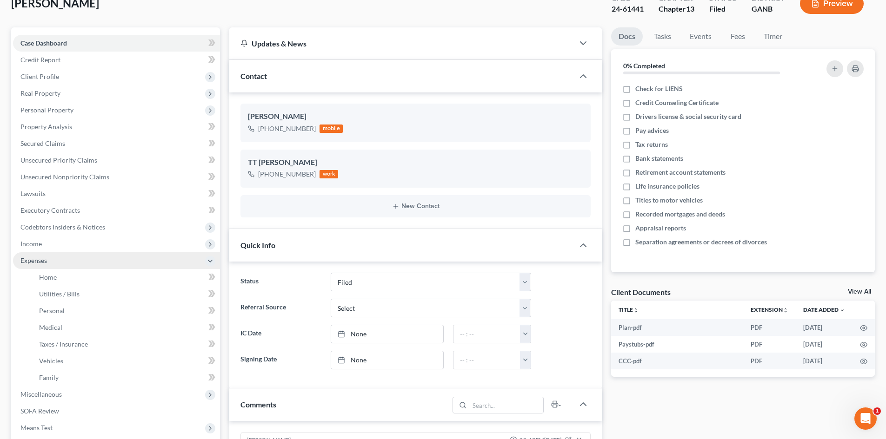
scroll to position [124, 0]
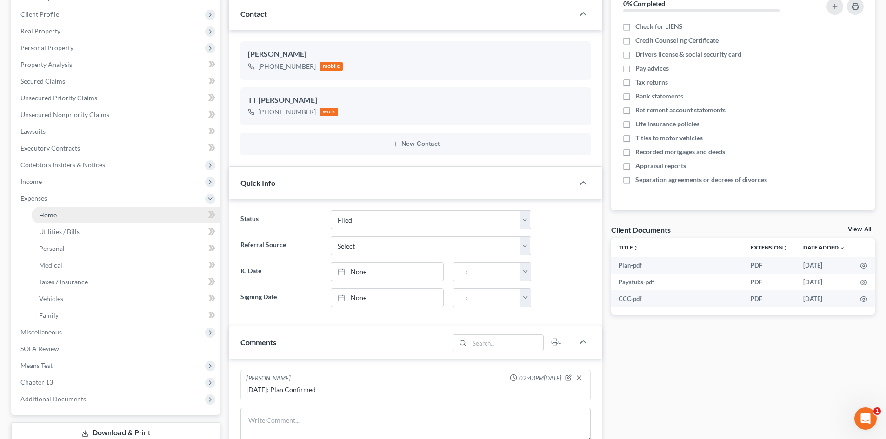
click at [46, 218] on span "Home" at bounding box center [48, 215] width 18 height 8
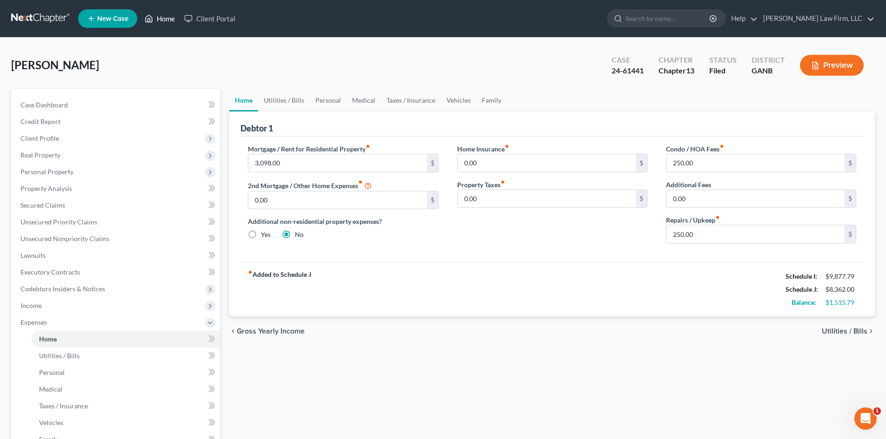
click at [164, 16] on link "Home" at bounding box center [160, 18] width 40 height 17
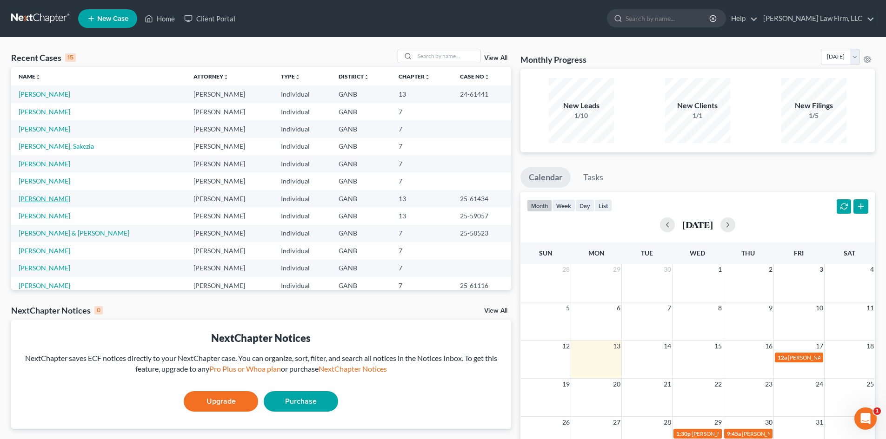
click at [44, 199] on link "[PERSON_NAME]" at bounding box center [45, 199] width 52 height 8
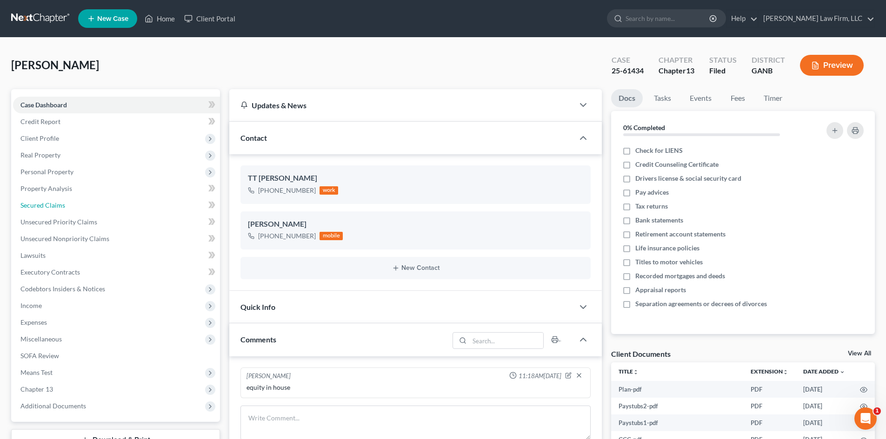
click at [44, 199] on link "Secured Claims" at bounding box center [116, 205] width 207 height 17
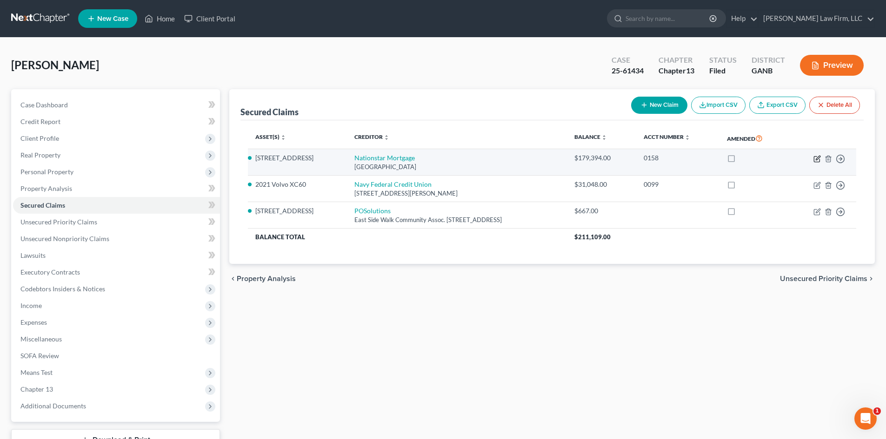
click at [817, 159] on icon "button" at bounding box center [817, 158] width 4 height 4
select select "45"
select select "26"
select select "4"
select select "0"
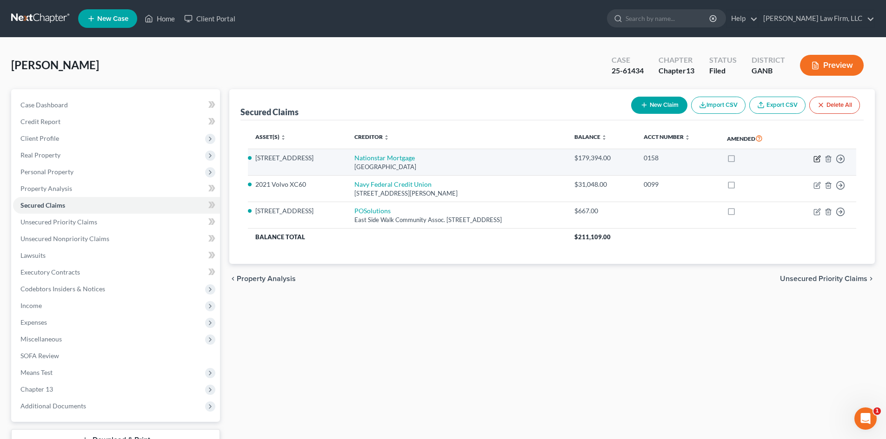
select select "0"
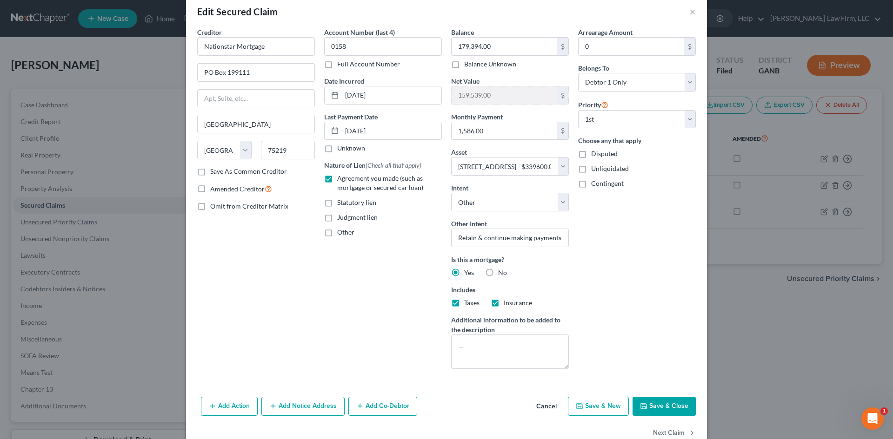
scroll to position [38, 0]
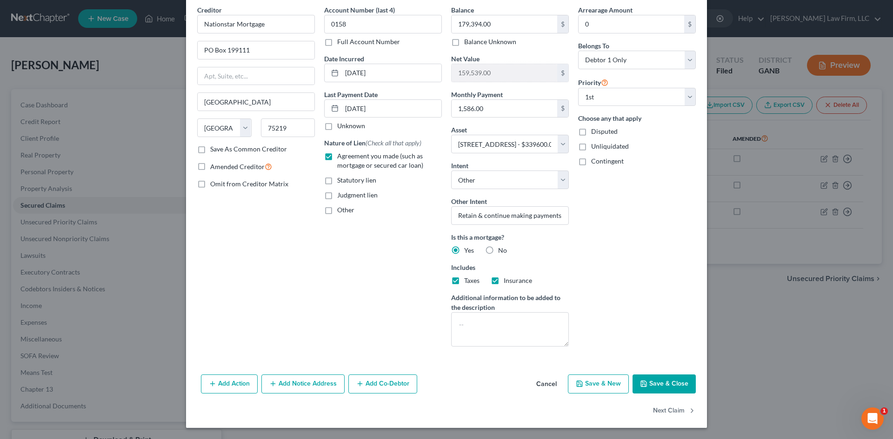
click at [299, 386] on button "Add Notice Address" at bounding box center [302, 385] width 83 height 20
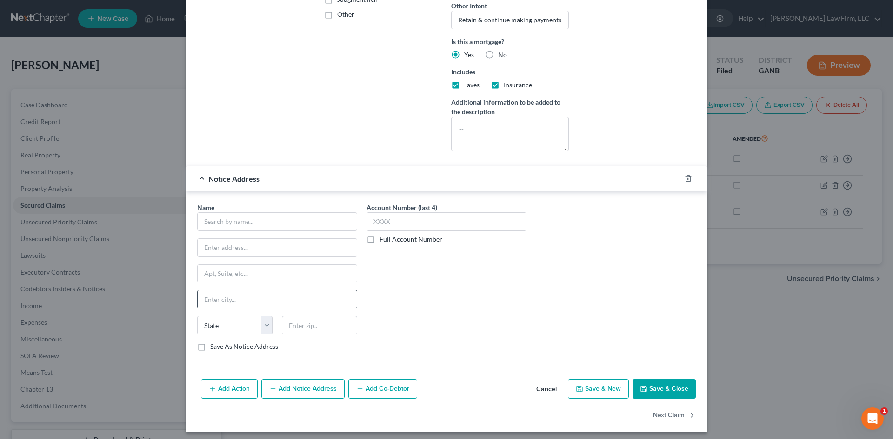
scroll to position [238, 0]
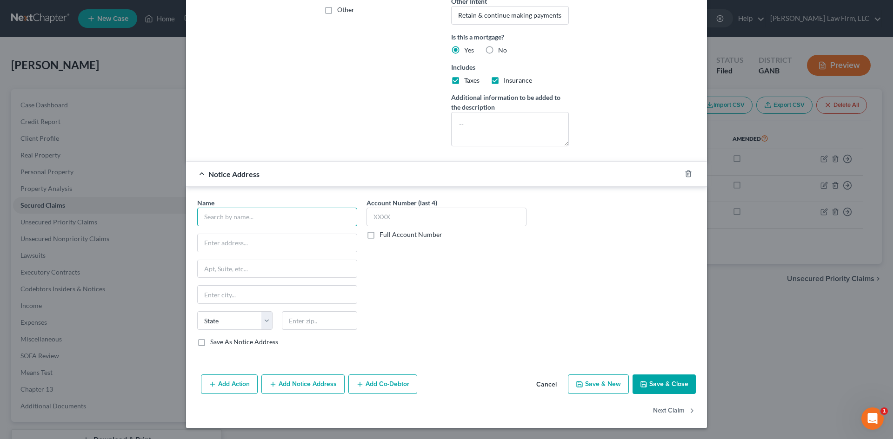
click at [256, 217] on input "text" at bounding box center [277, 217] width 160 height 19
type input "Nationstar Mortgage LLC"
type input "c/o [PERSON_NAME] [PERSON_NAME], LLP"
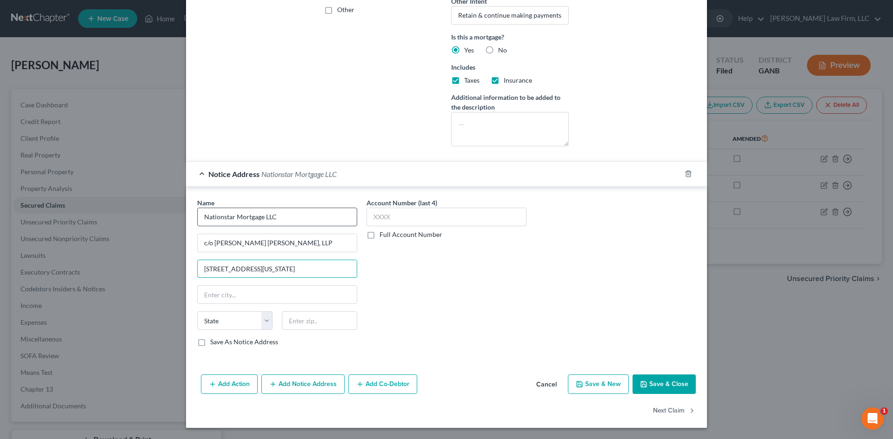
type input "[STREET_ADDRESS][US_STATE]"
type input "30076"
type input "Roswell"
select select "10"
click at [643, 377] on button "Save & Close" at bounding box center [663, 385] width 63 height 20
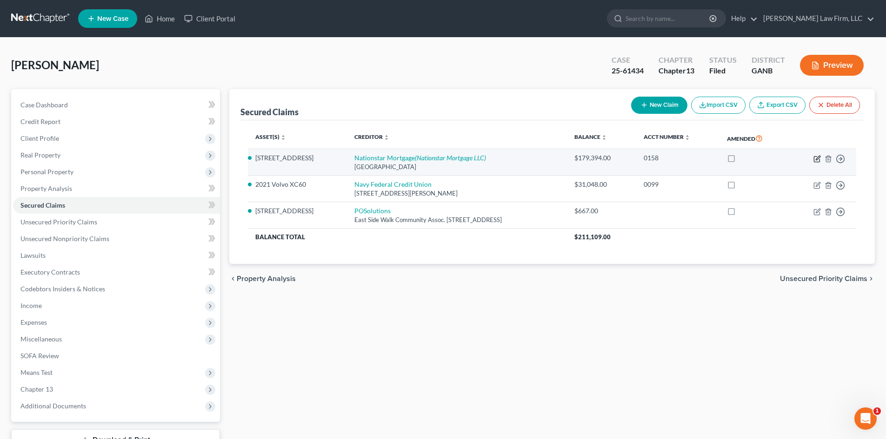
click at [815, 160] on icon "button" at bounding box center [816, 158] width 7 height 7
select select "45"
select select "26"
select select "4"
select select "0"
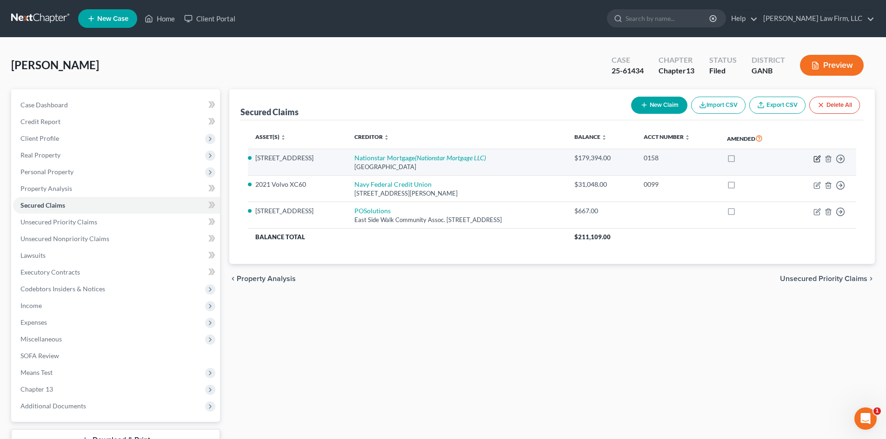
select select "0"
select select "10"
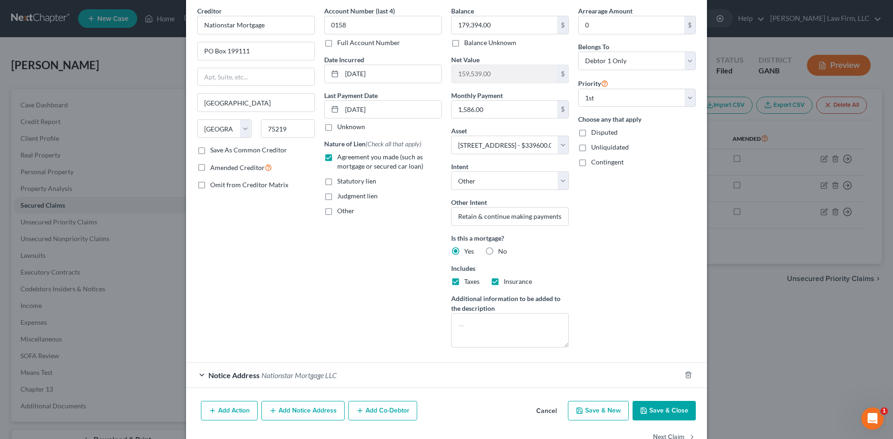
scroll to position [63, 0]
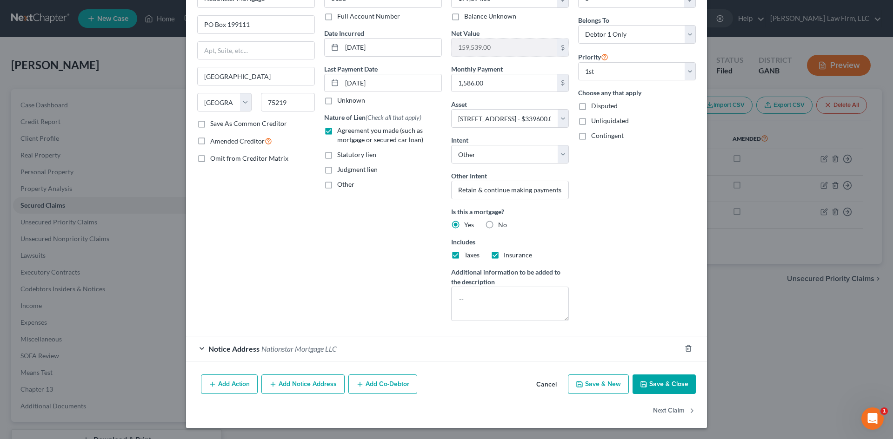
click at [376, 345] on div "Notice Address Nationstar Mortgage LLC" at bounding box center [433, 349] width 495 height 25
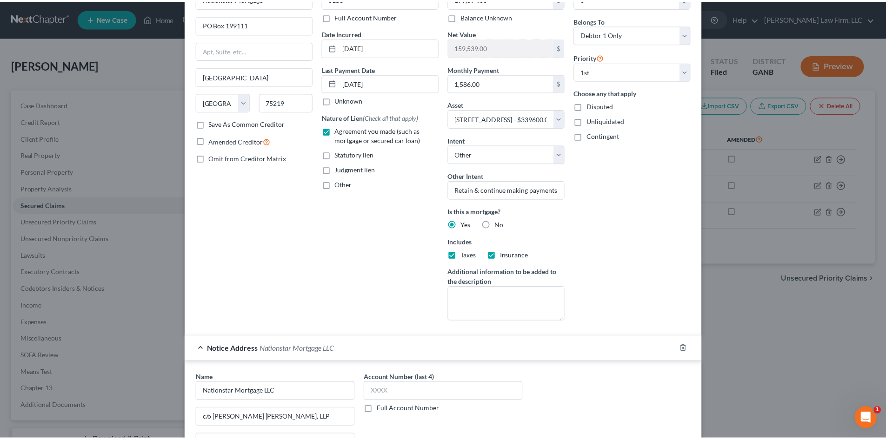
scroll to position [238, 0]
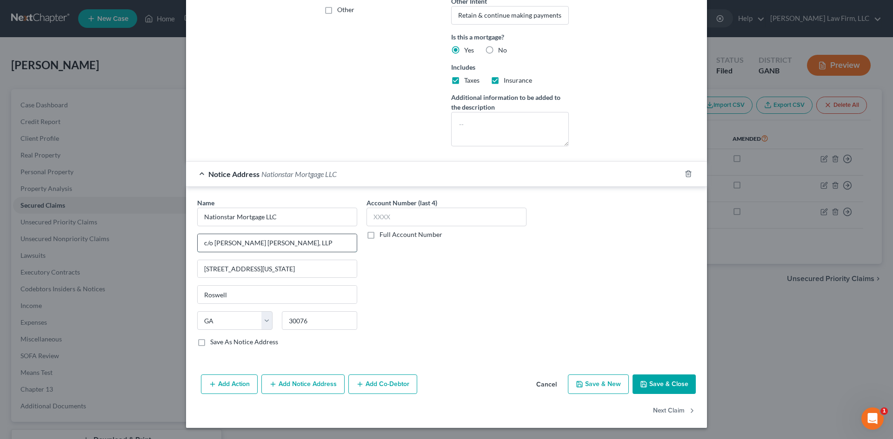
drag, startPoint x: 322, startPoint y: 241, endPoint x: 210, endPoint y: 248, distance: 111.8
click at [210, 248] on input "c/o [PERSON_NAME] [PERSON_NAME], LLP" at bounding box center [277, 243] width 159 height 18
type input "c/o"
drag, startPoint x: 283, startPoint y: 215, endPoint x: 178, endPoint y: 215, distance: 104.6
click at [178, 215] on div "Edit Secured Claim × Creditor * Nationstar Mortgage PO Box 199111 [GEOGRAPHIC_D…" at bounding box center [446, 219] width 893 height 439
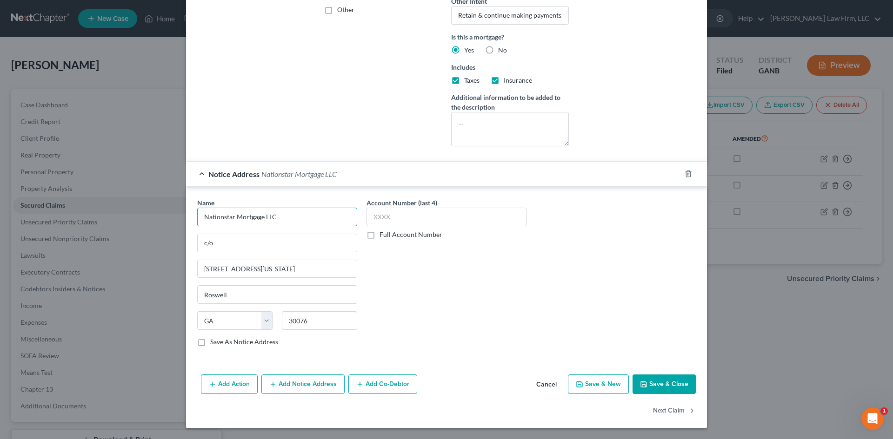
paste input "[PERSON_NAME] [PERSON_NAME], LLP"
type input "[PERSON_NAME] [PERSON_NAME], LLP"
drag, startPoint x: 270, startPoint y: 271, endPoint x: 210, endPoint y: 265, distance: 60.7
click at [167, 268] on div "Edit Secured Claim × Creditor * Nationstar Mortgage PO Box 199111 [GEOGRAPHIC_D…" at bounding box center [446, 219] width 893 height 439
drag, startPoint x: 190, startPoint y: 248, endPoint x: 183, endPoint y: 245, distance: 7.9
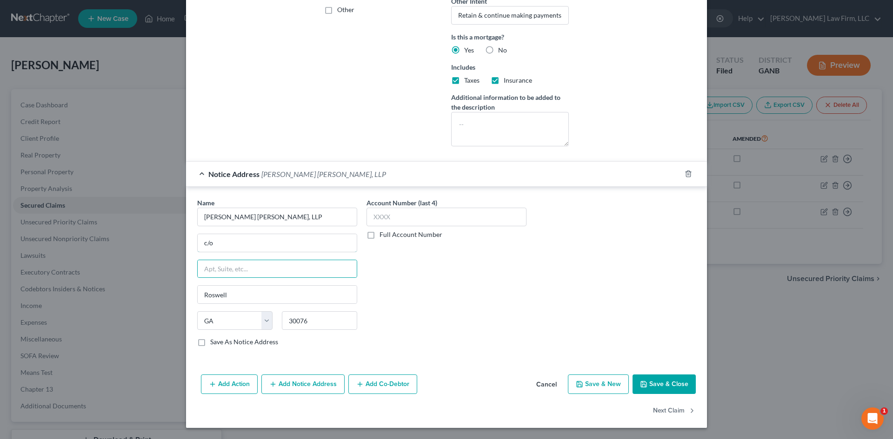
click at [186, 248] on div "Name * [PERSON_NAME] [PERSON_NAME], LLP c/o Roswell State [US_STATE] AK AR AZ C…" at bounding box center [446, 274] width 521 height 175
paste input "[STREET_ADDRESS][US_STATE]"
type input "[STREET_ADDRESS][US_STATE]"
click at [212, 267] on input "text" at bounding box center [277, 269] width 159 height 18
type input "Bankruptcy Dept"
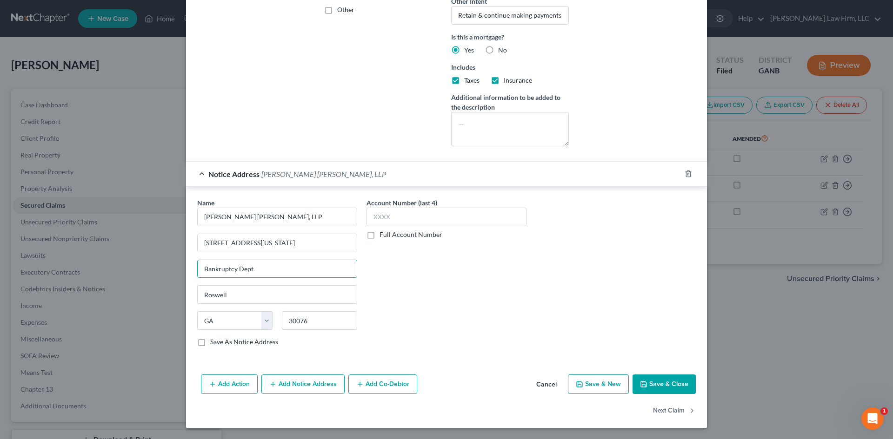
drag, startPoint x: 473, startPoint y: 308, endPoint x: 673, endPoint y: 375, distance: 210.8
click at [477, 308] on div "Account Number (last 4) Full Account Number" at bounding box center [446, 276] width 169 height 156
click at [668, 379] on button "Save & Close" at bounding box center [663, 385] width 63 height 20
select select
